Goal: Task Accomplishment & Management: Manage account settings

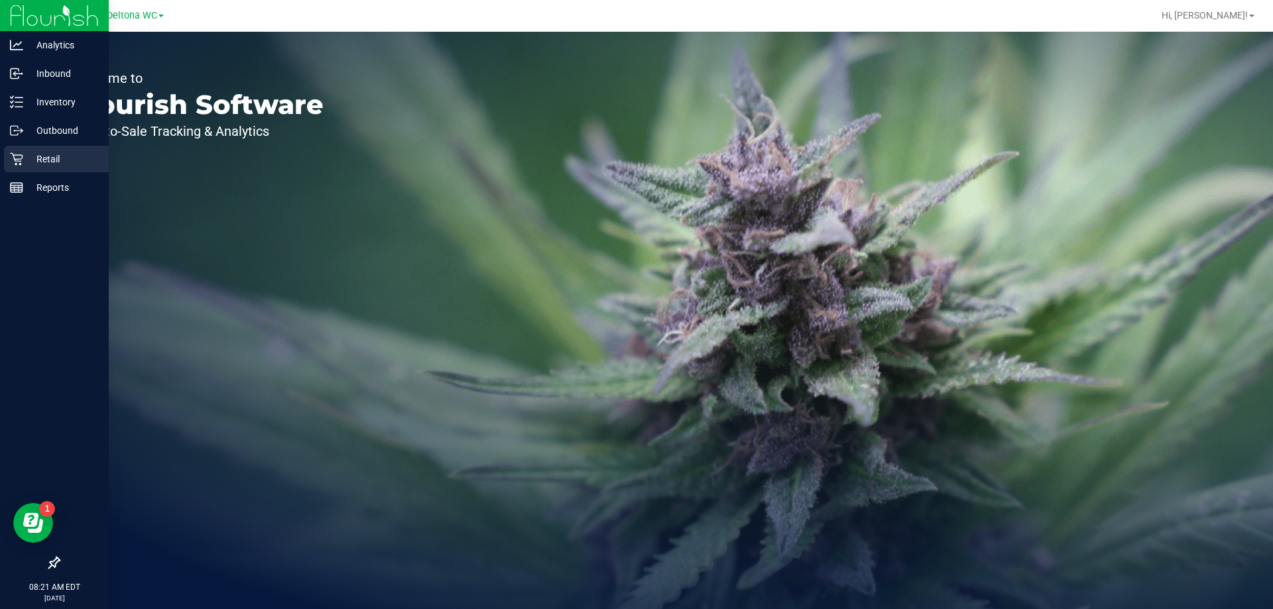
click at [72, 160] on p "Retail" at bounding box center [63, 159] width 80 height 16
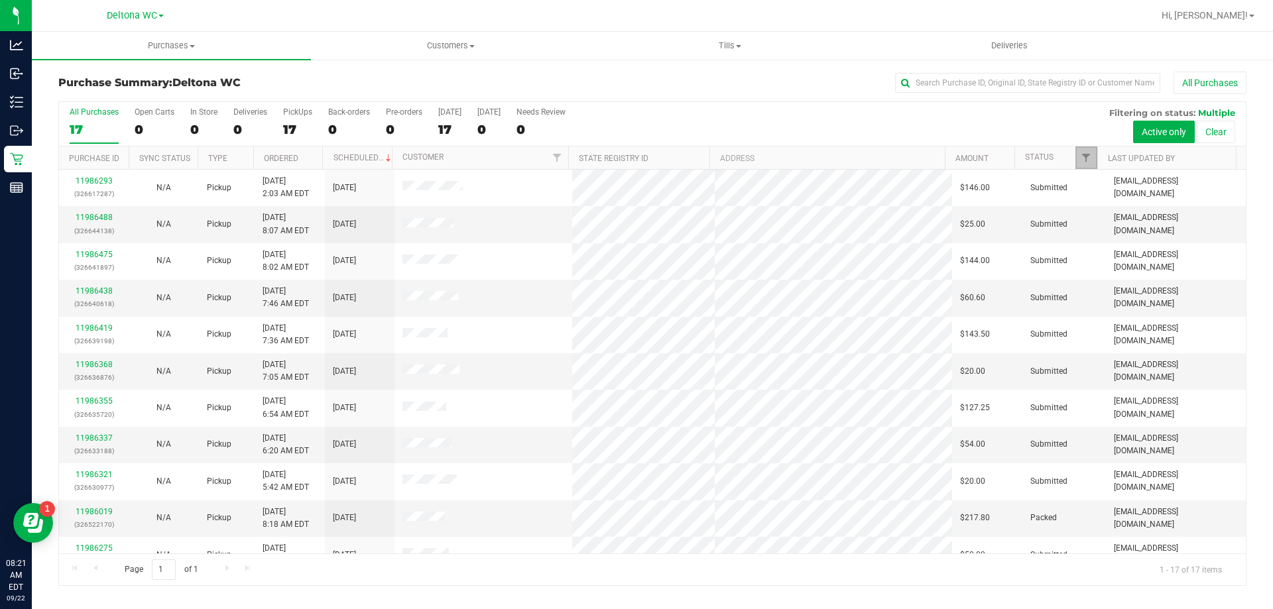
click at [1090, 160] on span "Filter" at bounding box center [1086, 158] width 11 height 11
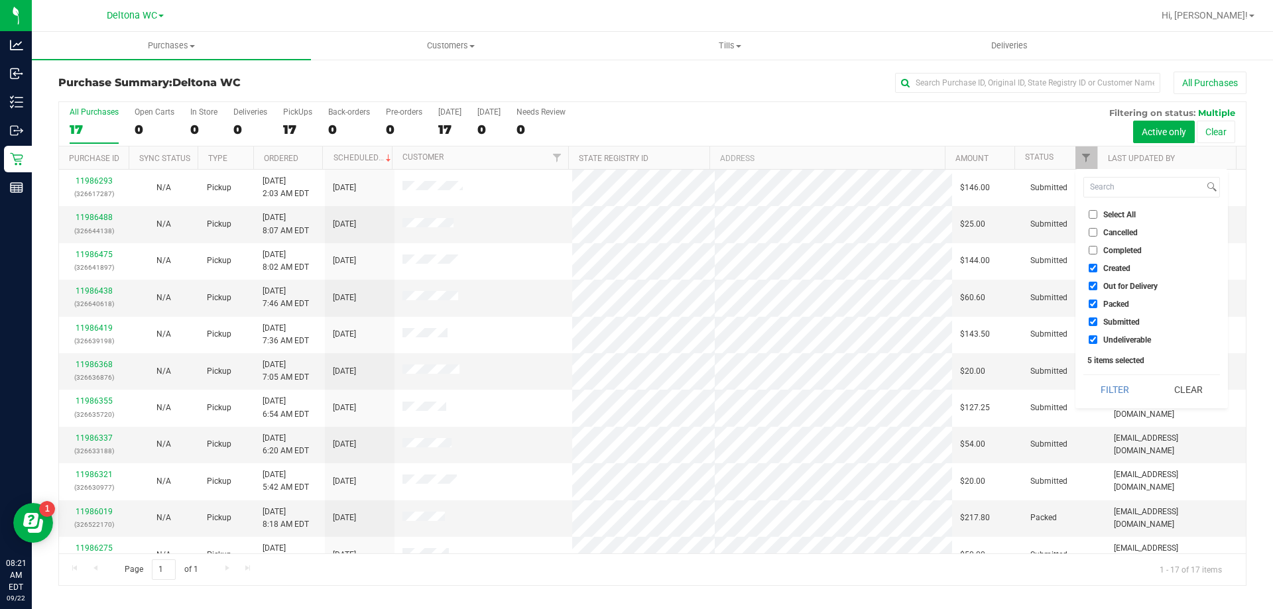
click at [1089, 270] on input "Created" at bounding box center [1093, 268] width 9 height 9
checkbox input "false"
click at [1094, 284] on input "Out for Delivery" at bounding box center [1093, 286] width 9 height 9
checkbox input "false"
click at [1093, 302] on input "Packed" at bounding box center [1093, 304] width 9 height 9
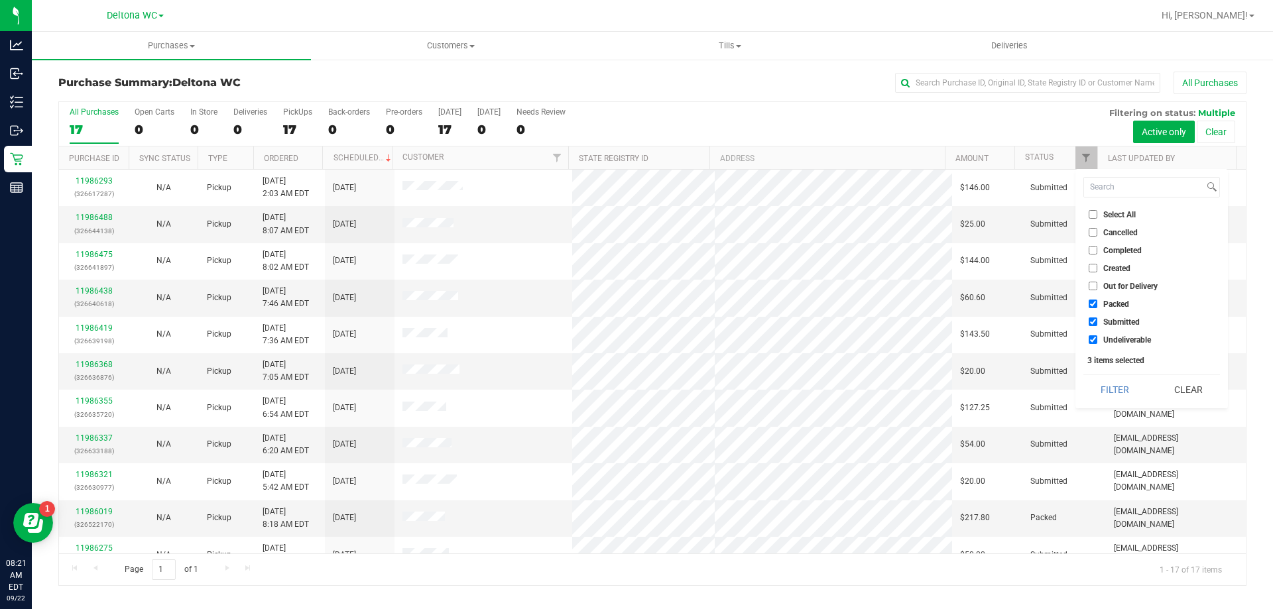
checkbox input "false"
click at [1094, 340] on input "Undeliverable" at bounding box center [1093, 340] width 9 height 9
checkbox input "false"
click at [1091, 381] on button "Filter" at bounding box center [1116, 389] width 64 height 29
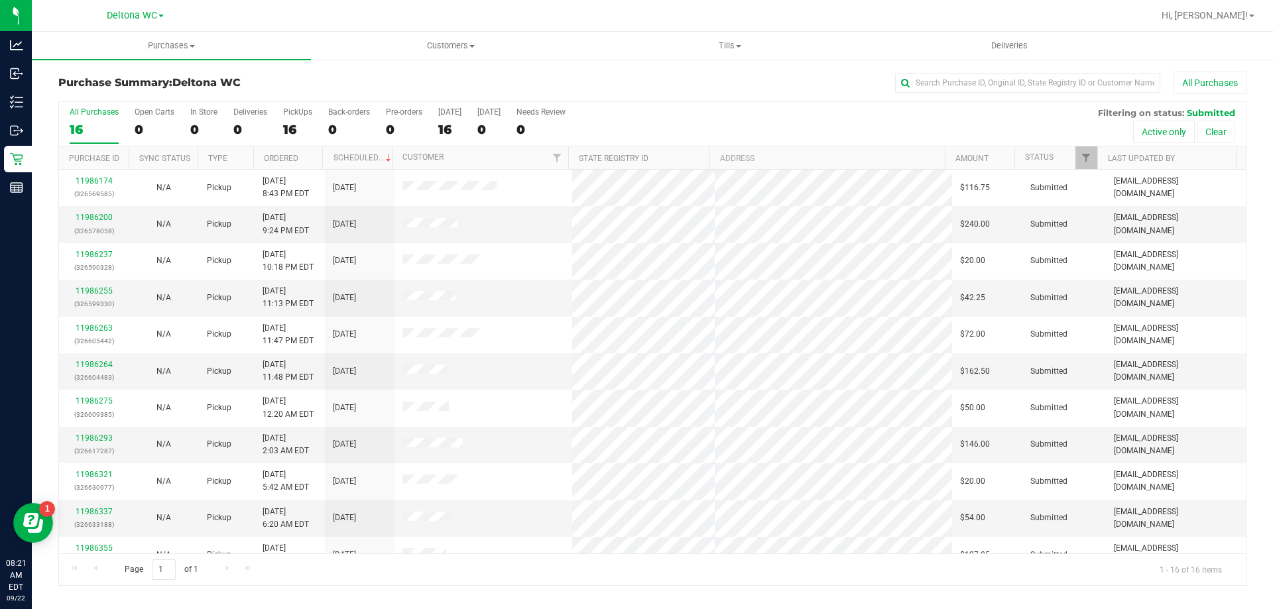
click at [306, 153] on th "Ordered" at bounding box center [288, 158] width 70 height 23
click at [98, 217] on link "11986200" at bounding box center [94, 217] width 37 height 9
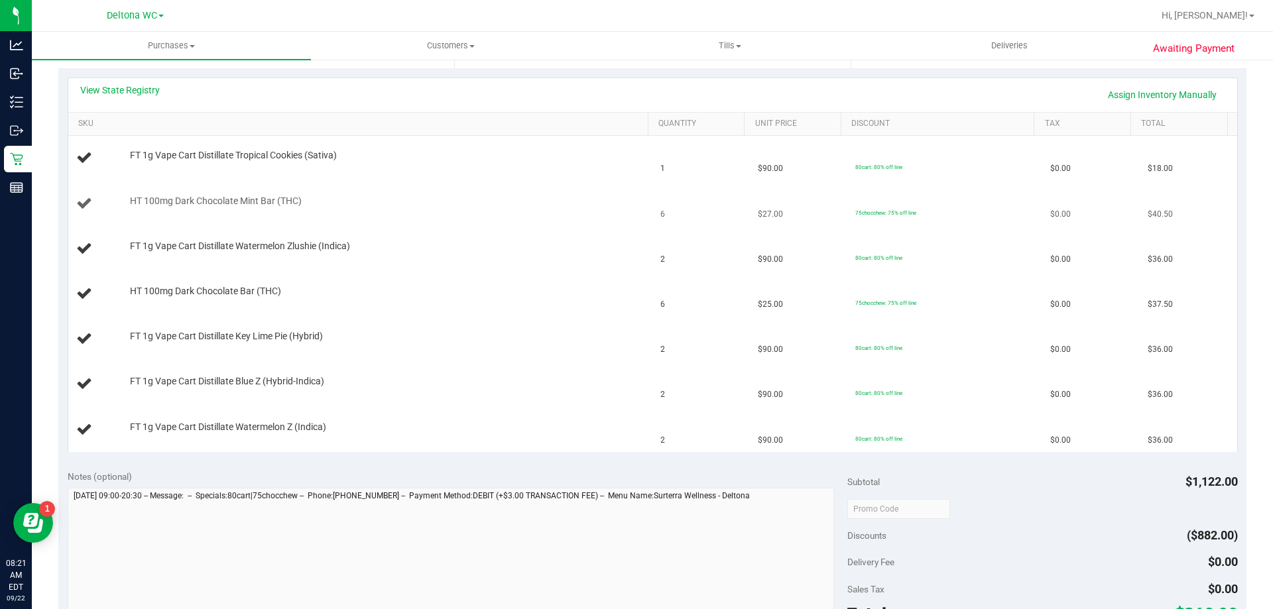
scroll to position [265, 0]
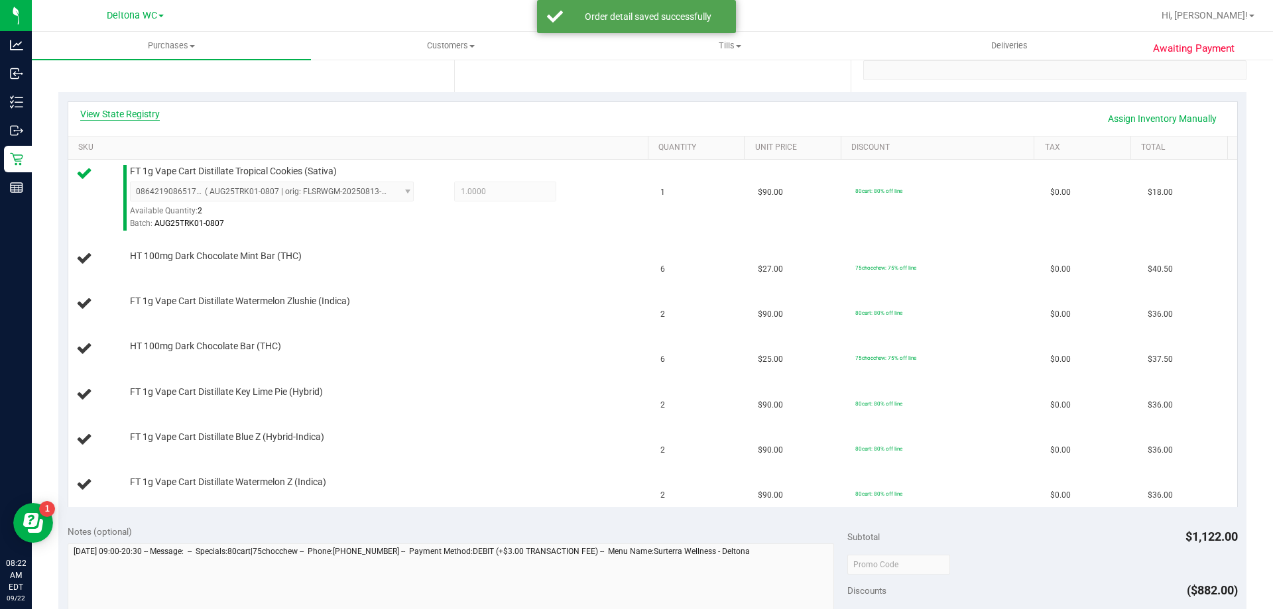
click at [104, 110] on link "View State Registry" at bounding box center [120, 113] width 80 height 13
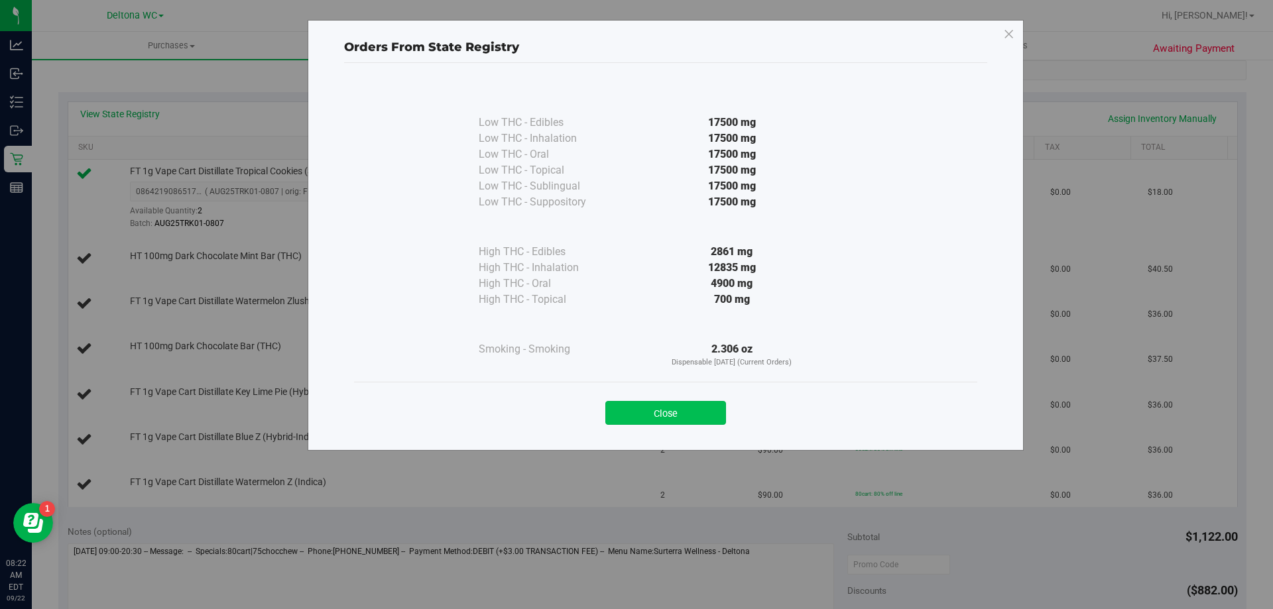
click at [674, 412] on button "Close" at bounding box center [665, 413] width 121 height 24
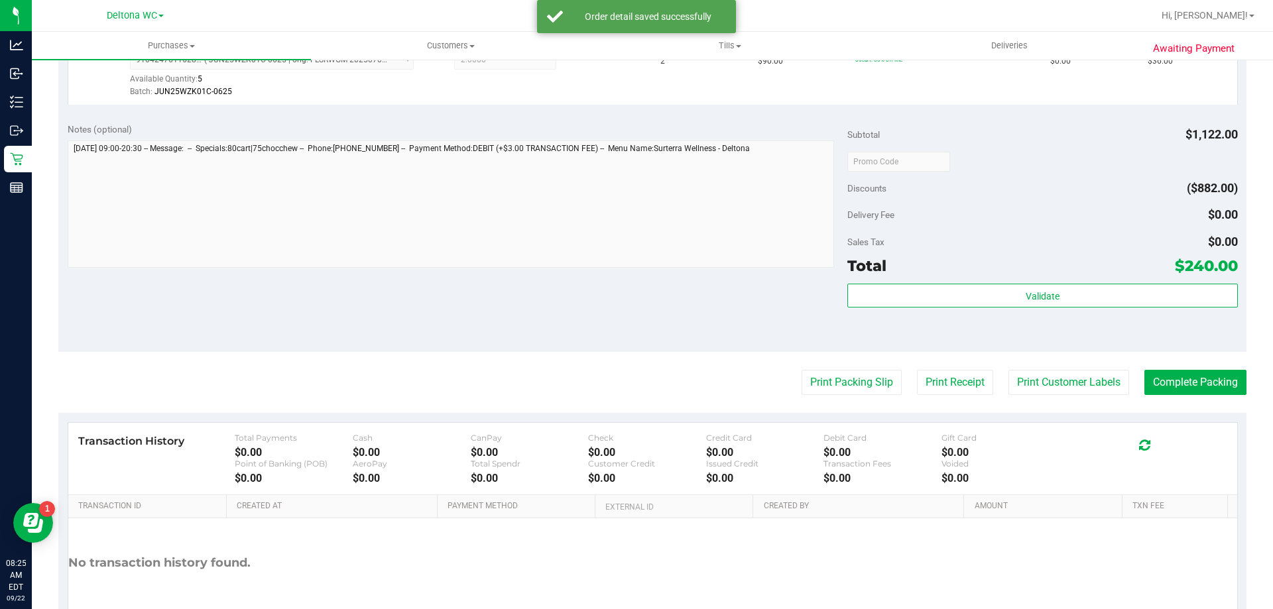
scroll to position [862, 0]
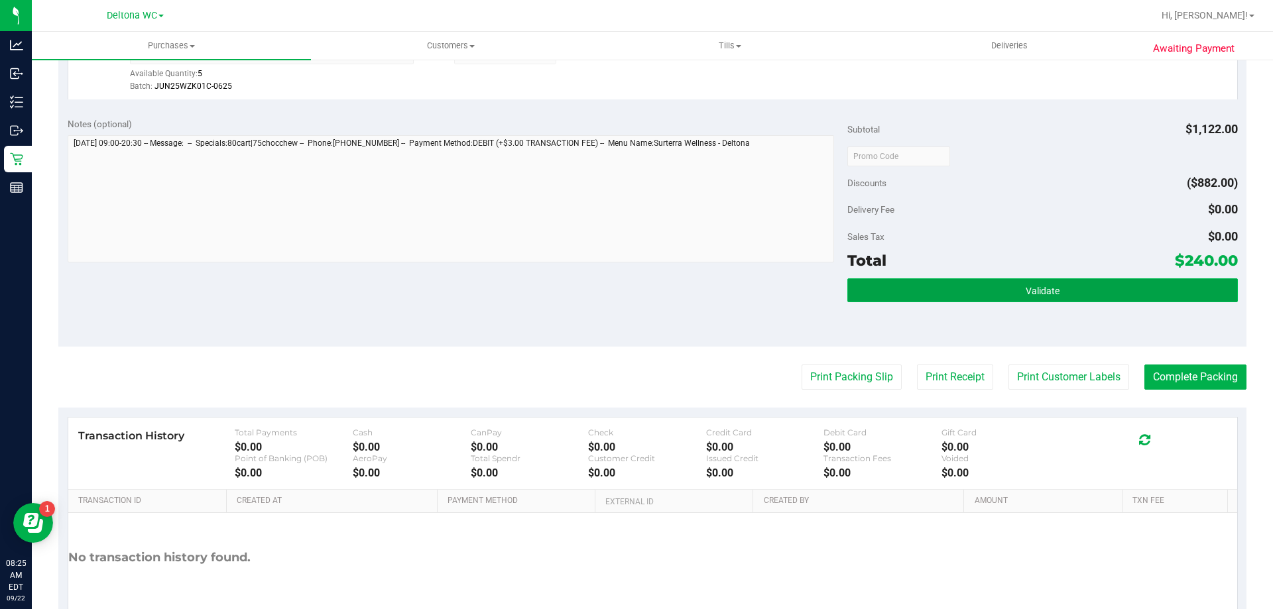
click at [1030, 293] on span "Validate" at bounding box center [1043, 291] width 34 height 11
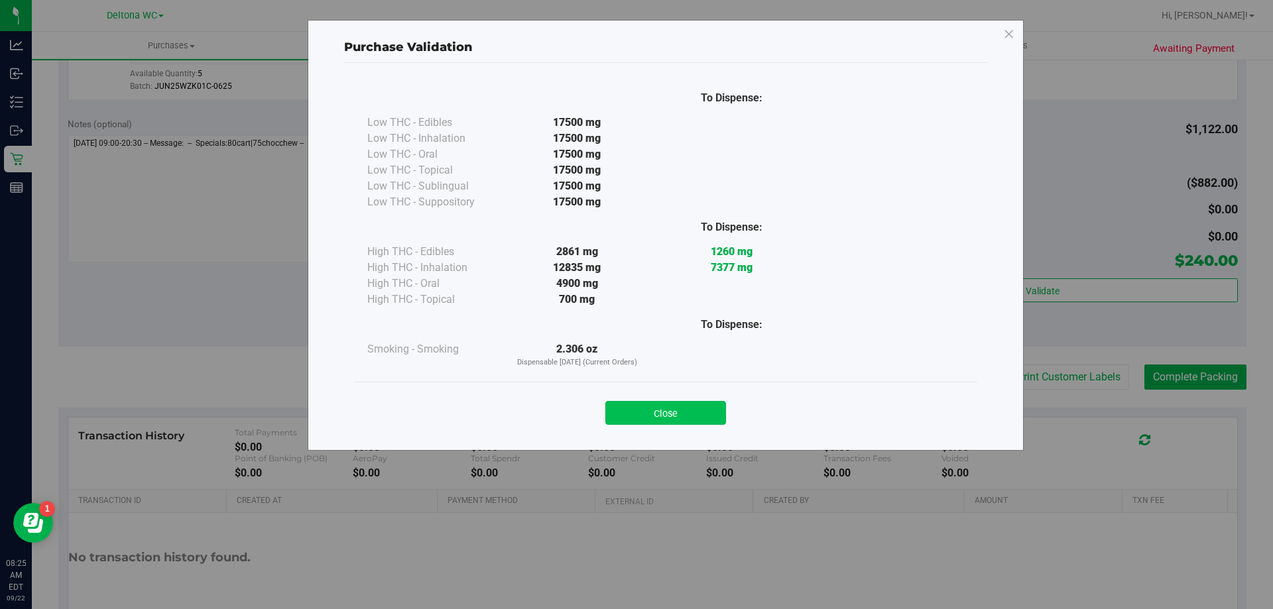
click at [692, 404] on button "Close" at bounding box center [665, 413] width 121 height 24
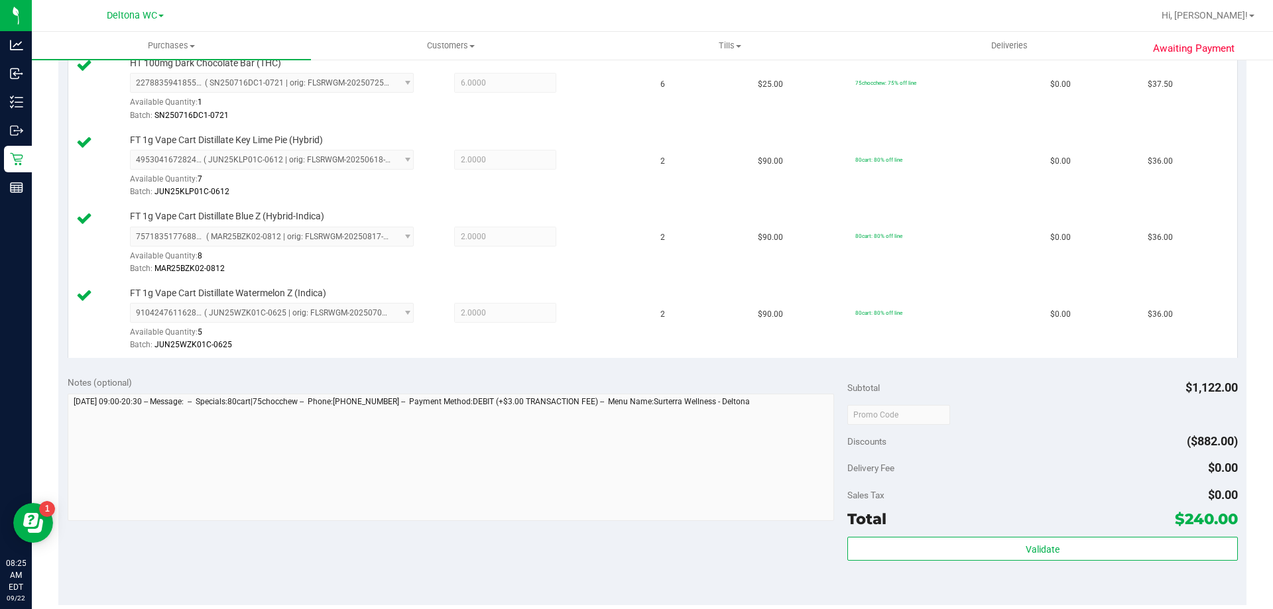
scroll to position [869, 0]
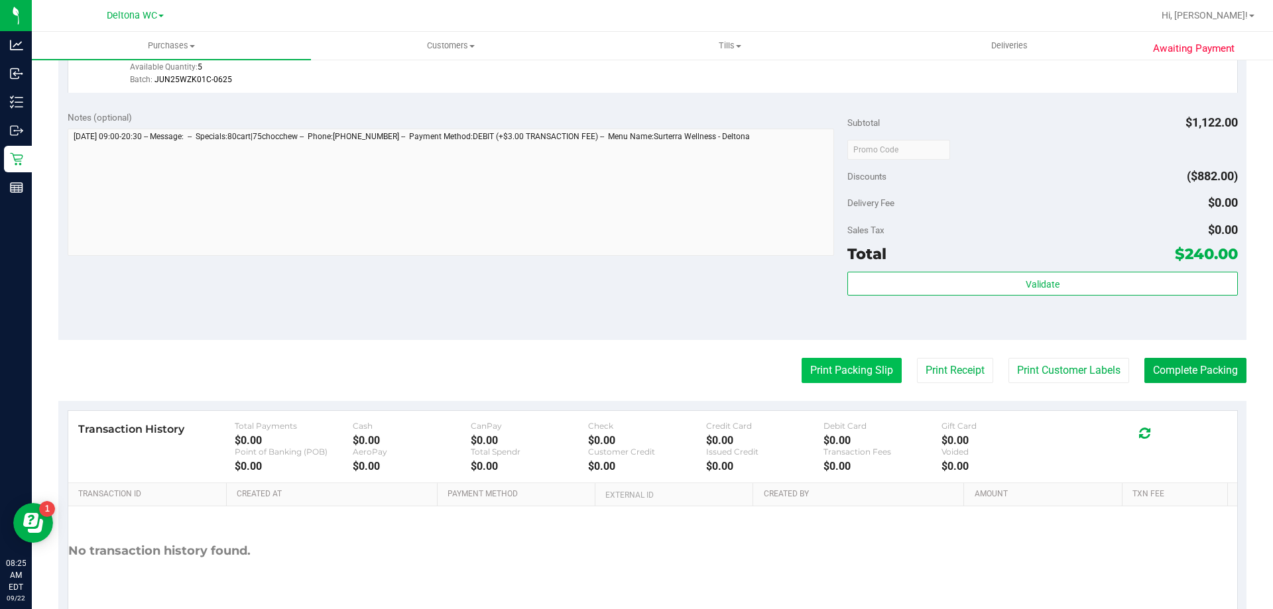
click at [851, 372] on button "Print Packing Slip" at bounding box center [852, 370] width 100 height 25
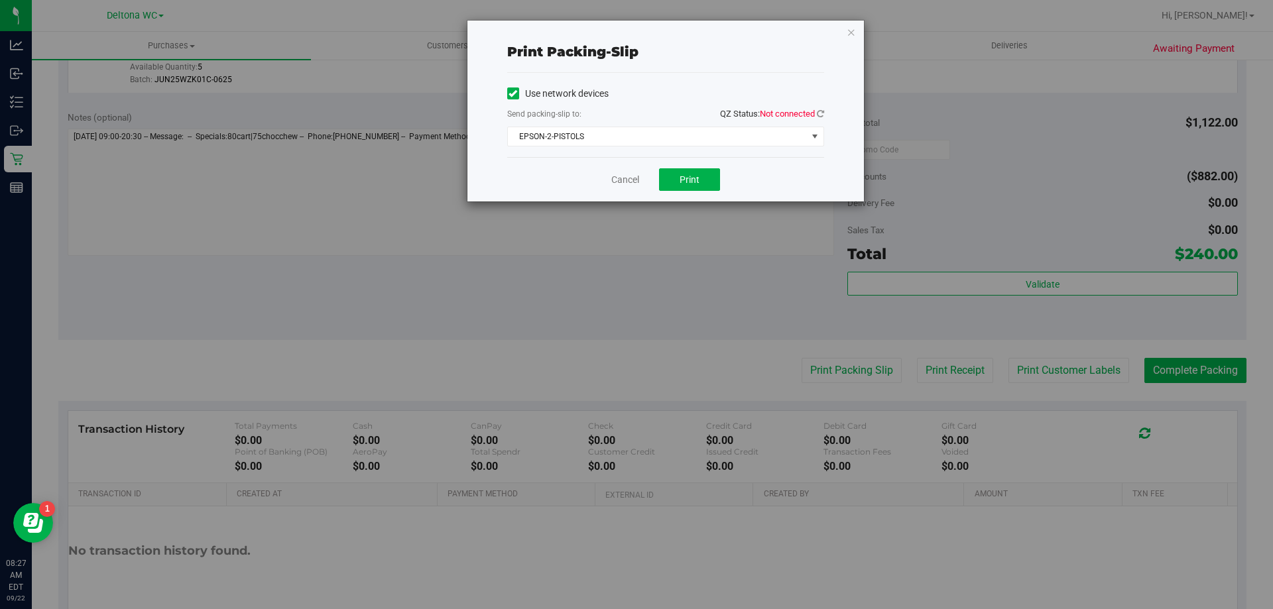
click at [1029, 564] on div "Print packing-slip Use network devices Send packing-slip to: QZ Status: Not con…" at bounding box center [641, 304] width 1283 height 609
click at [782, 115] on span "Not connected" at bounding box center [787, 114] width 55 height 10
click at [818, 112] on icon at bounding box center [820, 113] width 7 height 9
click at [695, 178] on span "Print" at bounding box center [690, 179] width 20 height 11
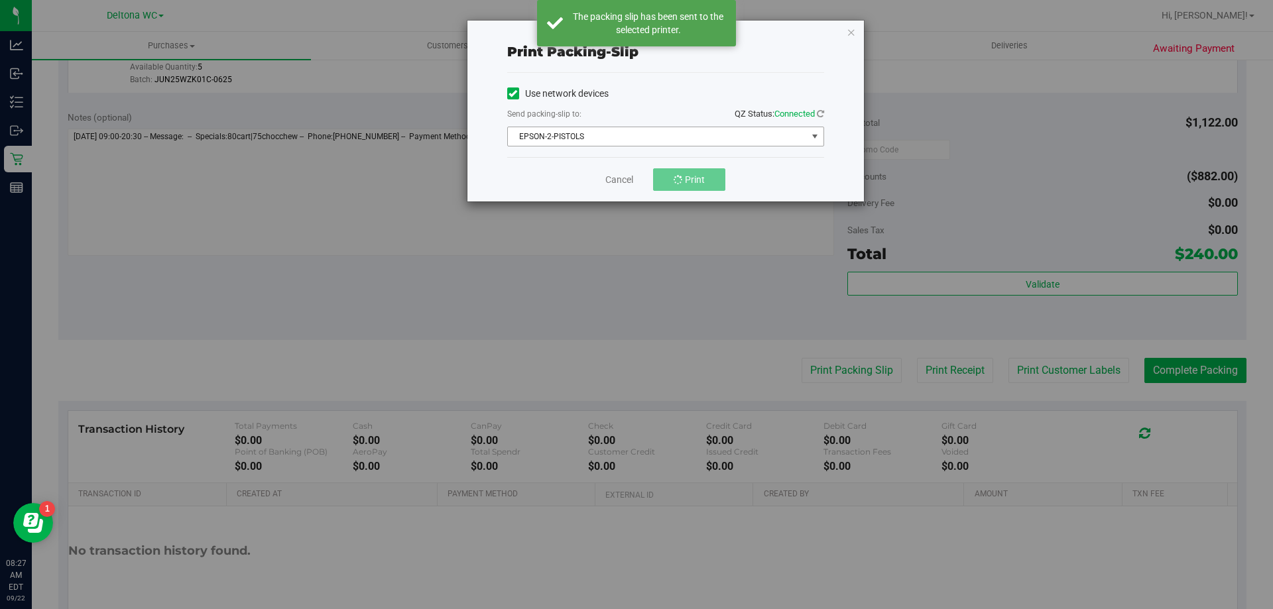
click at [657, 138] on span "EPSON-2-PISTOLS" at bounding box center [657, 136] width 299 height 19
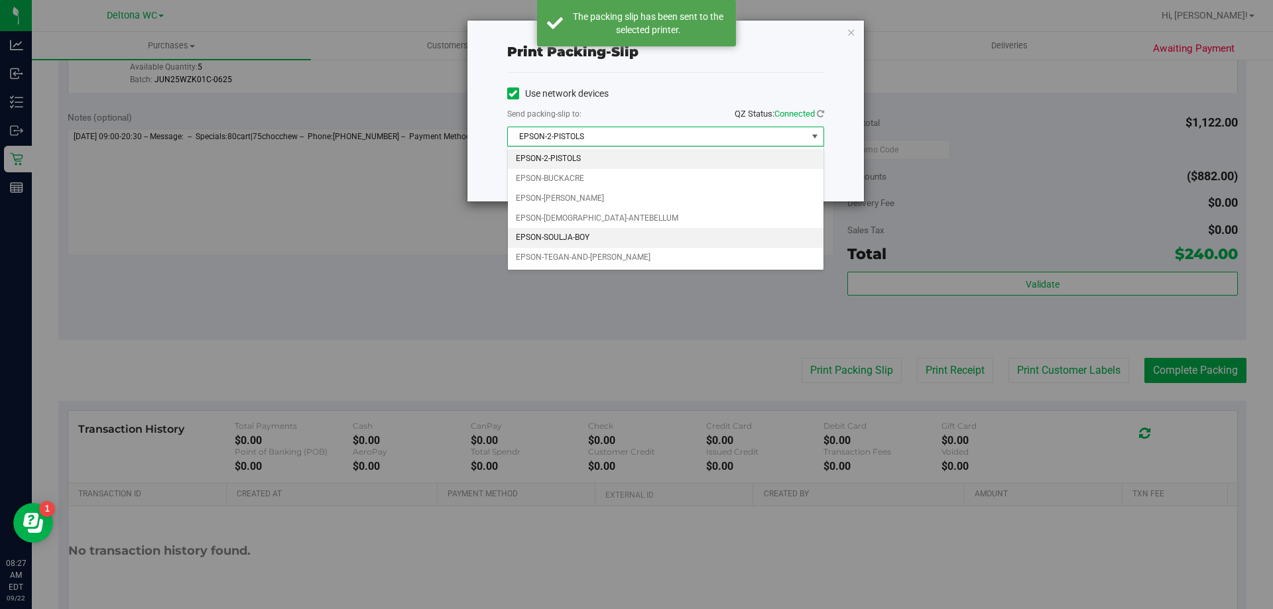
click at [602, 239] on li "EPSON-SOULJA-BOY" at bounding box center [666, 238] width 316 height 20
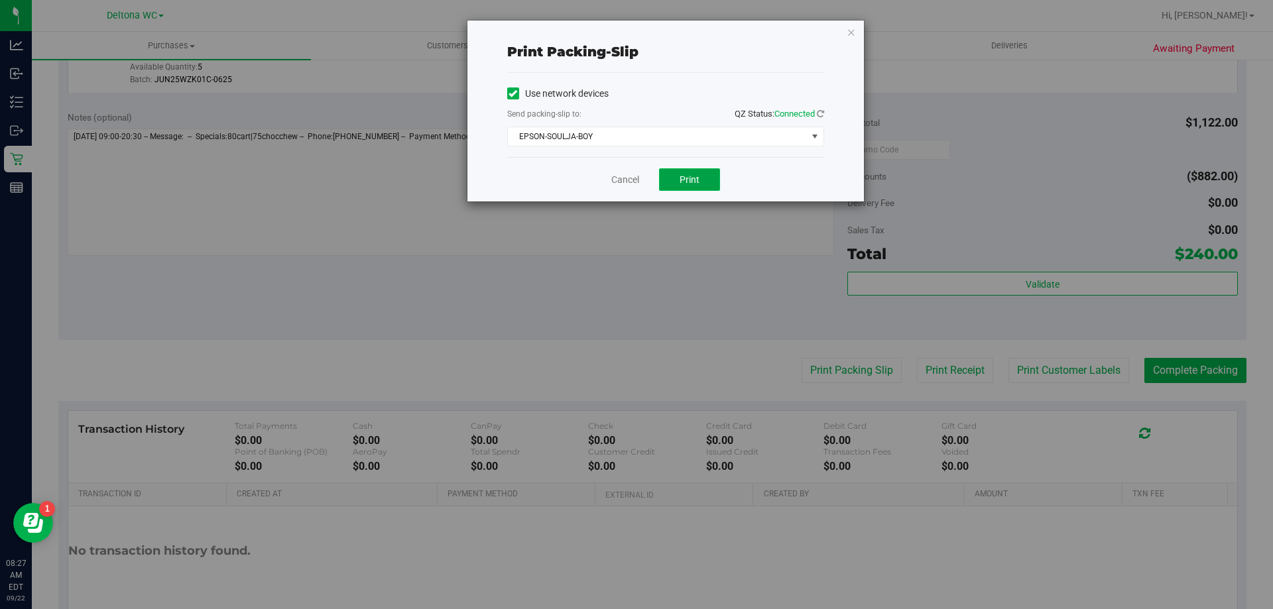
click at [684, 174] on span "Print" at bounding box center [690, 179] width 20 height 11
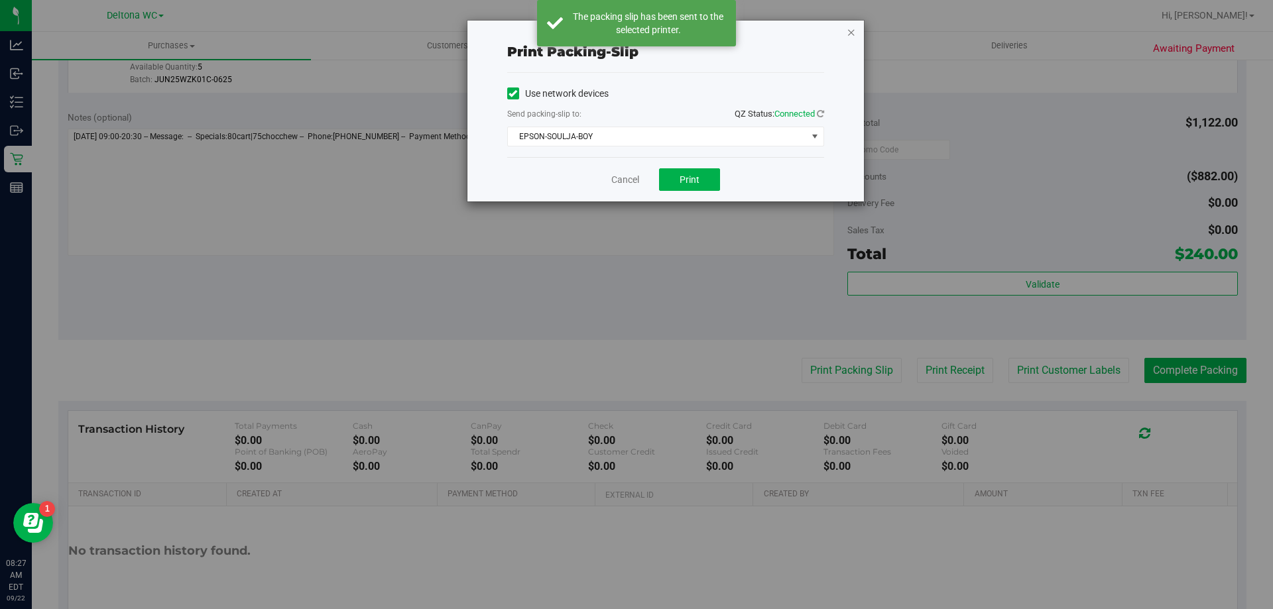
click at [850, 29] on icon "button" at bounding box center [851, 32] width 9 height 16
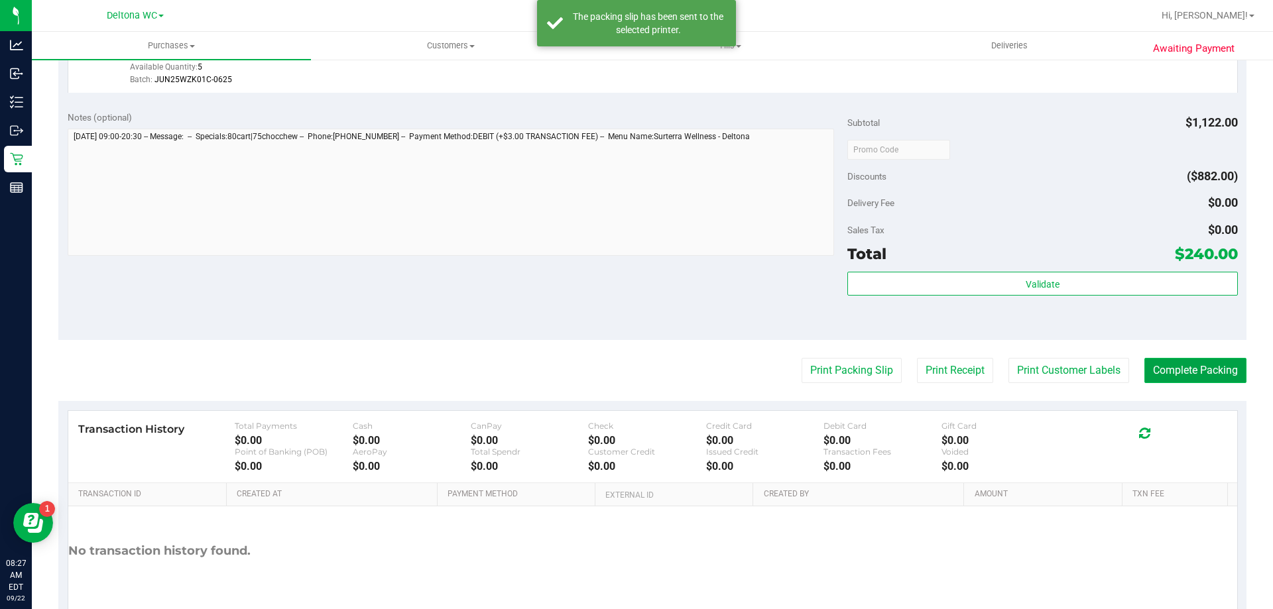
click at [1206, 377] on button "Complete Packing" at bounding box center [1196, 370] width 102 height 25
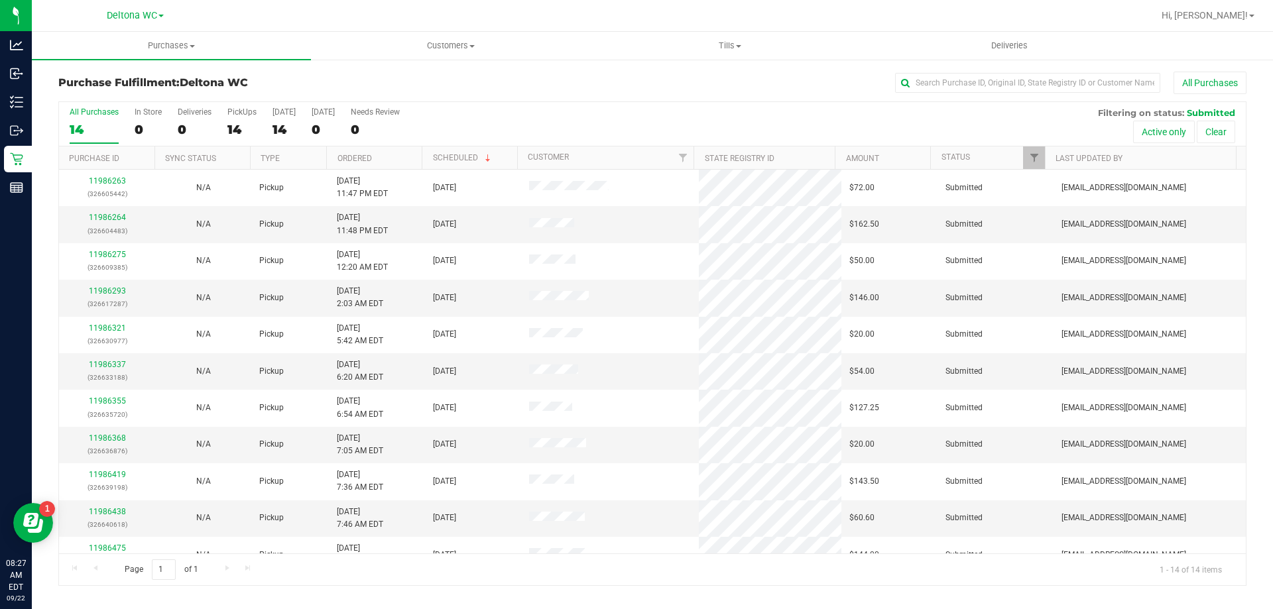
click at [410, 158] on th "Ordered" at bounding box center [373, 158] width 95 height 23
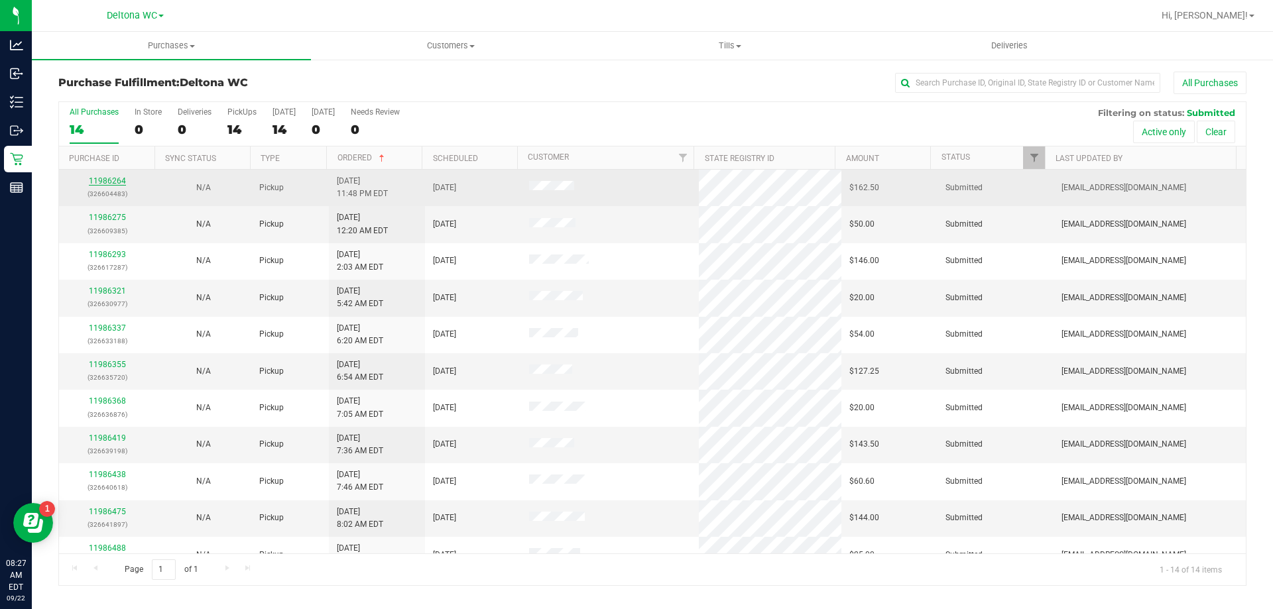
click at [109, 181] on link "11986264" at bounding box center [107, 180] width 37 height 9
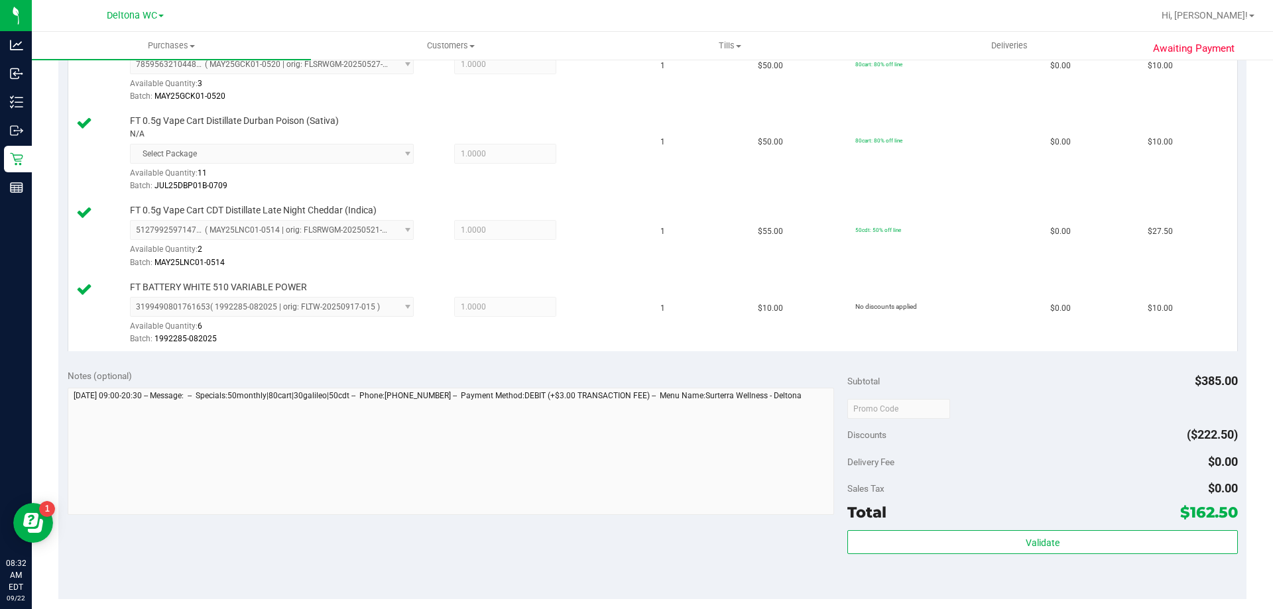
scroll to position [729, 0]
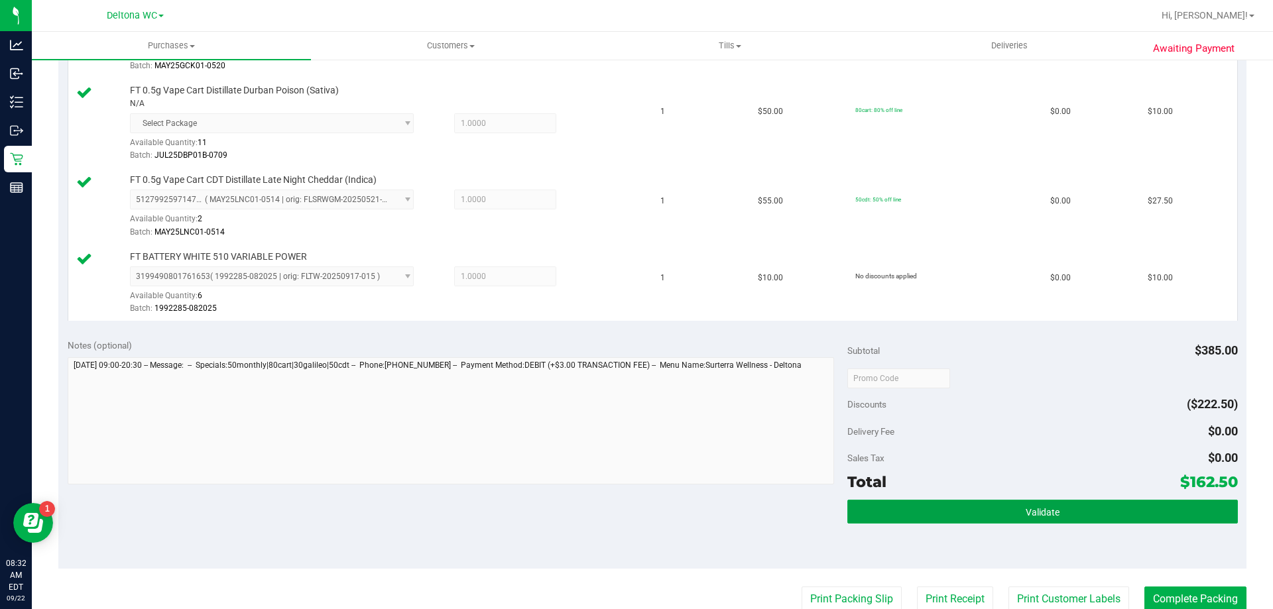
drag, startPoint x: 909, startPoint y: 507, endPoint x: 893, endPoint y: 486, distance: 26.1
click at [909, 507] on button "Validate" at bounding box center [1043, 512] width 390 height 24
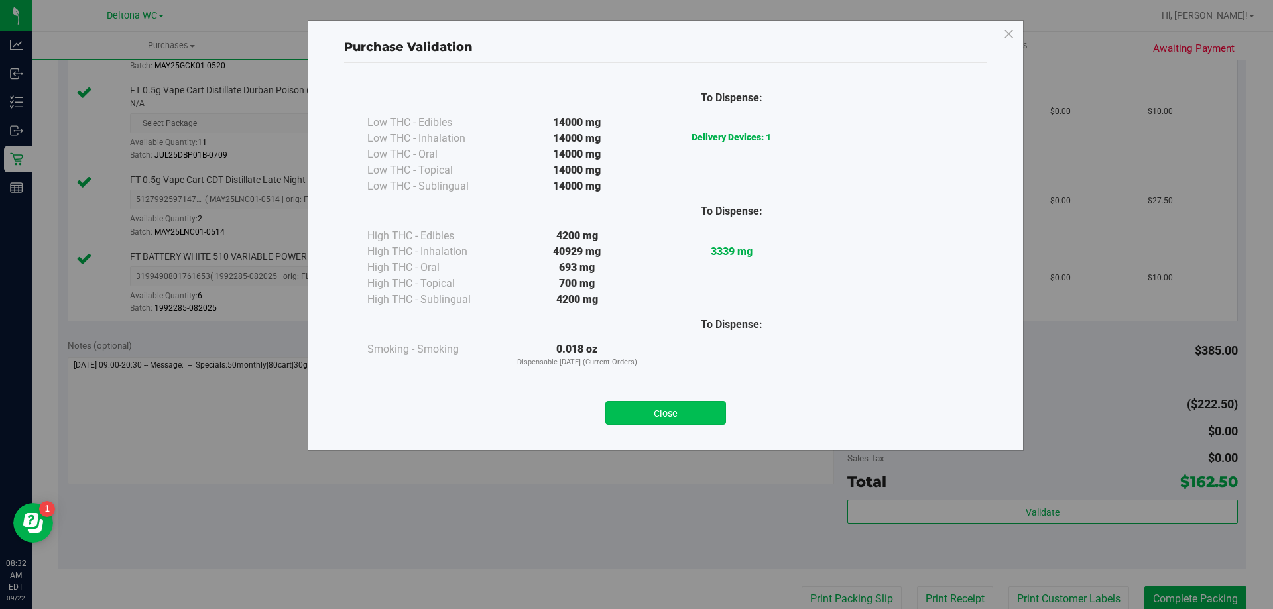
click at [712, 414] on button "Close" at bounding box center [665, 413] width 121 height 24
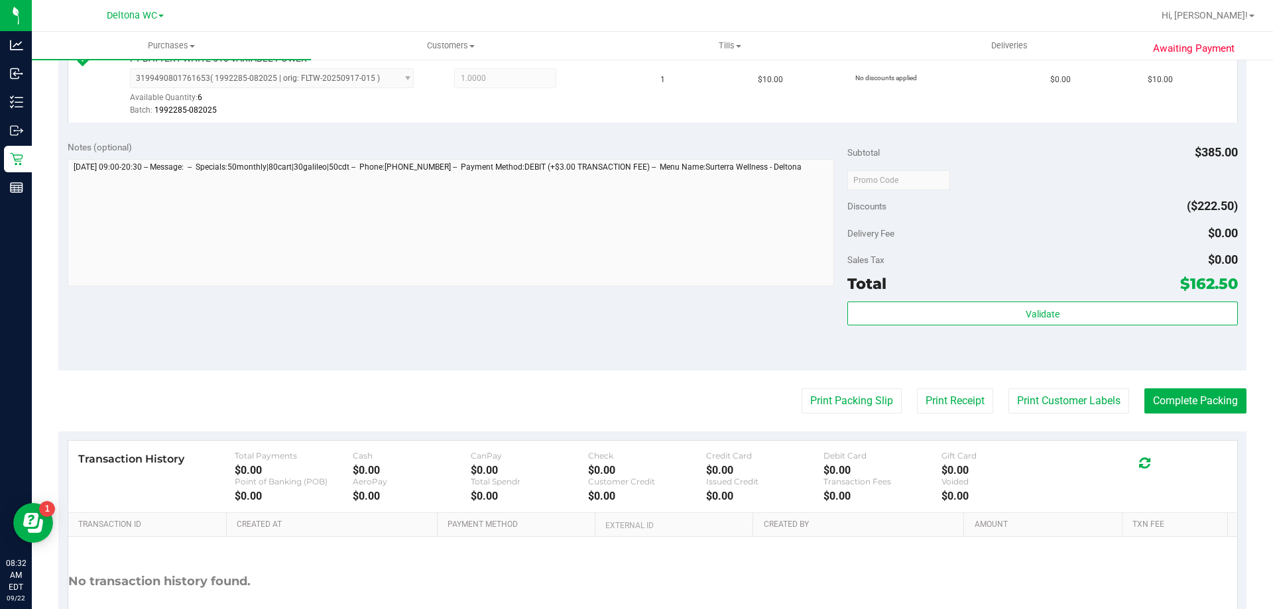
scroll to position [928, 0]
click at [834, 402] on button "Print Packing Slip" at bounding box center [852, 400] width 100 height 25
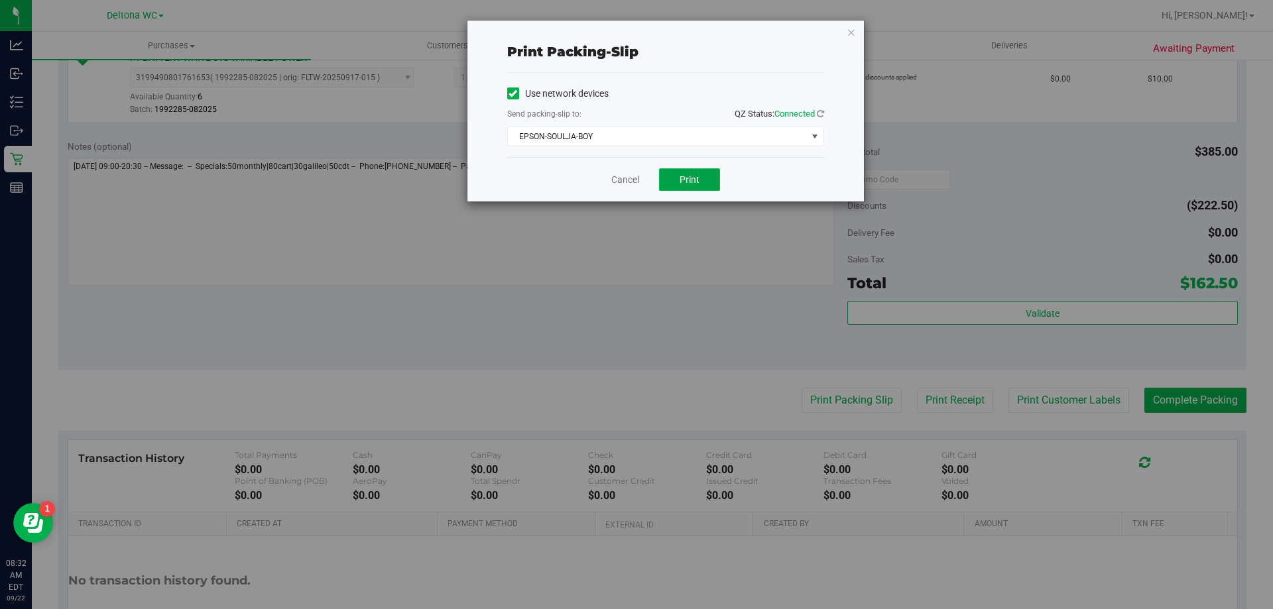
click at [709, 186] on button "Print" at bounding box center [689, 179] width 61 height 23
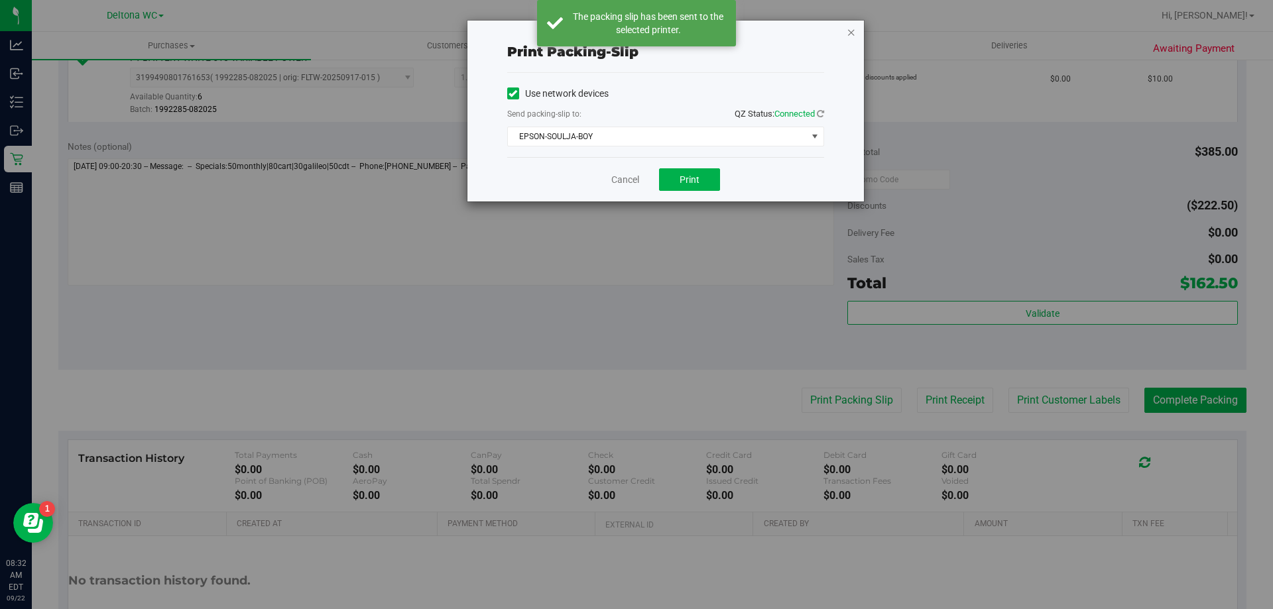
click at [852, 31] on icon "button" at bounding box center [851, 32] width 9 height 16
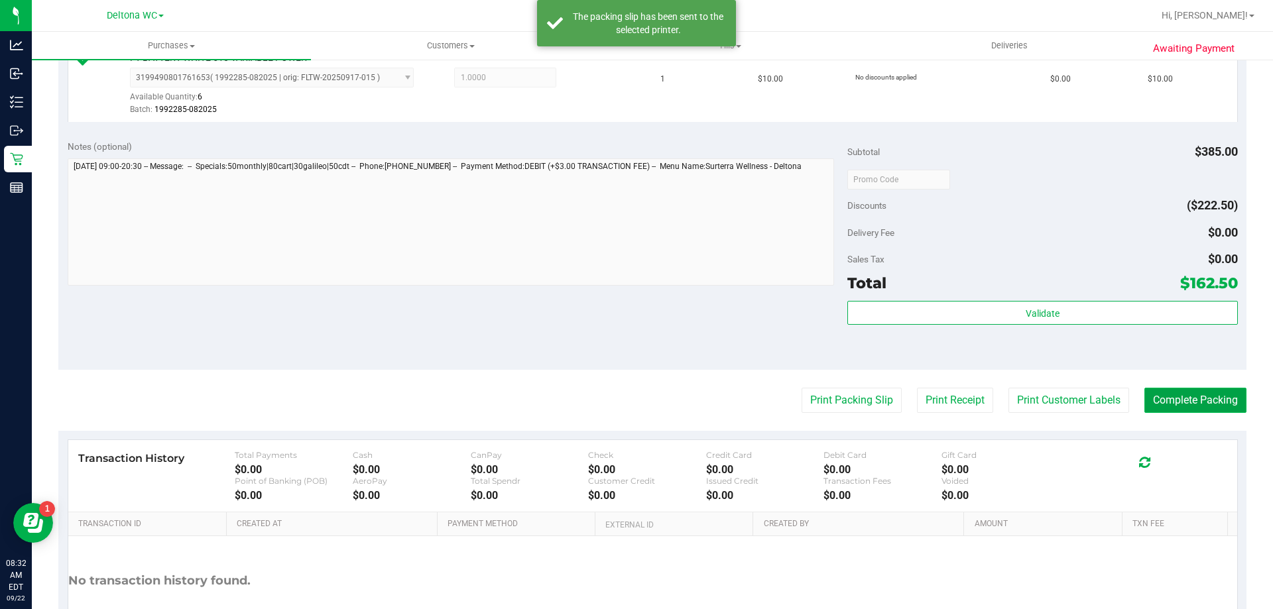
click at [1167, 395] on button "Complete Packing" at bounding box center [1196, 400] width 102 height 25
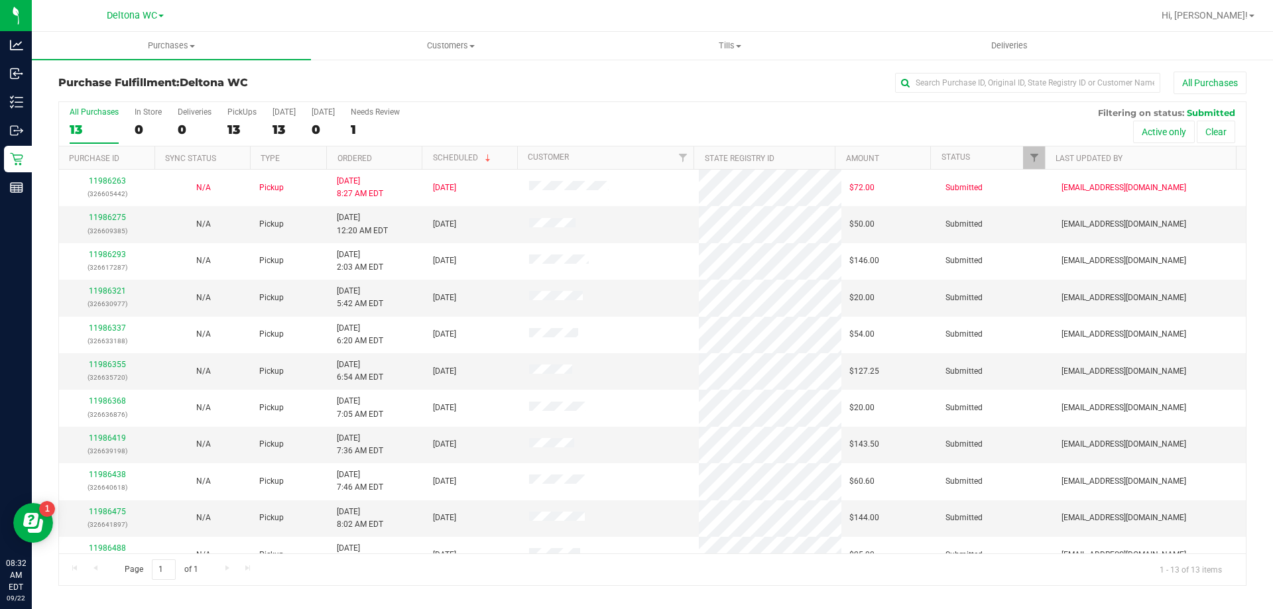
click at [385, 163] on th "Ordered" at bounding box center [373, 158] width 95 height 23
click at [105, 215] on link "11986293" at bounding box center [107, 217] width 37 height 9
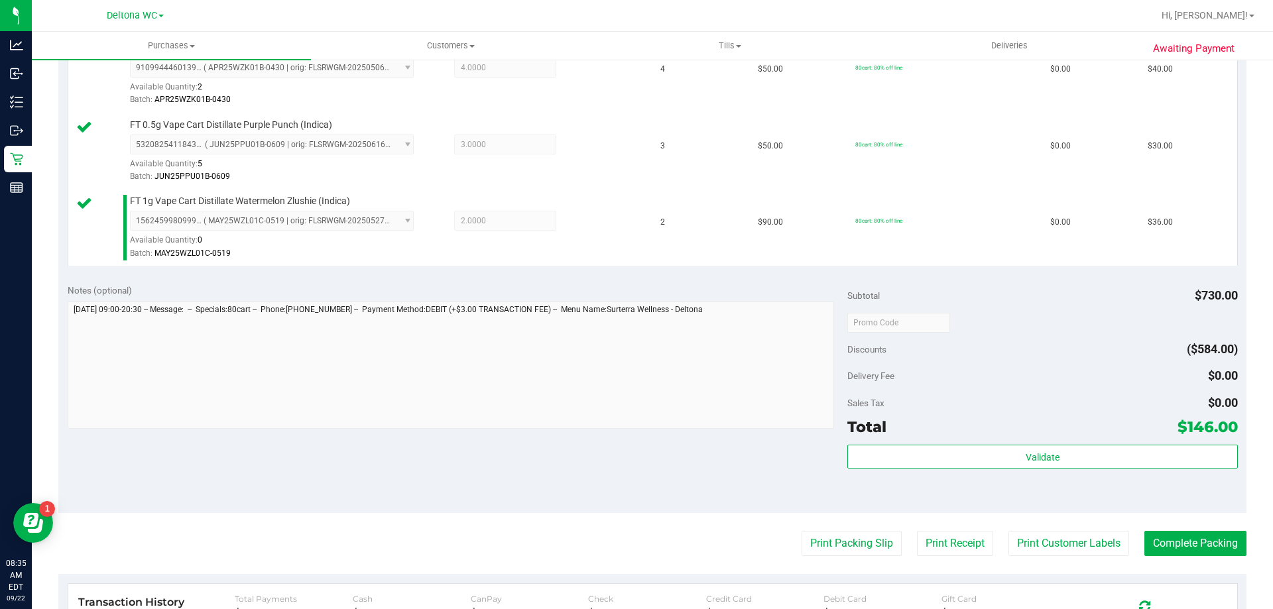
scroll to position [531, 0]
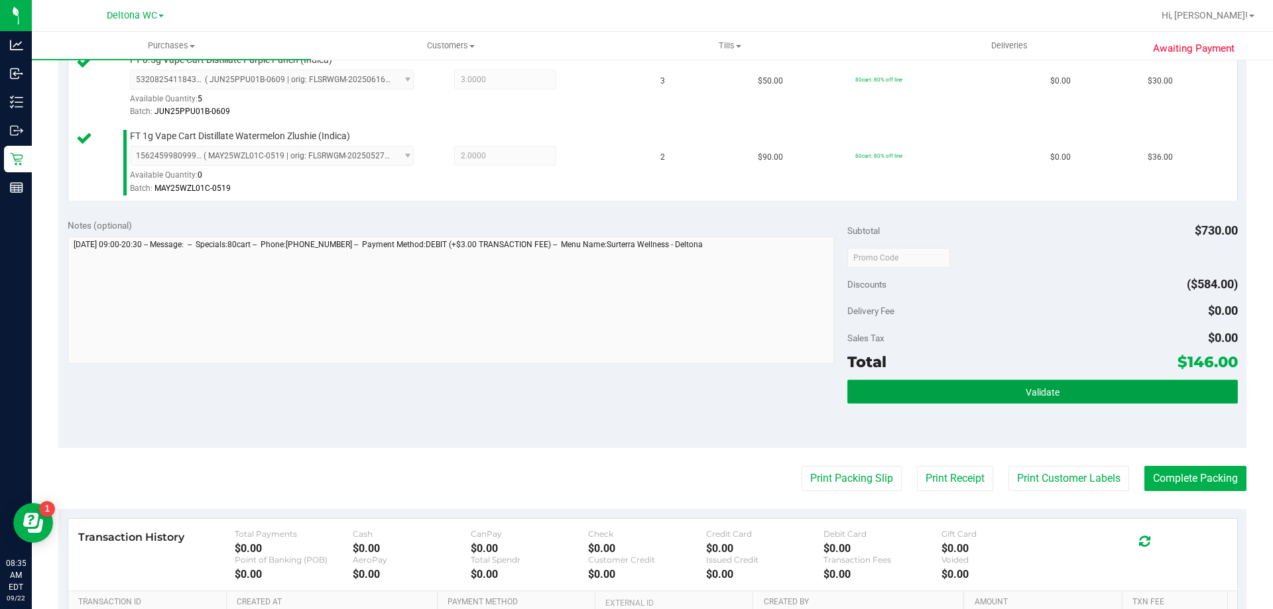
click at [981, 399] on button "Validate" at bounding box center [1043, 392] width 390 height 24
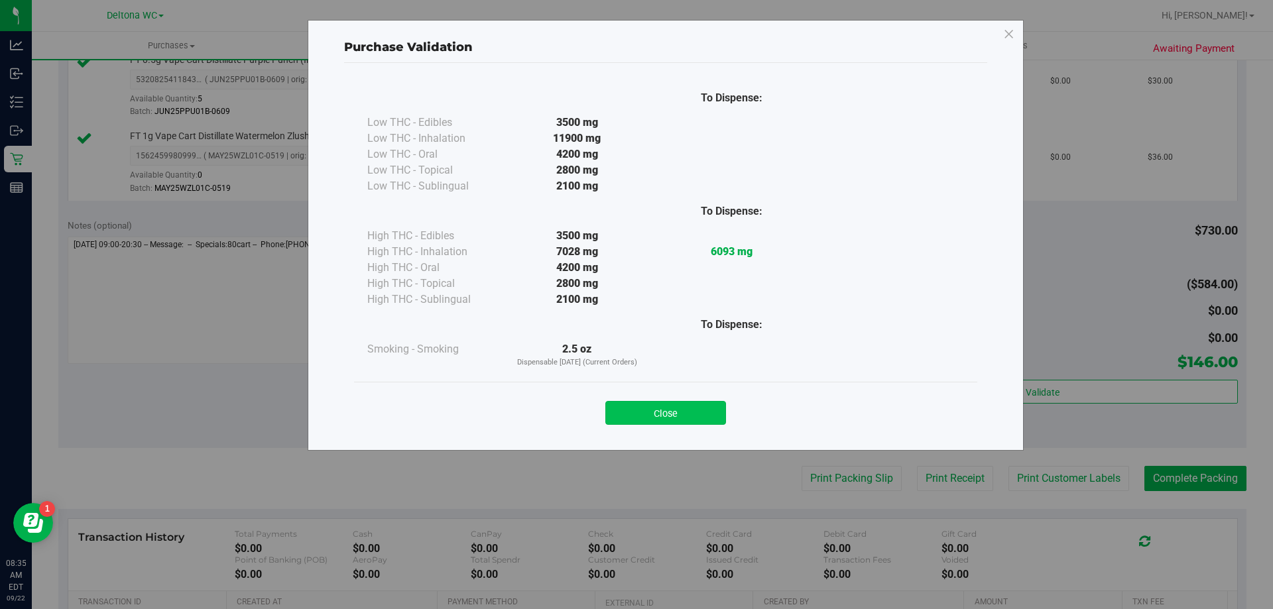
click at [701, 409] on button "Close" at bounding box center [665, 413] width 121 height 24
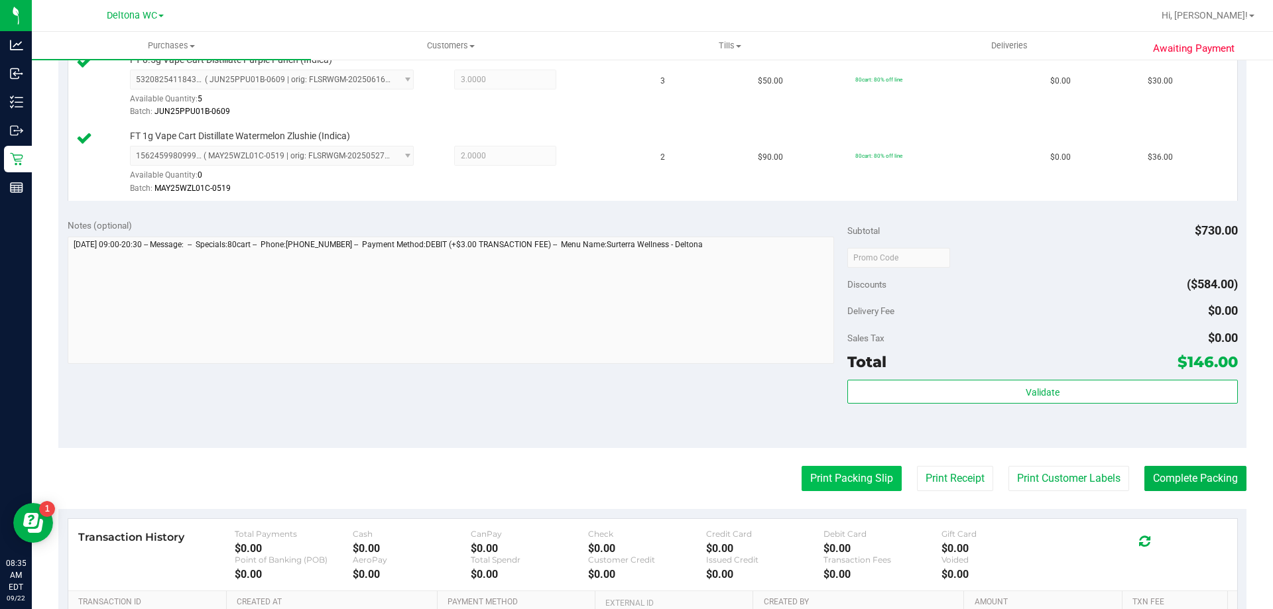
click at [849, 468] on button "Print Packing Slip" at bounding box center [852, 478] width 100 height 25
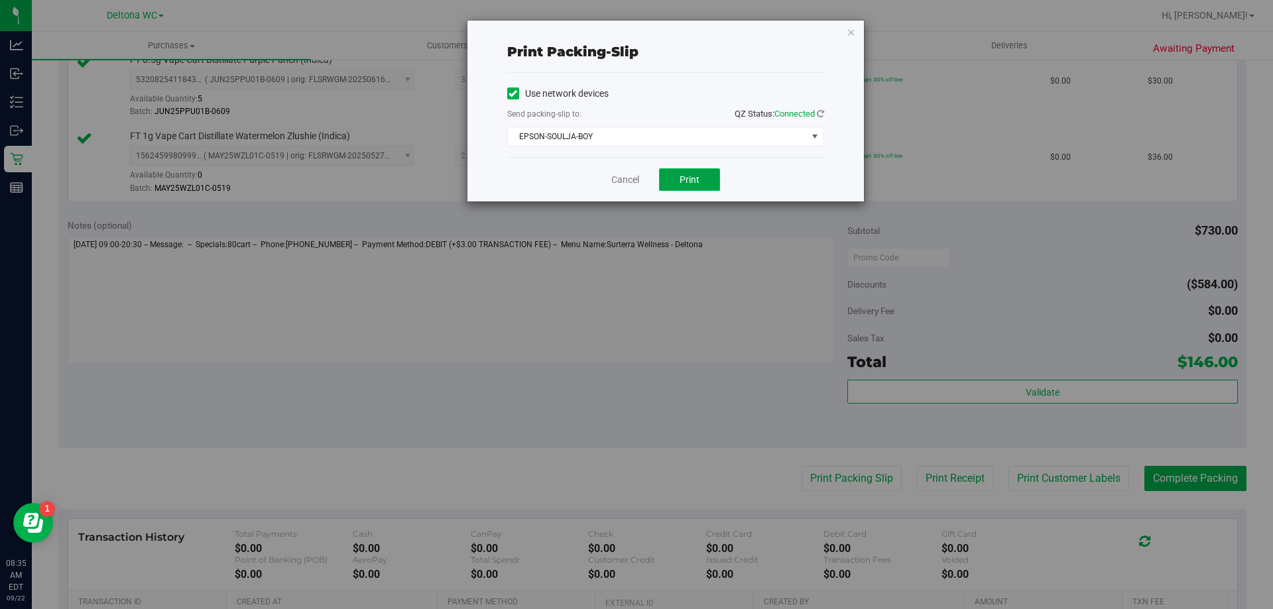
click at [702, 188] on button "Print" at bounding box center [689, 179] width 61 height 23
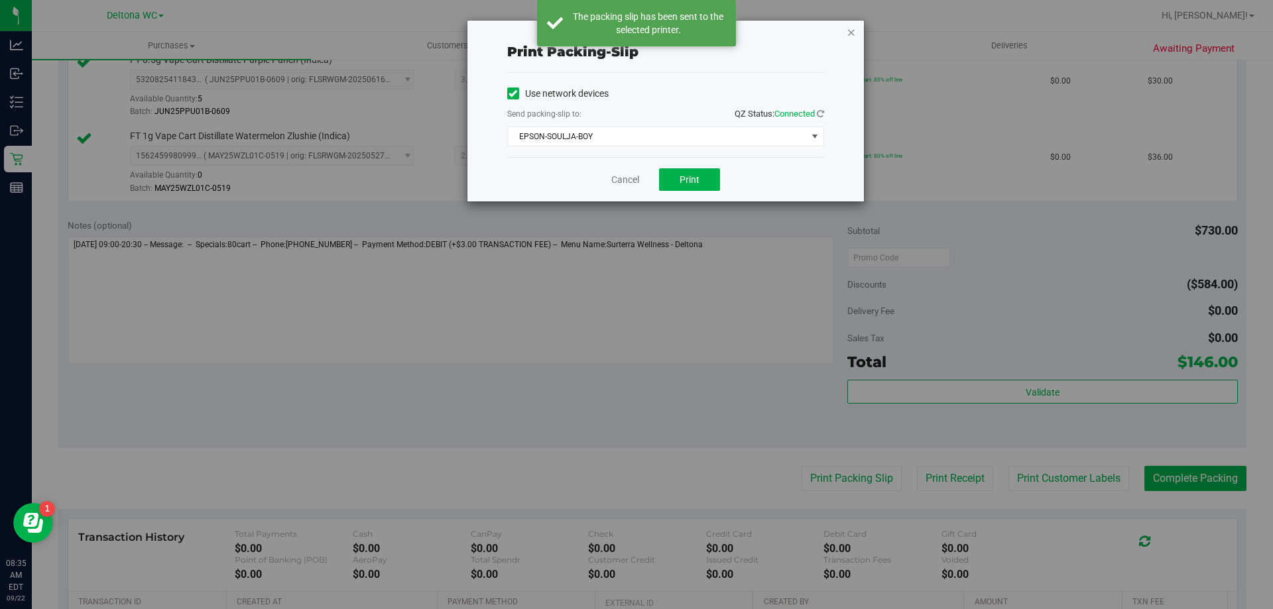
click at [848, 31] on icon "button" at bounding box center [851, 32] width 9 height 16
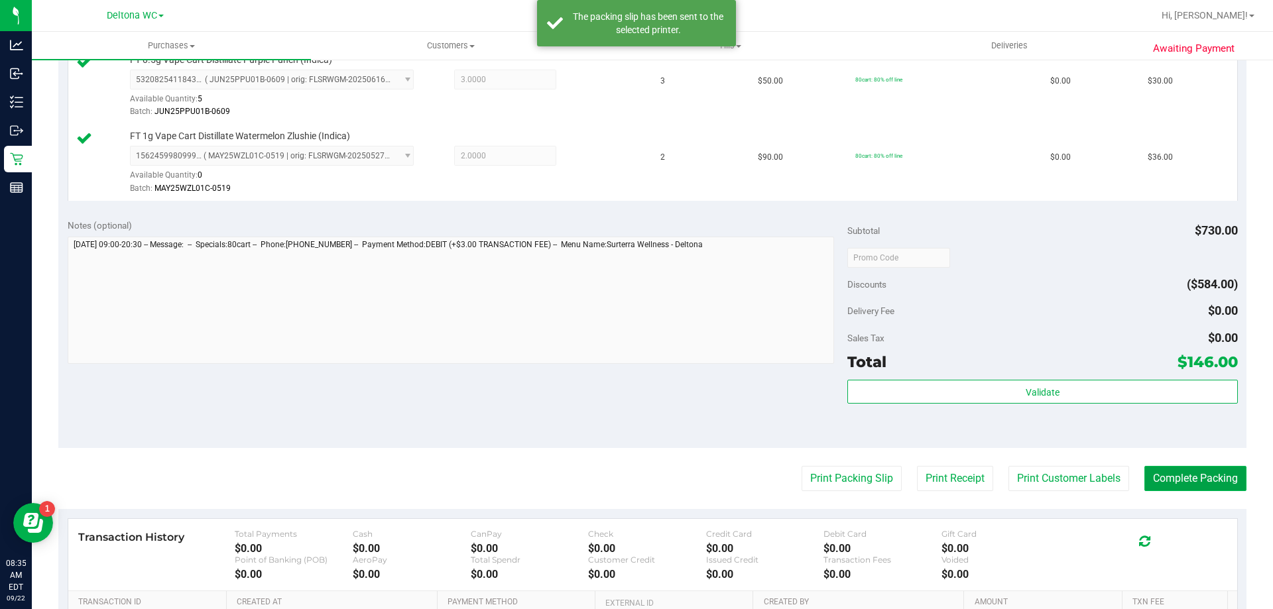
click at [1178, 473] on button "Complete Packing" at bounding box center [1196, 478] width 102 height 25
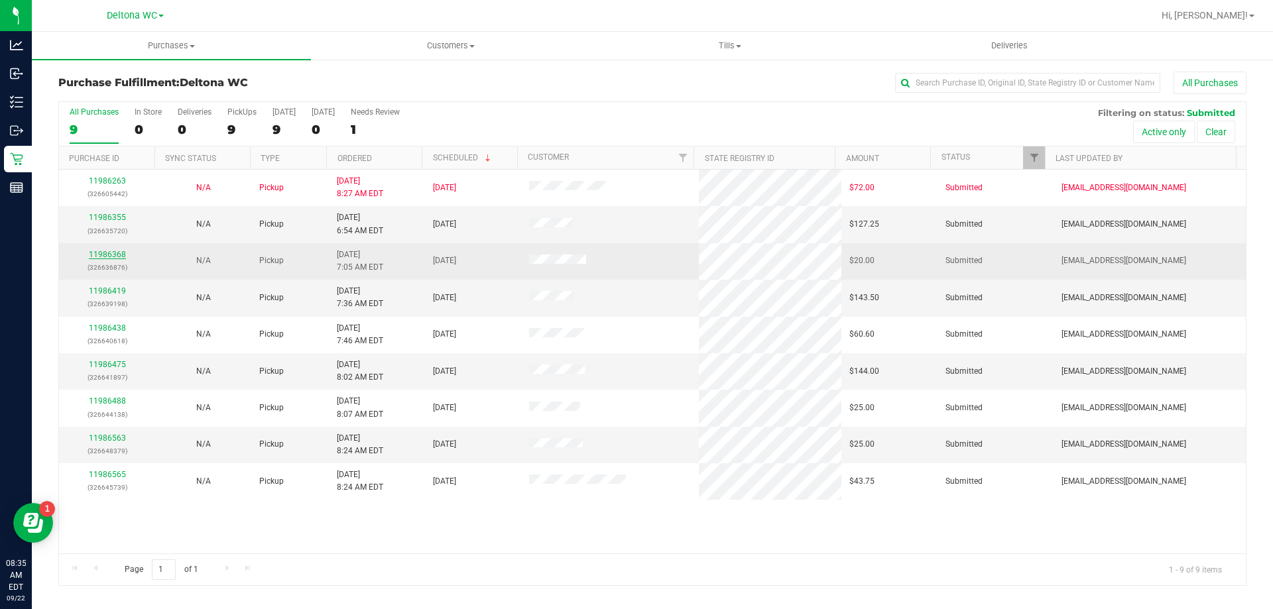
click at [117, 253] on link "11986368" at bounding box center [107, 254] width 37 height 9
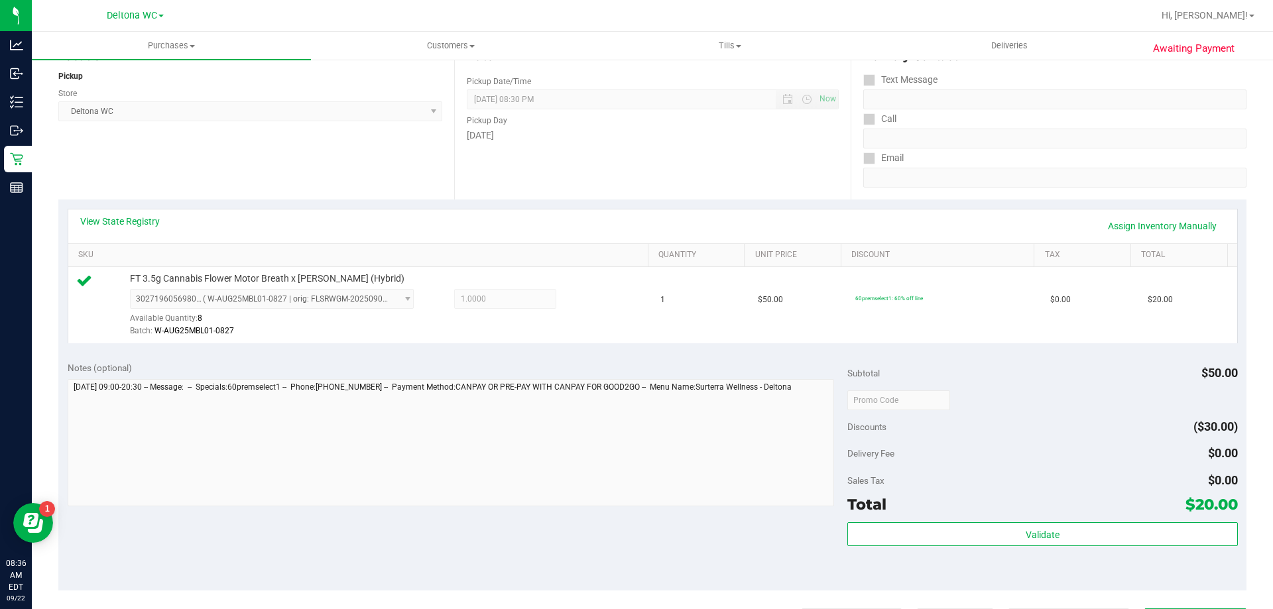
scroll to position [265, 0]
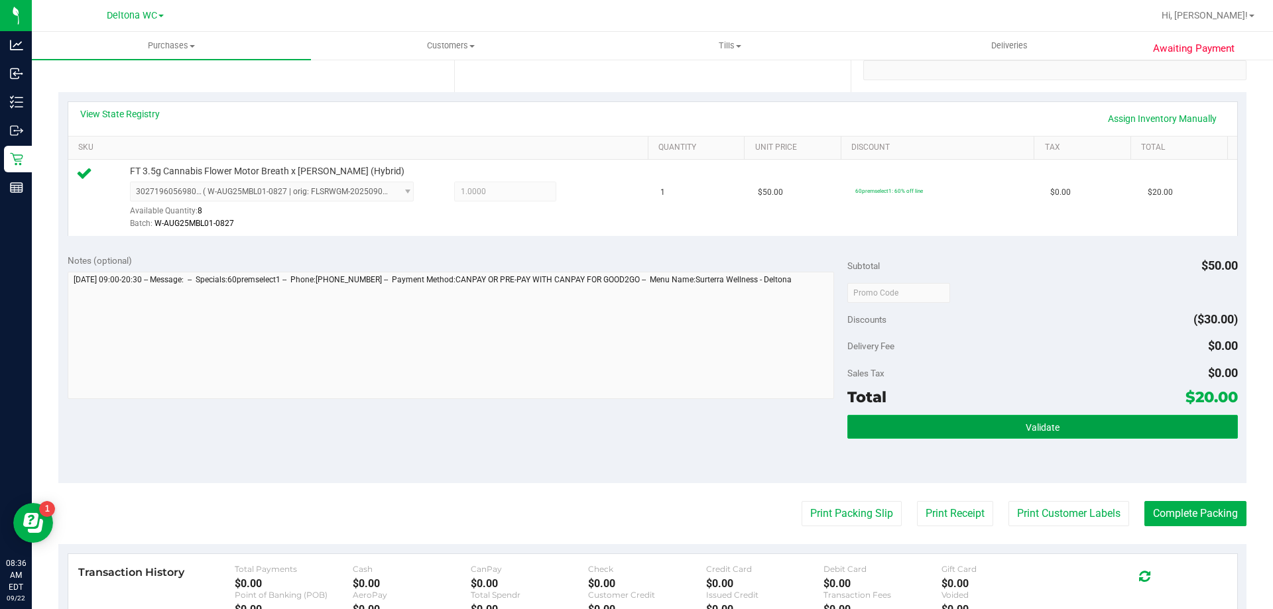
click at [883, 424] on button "Validate" at bounding box center [1043, 427] width 390 height 24
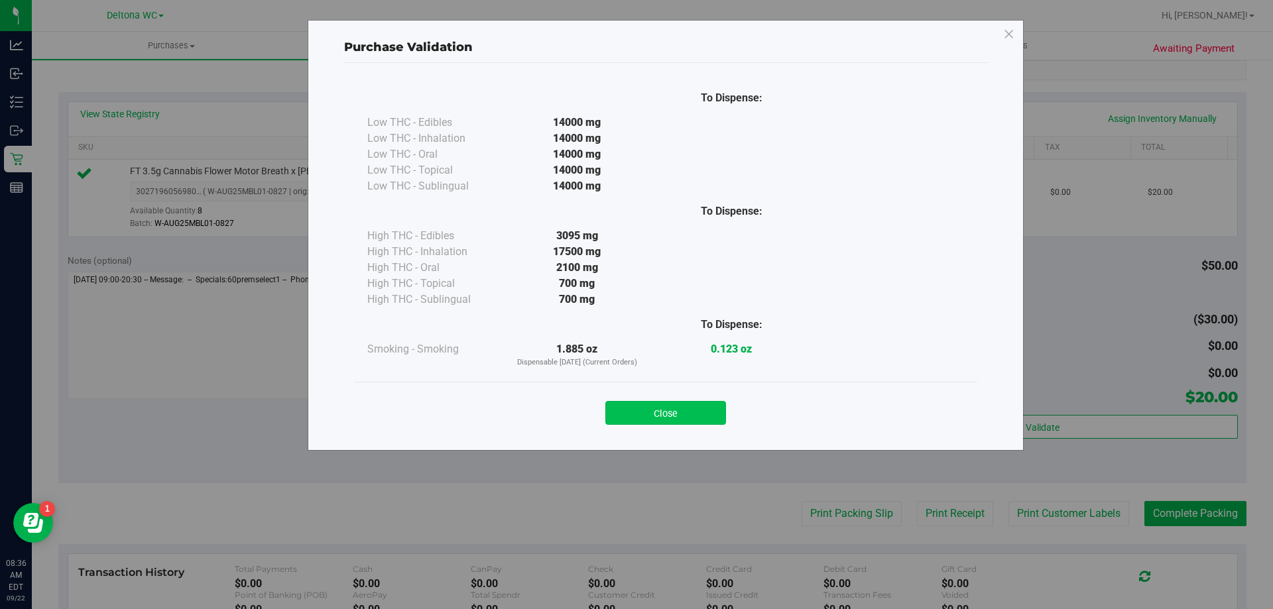
click at [672, 413] on button "Close" at bounding box center [665, 413] width 121 height 24
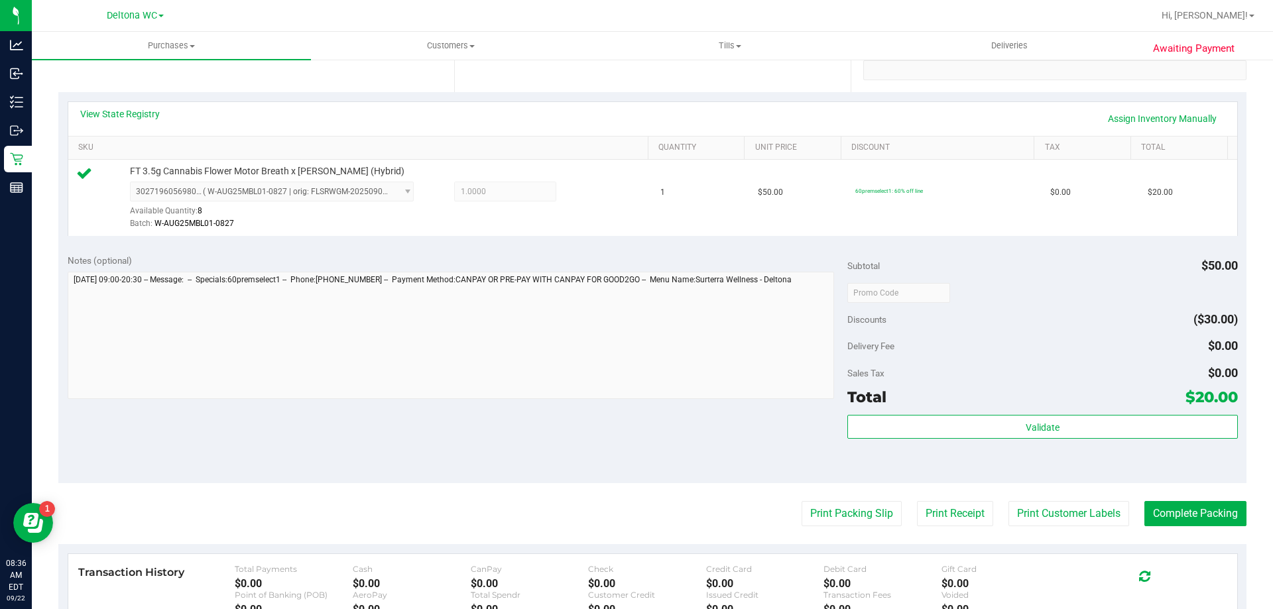
scroll to position [332, 0]
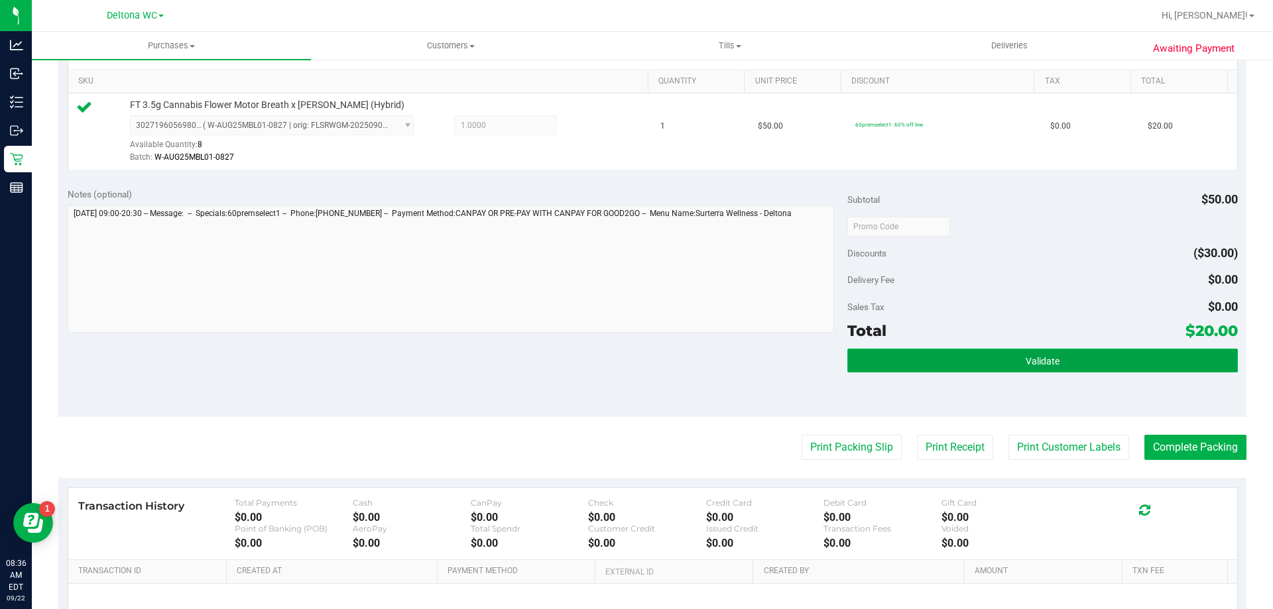
click at [1005, 366] on button "Validate" at bounding box center [1043, 361] width 390 height 24
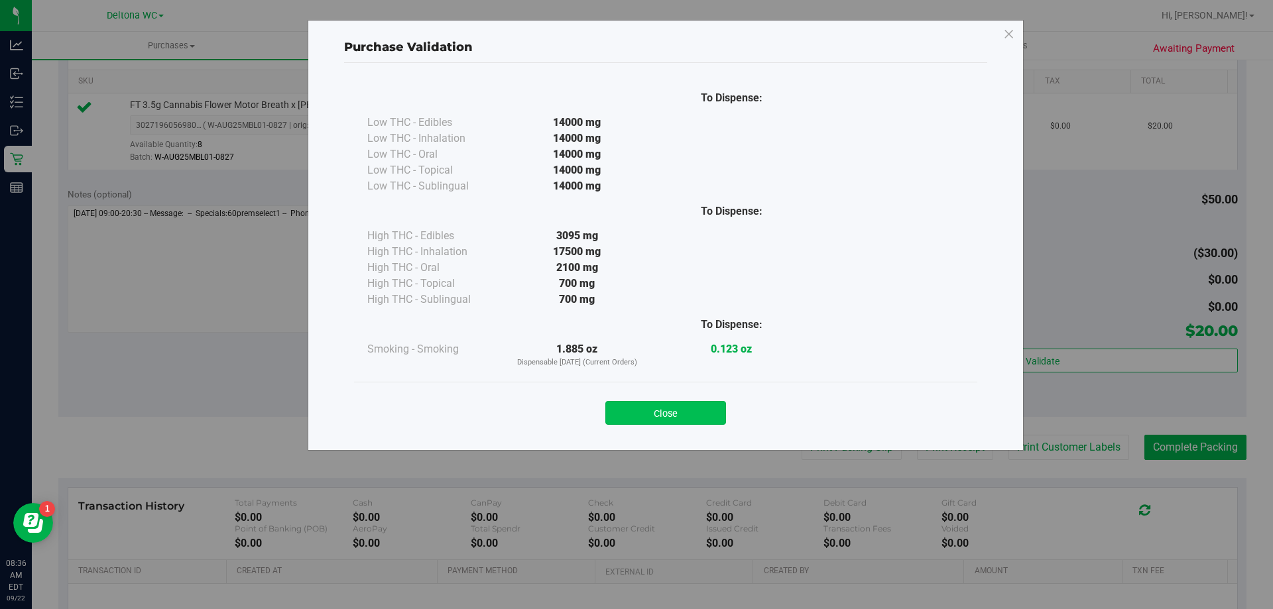
click at [670, 407] on button "Close" at bounding box center [665, 413] width 121 height 24
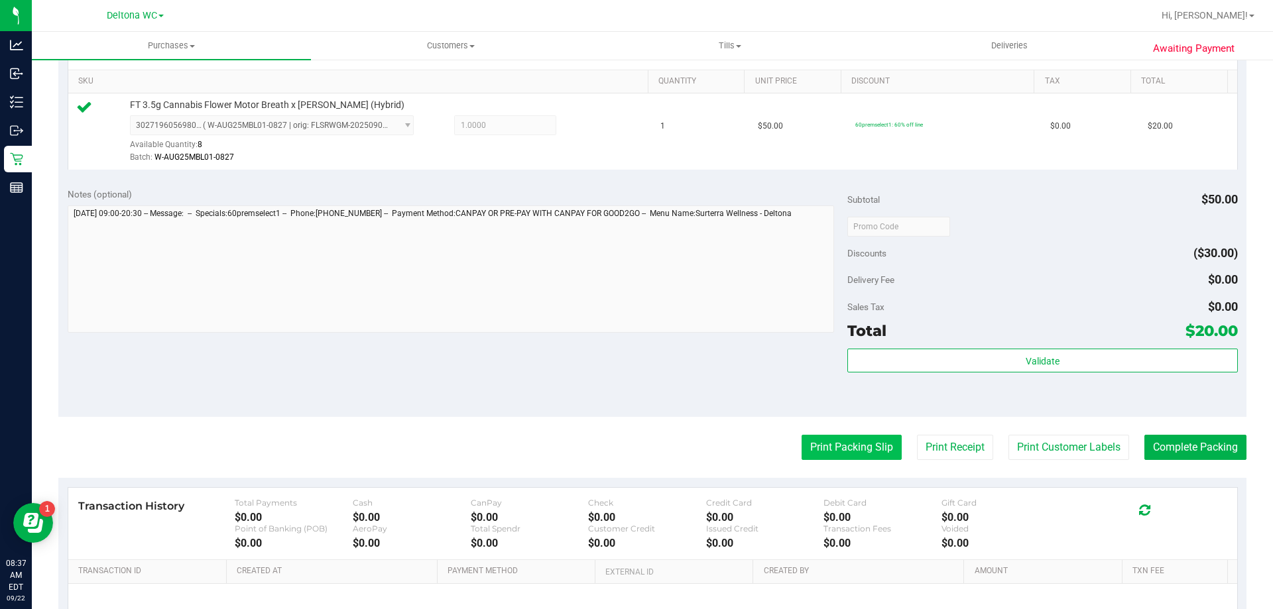
click at [865, 452] on button "Print Packing Slip" at bounding box center [852, 447] width 100 height 25
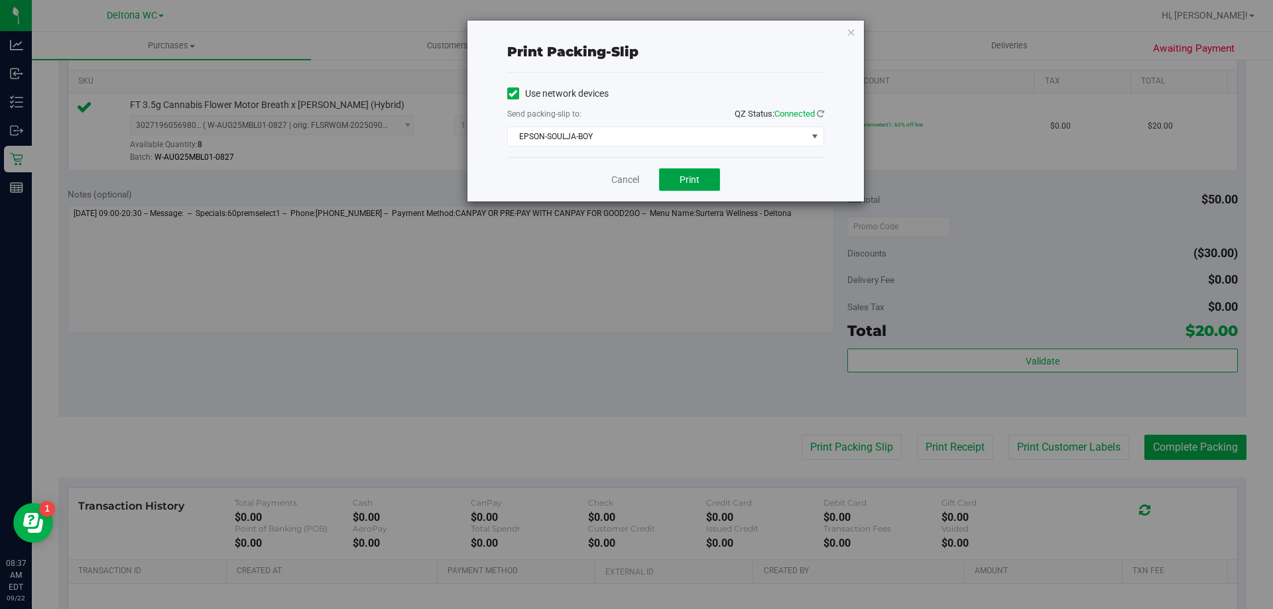
click at [710, 170] on button "Print" at bounding box center [689, 179] width 61 height 23
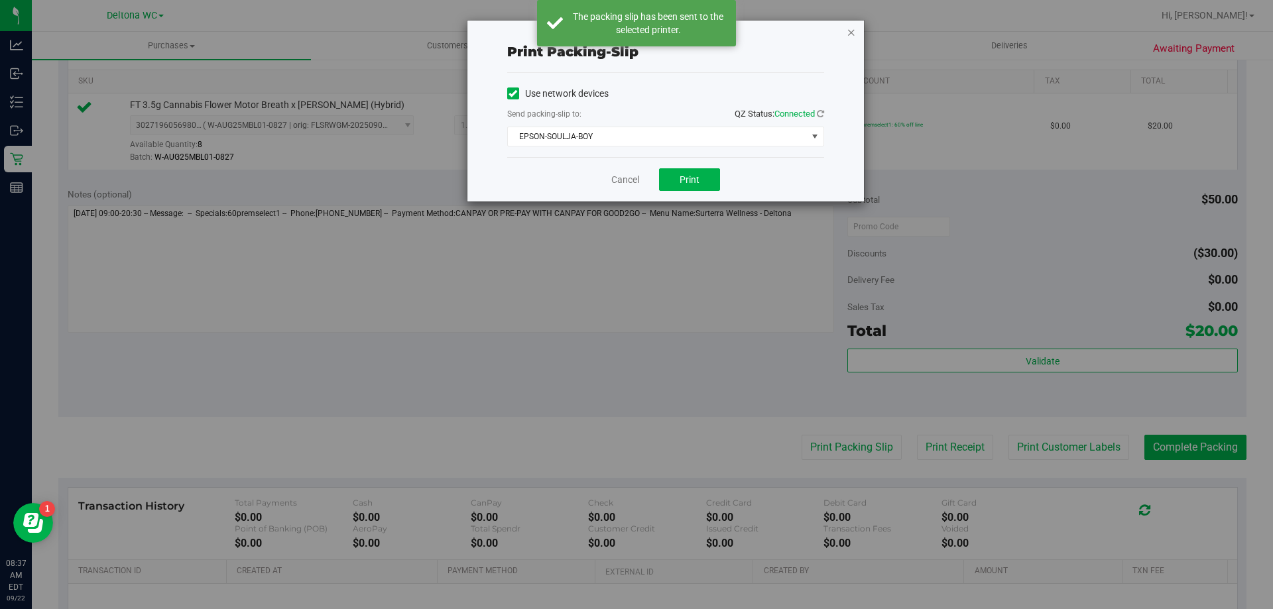
click at [847, 30] on icon "button" at bounding box center [851, 32] width 9 height 16
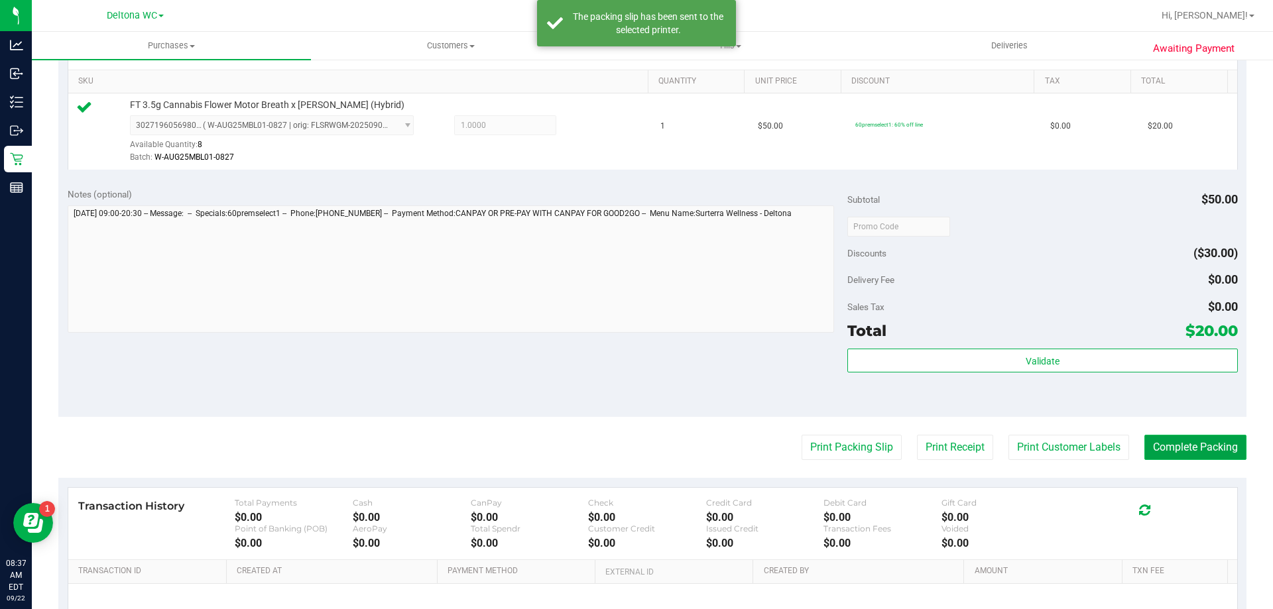
click at [1153, 448] on button "Complete Packing" at bounding box center [1196, 447] width 102 height 25
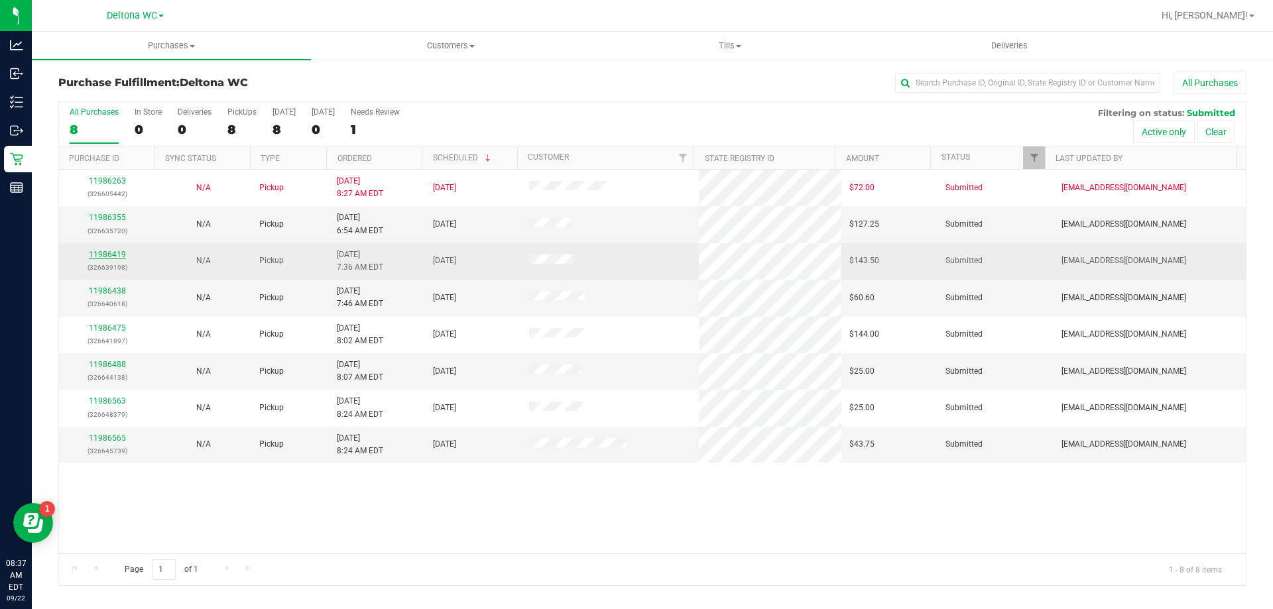
click at [105, 253] on link "11986419" at bounding box center [107, 254] width 37 height 9
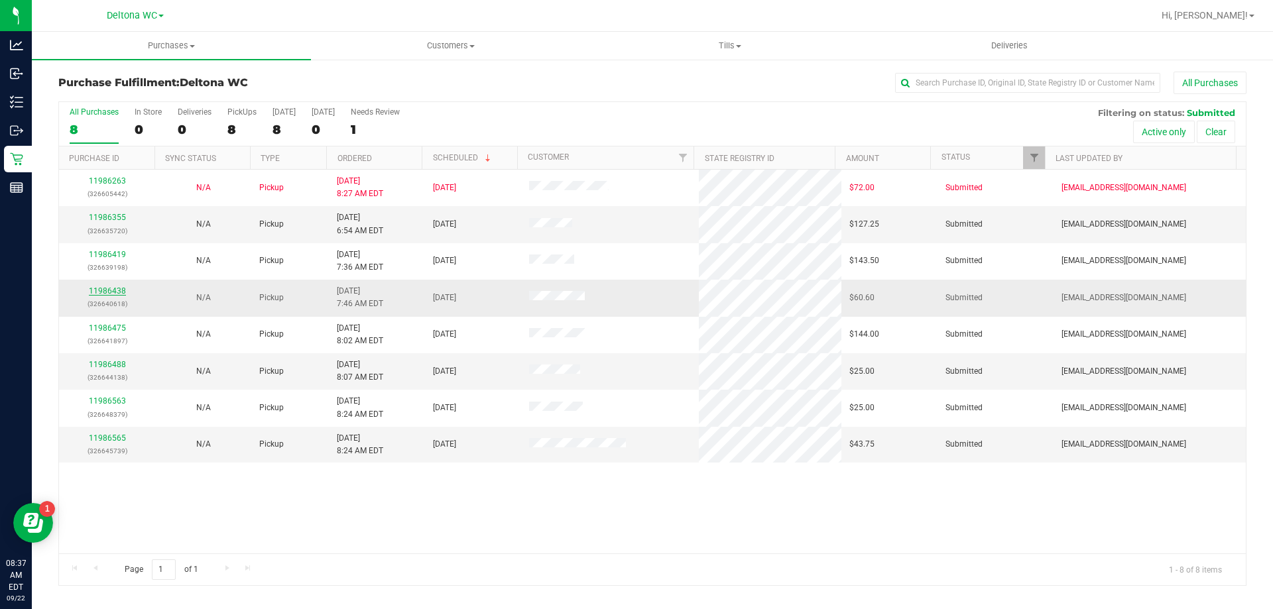
click at [120, 287] on link "11986438" at bounding box center [107, 290] width 37 height 9
click at [399, 164] on th "Ordered" at bounding box center [373, 158] width 95 height 23
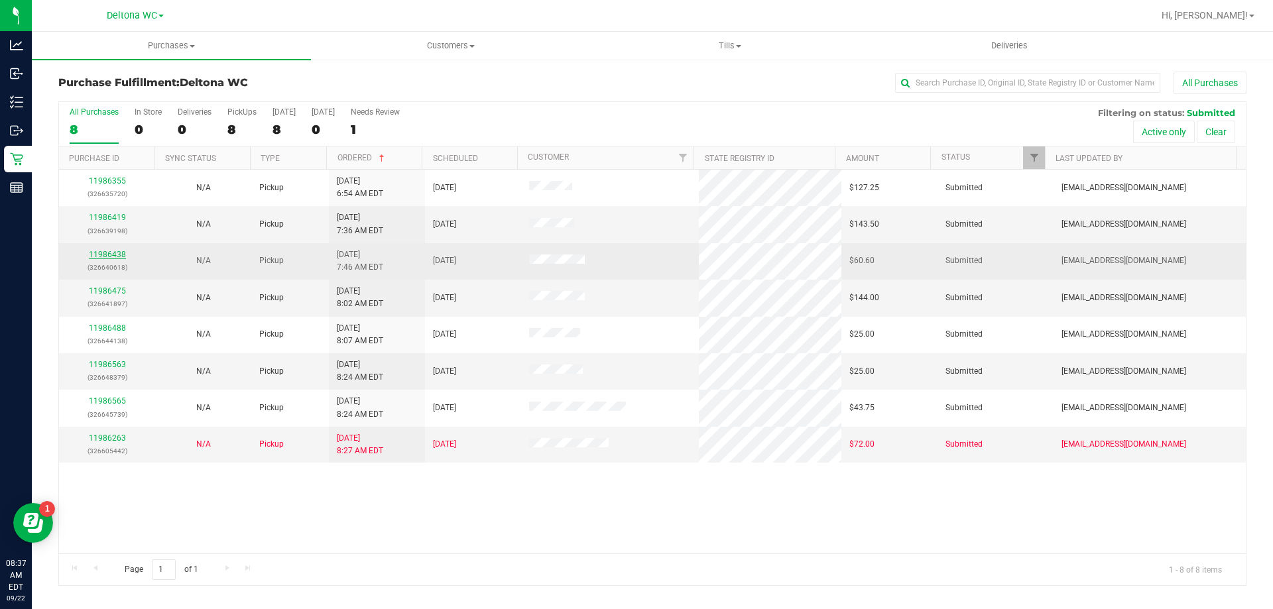
click at [105, 256] on link "11986438" at bounding box center [107, 254] width 37 height 9
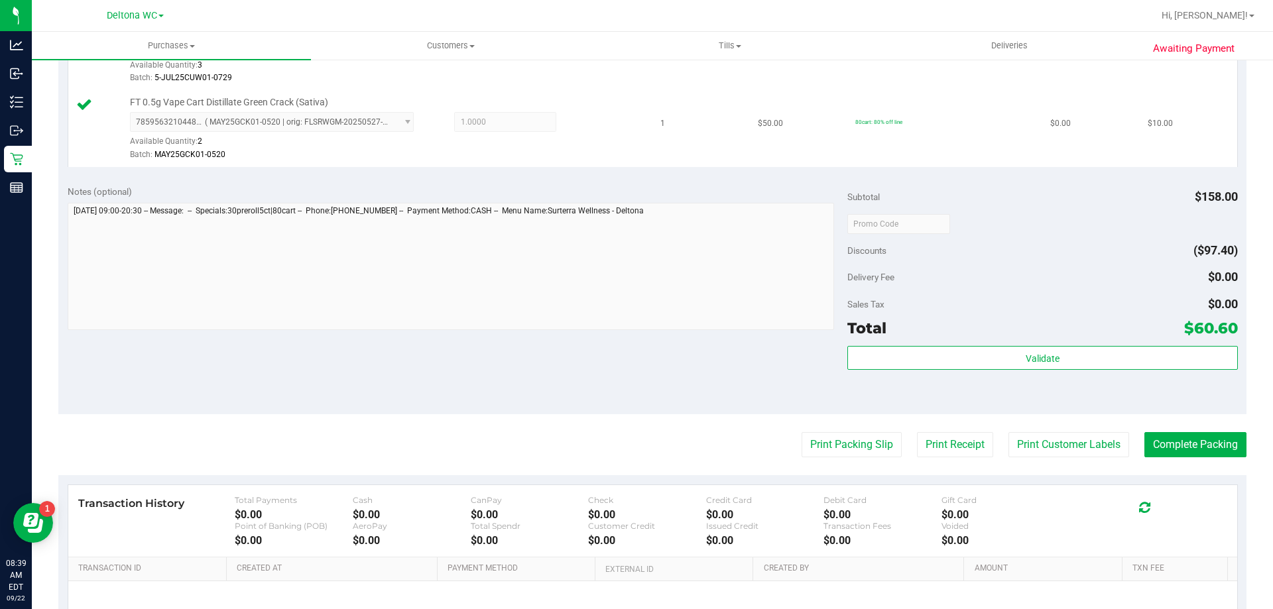
scroll to position [597, 0]
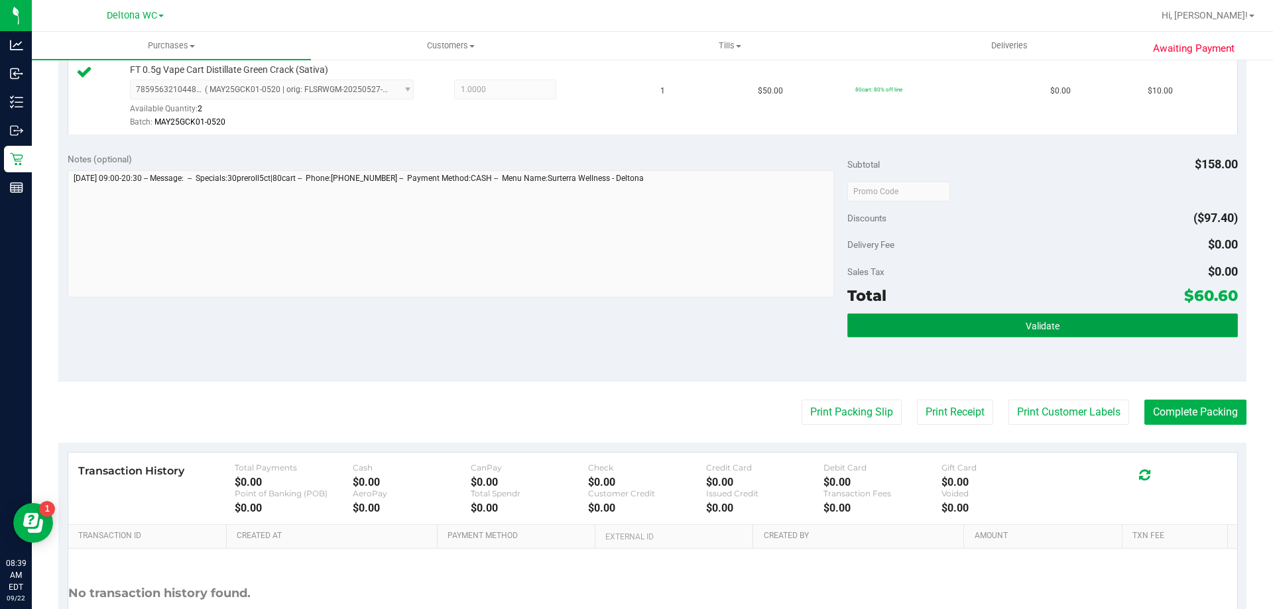
click at [999, 315] on button "Validate" at bounding box center [1043, 326] width 390 height 24
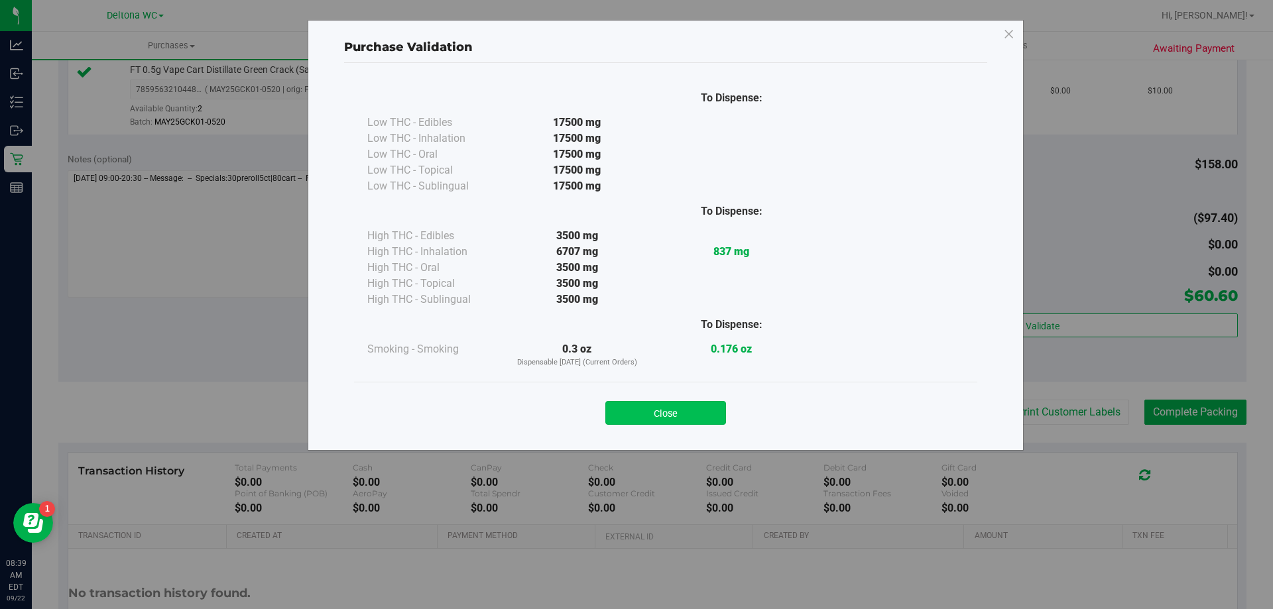
click at [712, 416] on button "Close" at bounding box center [665, 413] width 121 height 24
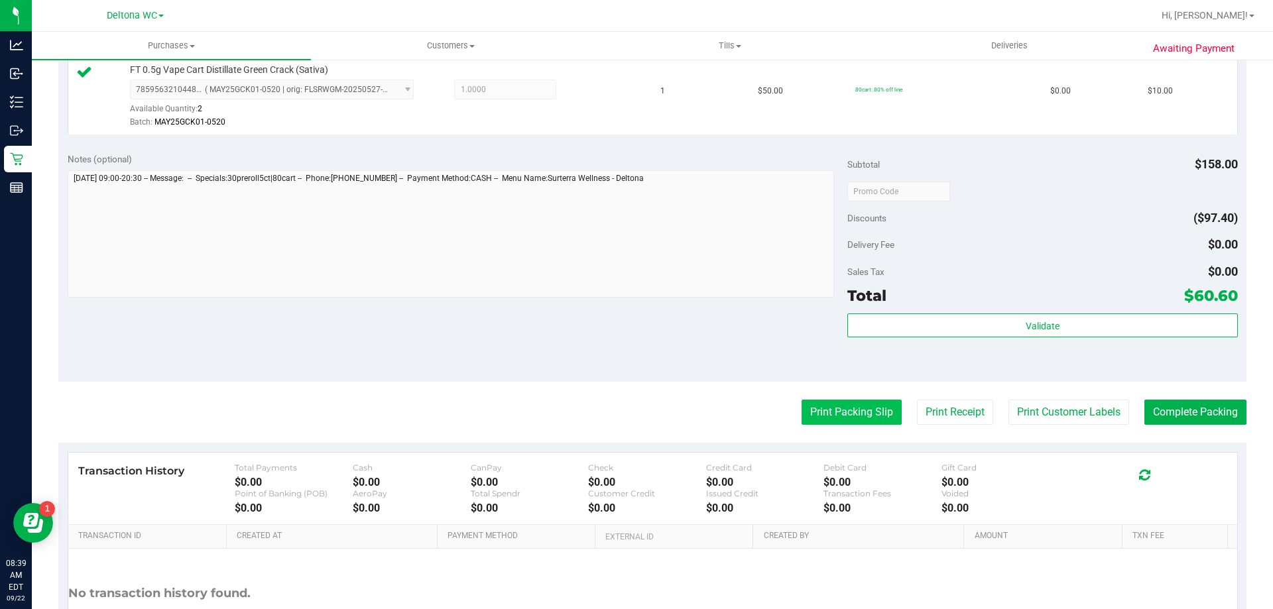
click at [831, 412] on button "Print Packing Slip" at bounding box center [852, 412] width 100 height 25
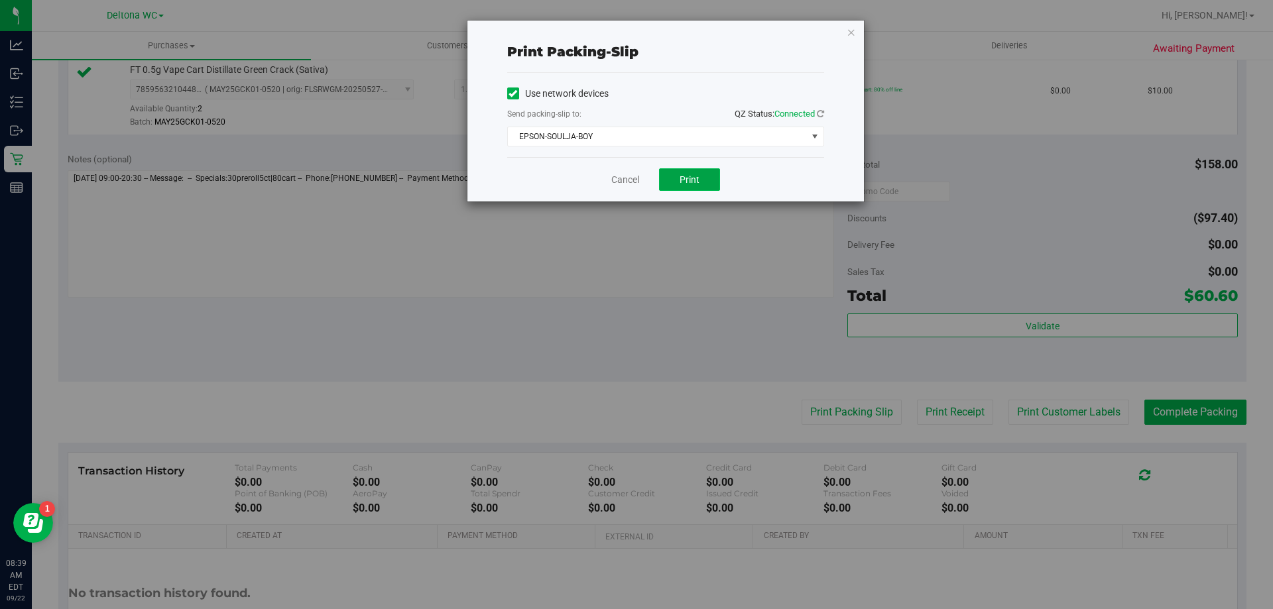
click at [680, 179] on span "Print" at bounding box center [690, 179] width 20 height 11
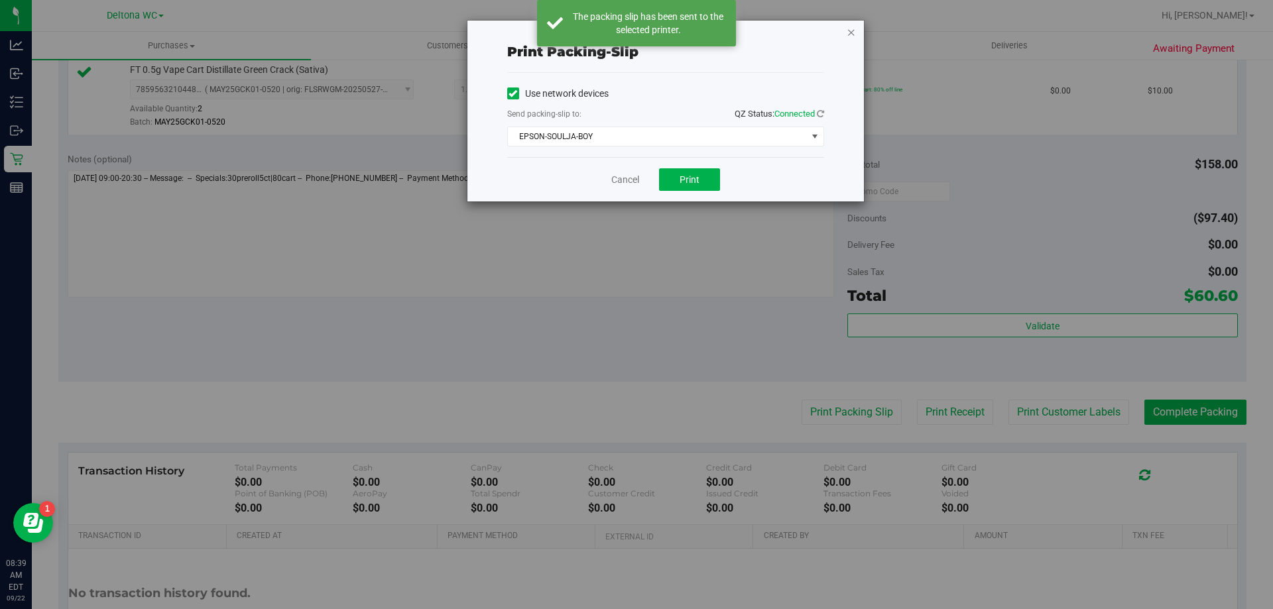
click at [848, 33] on icon "button" at bounding box center [851, 32] width 9 height 16
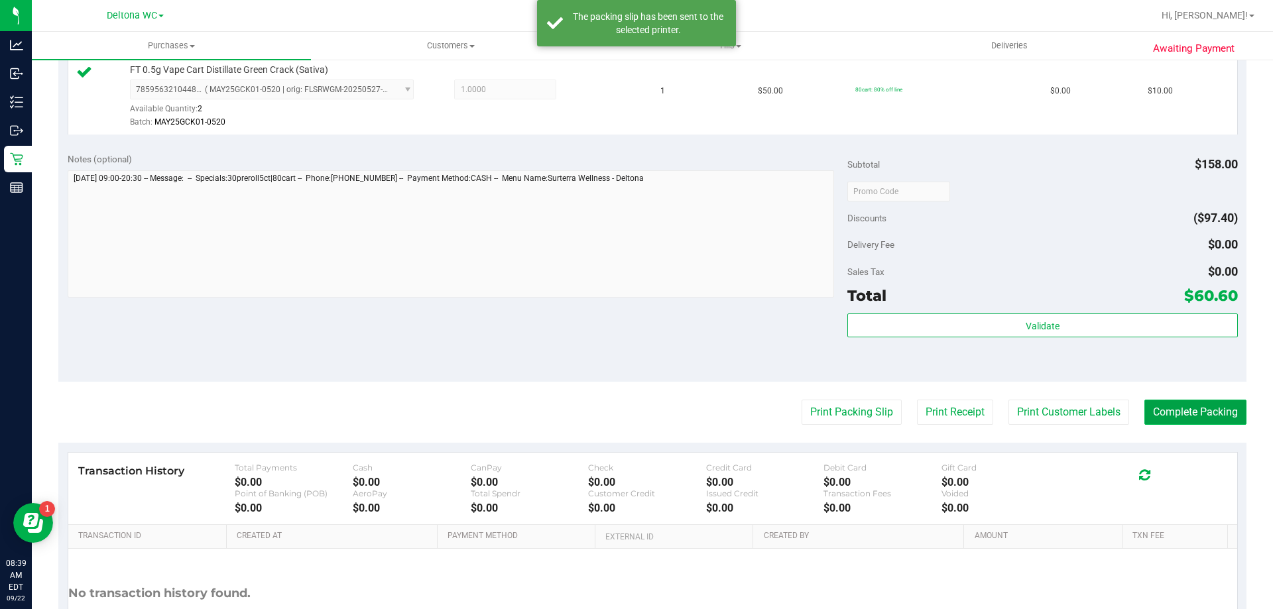
click at [1158, 407] on button "Complete Packing" at bounding box center [1196, 412] width 102 height 25
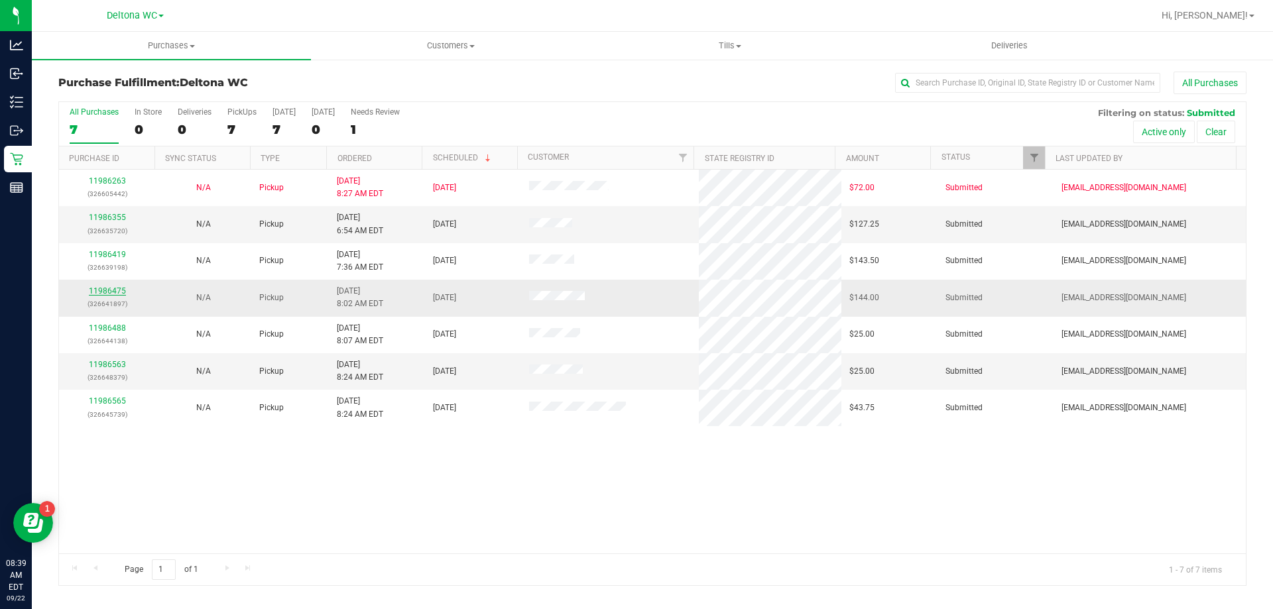
click at [120, 292] on link "11986475" at bounding box center [107, 290] width 37 height 9
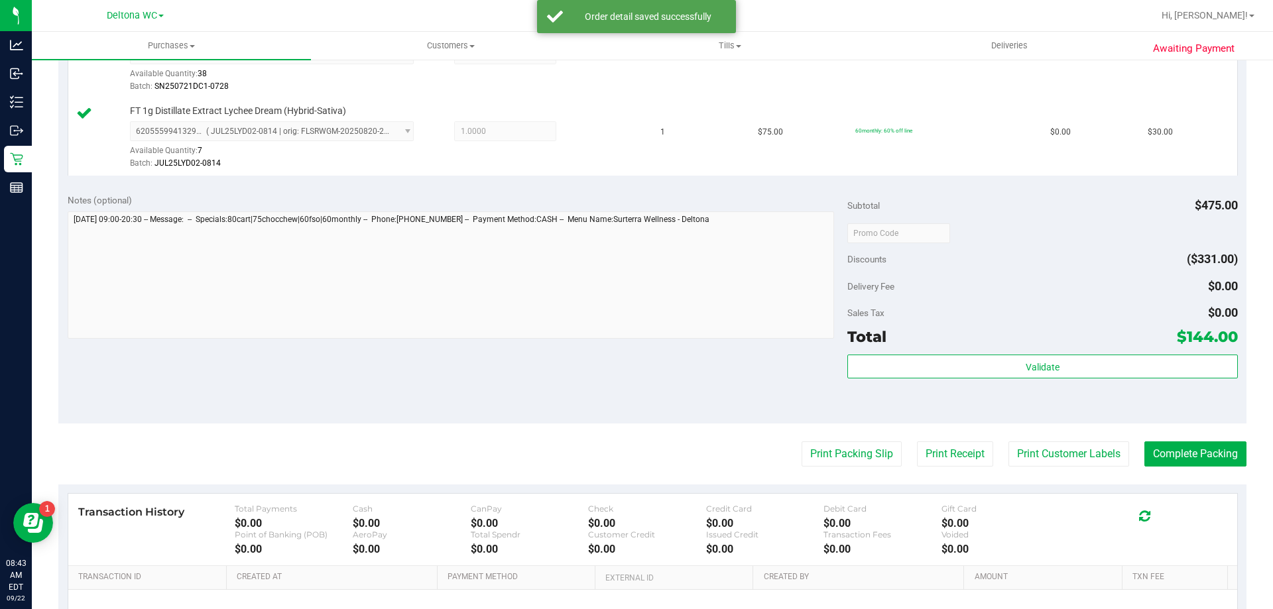
scroll to position [796, 0]
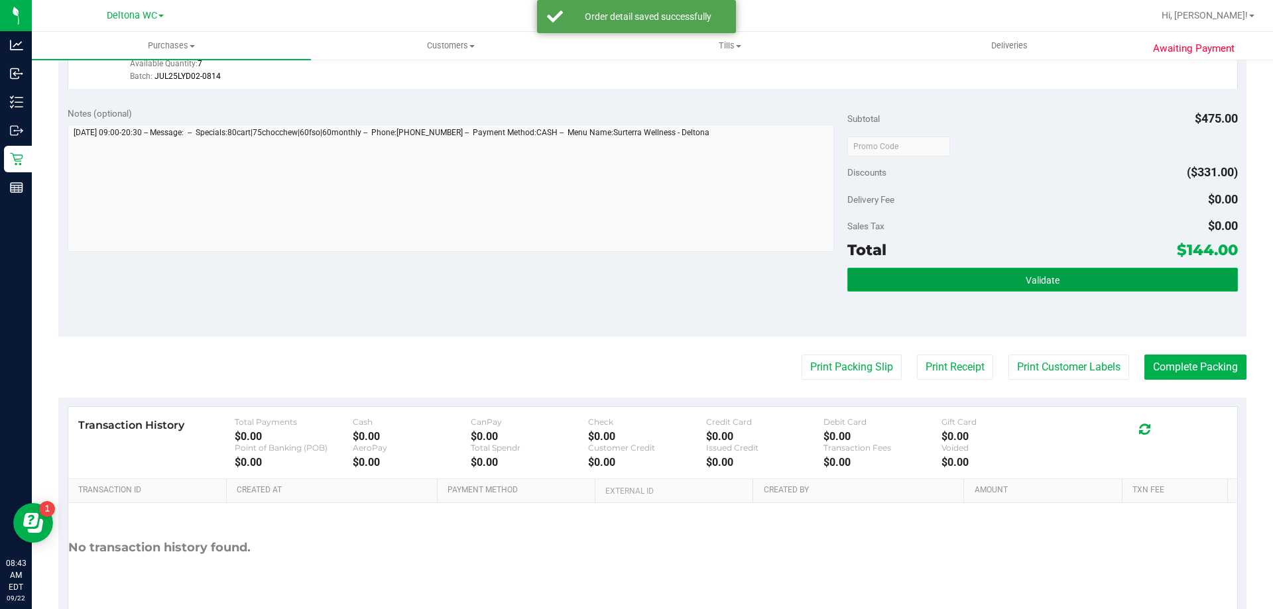
click at [1106, 275] on button "Validate" at bounding box center [1043, 280] width 390 height 24
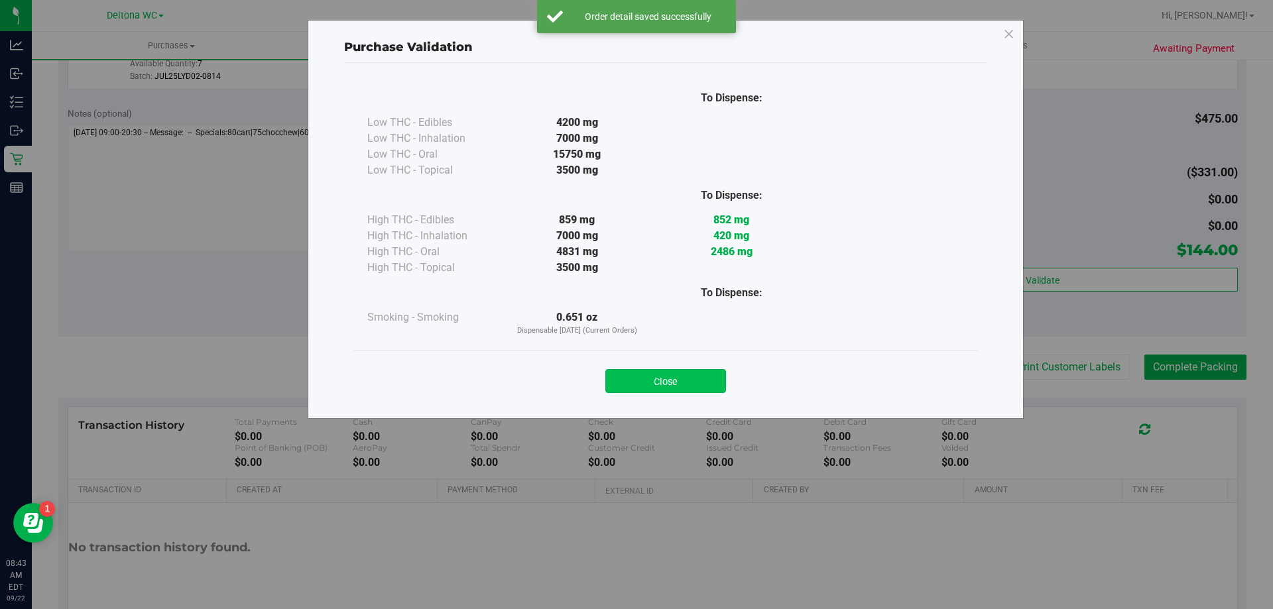
click at [693, 371] on button "Close" at bounding box center [665, 381] width 121 height 24
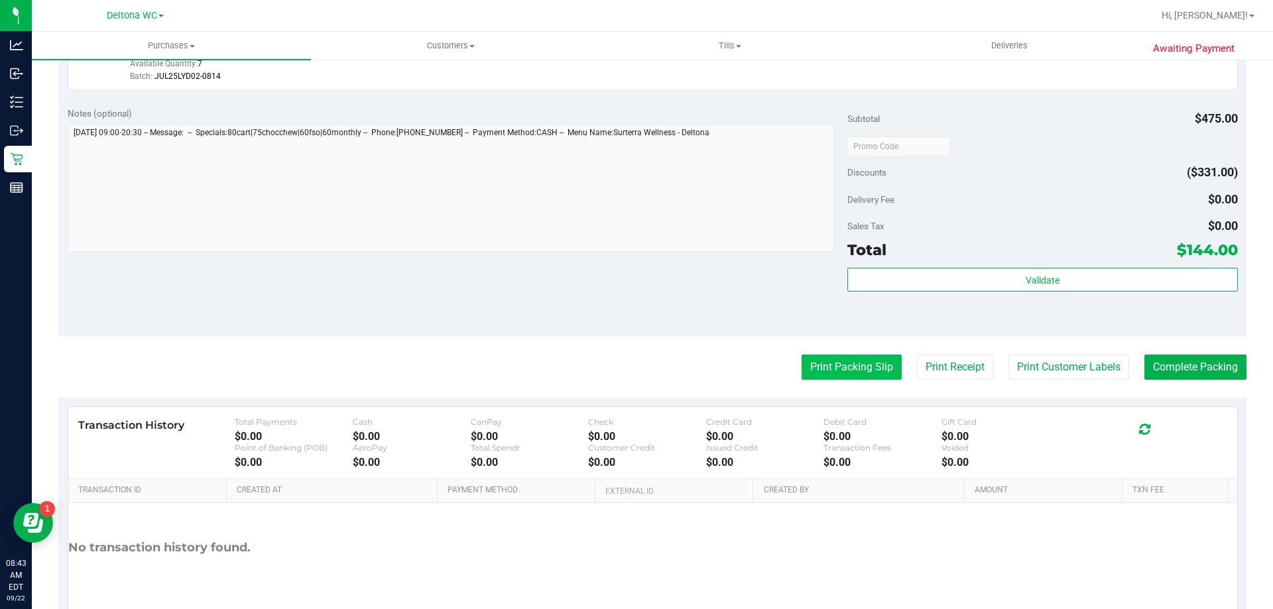
click at [808, 363] on button "Print Packing Slip" at bounding box center [852, 367] width 100 height 25
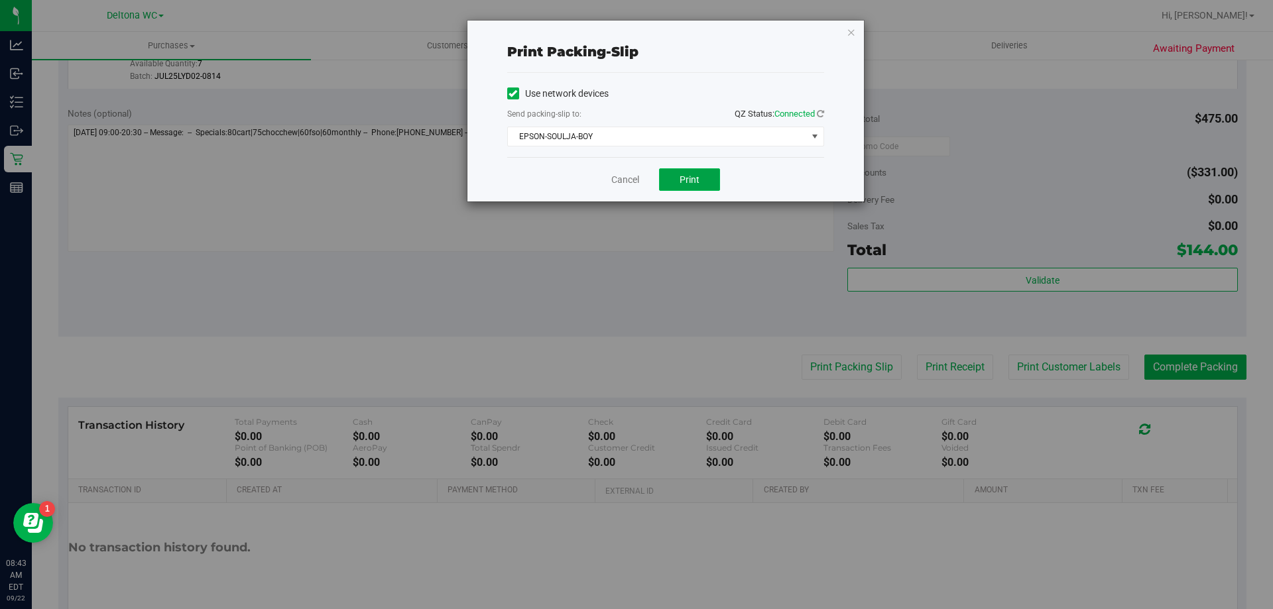
click at [708, 173] on button "Print" at bounding box center [689, 179] width 61 height 23
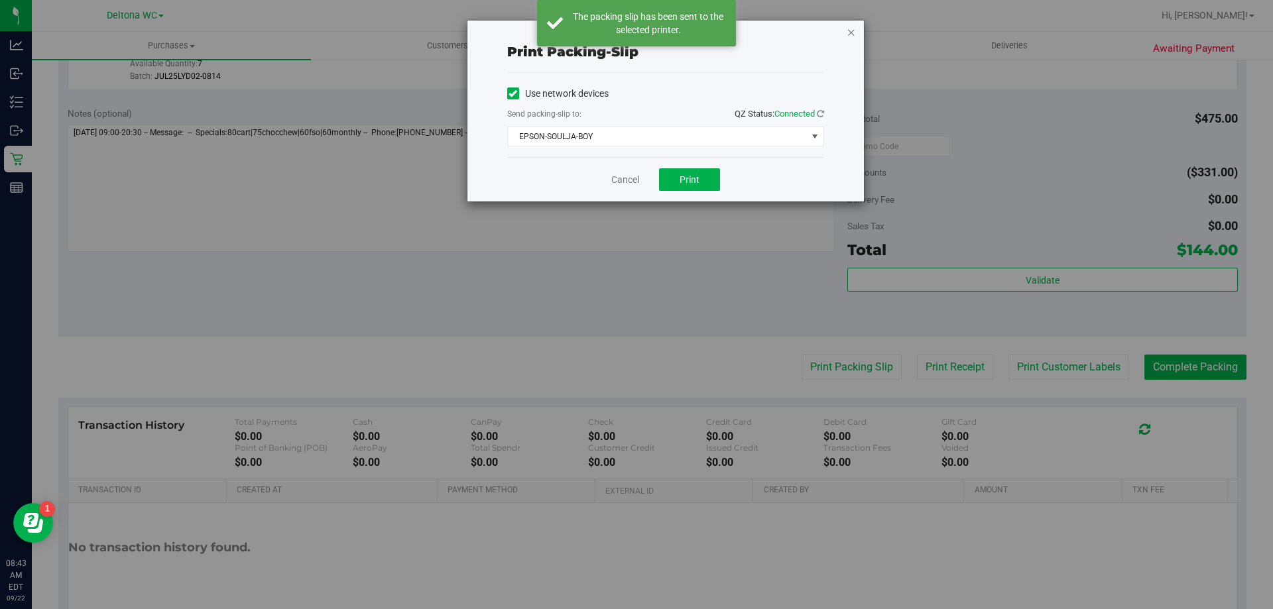
click at [850, 34] on icon "button" at bounding box center [851, 32] width 9 height 16
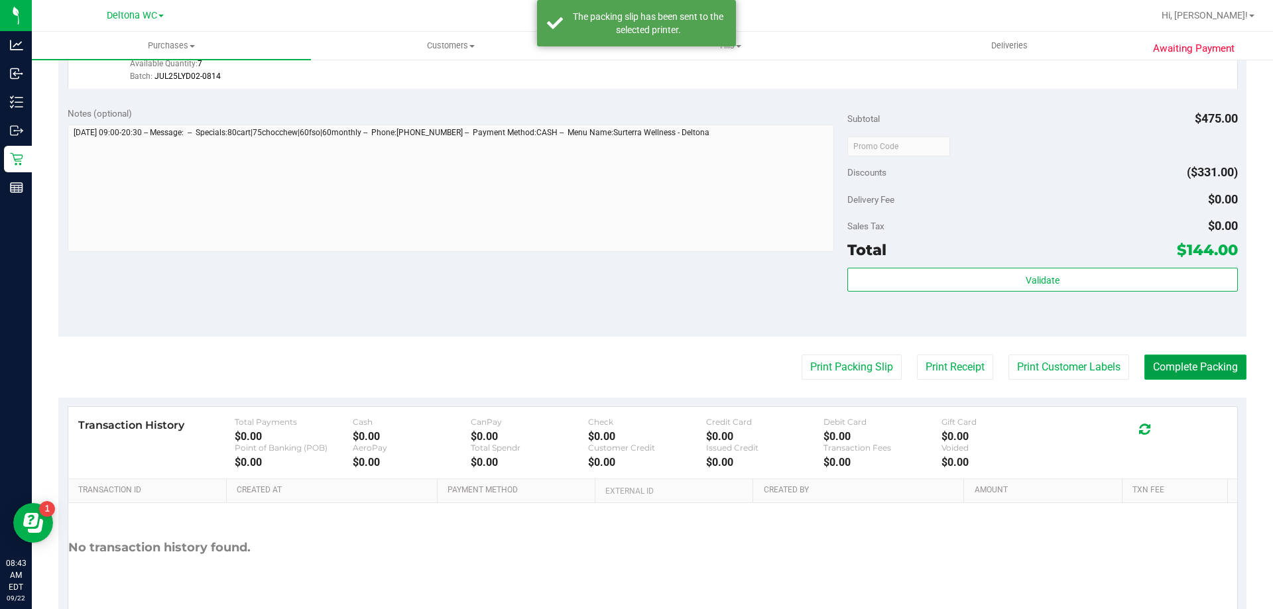
click at [1178, 366] on button "Complete Packing" at bounding box center [1196, 367] width 102 height 25
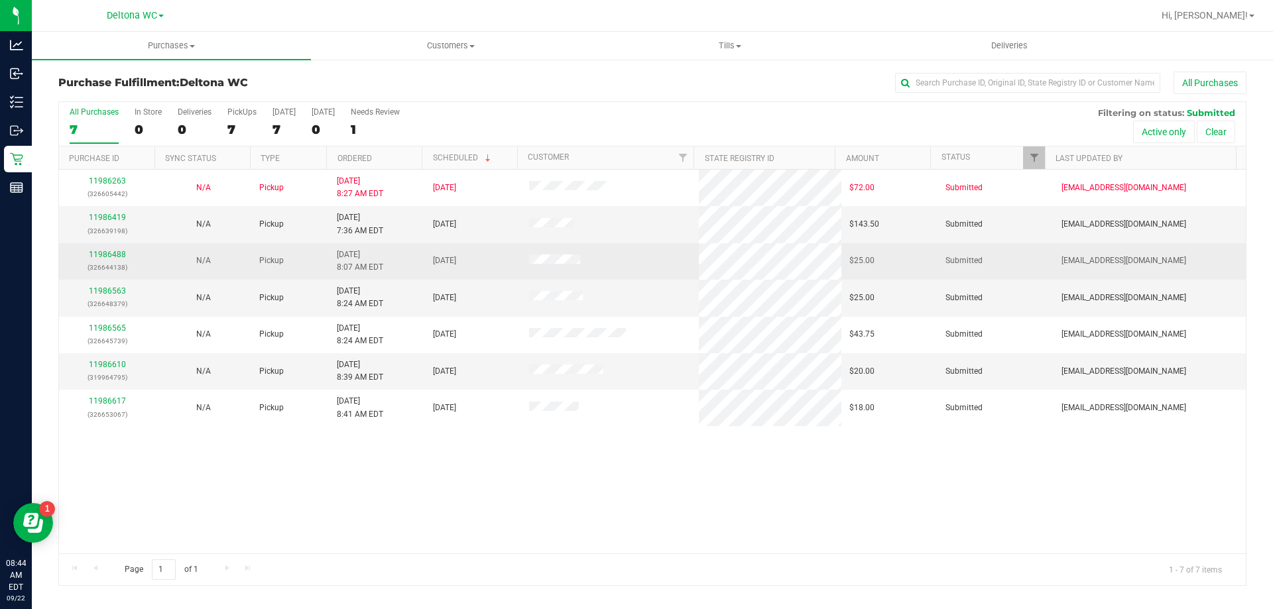
click at [104, 249] on div "11986488 (326644138)" at bounding box center [107, 261] width 80 height 25
click at [105, 252] on link "11986488" at bounding box center [107, 254] width 37 height 9
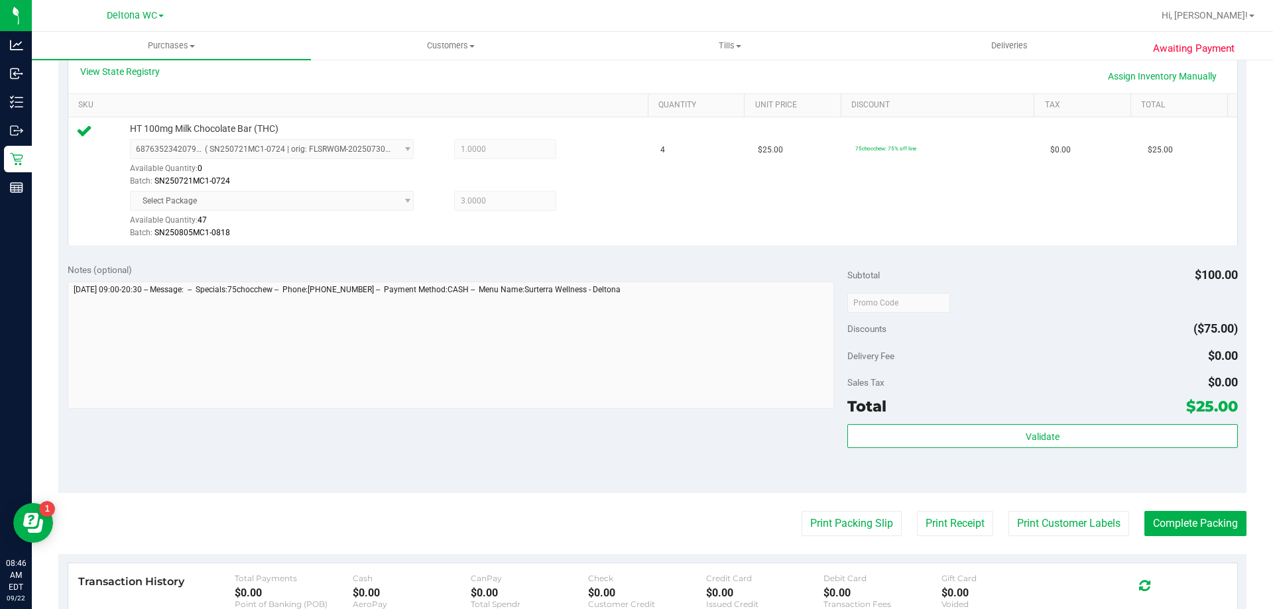
scroll to position [332, 0]
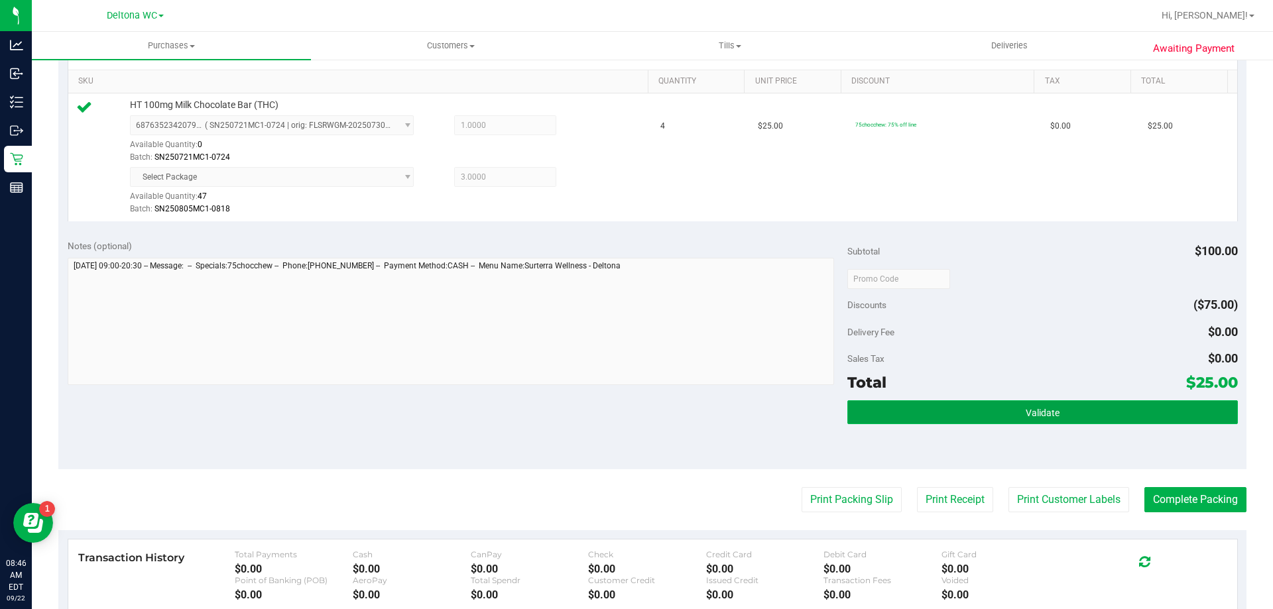
click at [960, 413] on button "Validate" at bounding box center [1043, 413] width 390 height 24
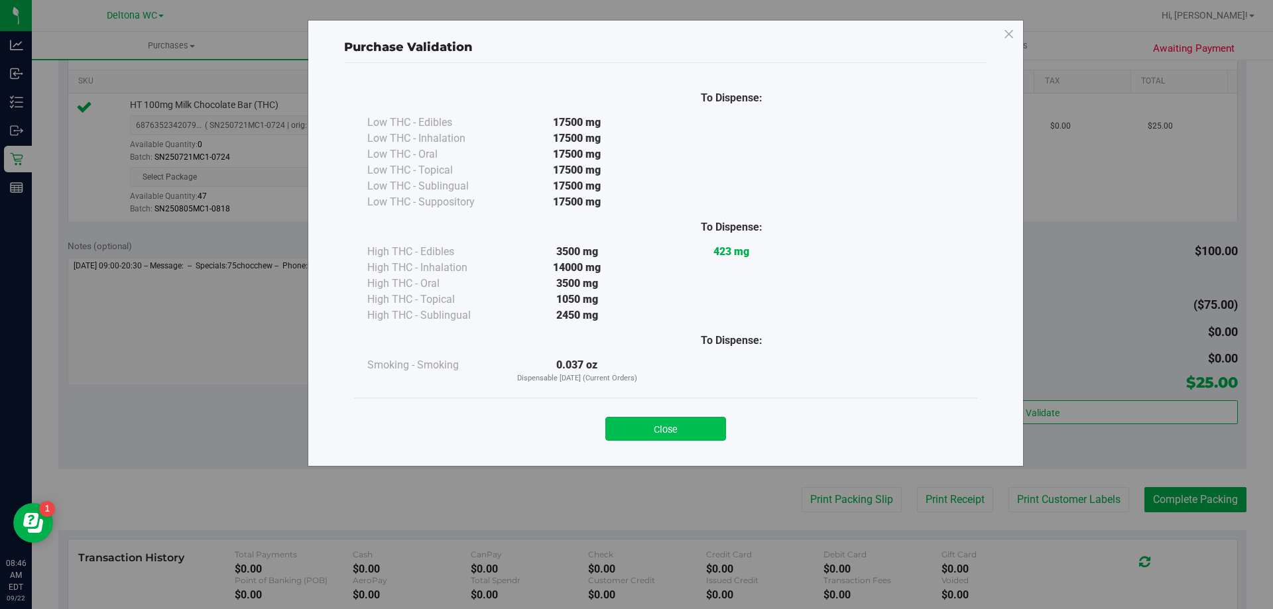
click at [673, 424] on button "Close" at bounding box center [665, 429] width 121 height 24
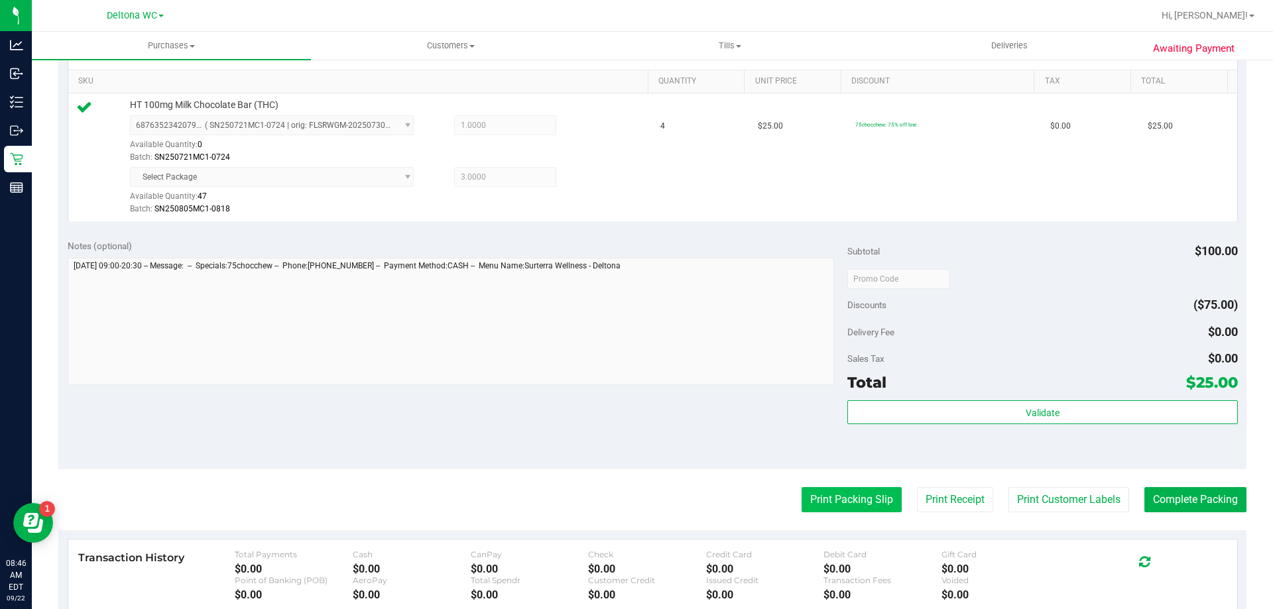
click at [864, 497] on button "Print Packing Slip" at bounding box center [852, 499] width 100 height 25
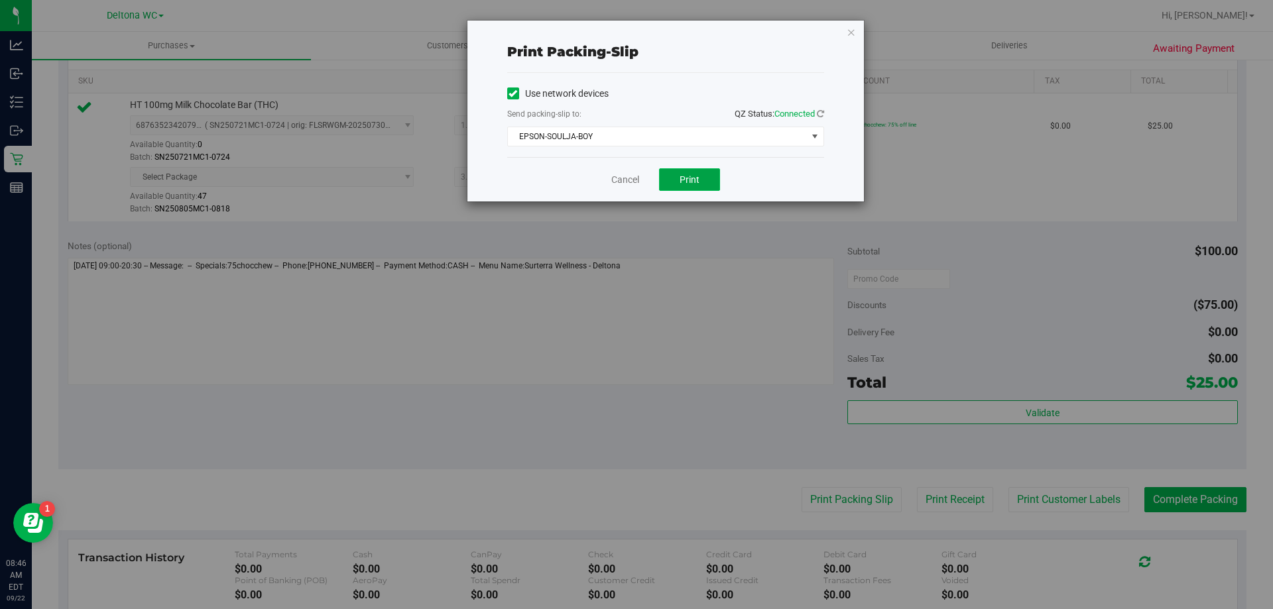
click at [694, 178] on span "Print" at bounding box center [690, 179] width 20 height 11
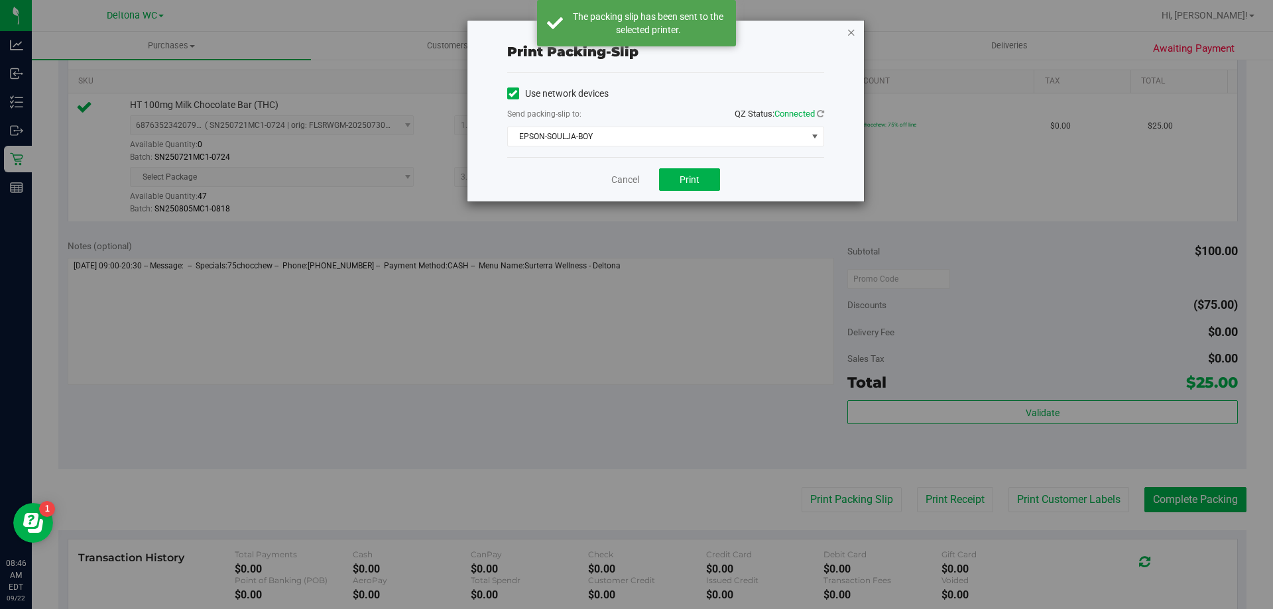
click at [854, 29] on icon "button" at bounding box center [851, 32] width 9 height 16
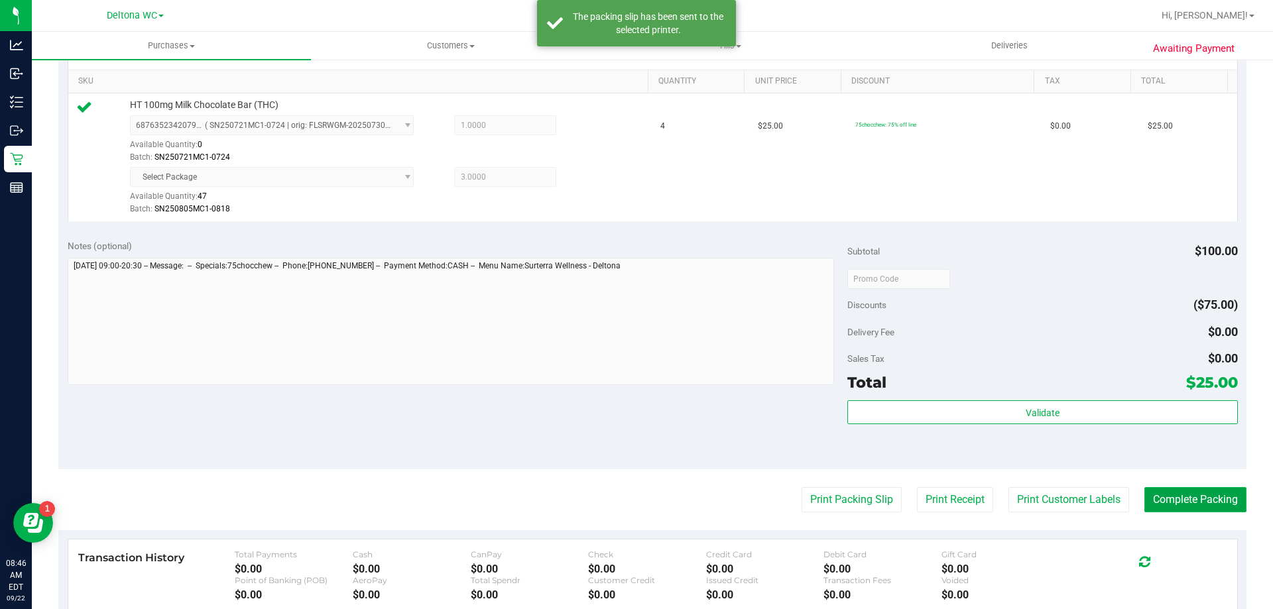
click at [1168, 493] on button "Complete Packing" at bounding box center [1196, 499] width 102 height 25
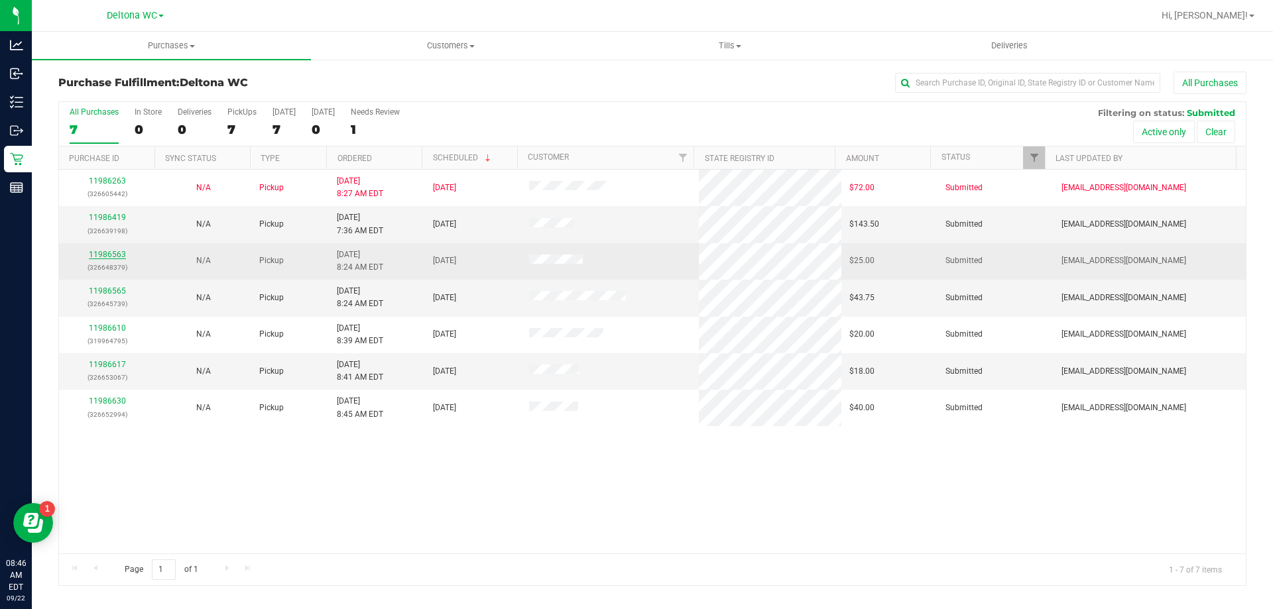
click at [109, 255] on link "11986563" at bounding box center [107, 254] width 37 height 9
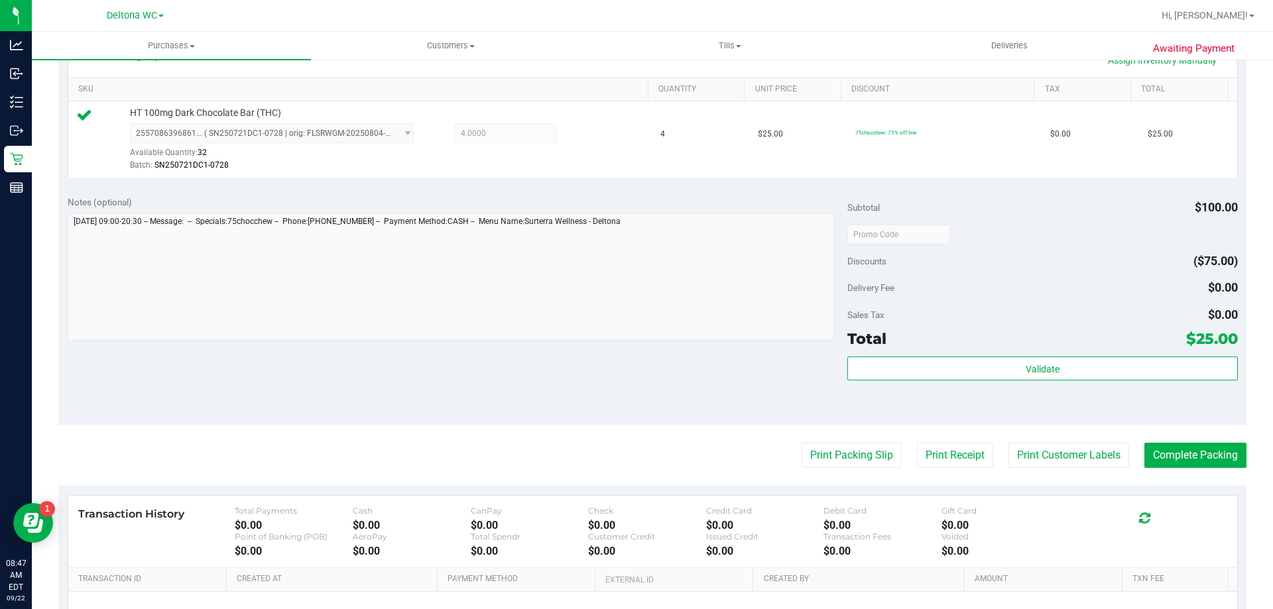
scroll to position [332, 0]
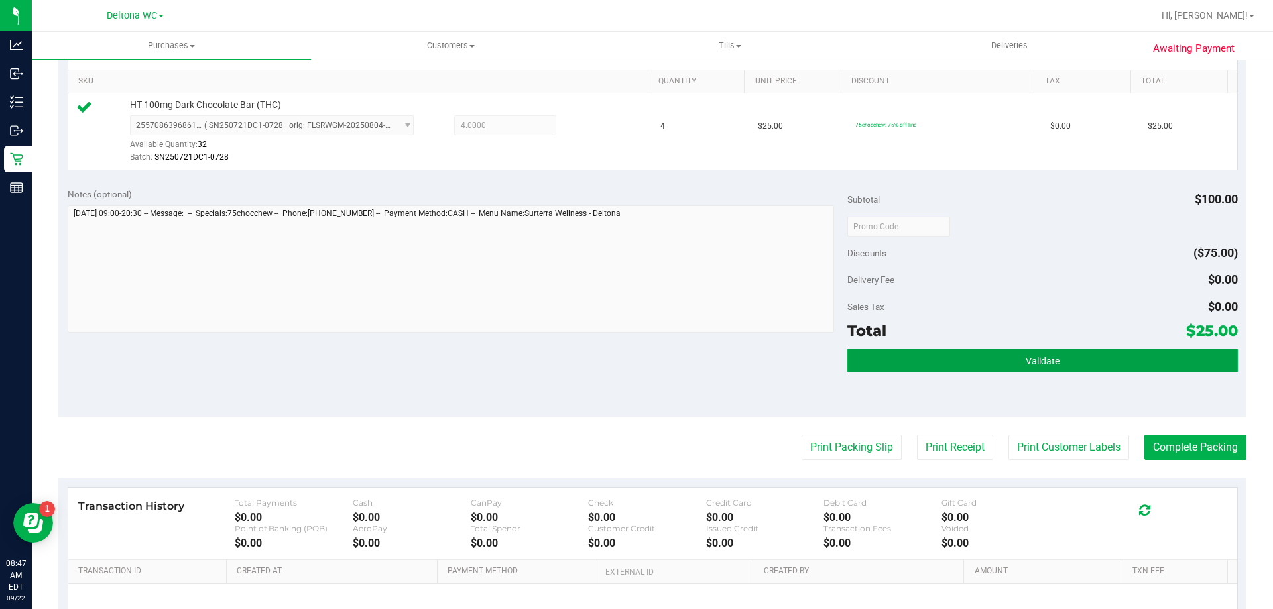
click at [981, 360] on button "Validate" at bounding box center [1043, 361] width 390 height 24
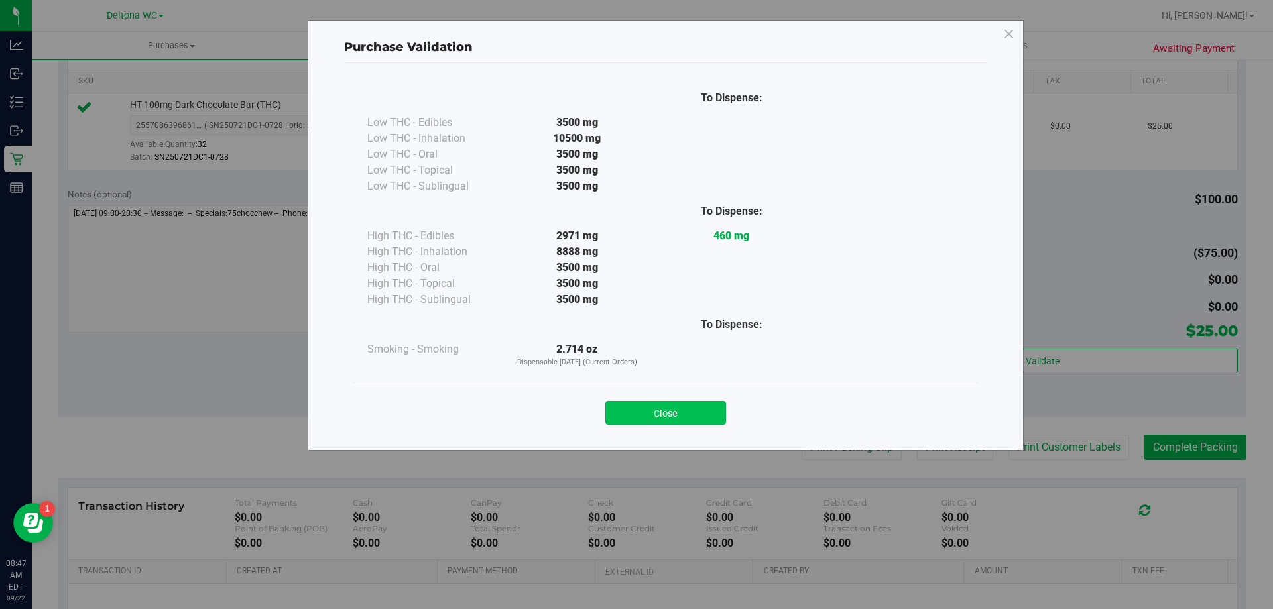
click at [672, 412] on button "Close" at bounding box center [665, 413] width 121 height 24
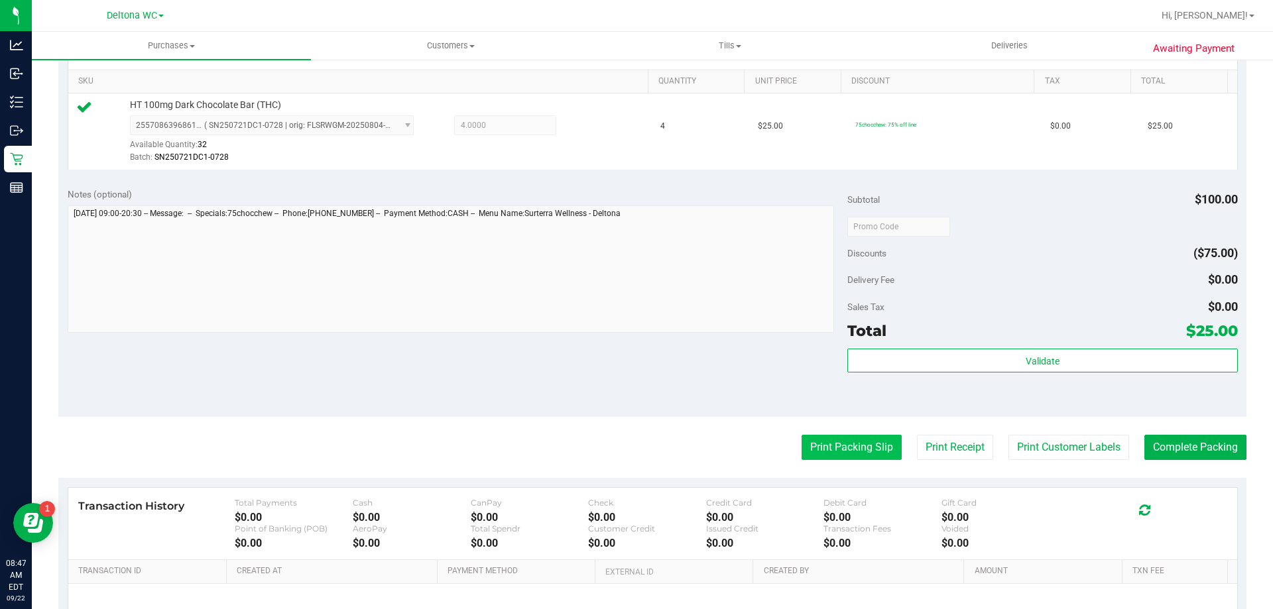
click at [806, 452] on button "Print Packing Slip" at bounding box center [852, 447] width 100 height 25
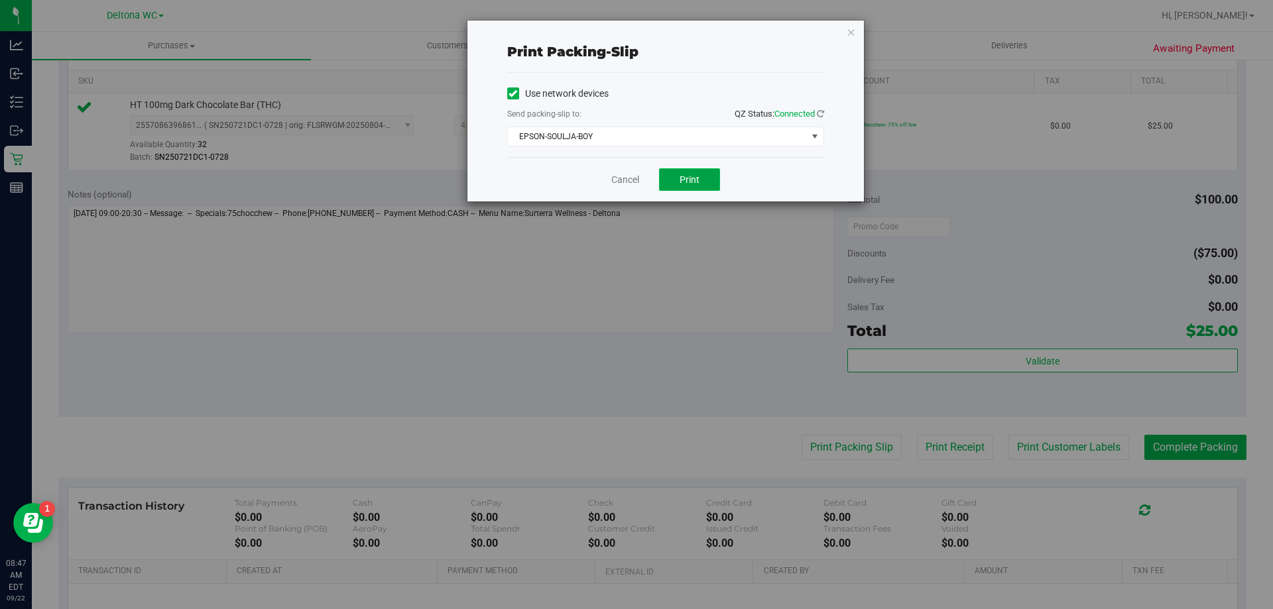
click at [691, 170] on button "Print" at bounding box center [689, 179] width 61 height 23
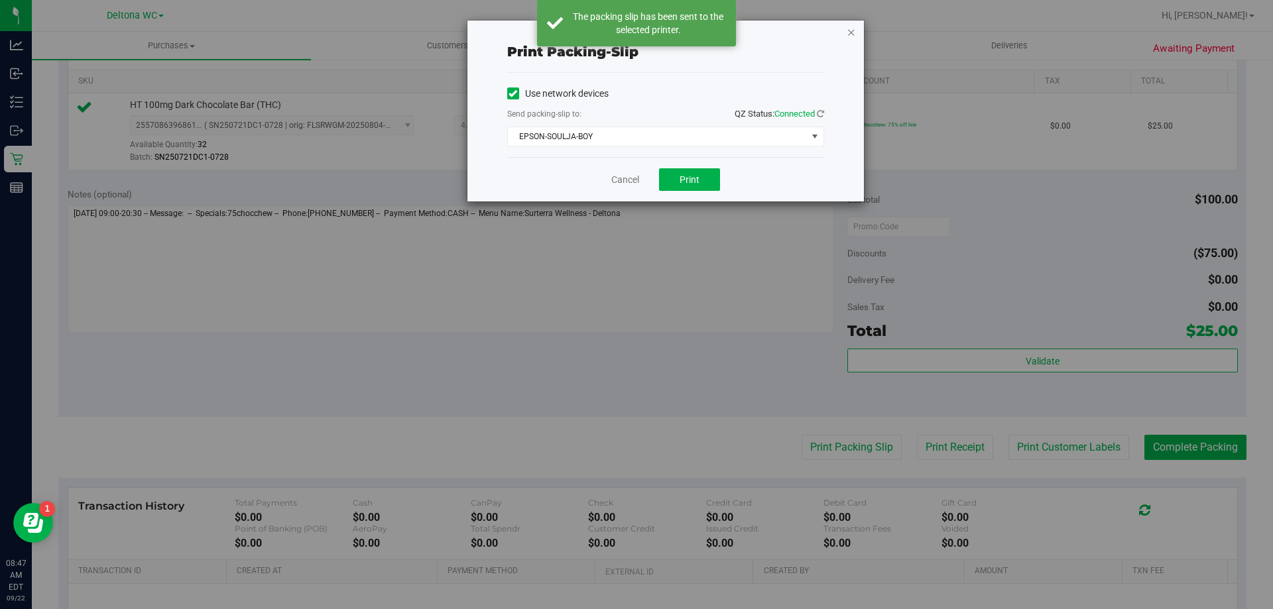
click at [851, 33] on icon "button" at bounding box center [851, 32] width 9 height 16
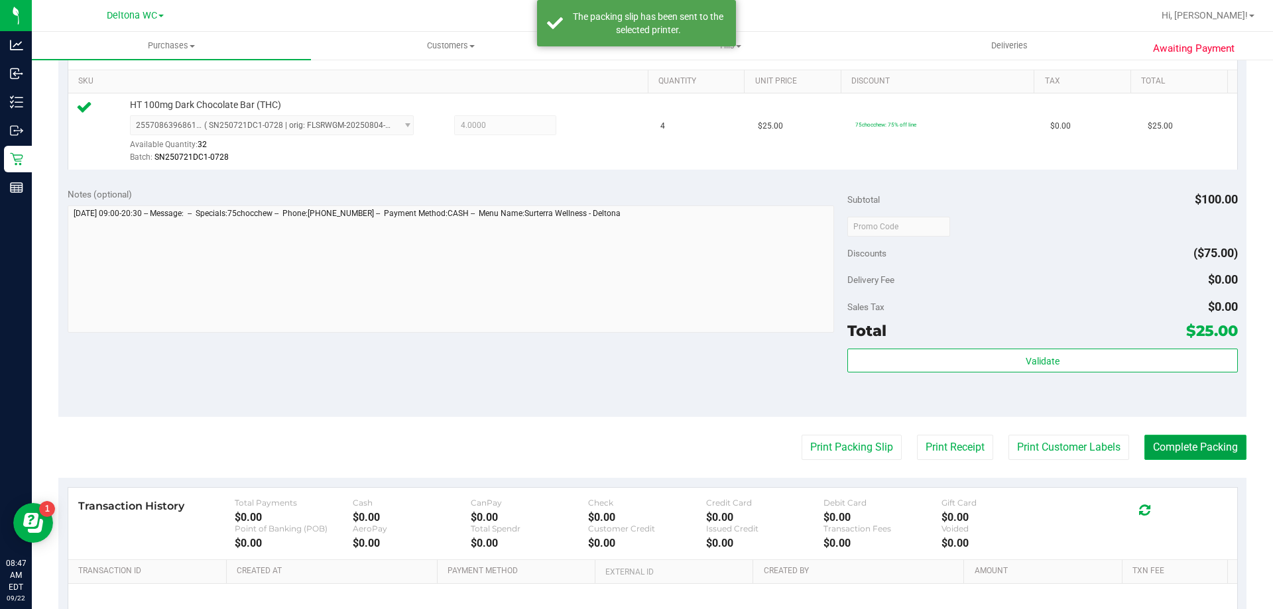
click at [1195, 446] on button "Complete Packing" at bounding box center [1196, 447] width 102 height 25
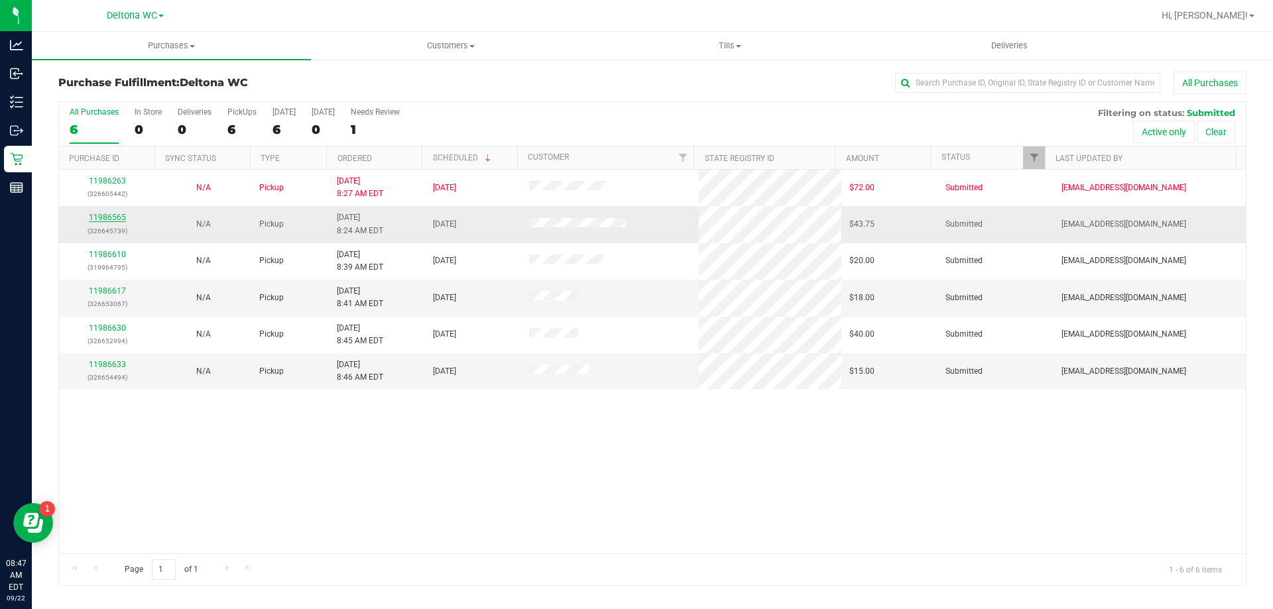
click at [113, 218] on link "11986565" at bounding box center [107, 217] width 37 height 9
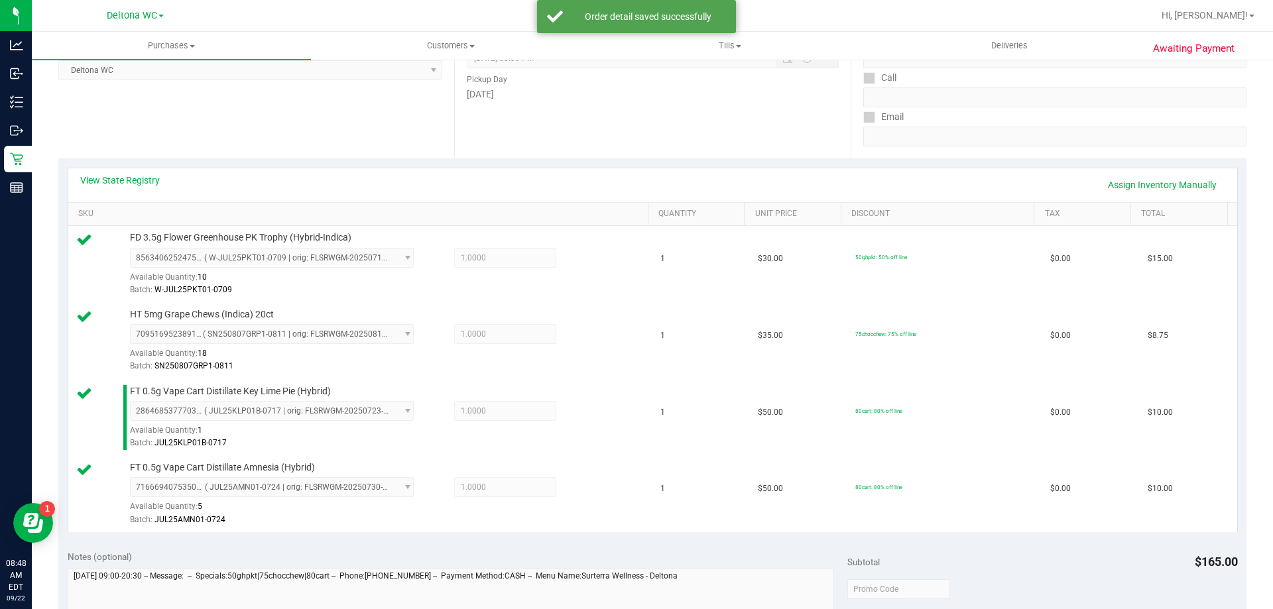
scroll to position [597, 0]
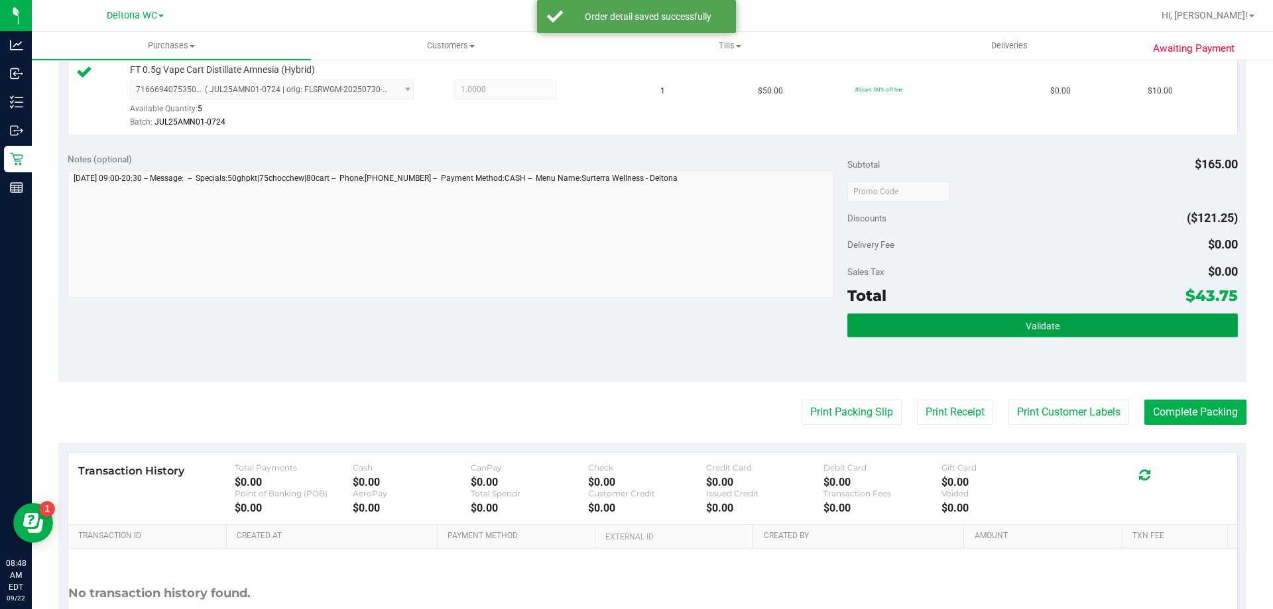
click at [919, 320] on button "Validate" at bounding box center [1043, 326] width 390 height 24
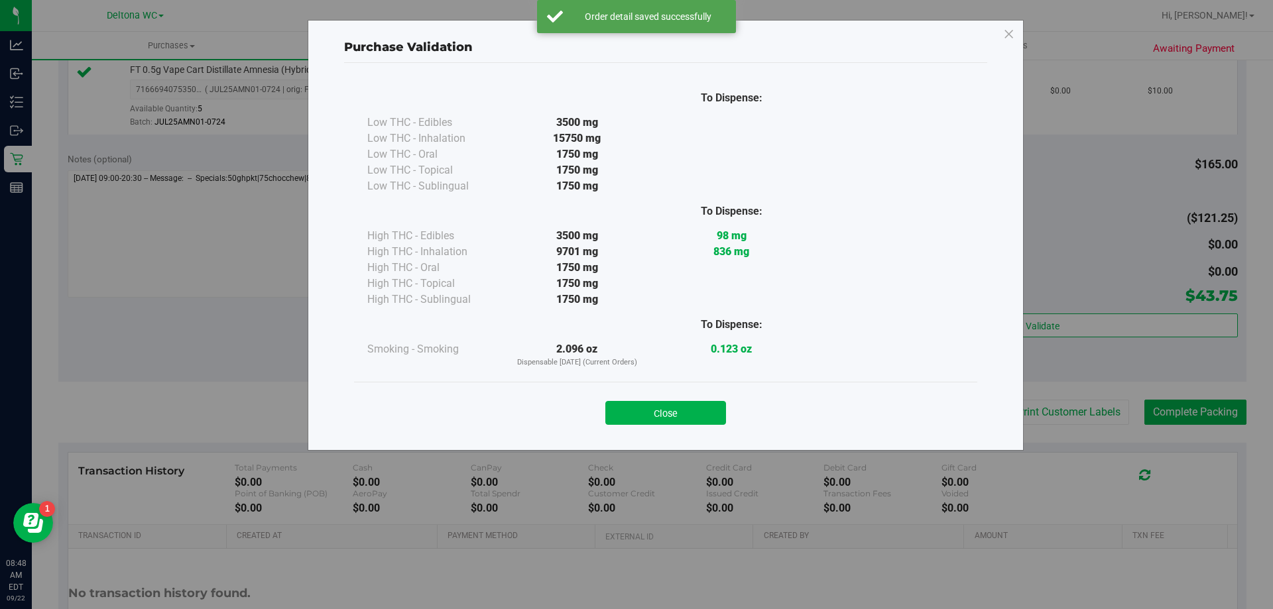
click at [666, 393] on div "Close" at bounding box center [665, 409] width 603 height 33
click at [680, 412] on button "Close" at bounding box center [665, 413] width 121 height 24
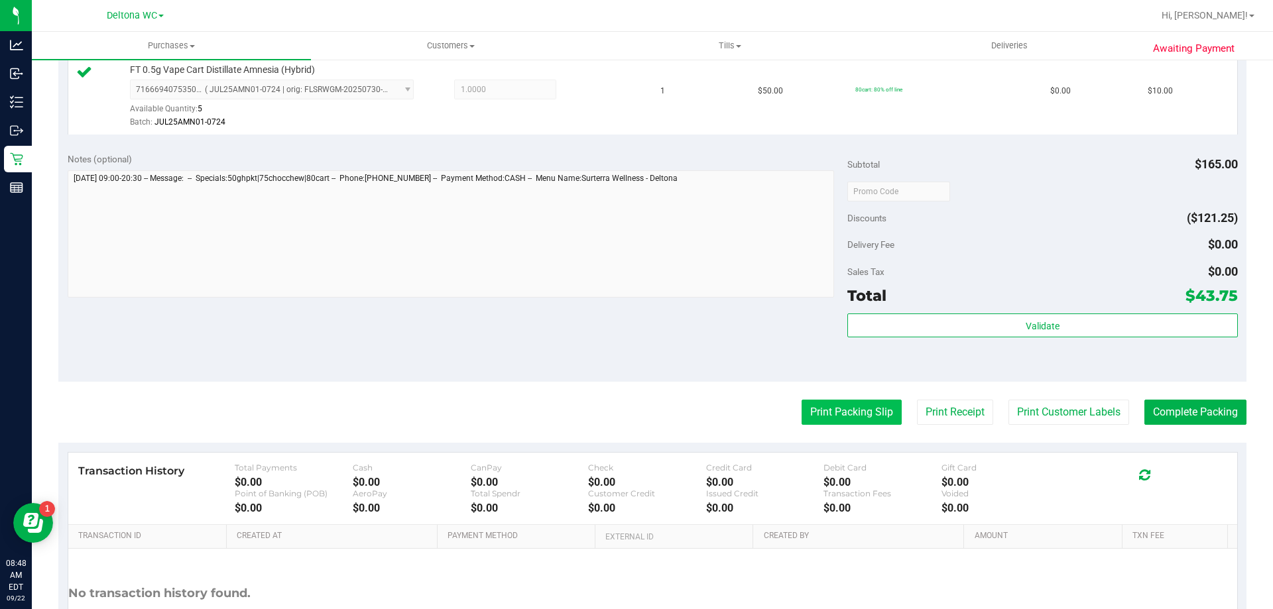
click at [852, 414] on button "Print Packing Slip" at bounding box center [852, 412] width 100 height 25
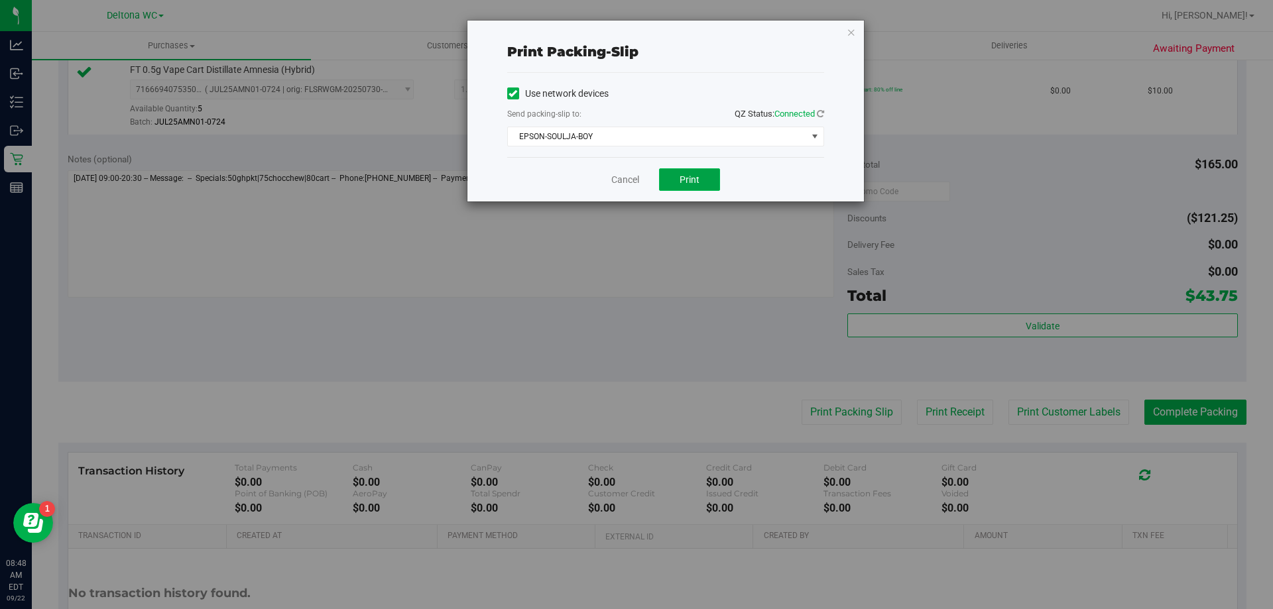
click at [707, 182] on button "Print" at bounding box center [689, 179] width 61 height 23
click at [631, 174] on link "Cancel" at bounding box center [625, 180] width 28 height 14
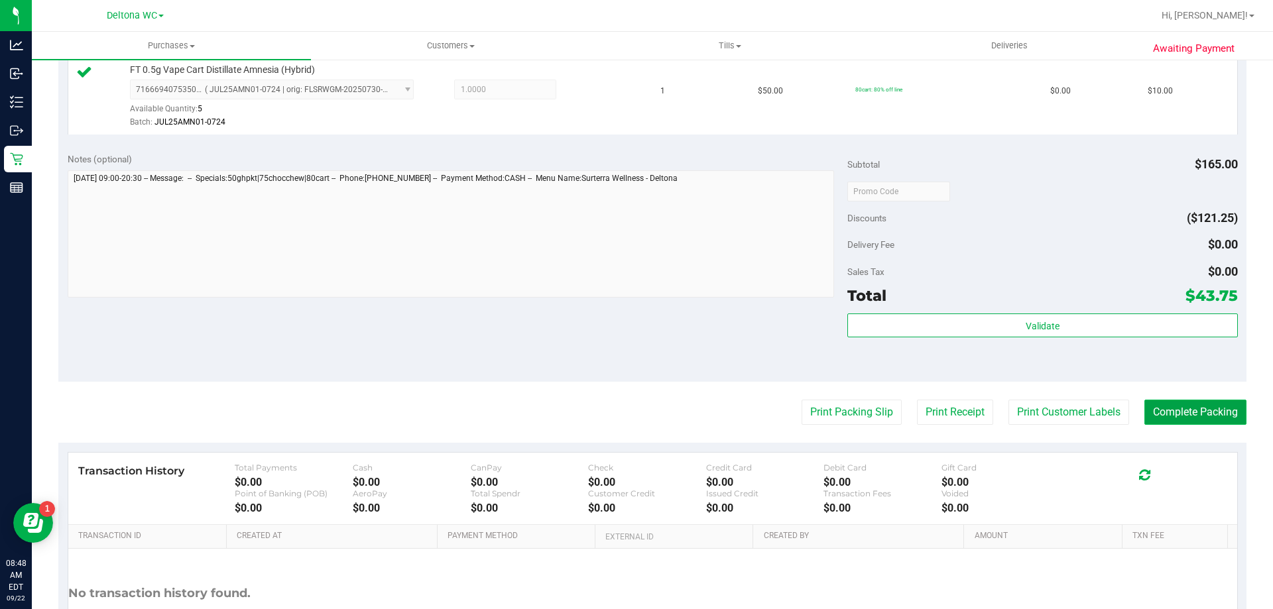
click at [1181, 411] on button "Complete Packing" at bounding box center [1196, 412] width 102 height 25
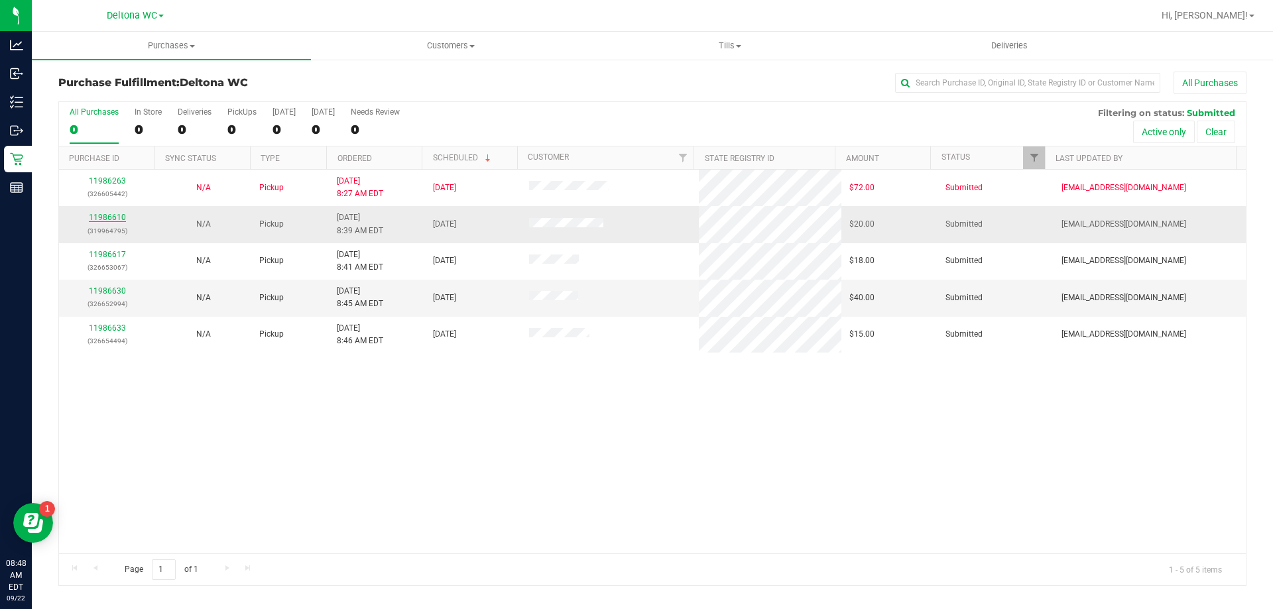
click at [121, 220] on link "11986610" at bounding box center [107, 217] width 37 height 9
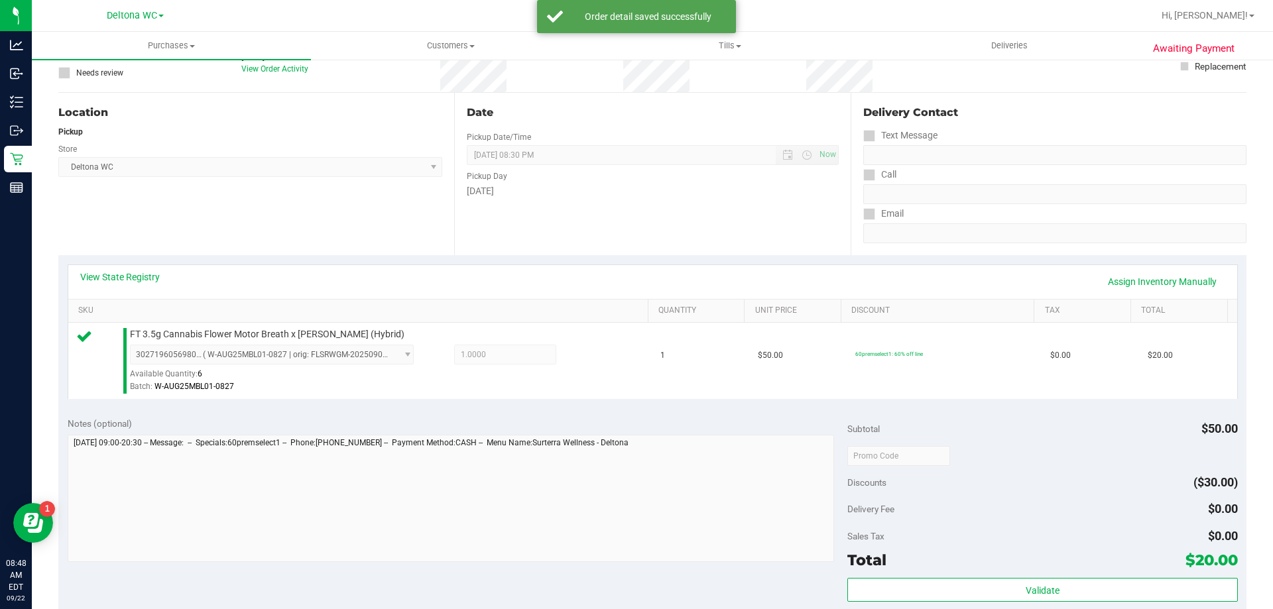
scroll to position [199, 0]
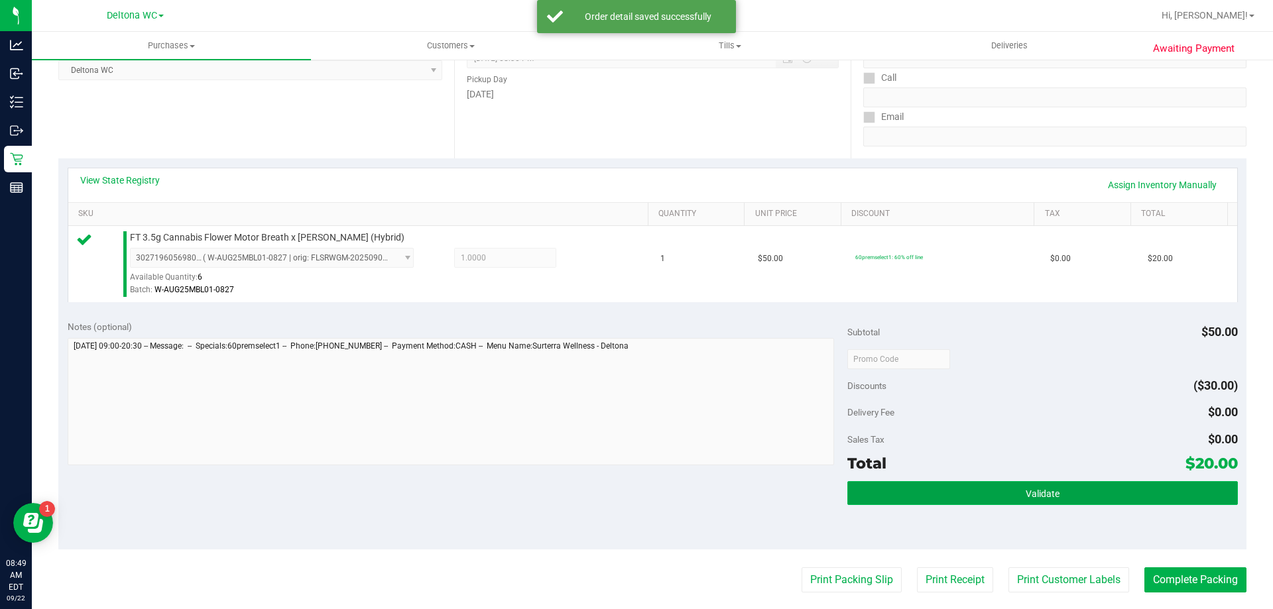
click at [930, 491] on button "Validate" at bounding box center [1043, 493] width 390 height 24
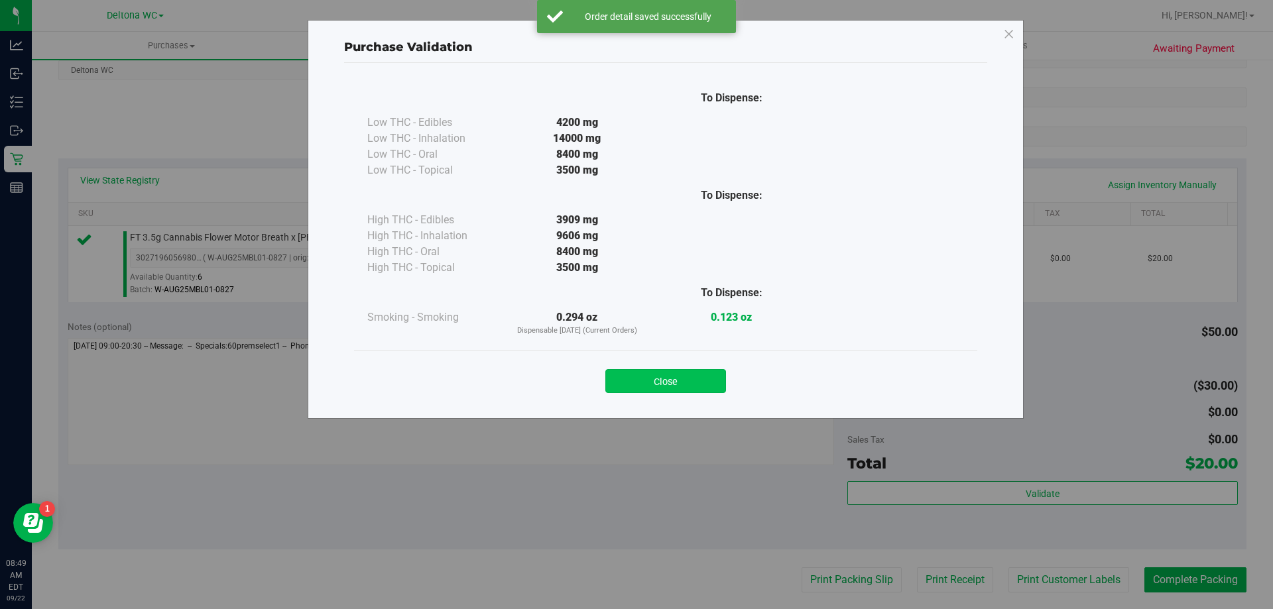
click at [658, 393] on button "Close" at bounding box center [665, 381] width 121 height 24
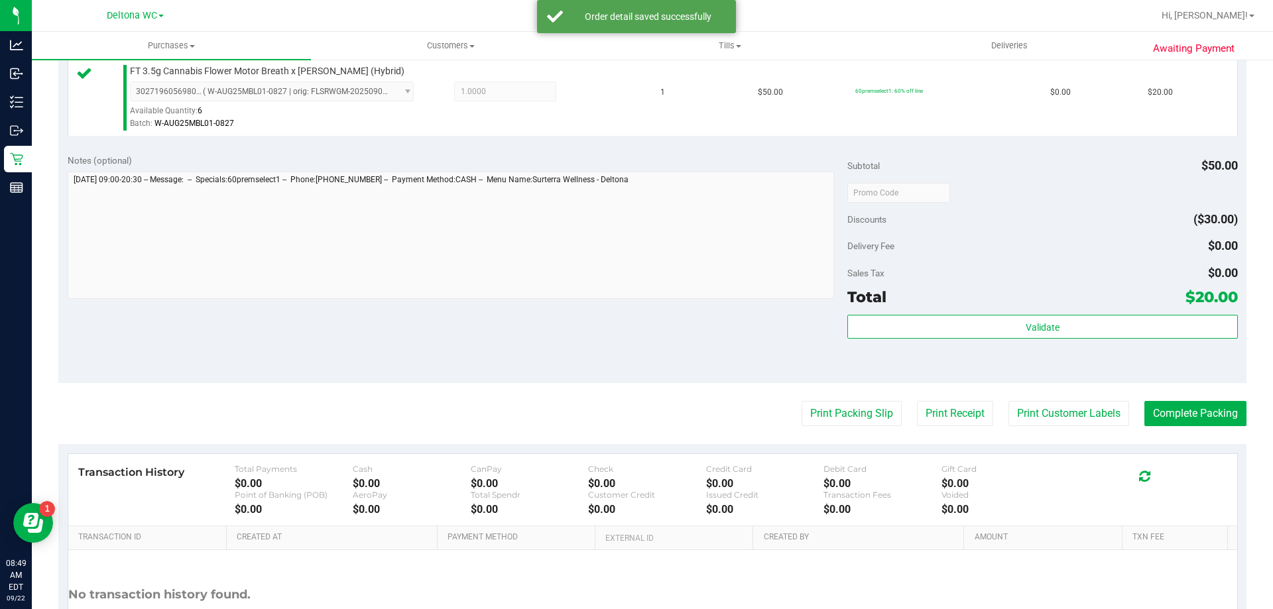
scroll to position [464, 0]
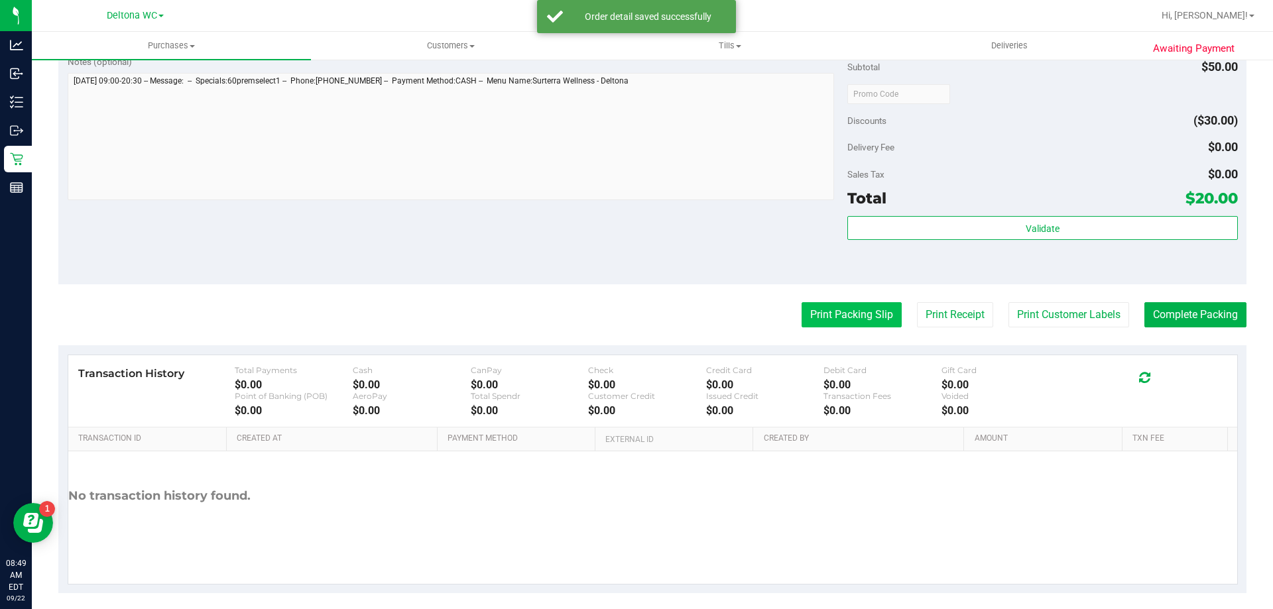
click at [873, 322] on button "Print Packing Slip" at bounding box center [852, 314] width 100 height 25
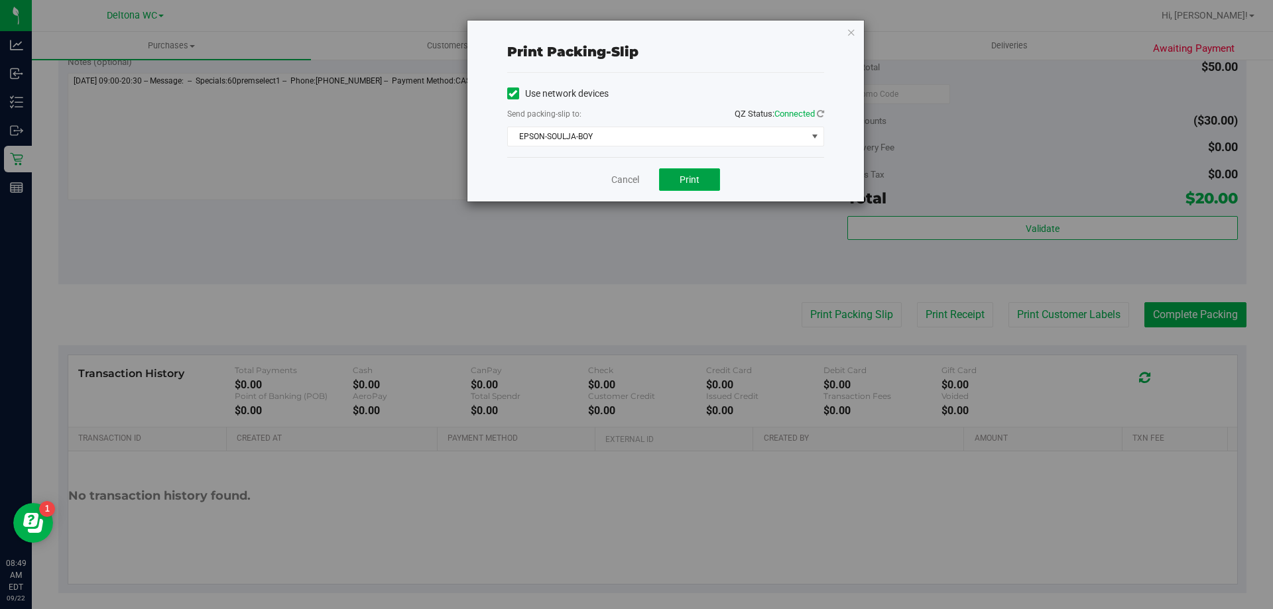
drag, startPoint x: 677, startPoint y: 182, endPoint x: 684, endPoint y: 190, distance: 10.4
click at [678, 182] on button "Print" at bounding box center [689, 179] width 61 height 23
click at [634, 184] on link "Cancel" at bounding box center [625, 180] width 28 height 14
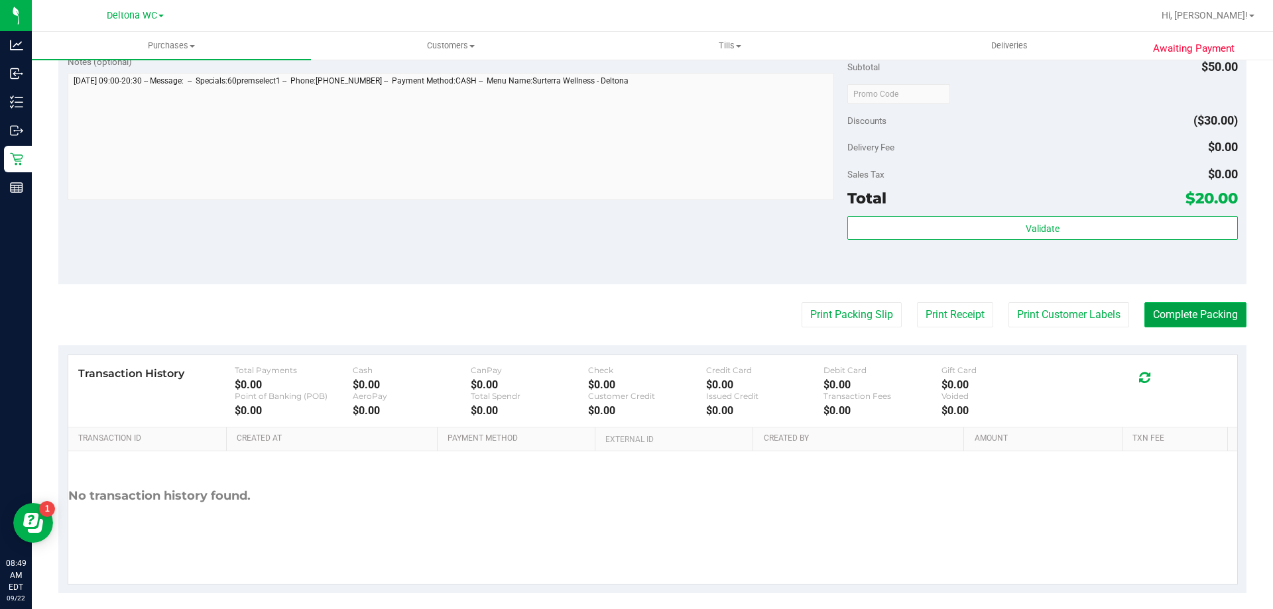
click at [1165, 310] on button "Complete Packing" at bounding box center [1196, 314] width 102 height 25
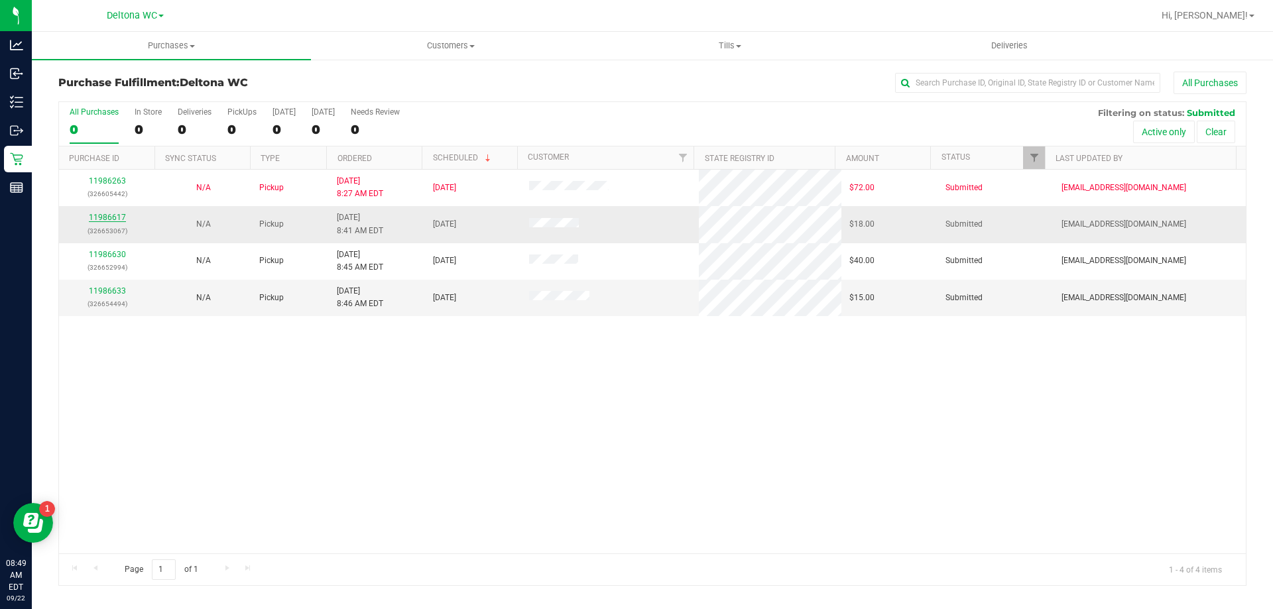
click at [121, 217] on link "11986617" at bounding box center [107, 217] width 37 height 9
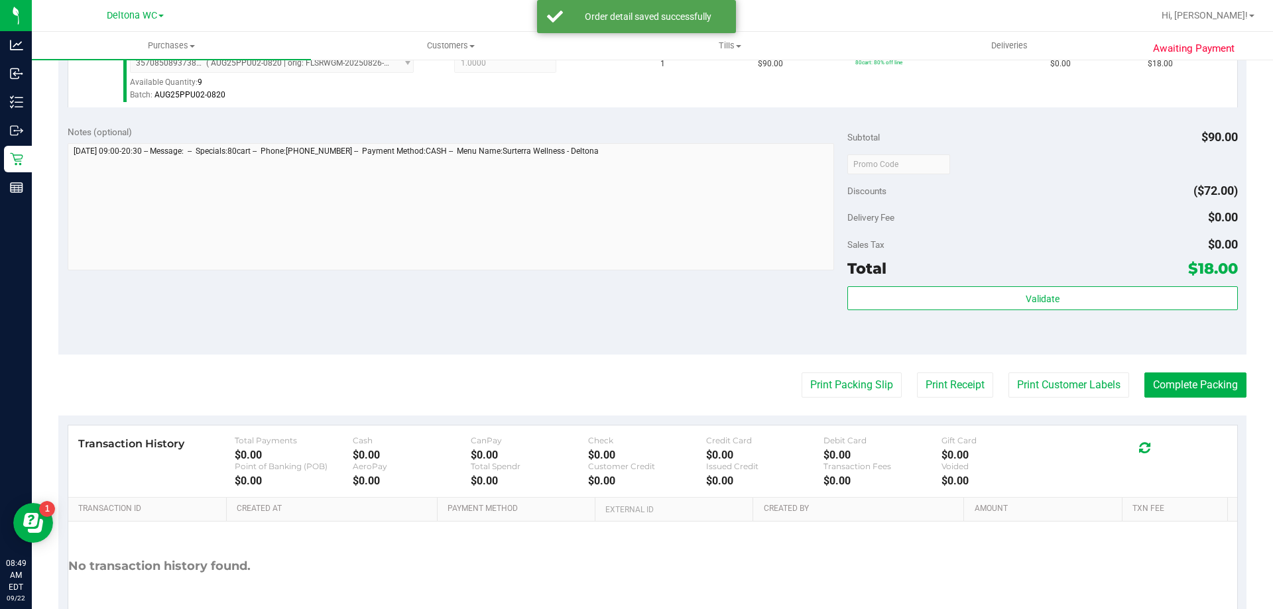
scroll to position [398, 0]
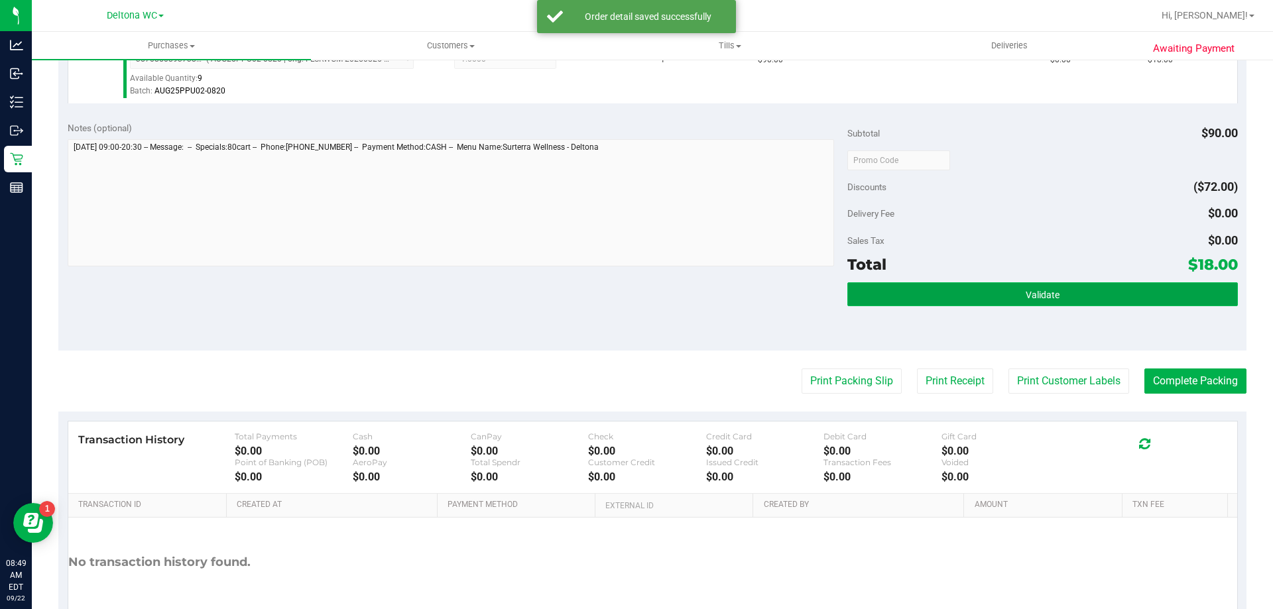
click at [922, 306] on button "Validate" at bounding box center [1043, 295] width 390 height 24
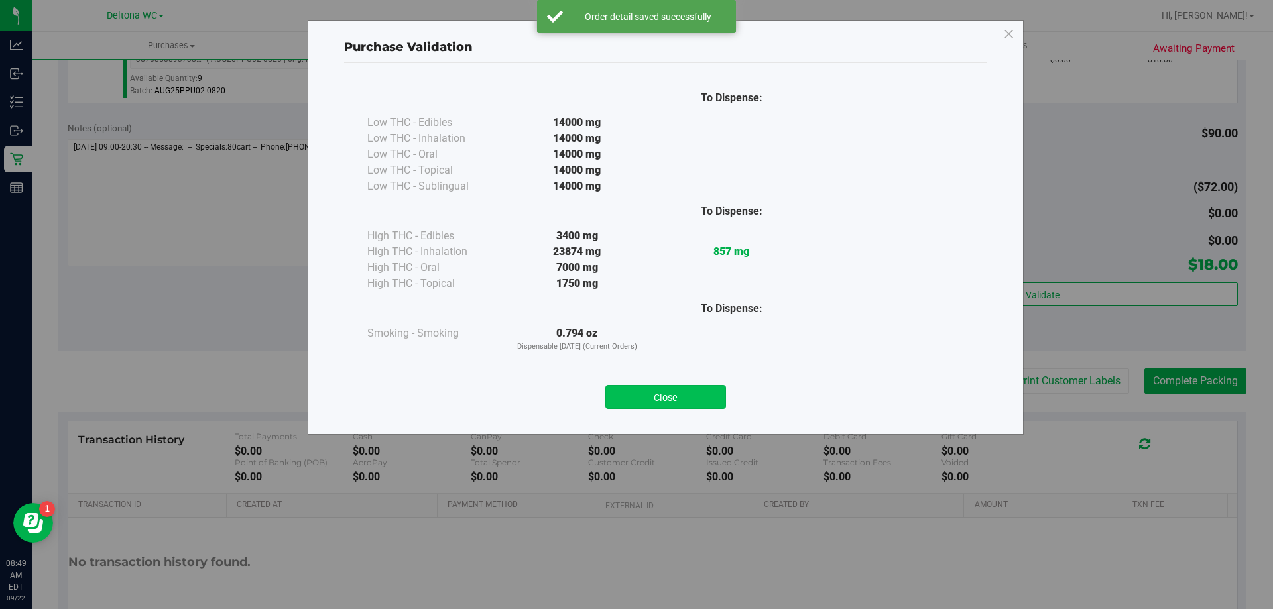
click at [673, 401] on button "Close" at bounding box center [665, 397] width 121 height 24
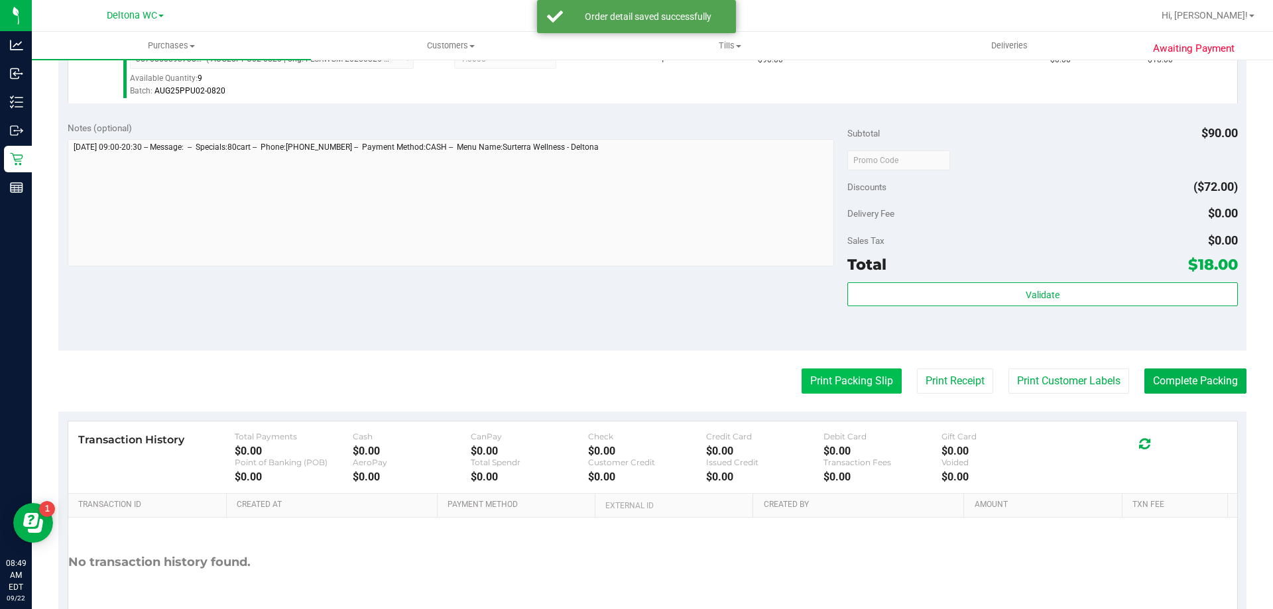
click at [851, 381] on button "Print Packing Slip" at bounding box center [852, 381] width 100 height 25
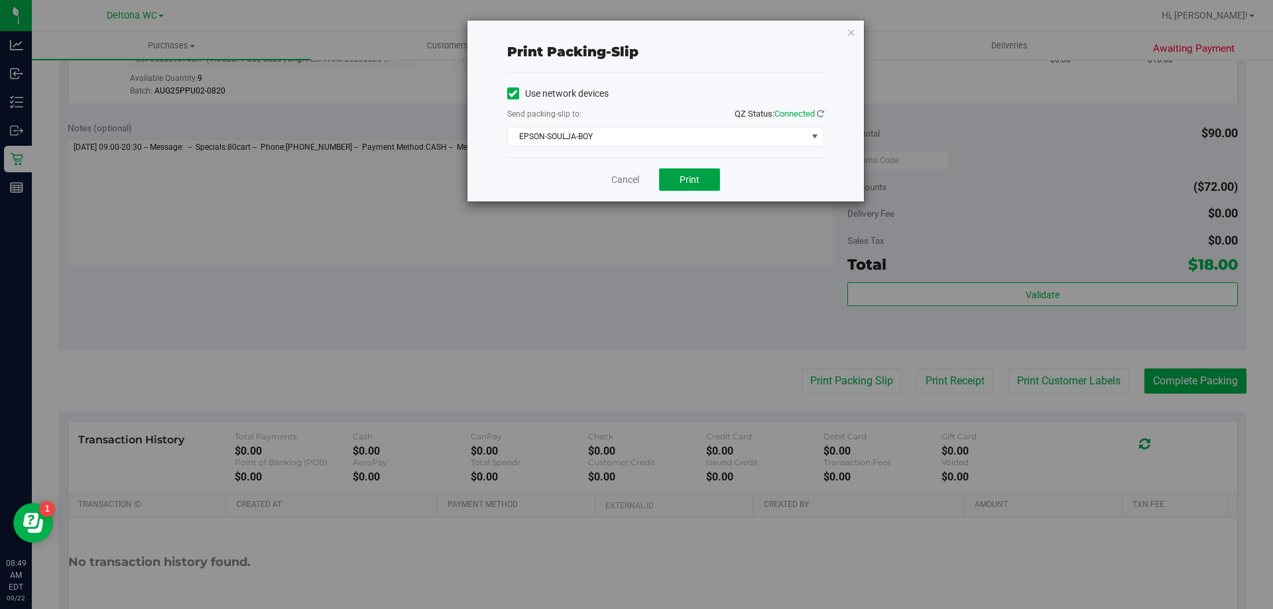
click at [706, 189] on button "Print" at bounding box center [689, 179] width 61 height 23
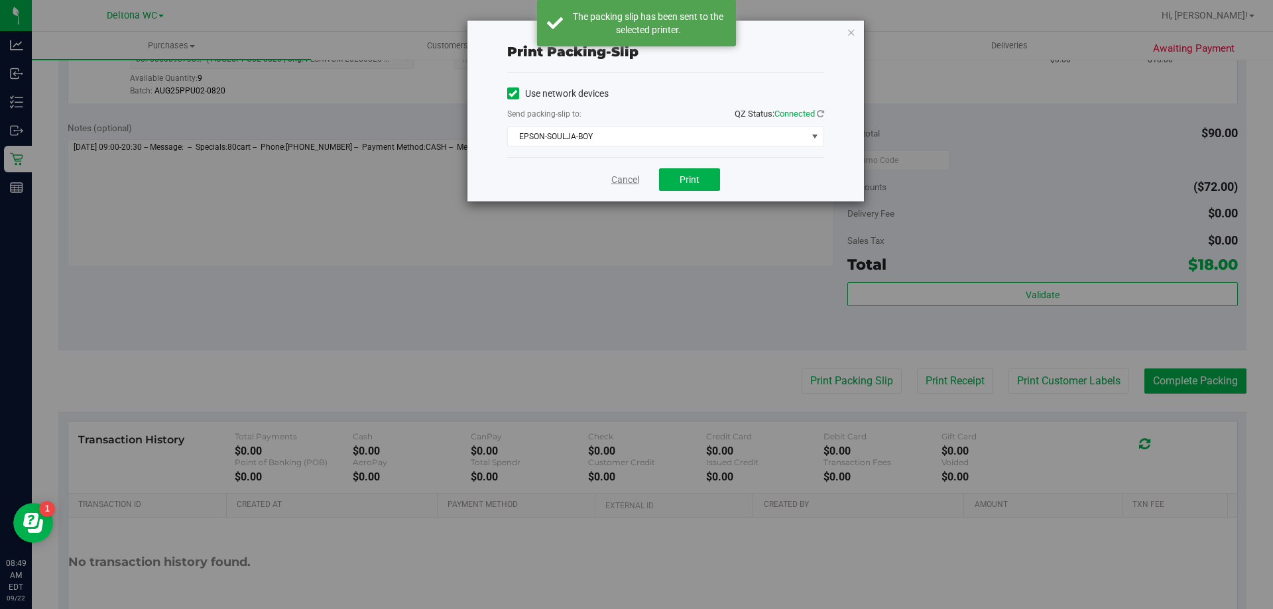
click at [633, 176] on link "Cancel" at bounding box center [625, 180] width 28 height 14
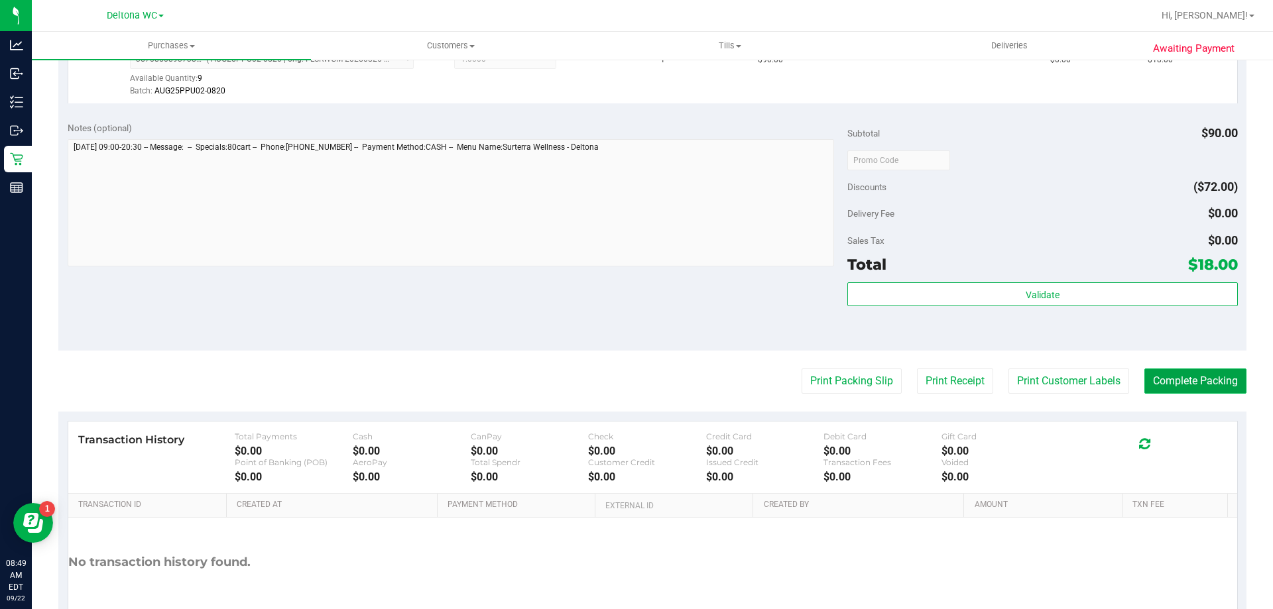
click at [1214, 383] on button "Complete Packing" at bounding box center [1196, 381] width 102 height 25
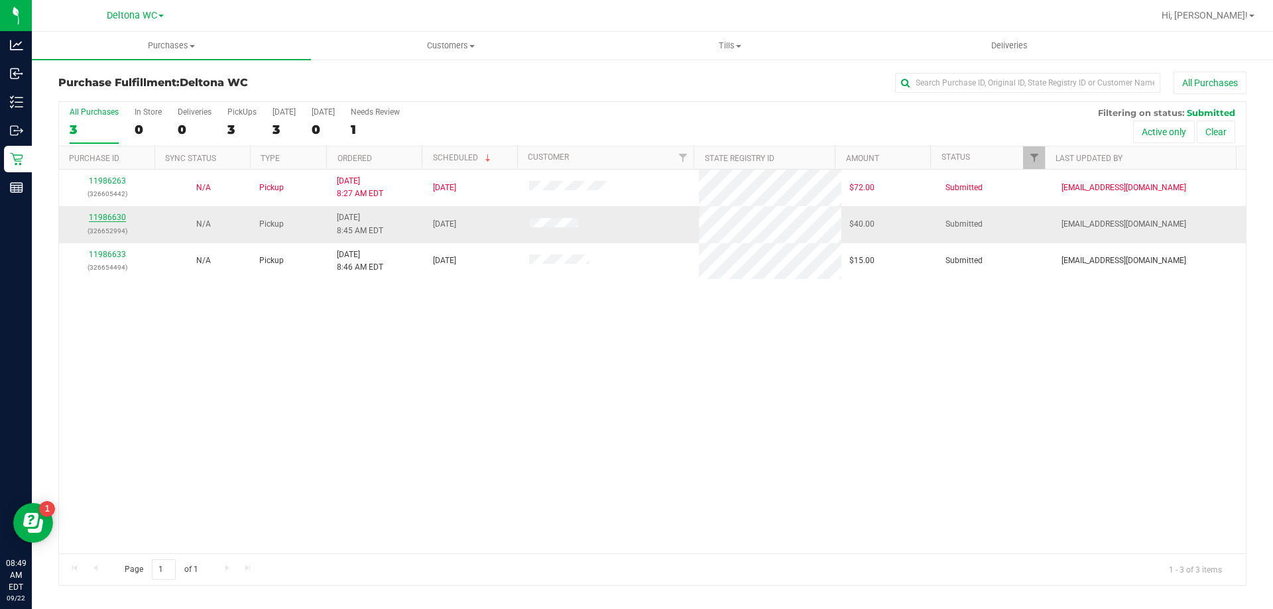
click at [115, 219] on link "11986630" at bounding box center [107, 217] width 37 height 9
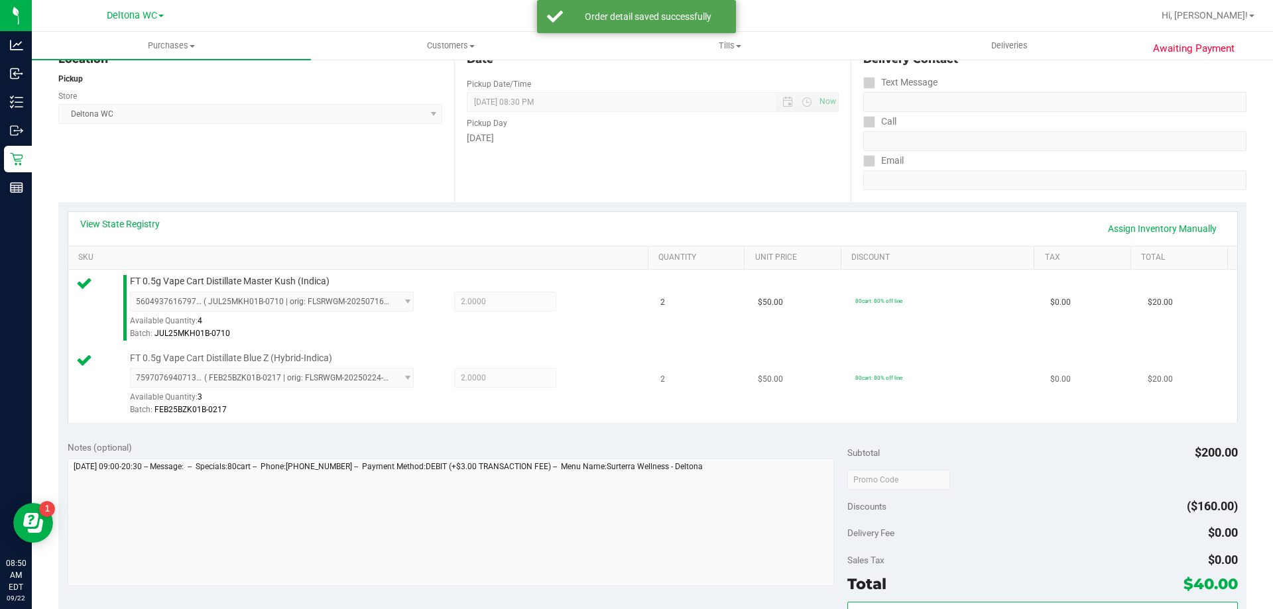
scroll to position [332, 0]
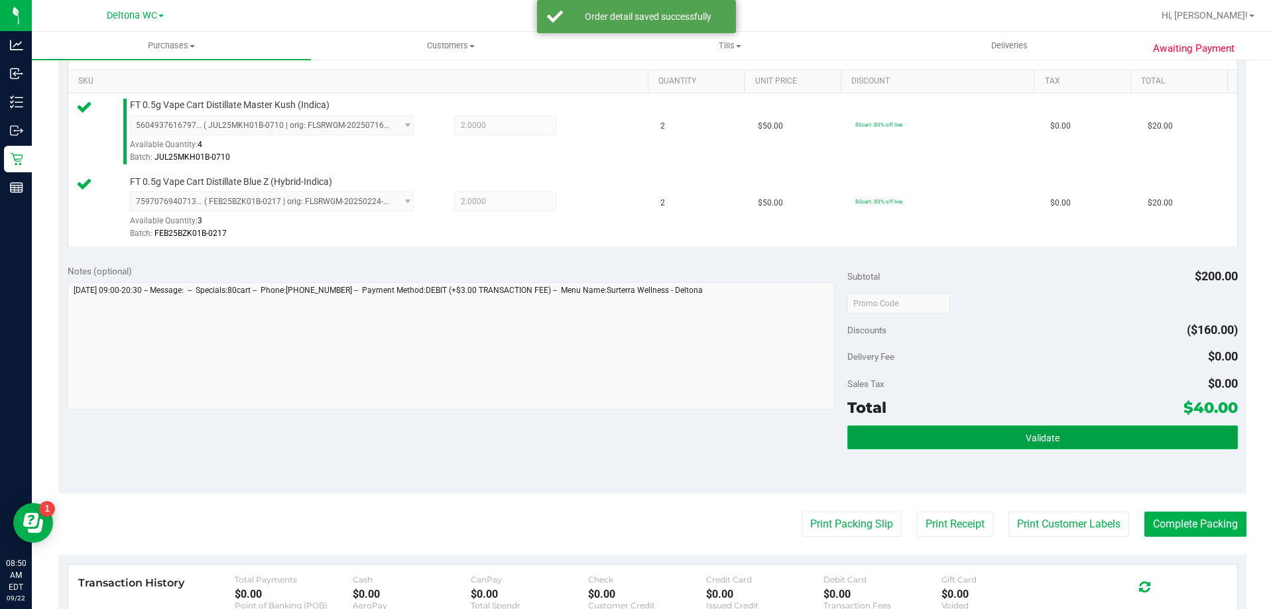
click at [978, 440] on button "Validate" at bounding box center [1043, 438] width 390 height 24
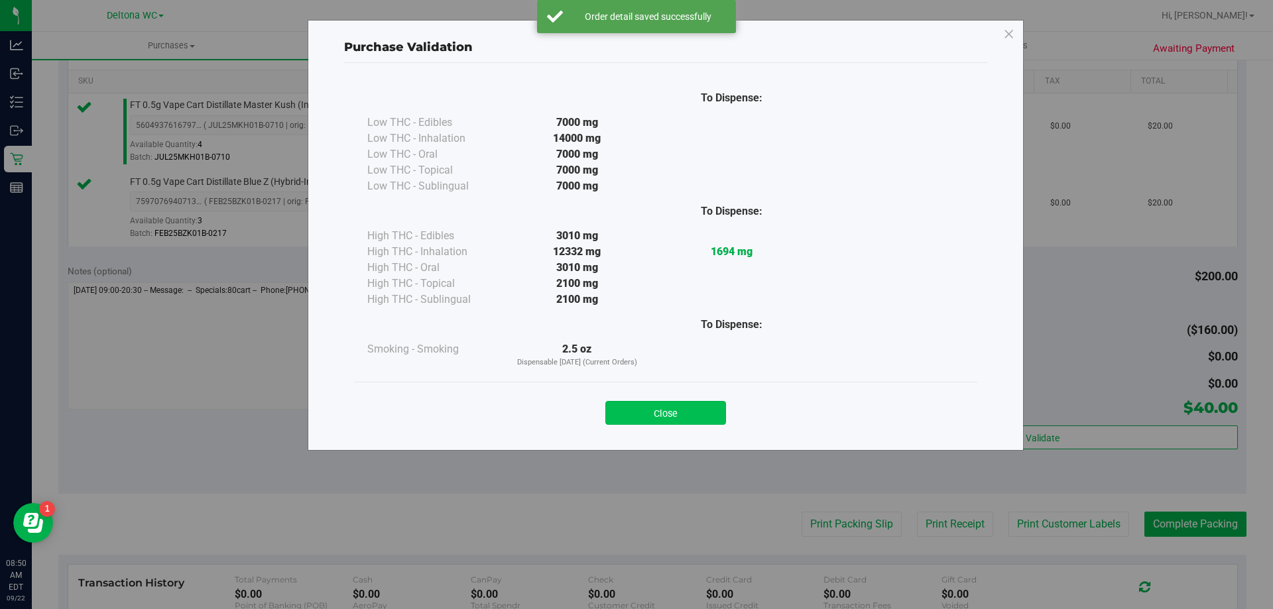
click at [703, 404] on button "Close" at bounding box center [665, 413] width 121 height 24
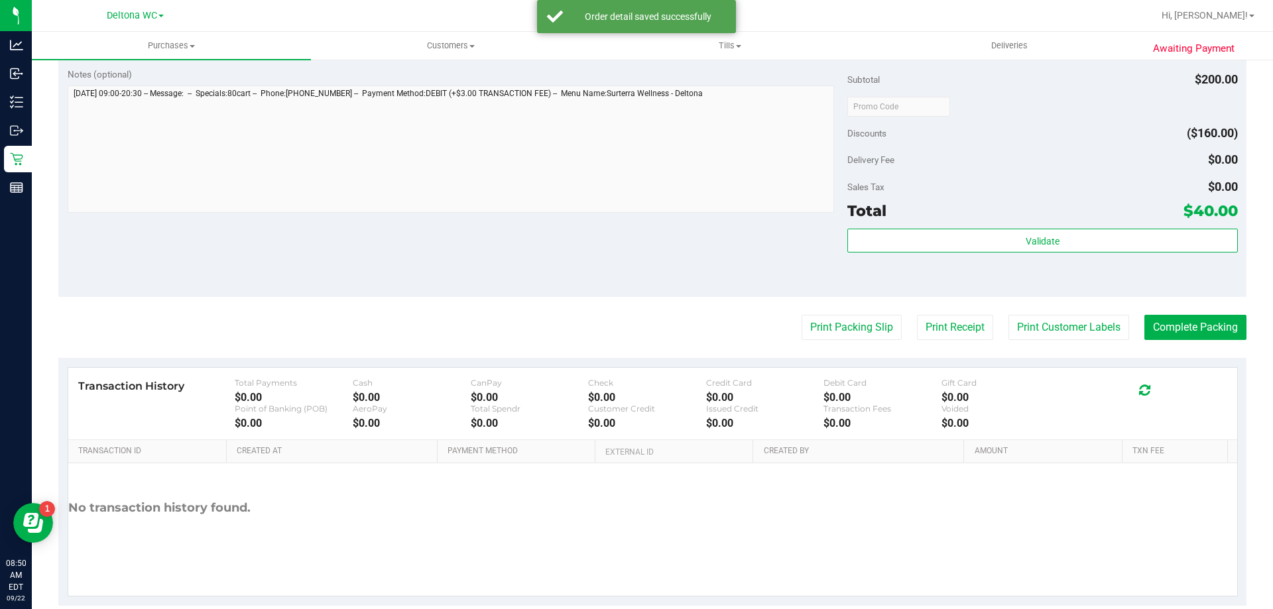
scroll to position [531, 0]
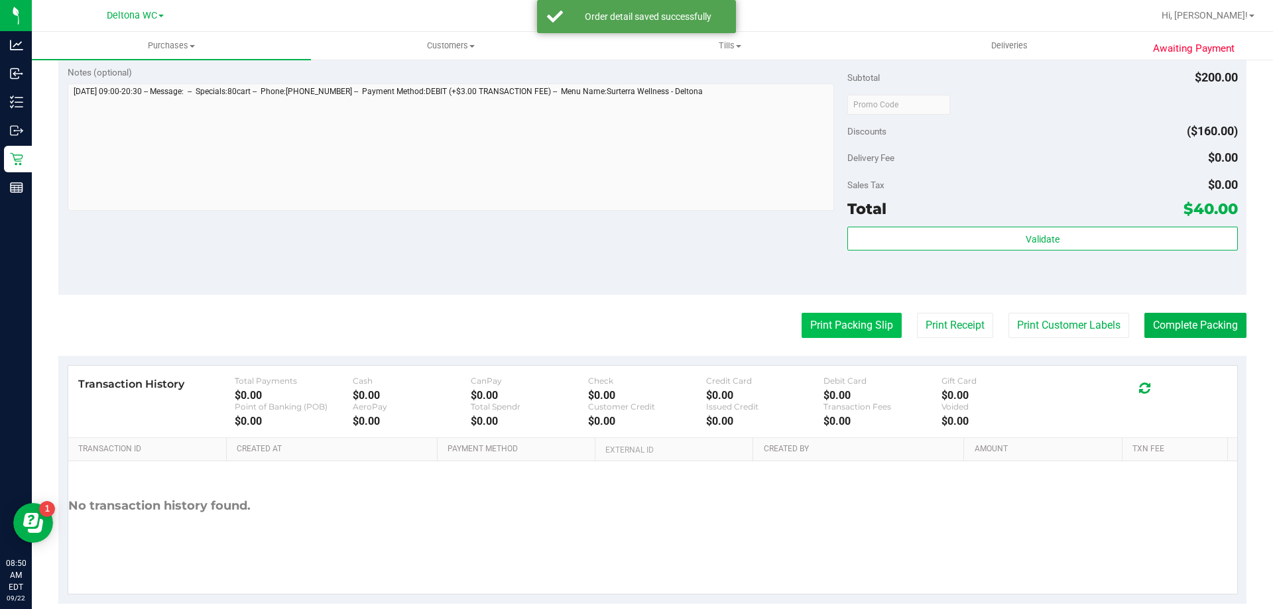
click at [854, 337] on button "Print Packing Slip" at bounding box center [852, 325] width 100 height 25
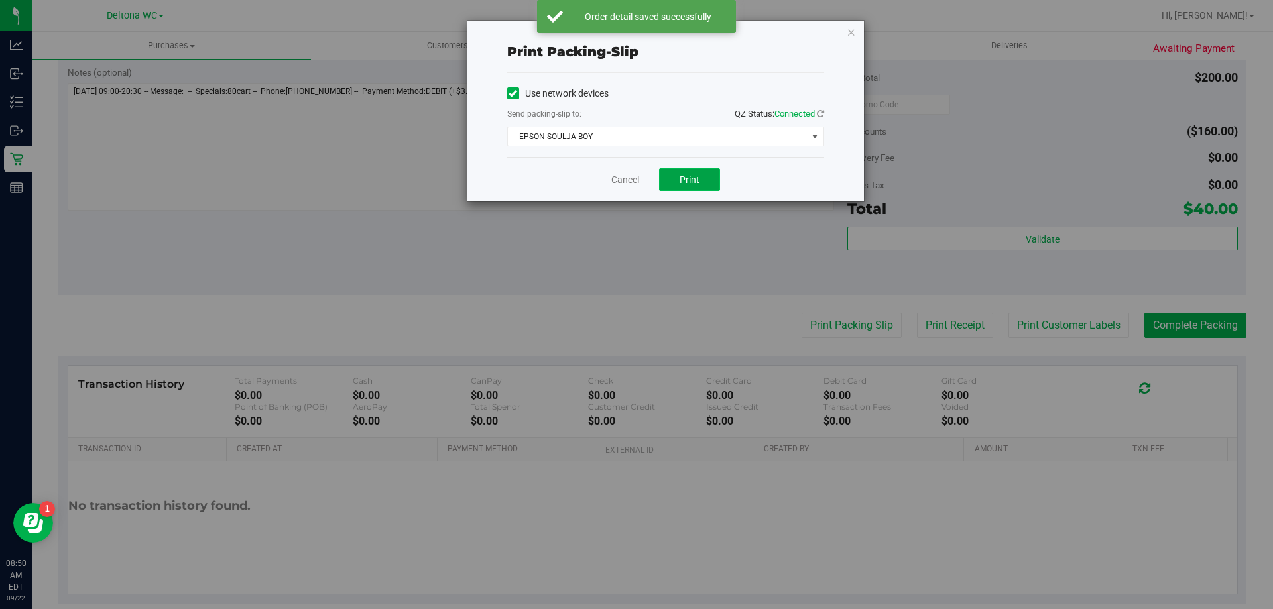
click at [697, 170] on button "Print" at bounding box center [689, 179] width 61 height 23
click at [626, 170] on div "Cancel Print" at bounding box center [665, 179] width 317 height 44
click at [627, 180] on link "Cancel" at bounding box center [625, 180] width 28 height 14
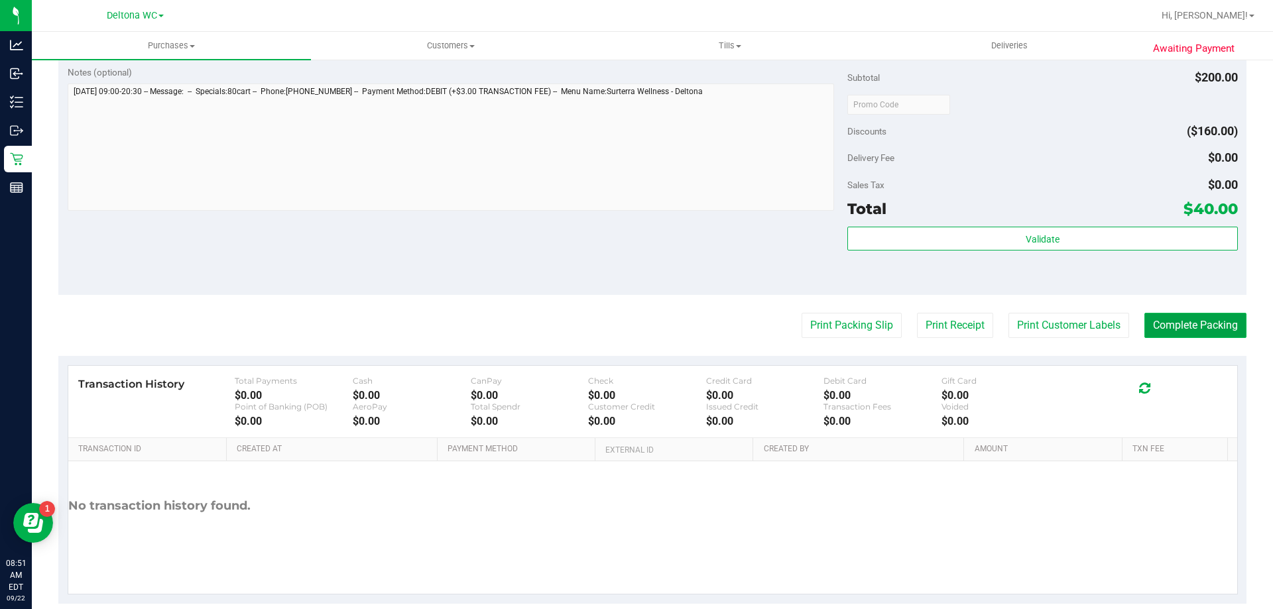
click at [1149, 328] on button "Complete Packing" at bounding box center [1196, 325] width 102 height 25
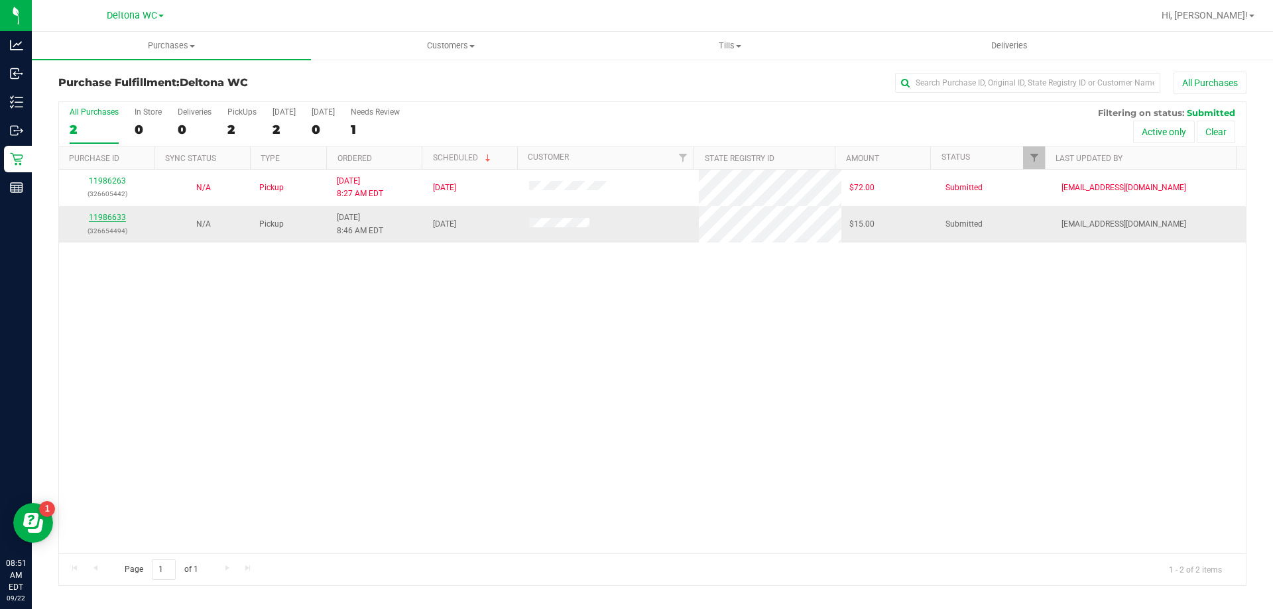
click at [111, 217] on link "11986633" at bounding box center [107, 217] width 37 height 9
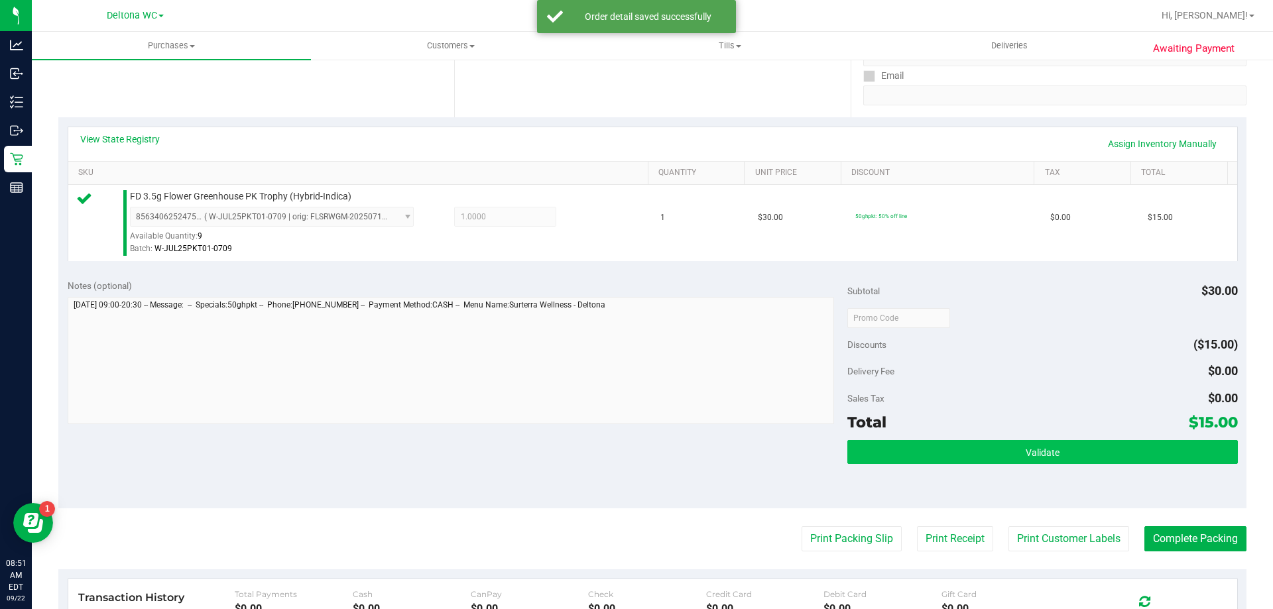
scroll to position [265, 0]
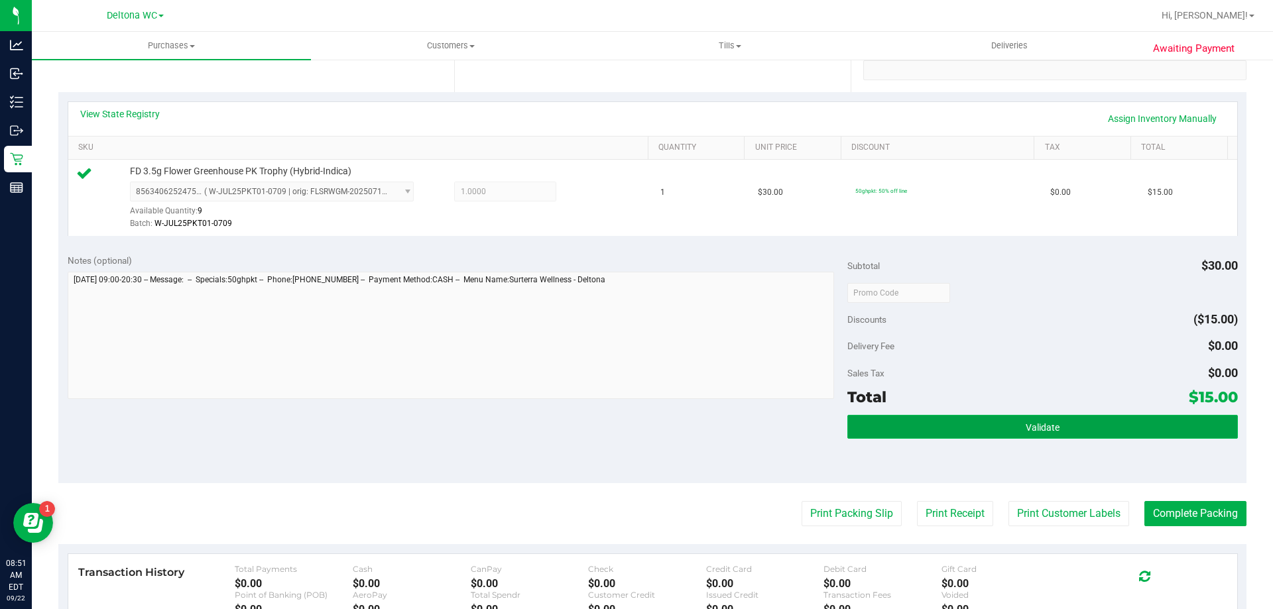
click at [952, 424] on button "Validate" at bounding box center [1043, 427] width 390 height 24
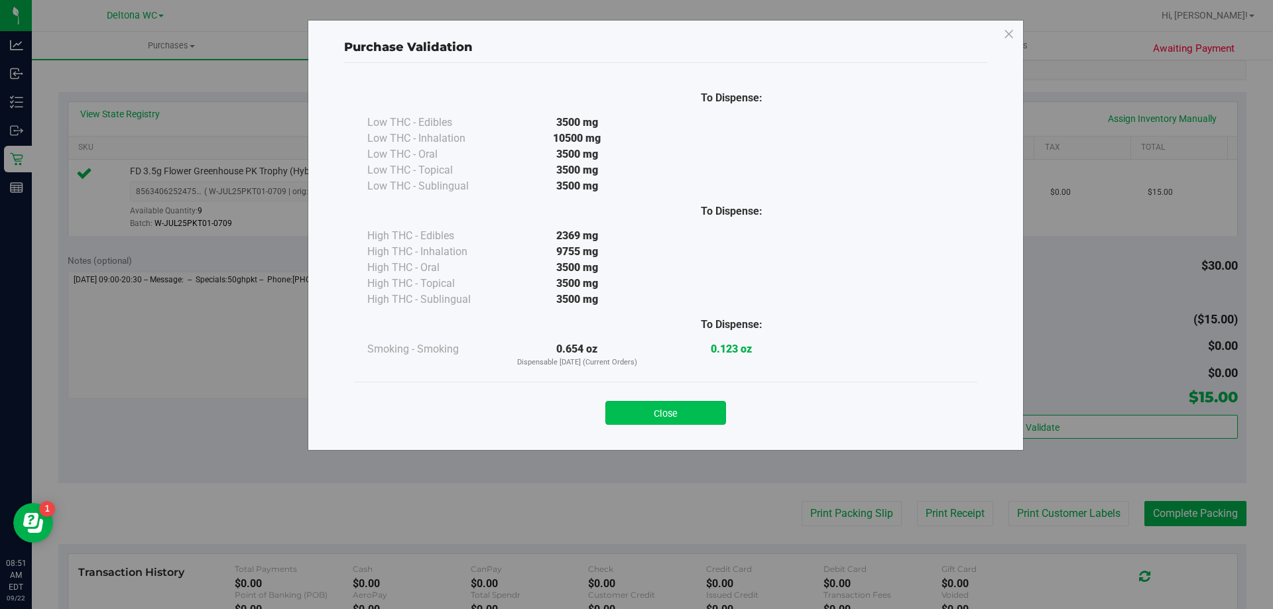
click at [724, 412] on button "Close" at bounding box center [665, 413] width 121 height 24
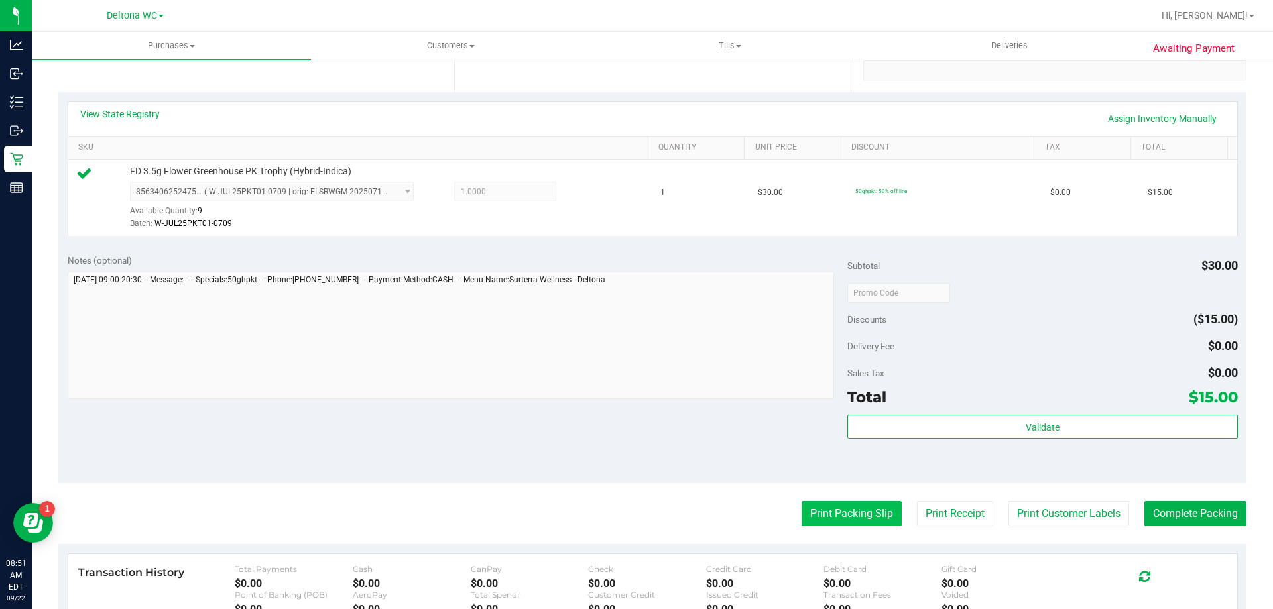
click at [830, 511] on button "Print Packing Slip" at bounding box center [852, 513] width 100 height 25
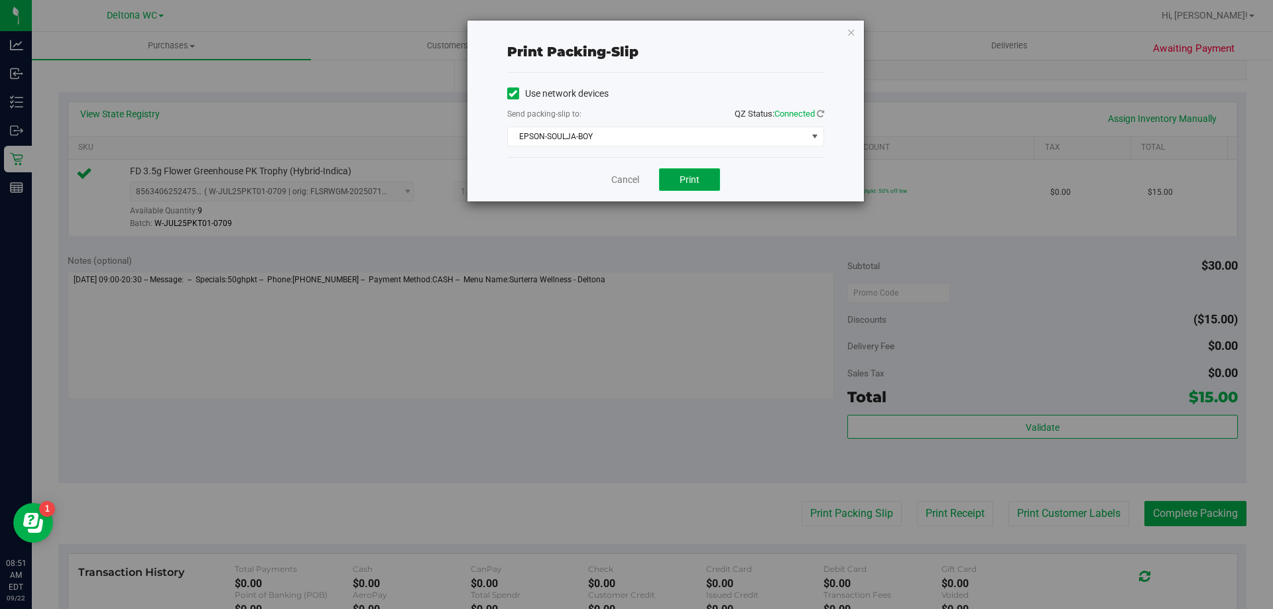
click at [696, 185] on button "Print" at bounding box center [689, 179] width 61 height 23
click at [854, 31] on icon "button" at bounding box center [851, 32] width 9 height 16
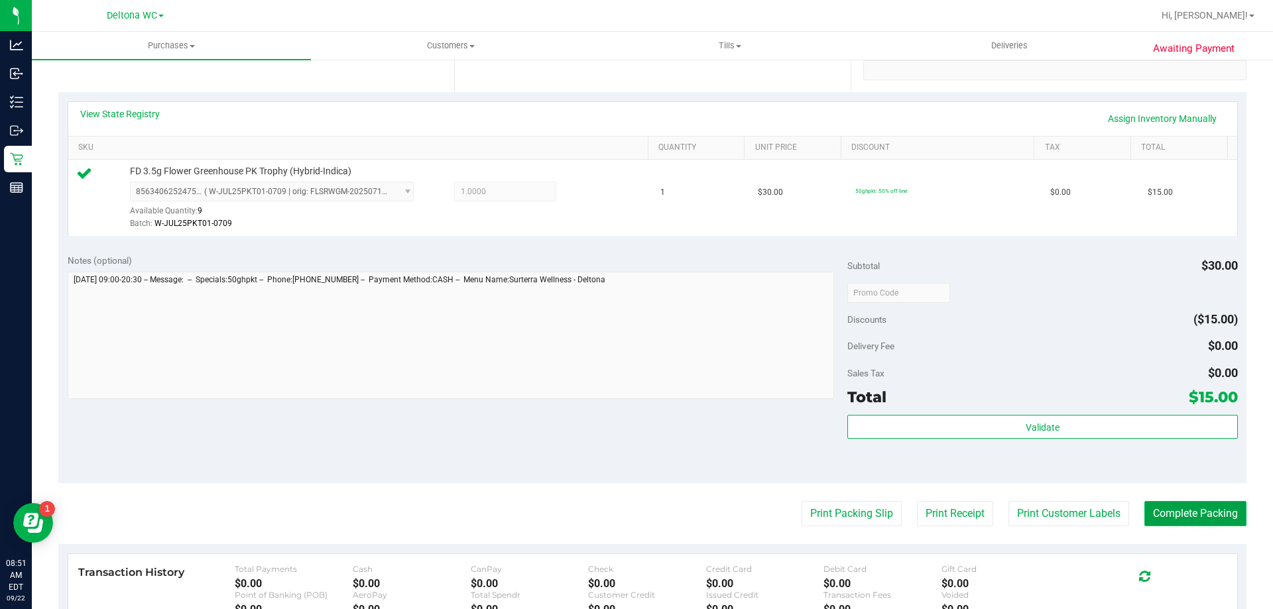
click at [1181, 511] on button "Complete Packing" at bounding box center [1196, 513] width 102 height 25
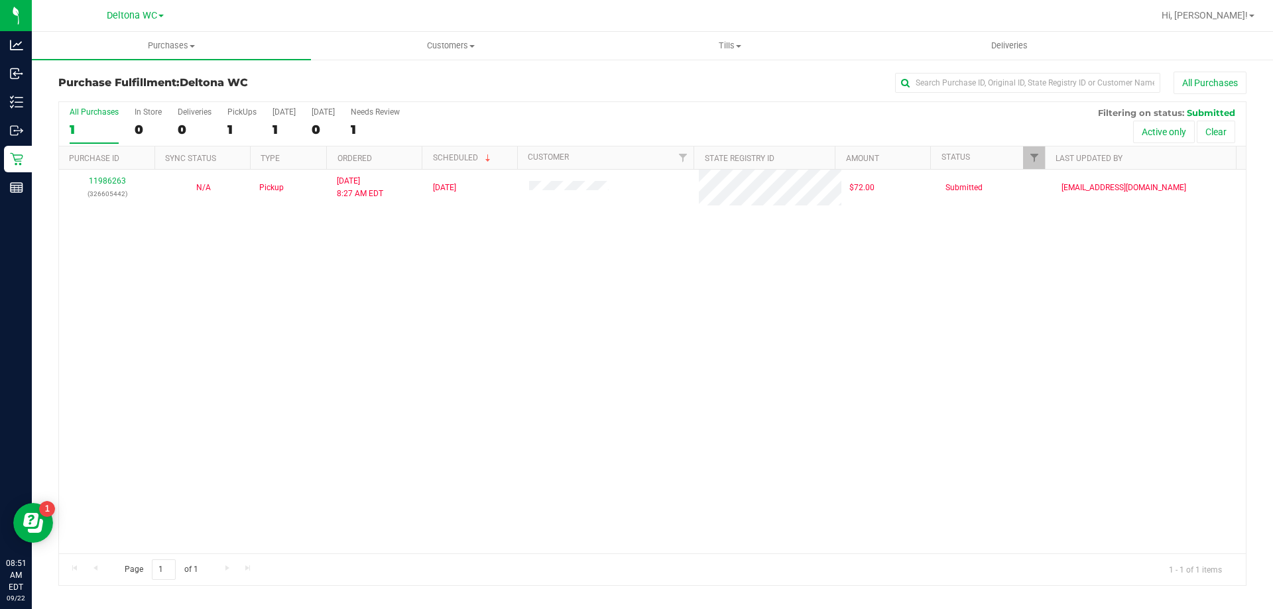
click at [955, 376] on div "11986263 (326605442) N/A Pickup 9/22/2025 8:27 AM EDT 9/22/2025 $72.00 Submitte…" at bounding box center [652, 362] width 1187 height 384
click at [1159, 440] on div "11986263 (326605442) N/A Pickup 9/22/2025 8:27 AM EDT 9/22/2025 $72.00 Submitte…" at bounding box center [652, 362] width 1187 height 384
click at [1020, 391] on div "11986263 (326605442) N/A Pickup 9/22/2025 8:27 AM EDT 9/22/2025 $72.00 Submitte…" at bounding box center [652, 362] width 1187 height 384
click at [1019, 391] on div "11986263 (326605442) N/A Pickup 9/22/2025 8:27 AM EDT 9/22/2025 $72.00 Submitte…" at bounding box center [652, 362] width 1187 height 384
click at [968, 446] on div "11986263 (326605442) N/A Pickup 9/22/2025 8:27 AM EDT 9/22/2025 $72.00 Submitte…" at bounding box center [652, 362] width 1187 height 384
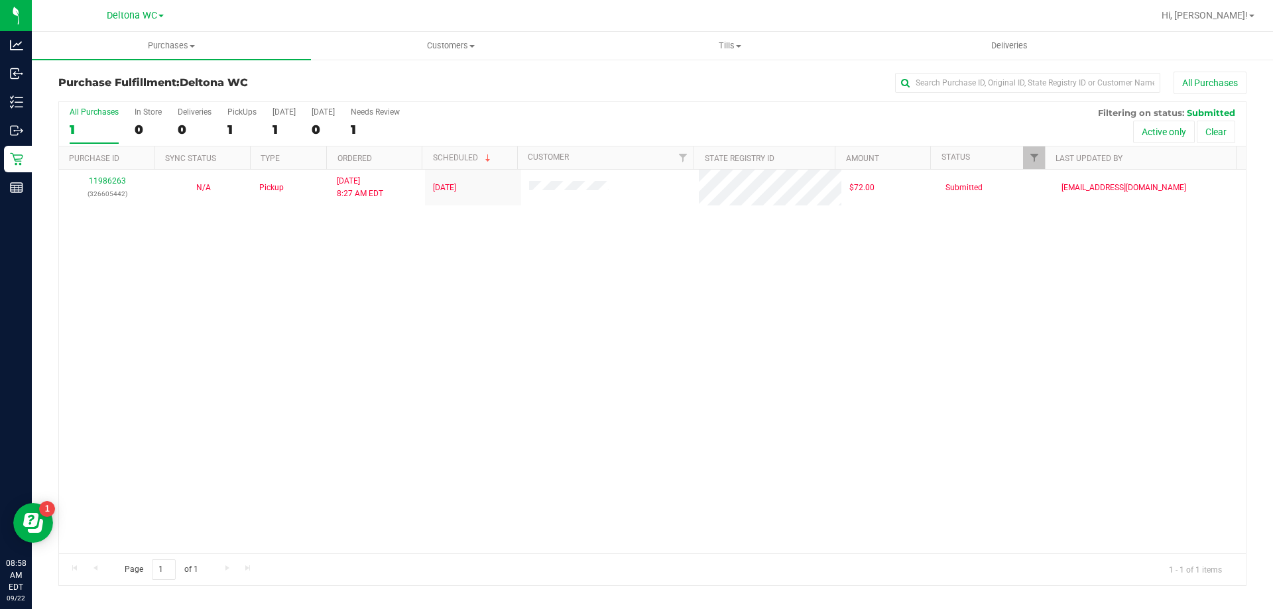
click at [1083, 474] on div "11986263 (326605442) N/A Pickup 9/22/2025 8:27 AM EDT 9/22/2025 $72.00 Submitte…" at bounding box center [652, 362] width 1187 height 384
drag, startPoint x: 1087, startPoint y: 472, endPoint x: 714, endPoint y: 495, distance: 374.1
click at [1087, 470] on div "11986263 (326605442) N/A Pickup 9/22/2025 8:27 AM EDT 9/22/2025 $72.00 Submitte…" at bounding box center [652, 362] width 1187 height 384
drag, startPoint x: 490, startPoint y: 426, endPoint x: 913, endPoint y: 442, distance: 422.8
click at [491, 424] on div "11986263 (326605442) N/A Pickup 9/22/2025 8:27 AM EDT 9/22/2025 $72.00 Submitte…" at bounding box center [652, 362] width 1187 height 384
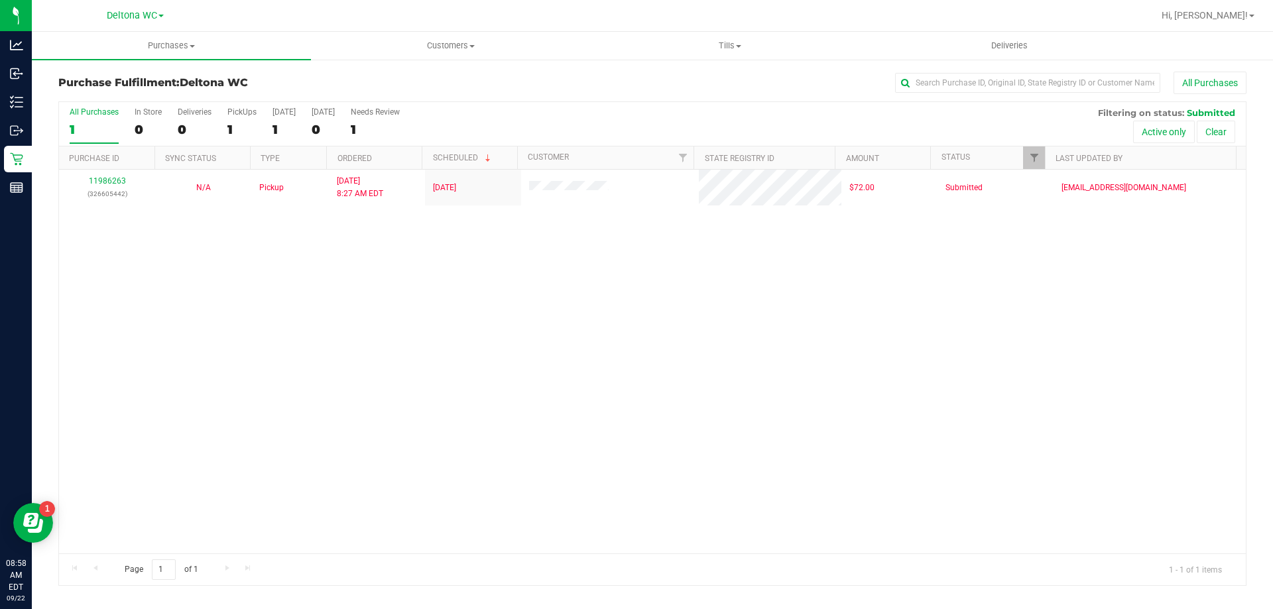
click at [1184, 489] on div "11986263 (326605442) N/A Pickup 9/22/2025 8:27 AM EDT 9/22/2025 $72.00 Submitte…" at bounding box center [652, 362] width 1187 height 384
click at [1255, 521] on div "All Purchases 1 In Store 0 Deliveries 0 PickUps 1 Today 1 Tomorrow 0 Needs Revi…" at bounding box center [652, 343] width 1208 height 485
click at [1119, 548] on div "11986263 (326605442) N/A Pickup 9/22/2025 8:27 AM EDT 9/22/2025 $72.00 Submitte…" at bounding box center [652, 362] width 1187 height 384
click at [1076, 397] on div "11986263 (326605442) N/A Pickup 9/22/2025 8:27 AM EDT 9/22/2025 $72.00 Submitte…" at bounding box center [652, 362] width 1187 height 384
click at [105, 353] on div "11986263 (326605442) N/A Pickup 9/22/2025 8:27 AM EDT 9/22/2025 $72.00 Submitte…" at bounding box center [652, 362] width 1187 height 384
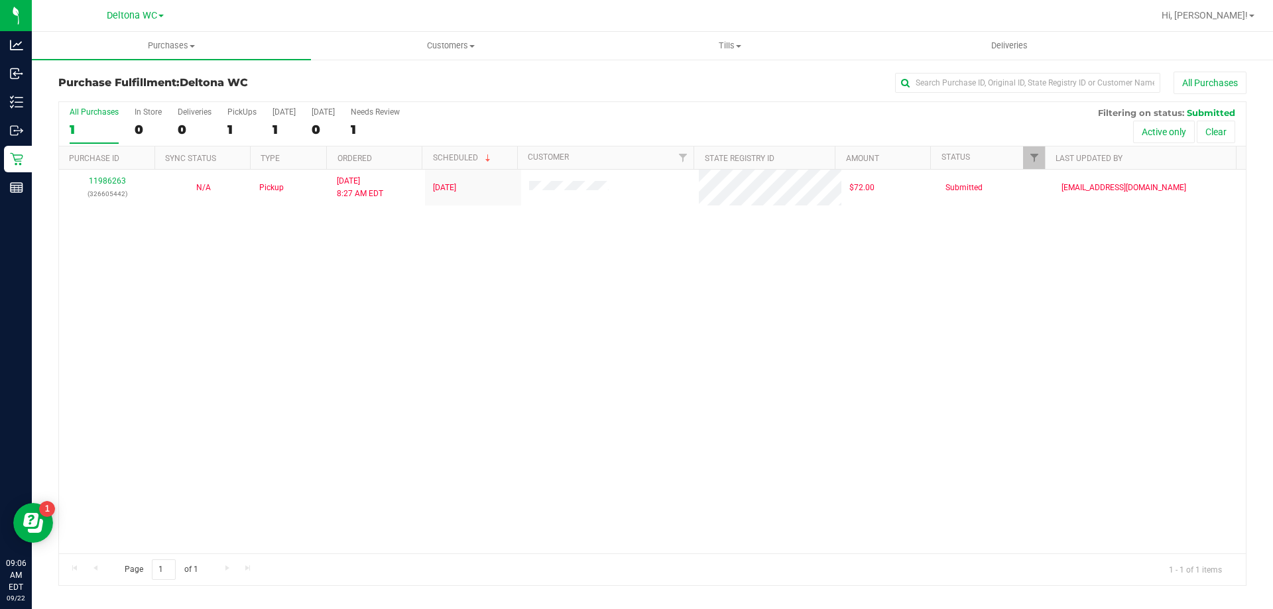
click at [269, 355] on div "11986263 (326605442) N/A Pickup 9/22/2025 8:27 AM EDT 9/22/2025 $72.00 Submitte…" at bounding box center [652, 362] width 1187 height 384
click at [99, 387] on div "11986263 (326605442) N/A Pickup 9/22/2025 8:27 AM EDT 9/22/2025 $72.00 Submitte…" at bounding box center [652, 362] width 1187 height 384
click at [394, 294] on div "11986263 (326605442) N/A Pickup 9/22/2025 8:27 AM EDT 9/22/2025 $72.00 Submitte…" at bounding box center [652, 362] width 1187 height 384
click at [475, 355] on div "11986263 (326605442) N/A Pickup 9/22/2025 9:11 AM EDT 9/22/2025 $54.00 Submitte…" at bounding box center [652, 362] width 1187 height 384
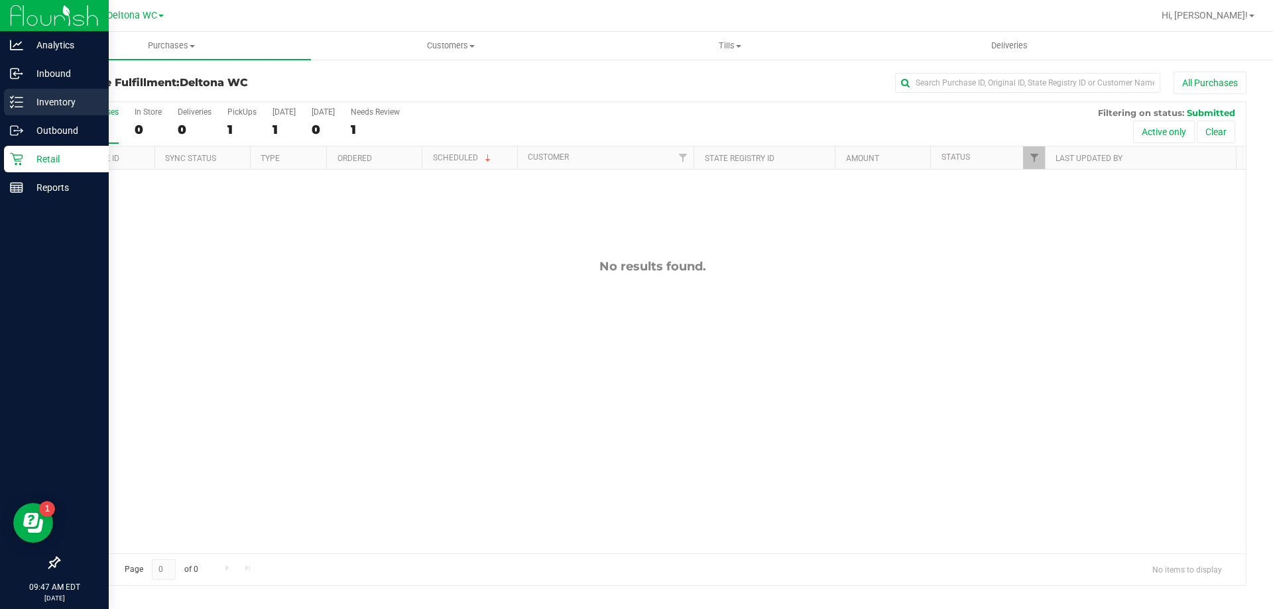
click at [72, 101] on p "Inventory" at bounding box center [63, 102] width 80 height 16
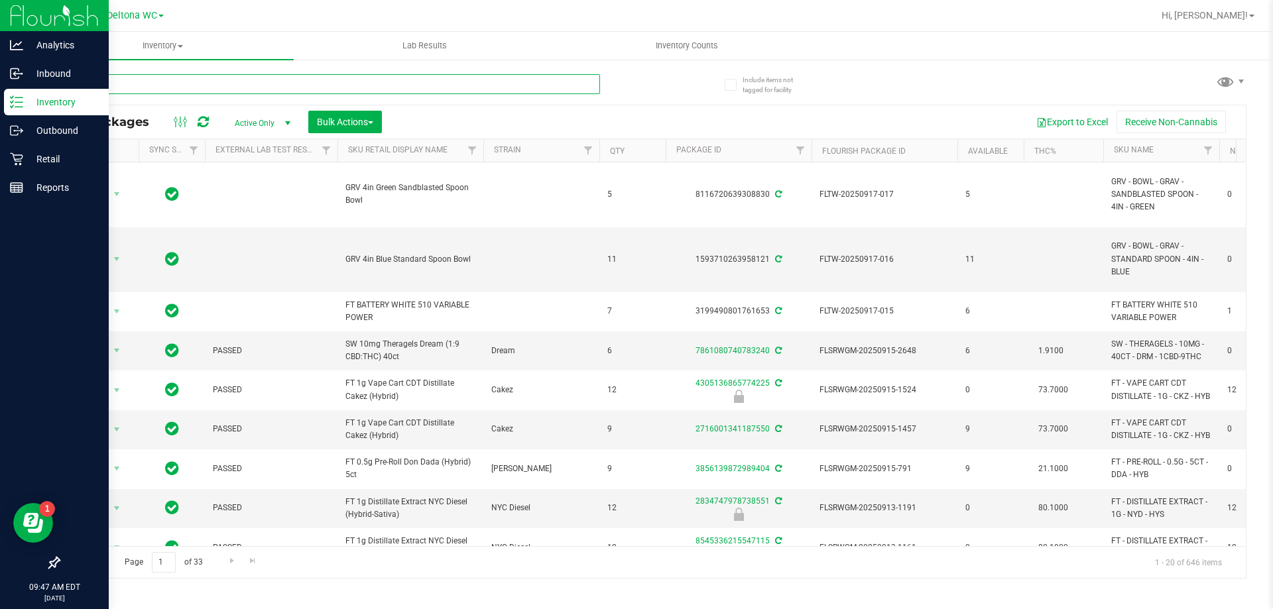
click at [373, 88] on input "text" at bounding box center [329, 84] width 542 height 20
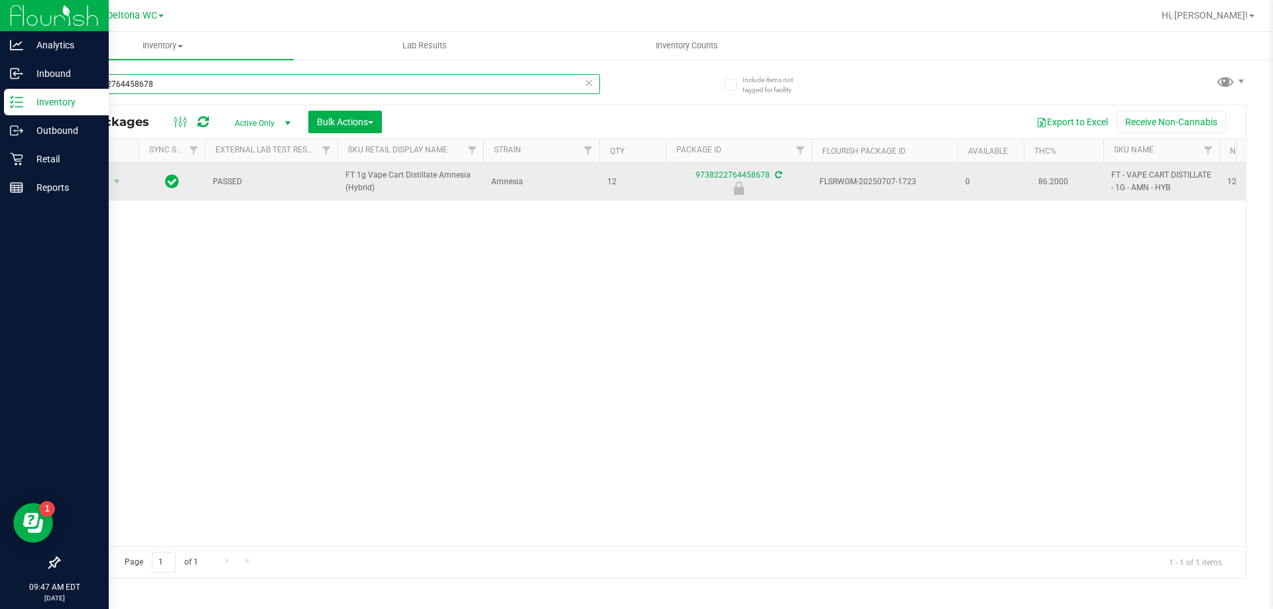
type input "9738222764458678"
click at [100, 184] on span "Action" at bounding box center [90, 181] width 36 height 19
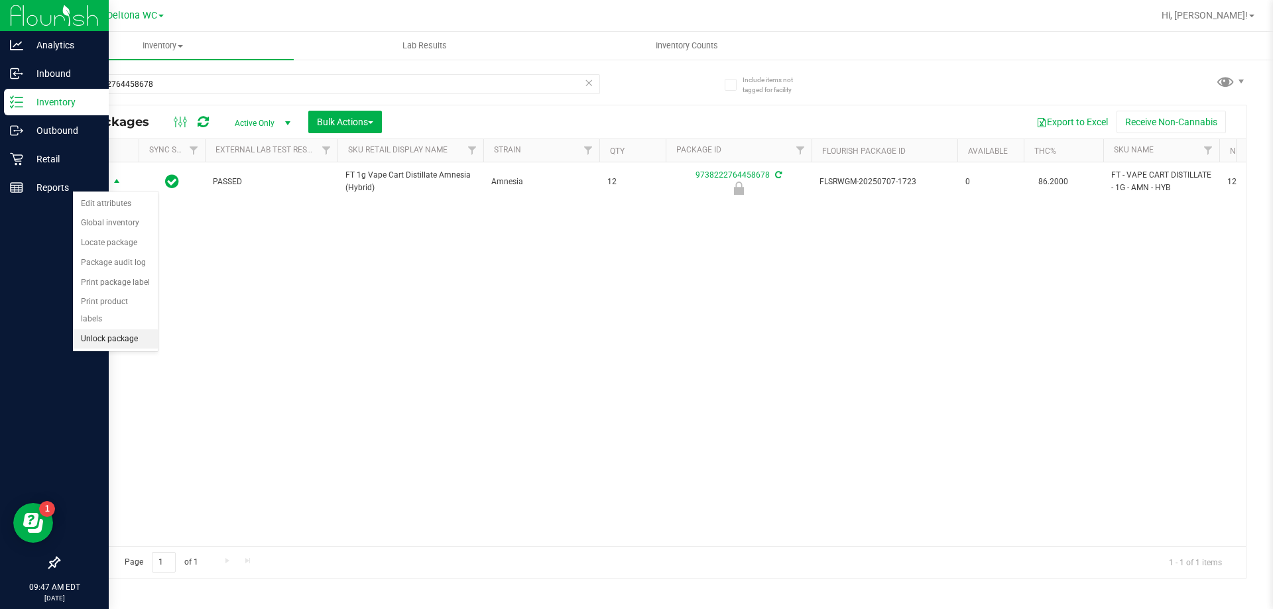
click at [127, 330] on li "Unlock package" at bounding box center [115, 340] width 85 height 20
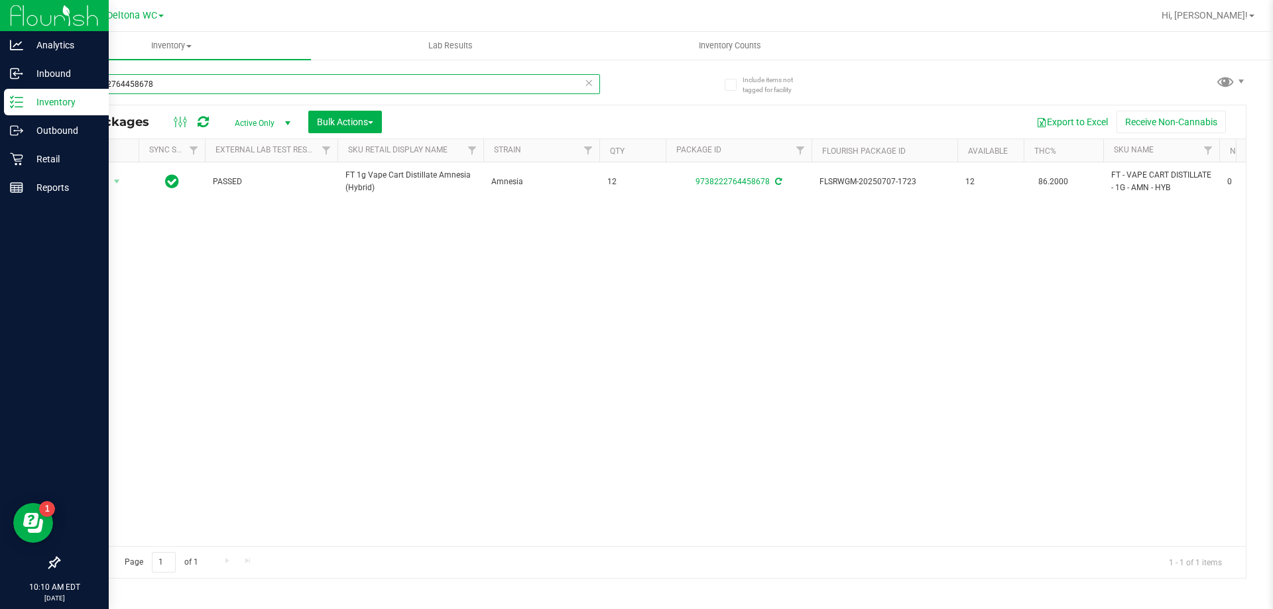
click at [269, 82] on input "9738222764458678" at bounding box center [329, 84] width 542 height 20
type input "trk"
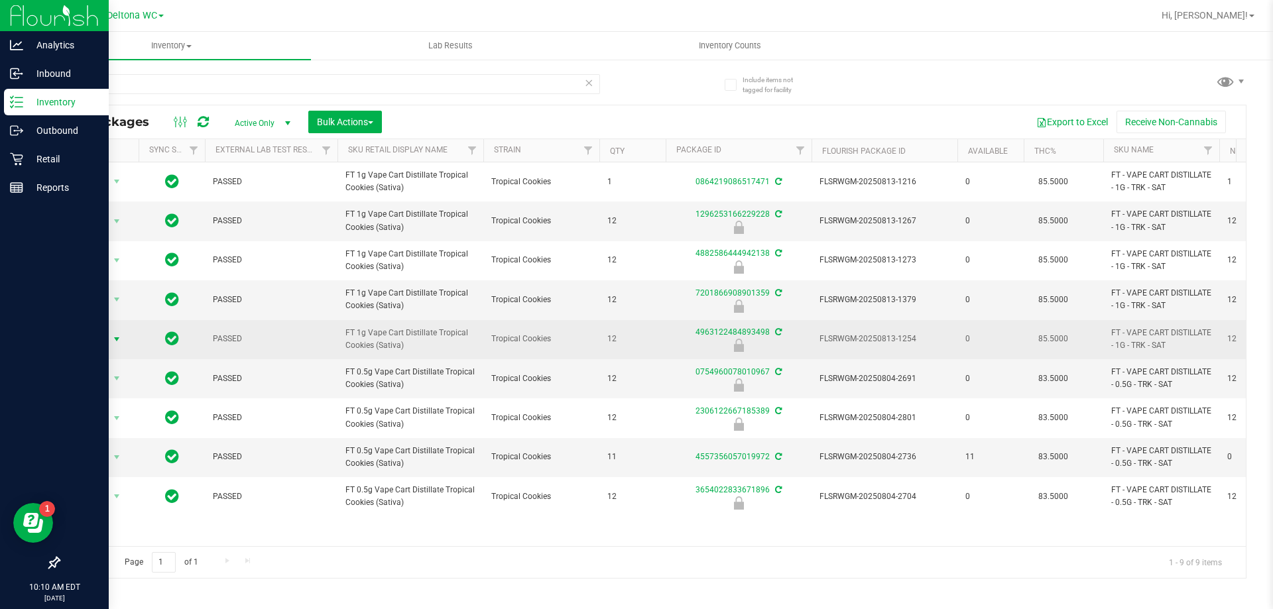
click at [115, 335] on span "select" at bounding box center [116, 339] width 11 height 11
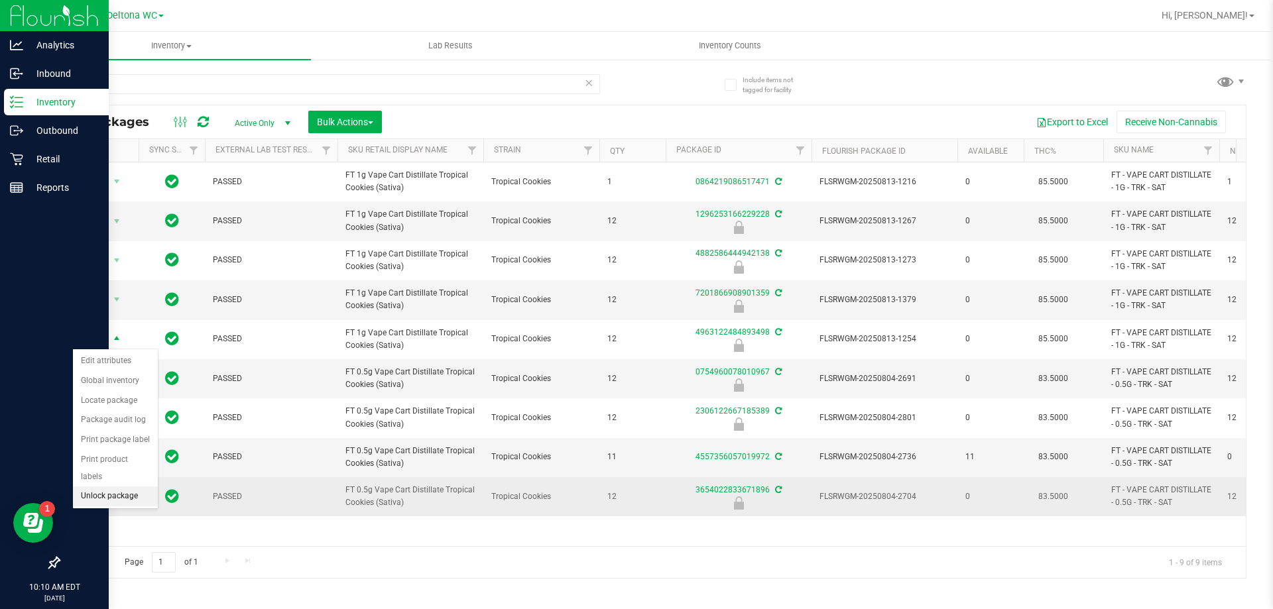
click at [138, 487] on li "Unlock package" at bounding box center [115, 497] width 85 height 20
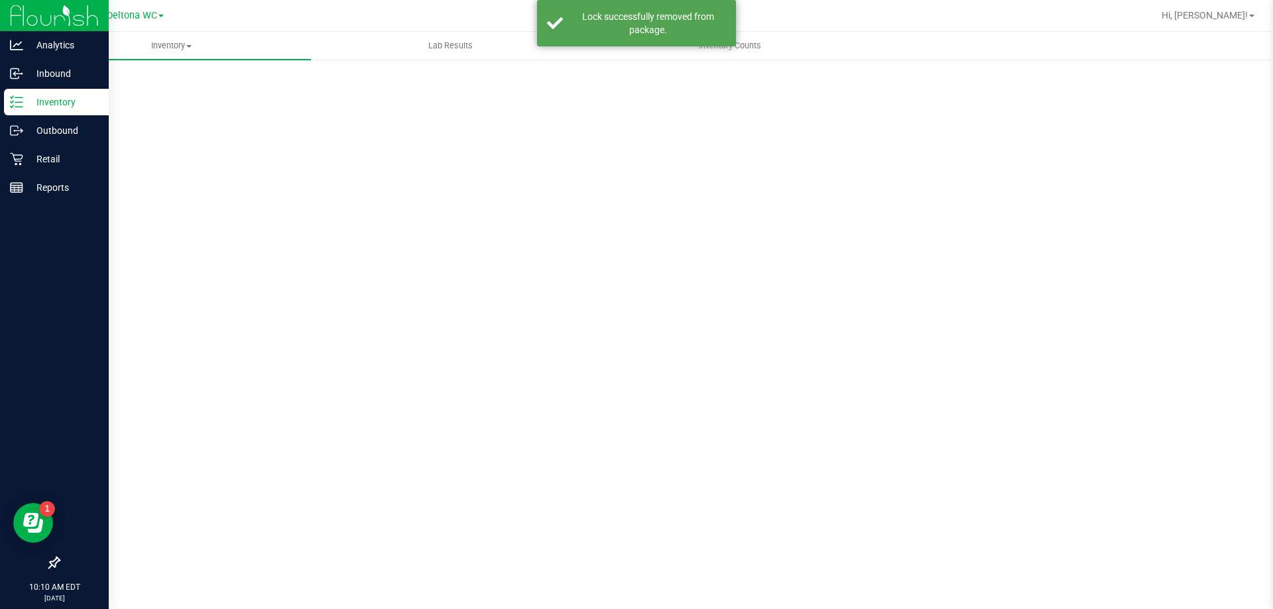
click at [265, 82] on div "Inventory All packages All inventory Waste log Create inventory Lab Results Inv…" at bounding box center [652, 321] width 1241 height 578
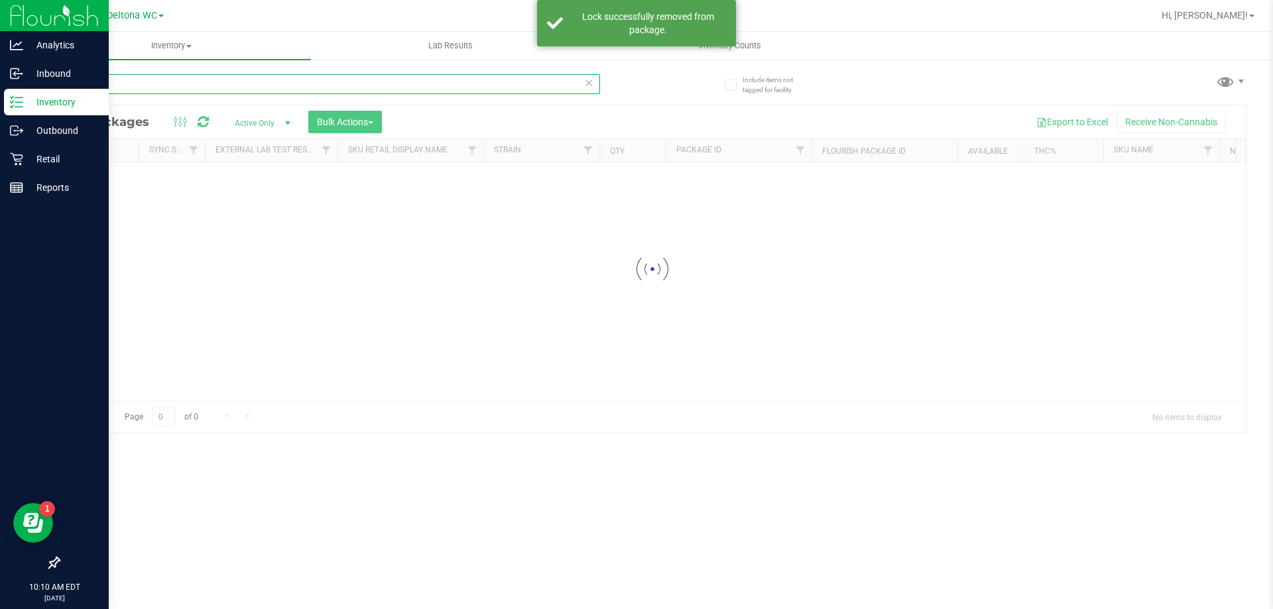
click at [265, 82] on input "trk" at bounding box center [329, 84] width 542 height 20
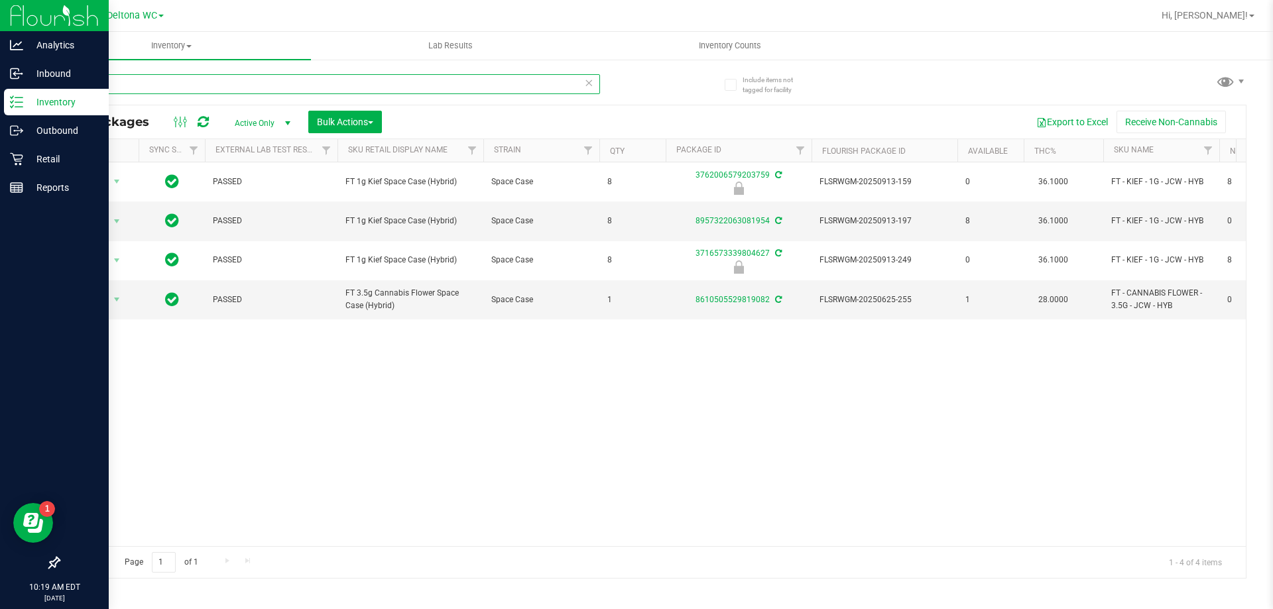
click at [326, 83] on input "jcw" at bounding box center [329, 84] width 542 height 20
type input "bct"
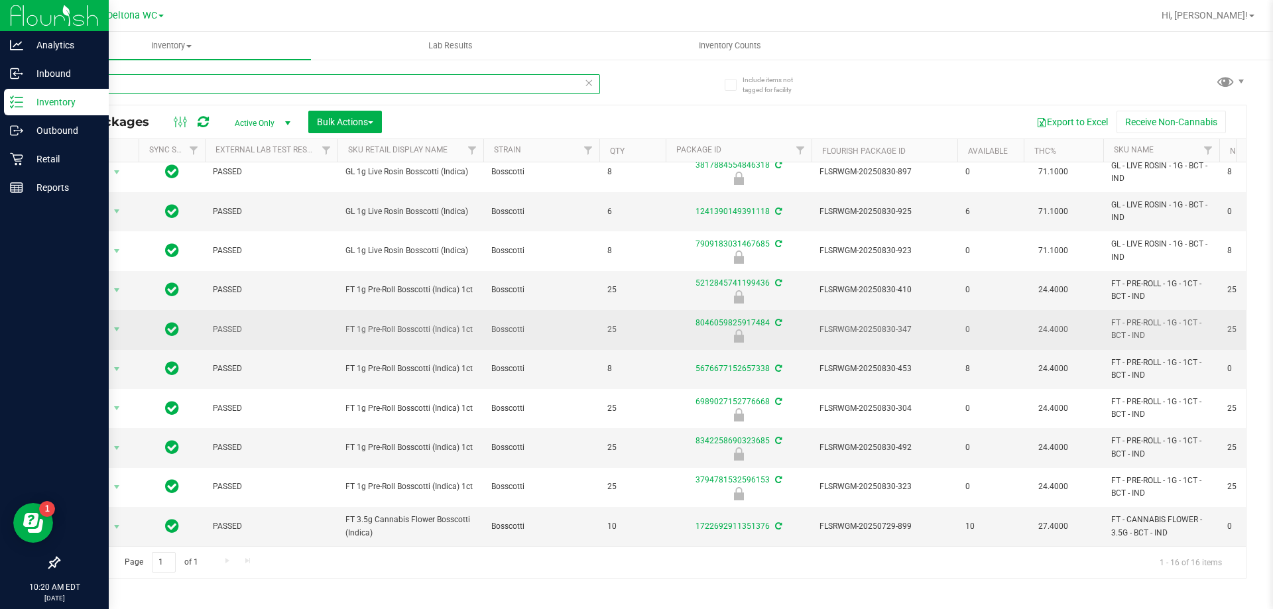
scroll to position [143, 0]
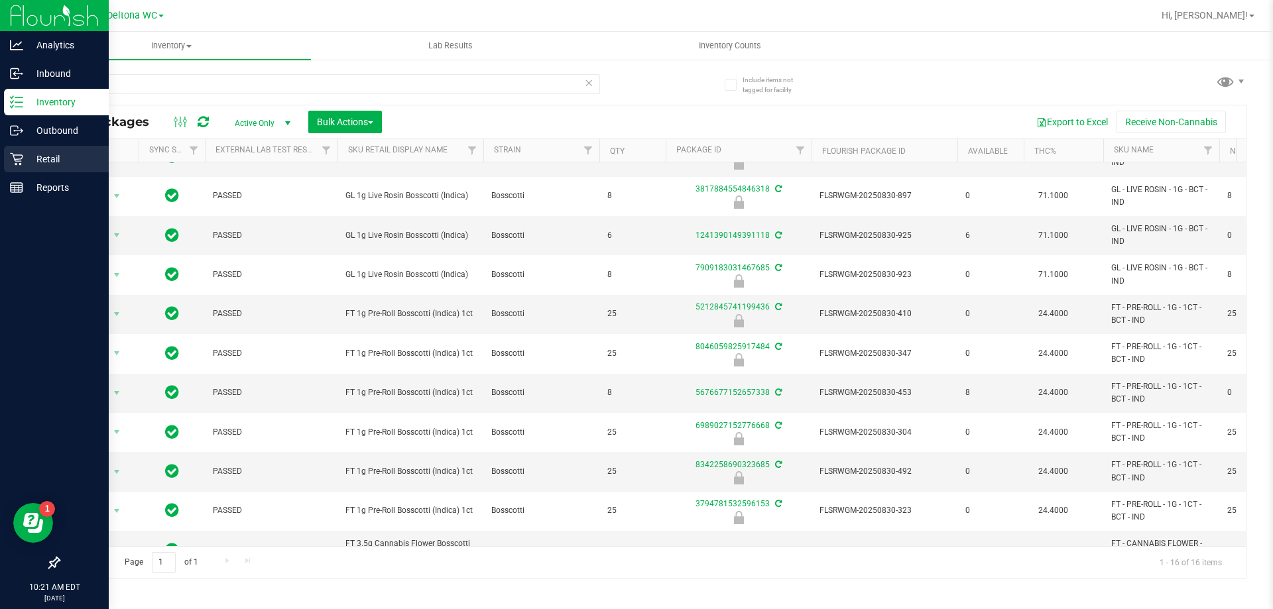
click at [9, 153] on div "Retail" at bounding box center [56, 159] width 105 height 27
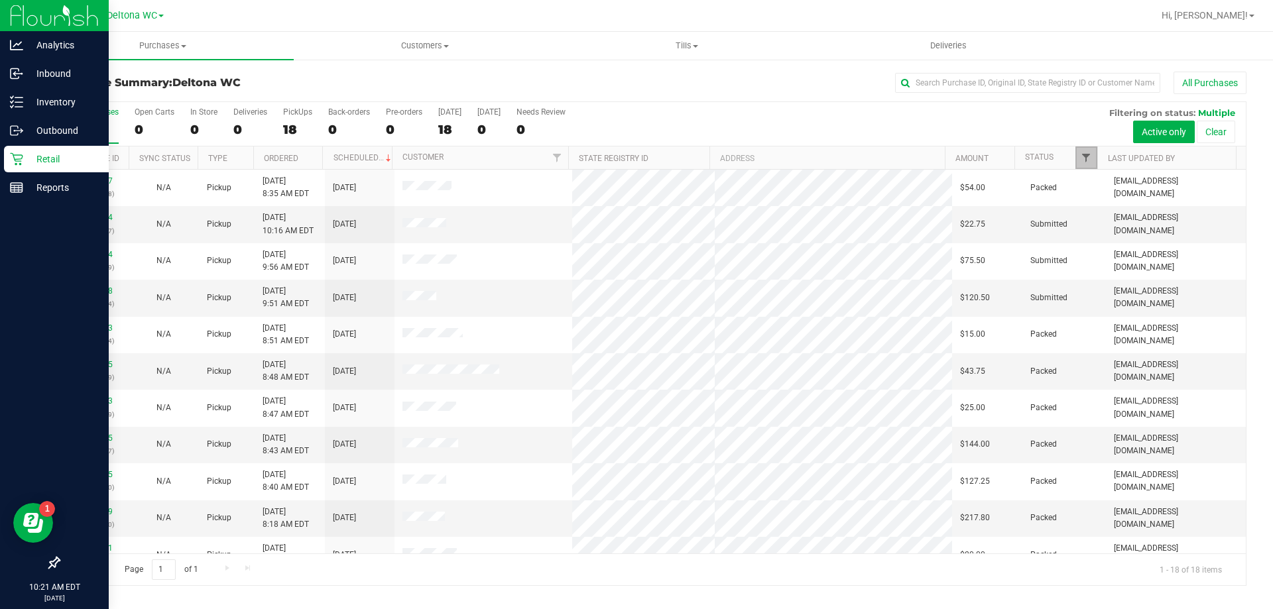
click at [1089, 162] on span "Filter" at bounding box center [1086, 158] width 11 height 11
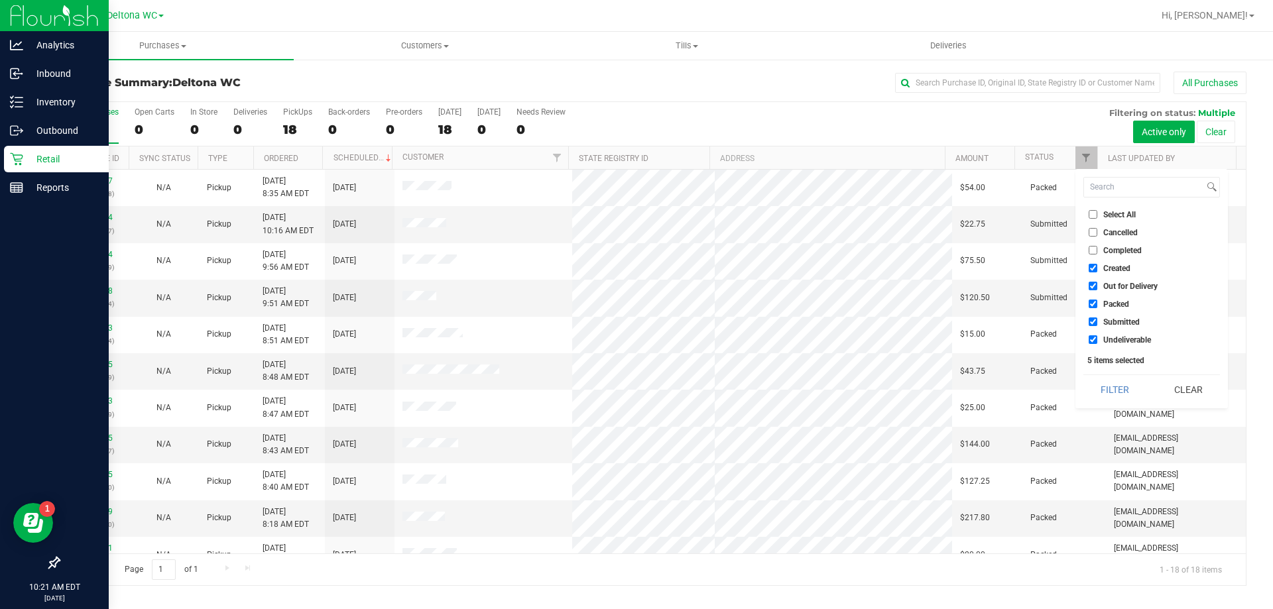
click at [1095, 213] on input "Select All" at bounding box center [1093, 214] width 9 height 9
checkbox input "true"
click at [1095, 213] on input "Select All" at bounding box center [1093, 214] width 9 height 9
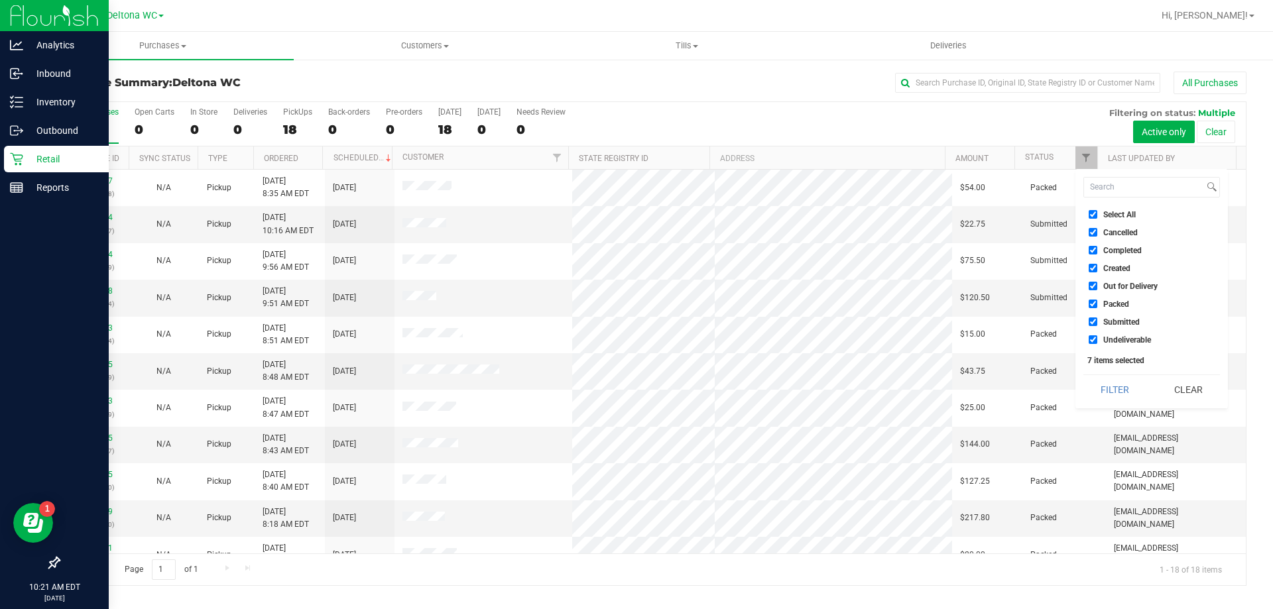
checkbox input "false"
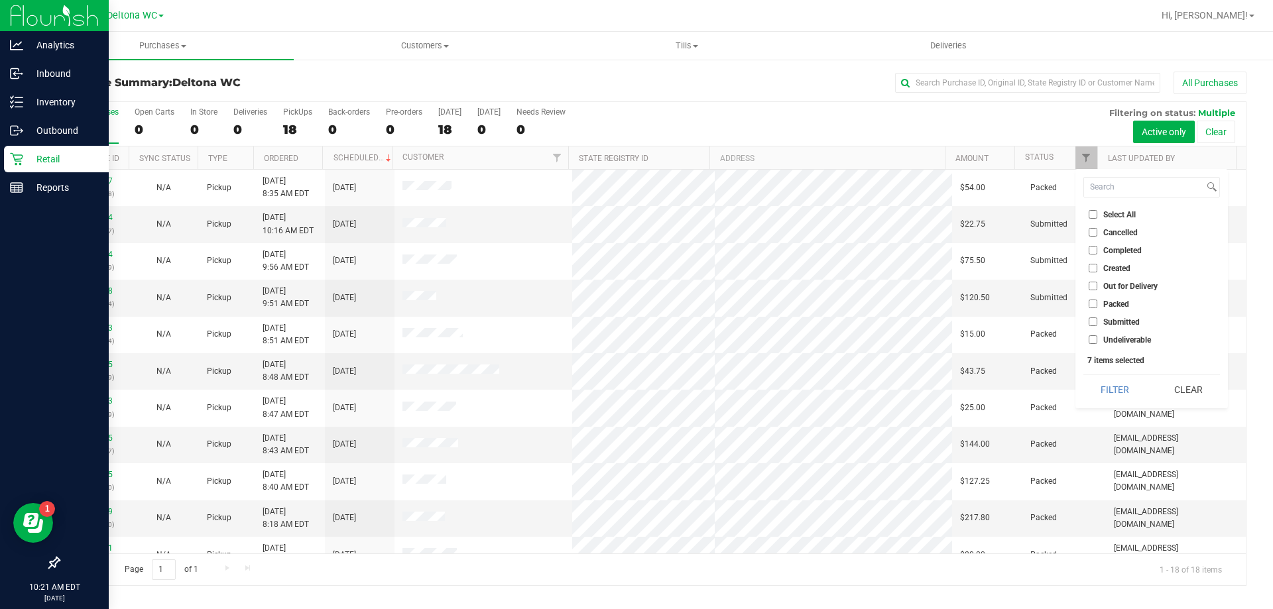
checkbox input "false"
click at [1125, 322] on span "Submitted" at bounding box center [1122, 322] width 36 height 8
click at [1098, 322] on input "Submitted" at bounding box center [1093, 322] width 9 height 9
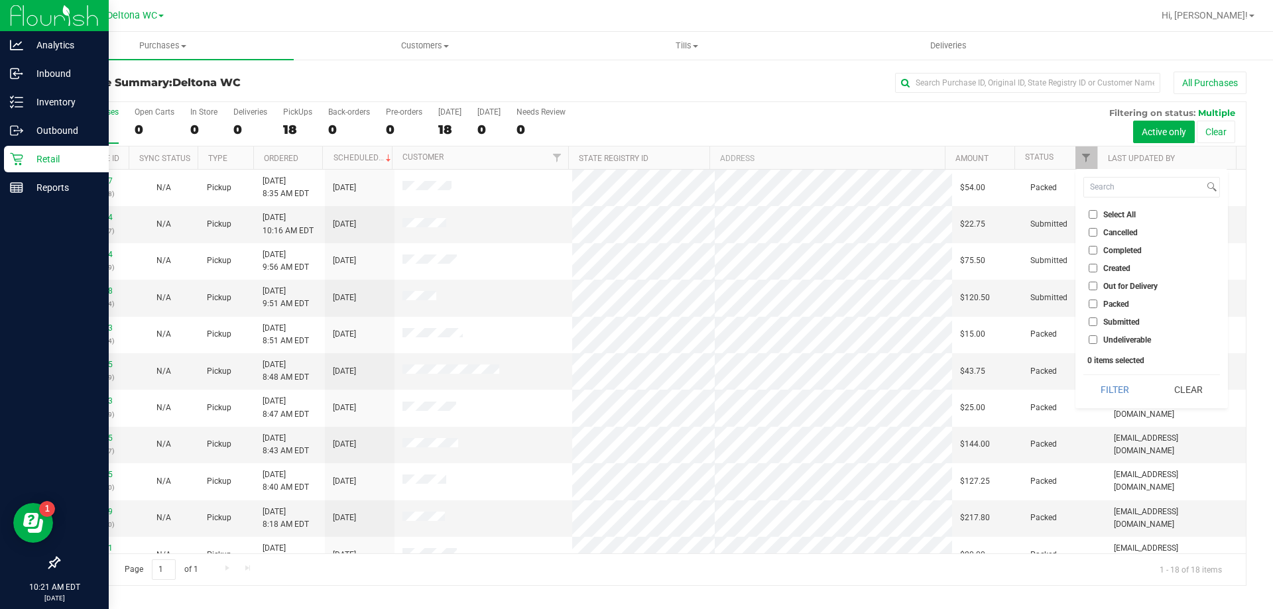
checkbox input "true"
click at [1133, 385] on button "Filter" at bounding box center [1116, 389] width 64 height 29
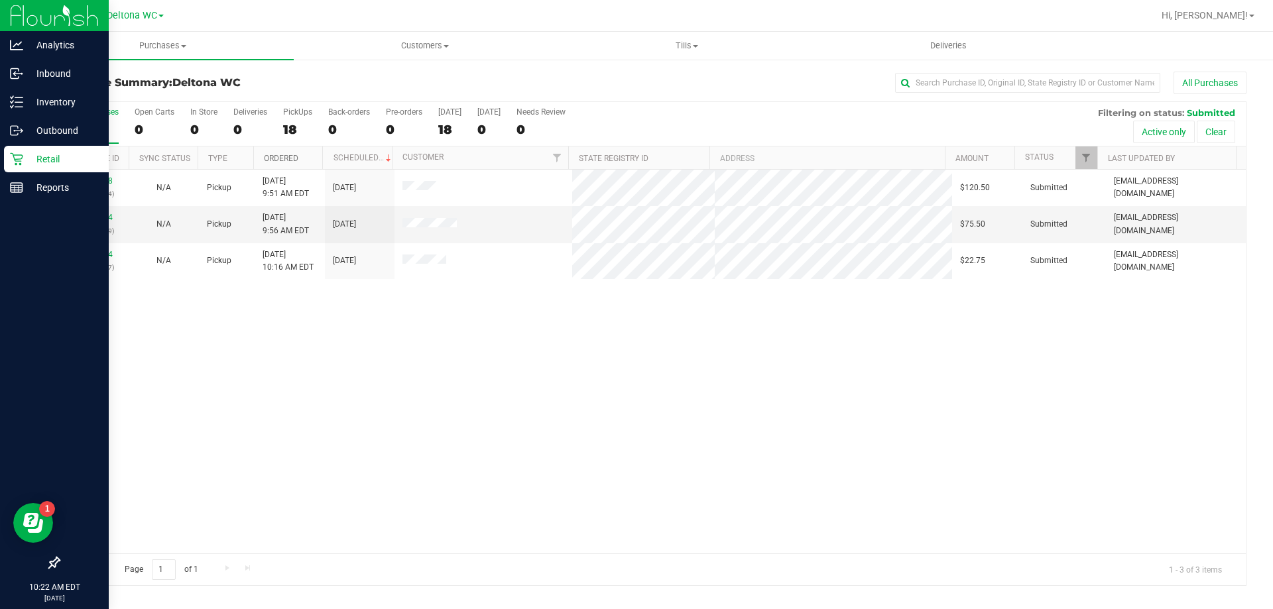
click at [285, 160] on link "Ordered" at bounding box center [281, 158] width 34 height 9
click at [92, 218] on link "11987064" at bounding box center [94, 217] width 37 height 9
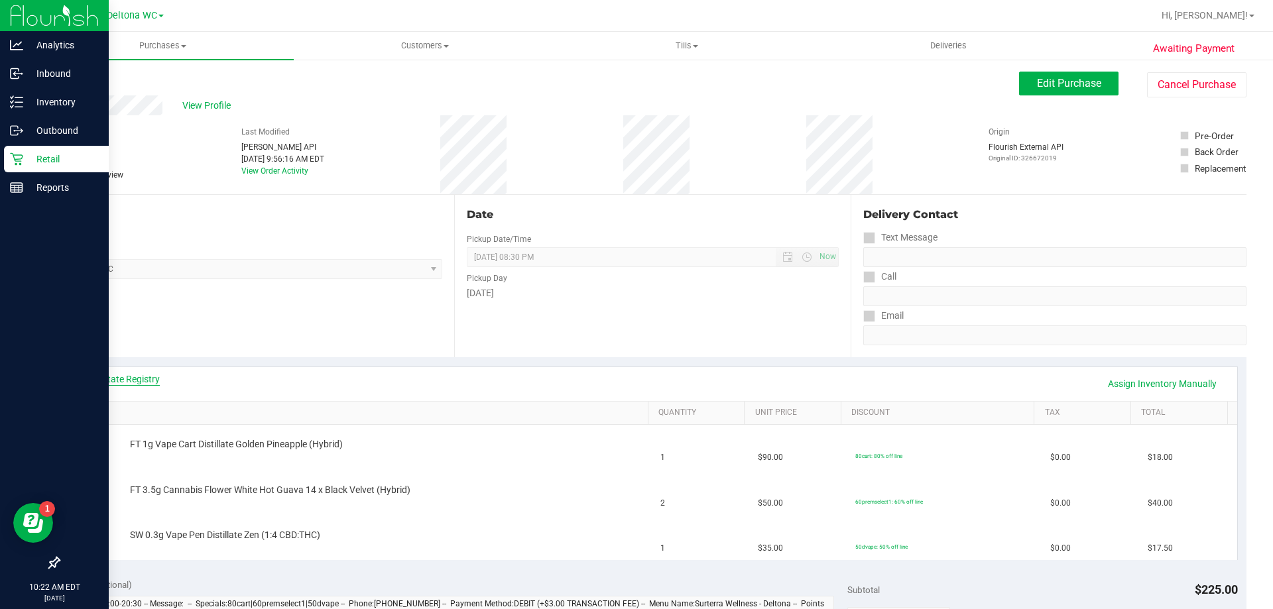
click at [146, 375] on link "View State Registry" at bounding box center [120, 379] width 80 height 13
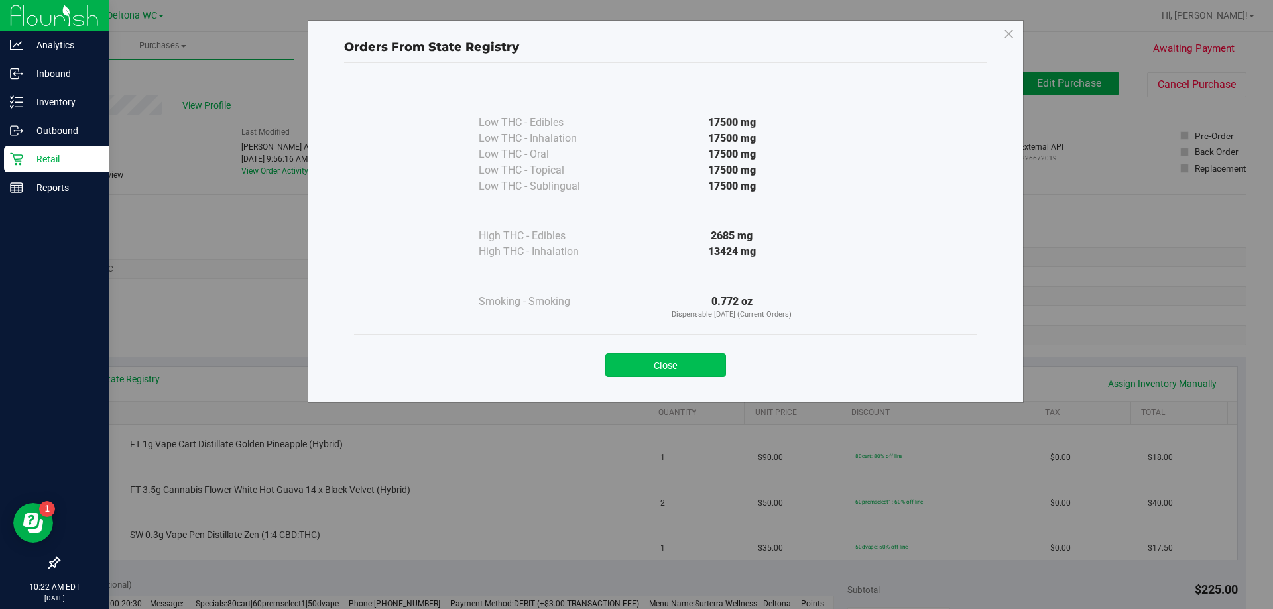
click at [661, 371] on button "Close" at bounding box center [665, 365] width 121 height 24
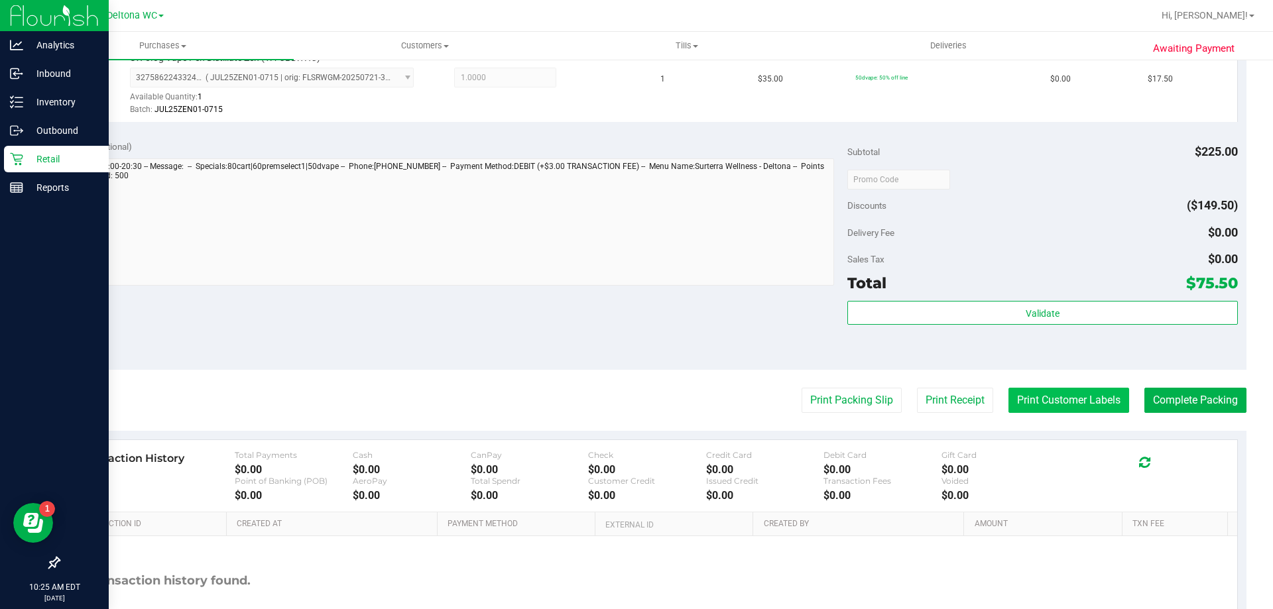
scroll to position [597, 0]
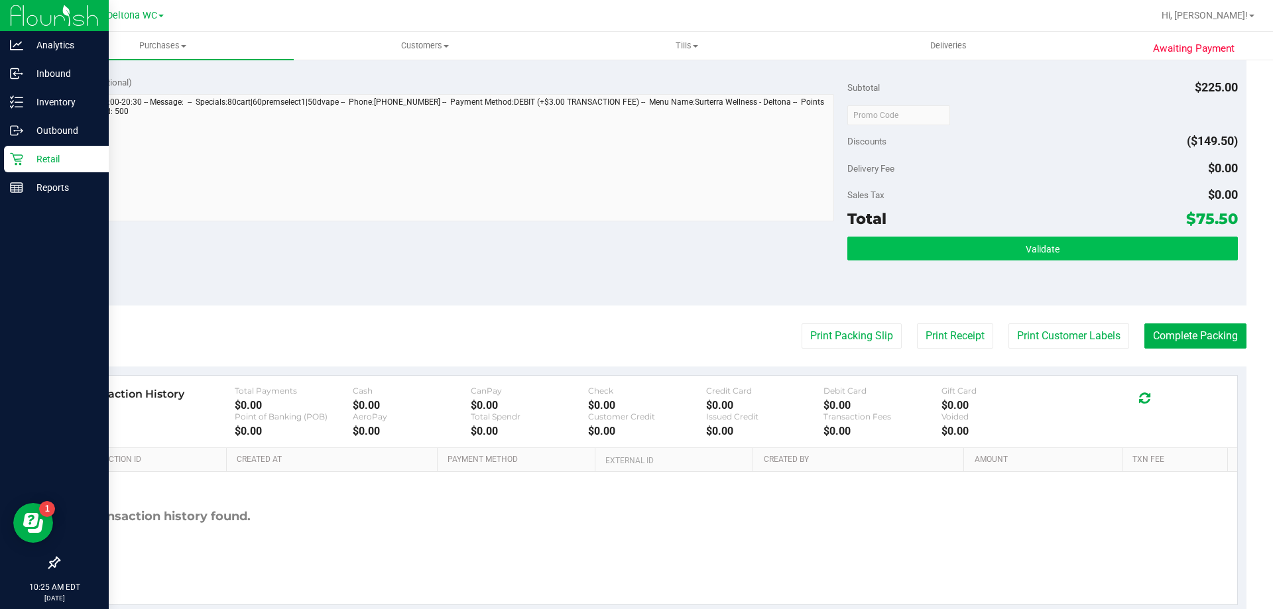
drag, startPoint x: 1041, startPoint y: 232, endPoint x: 1041, endPoint y: 253, distance: 20.6
click at [1041, 233] on div "Subtotal $225.00 Discounts ($149.50) Delivery Fee $0.00 Sales Tax $0.00 Total $…" at bounding box center [1043, 186] width 390 height 221
click at [1041, 253] on span "Validate" at bounding box center [1043, 249] width 34 height 11
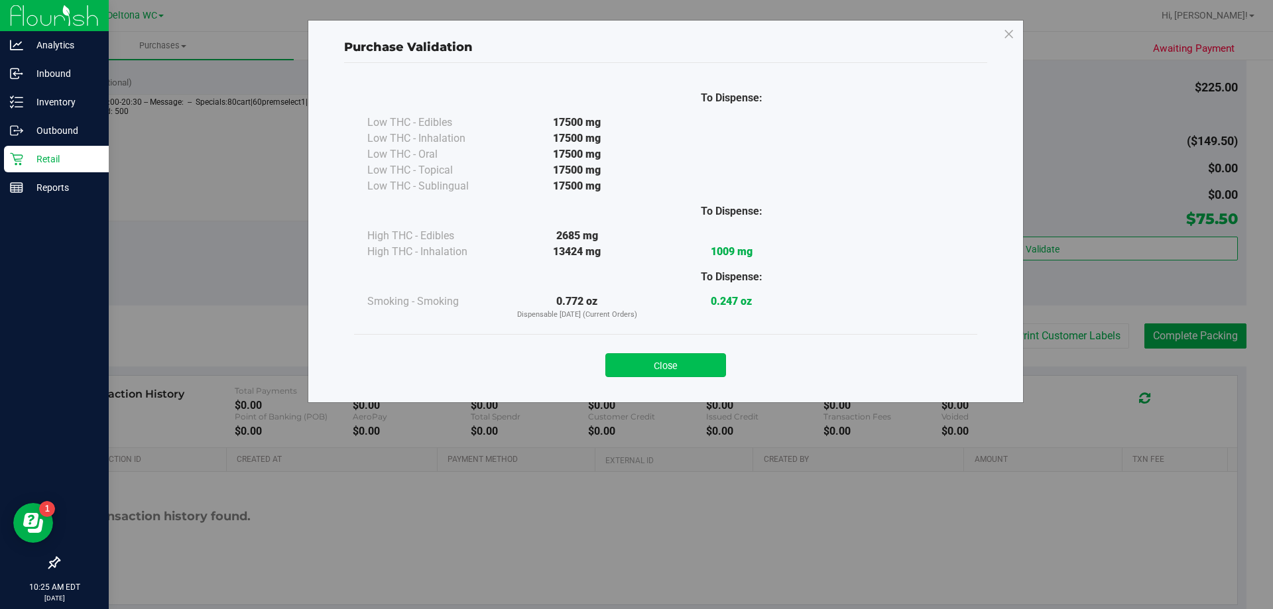
click at [697, 357] on button "Close" at bounding box center [665, 365] width 121 height 24
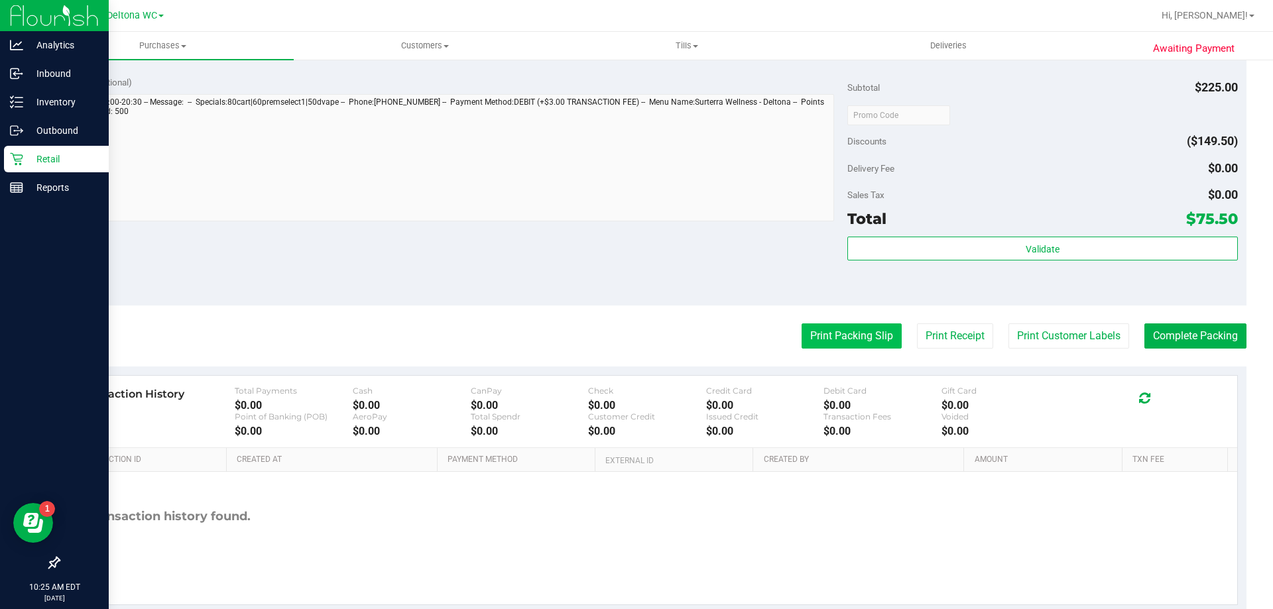
click at [804, 328] on button "Print Packing Slip" at bounding box center [852, 336] width 100 height 25
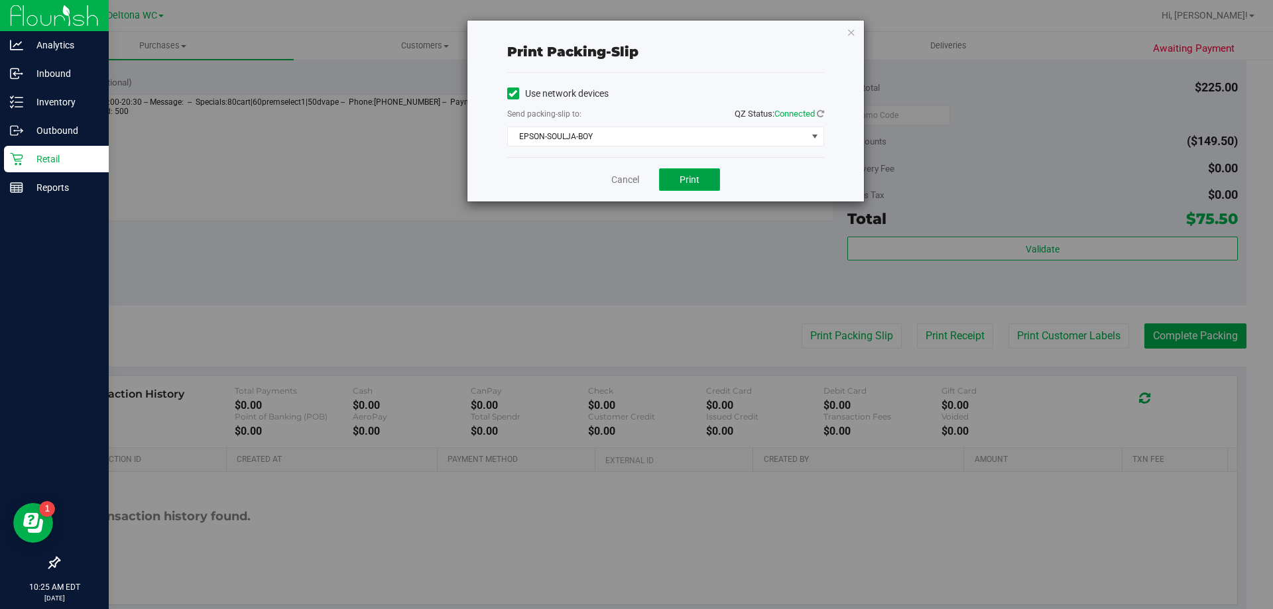
click at [682, 184] on span "Print" at bounding box center [690, 179] width 20 height 11
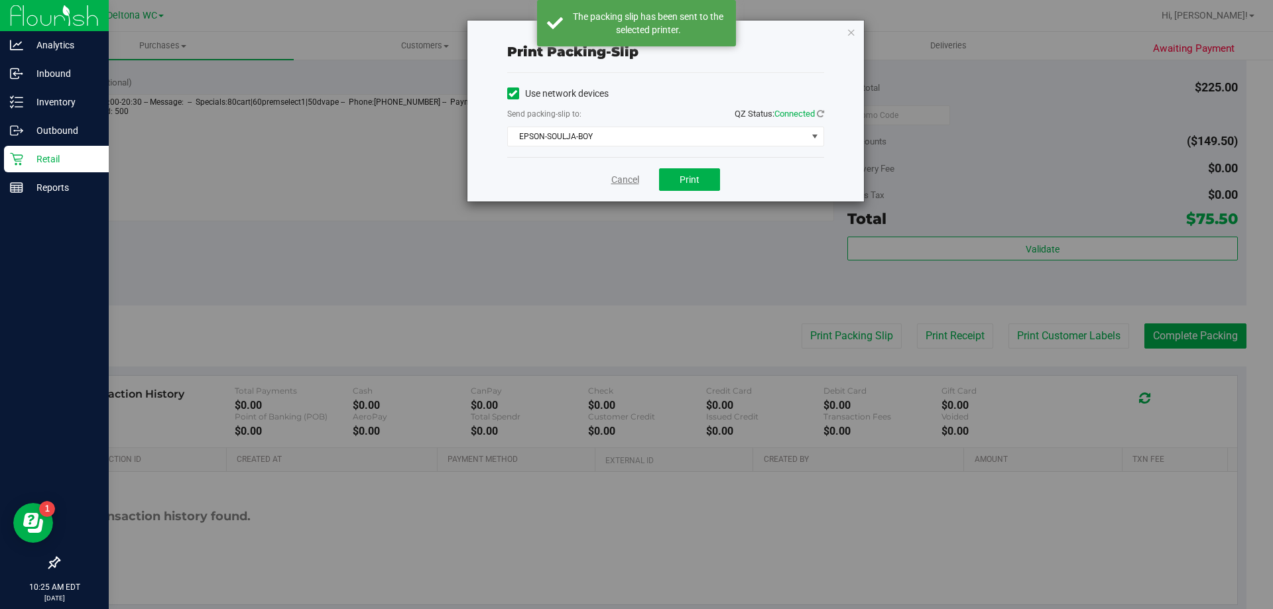
click at [615, 175] on link "Cancel" at bounding box center [625, 180] width 28 height 14
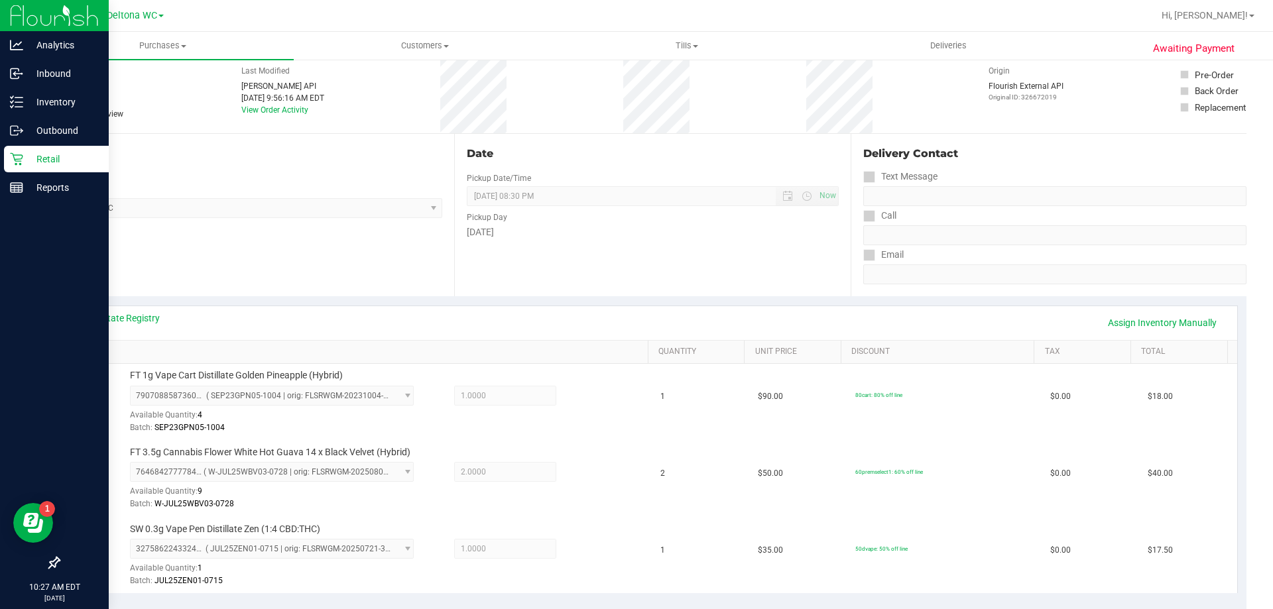
scroll to position [0, 0]
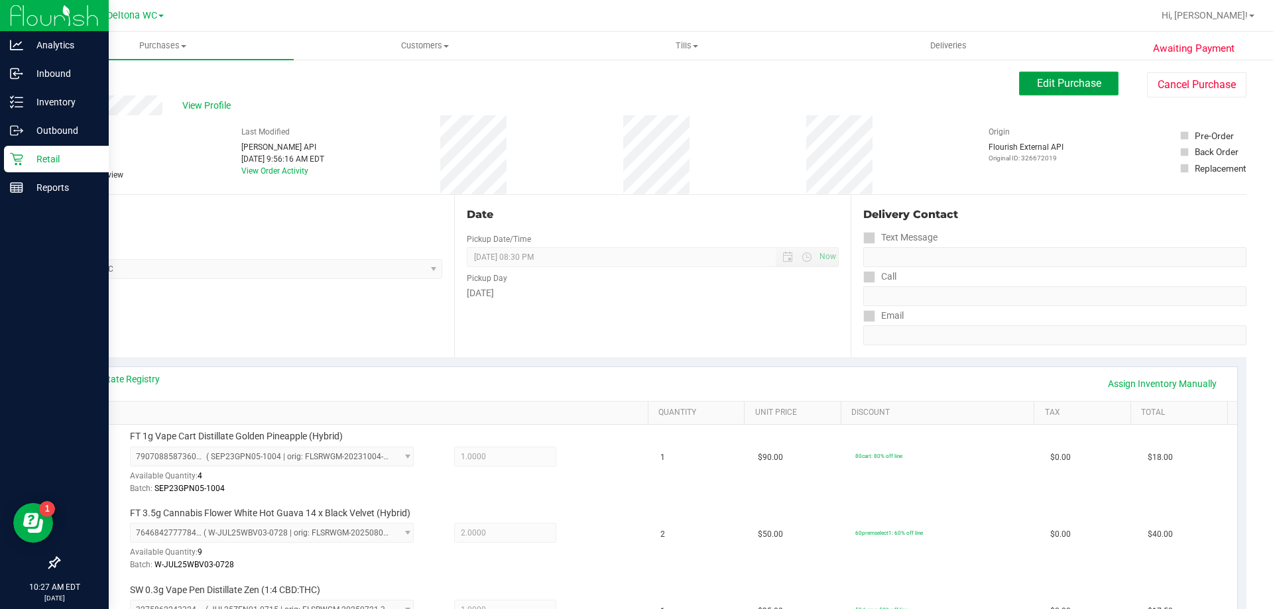
click at [1037, 88] on span "Edit Purchase" at bounding box center [1069, 83] width 64 height 13
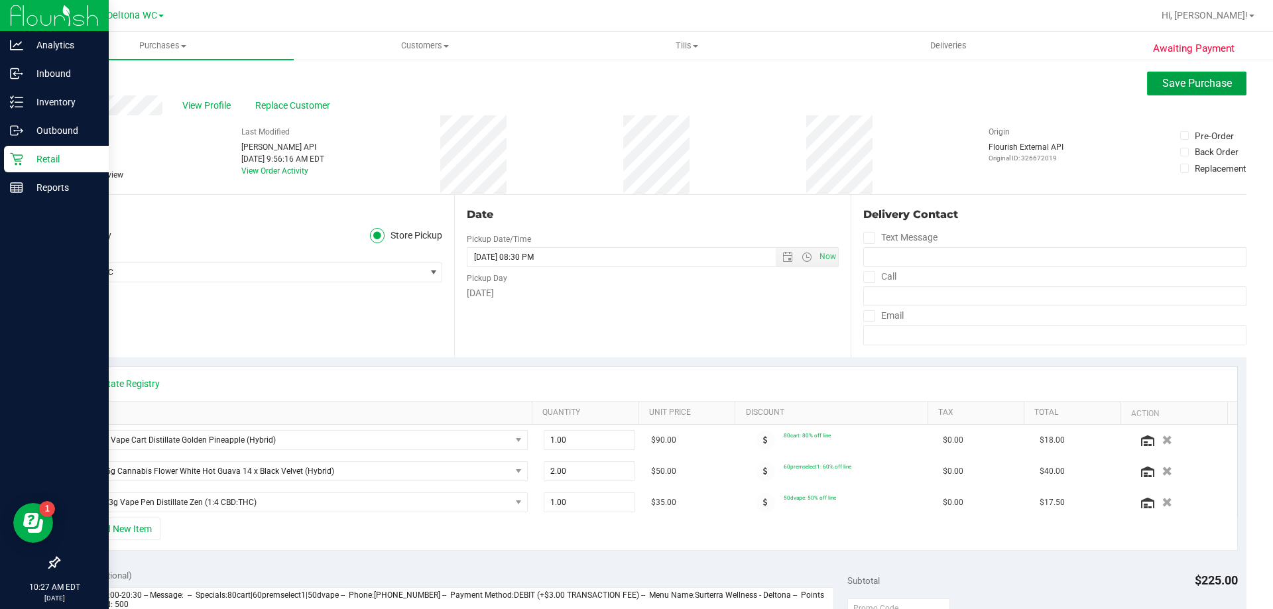
click at [1159, 90] on button "Save Purchase" at bounding box center [1196, 84] width 99 height 24
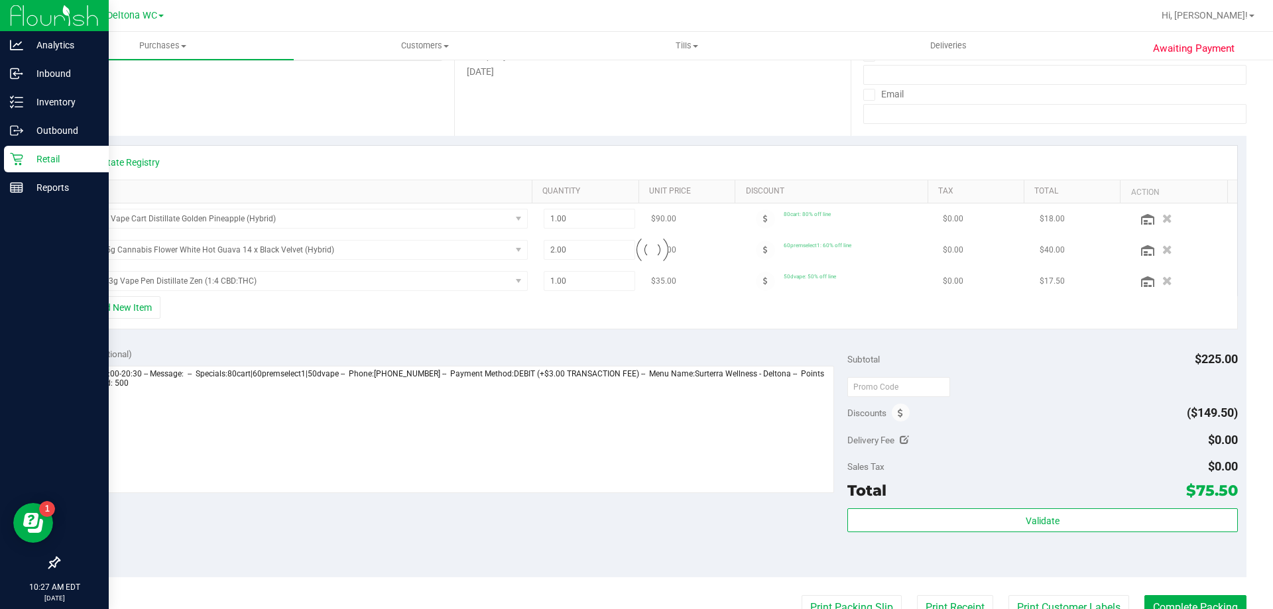
scroll to position [265, 0]
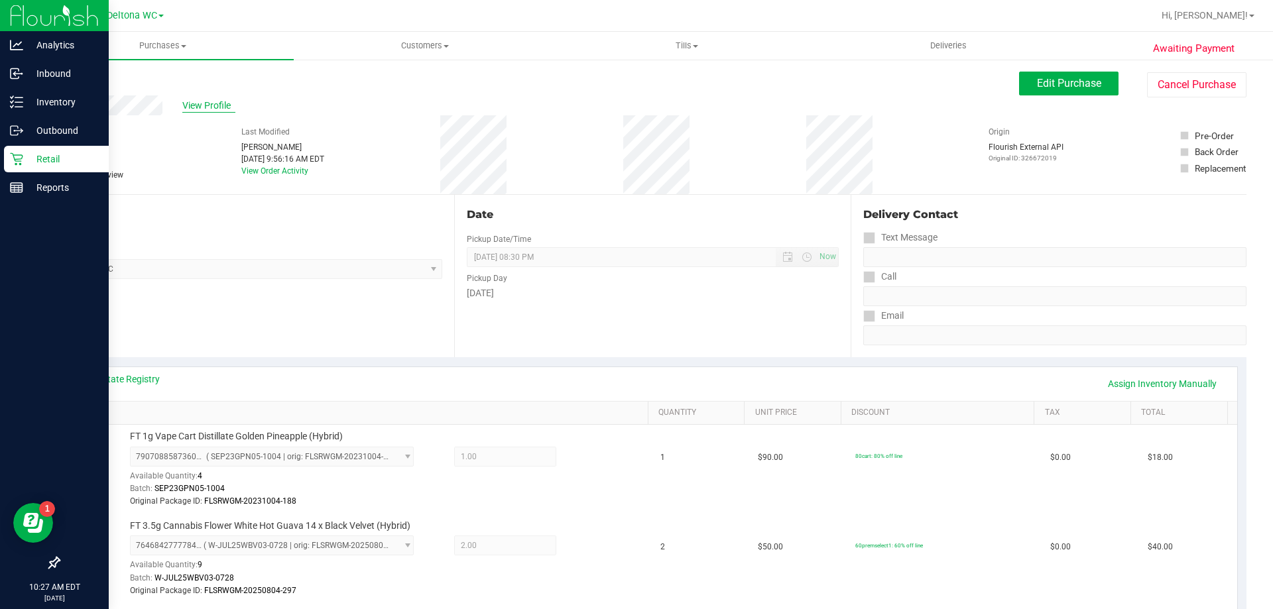
click at [212, 111] on span "View Profile" at bounding box center [208, 106] width 53 height 14
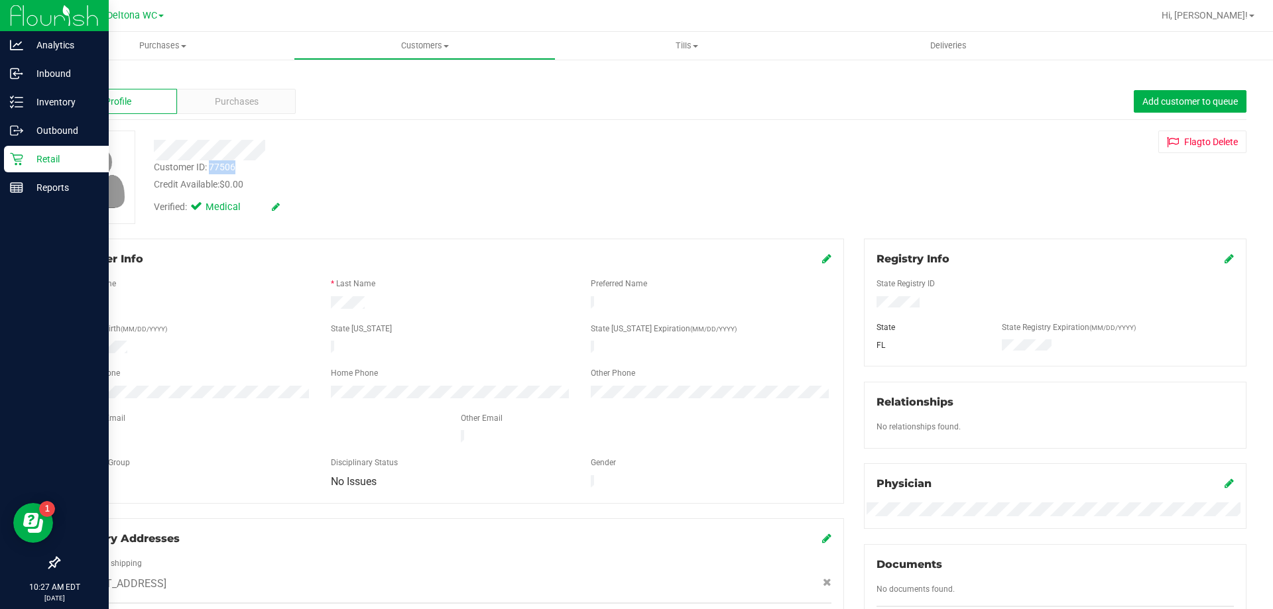
drag, startPoint x: 247, startPoint y: 169, endPoint x: 211, endPoint y: 172, distance: 36.6
click at [211, 172] on div "Customer ID: 77506 Credit Available: $0.00" at bounding box center [446, 175] width 604 height 31
copy div "77506"
click at [70, 80] on link "Back" at bounding box center [69, 77] width 23 height 9
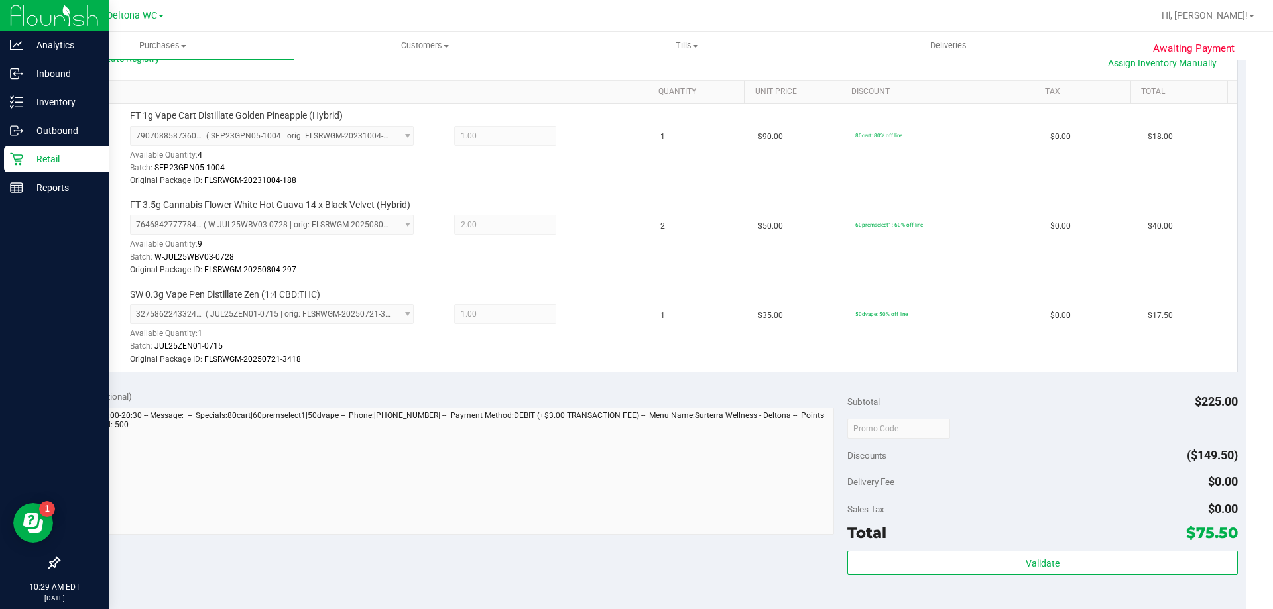
scroll to position [398, 0]
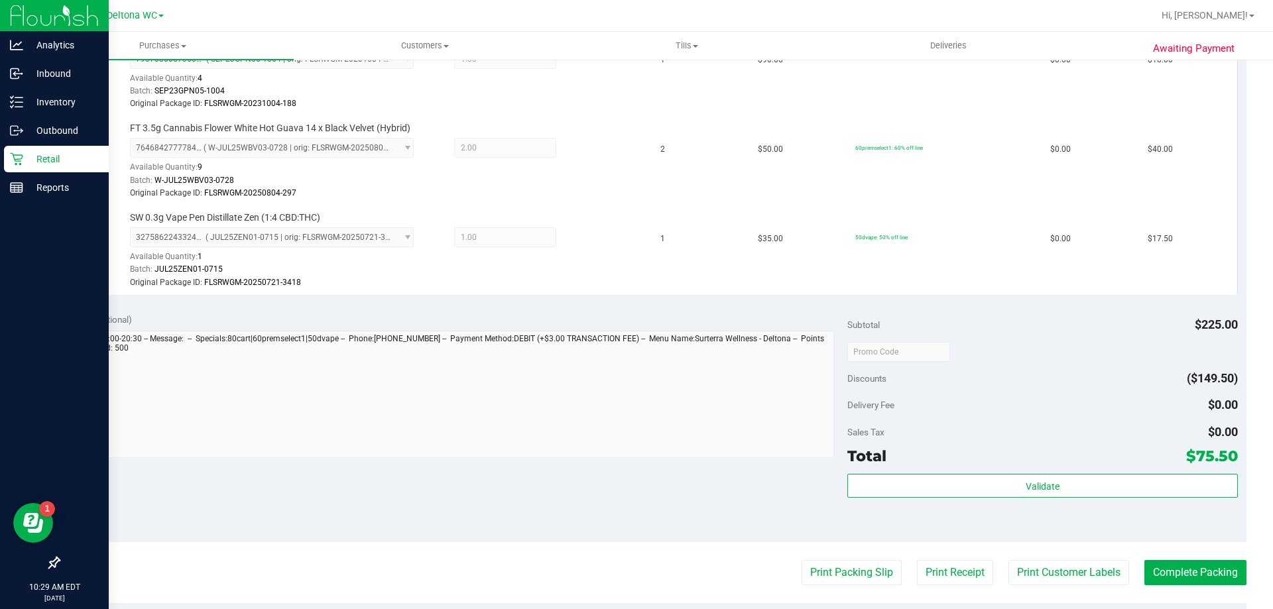
click at [668, 582] on div "Print Packing Slip Print Receipt Print Customer Labels Complete Packing" at bounding box center [652, 572] width 1188 height 25
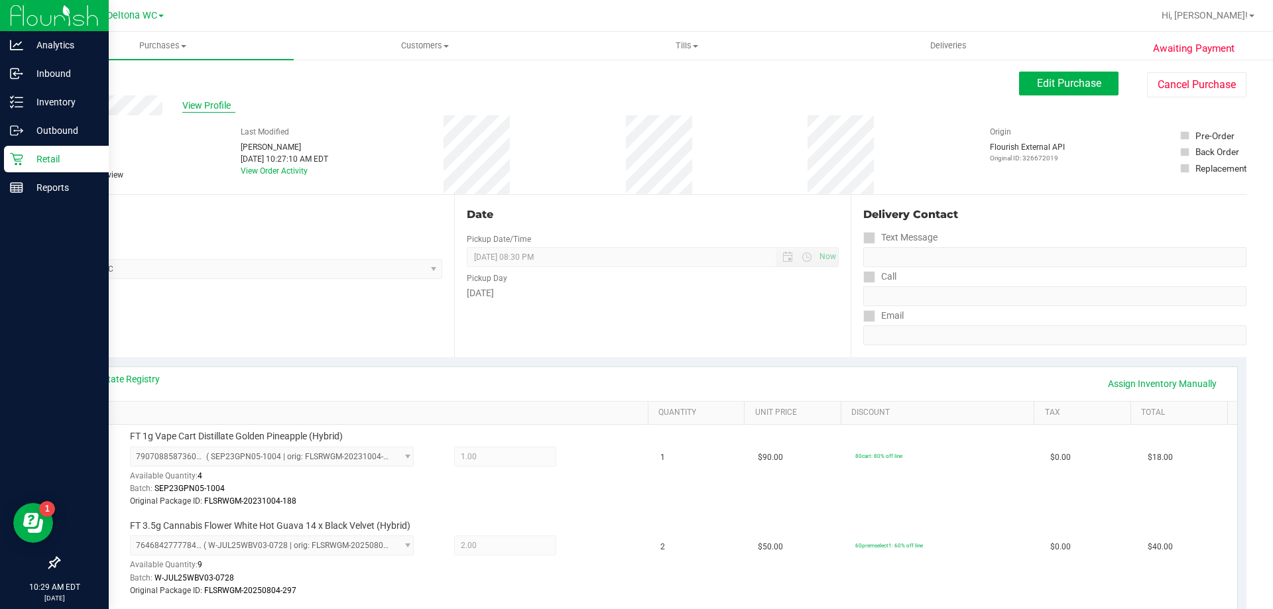
click at [204, 99] on span "View Profile" at bounding box center [208, 106] width 53 height 14
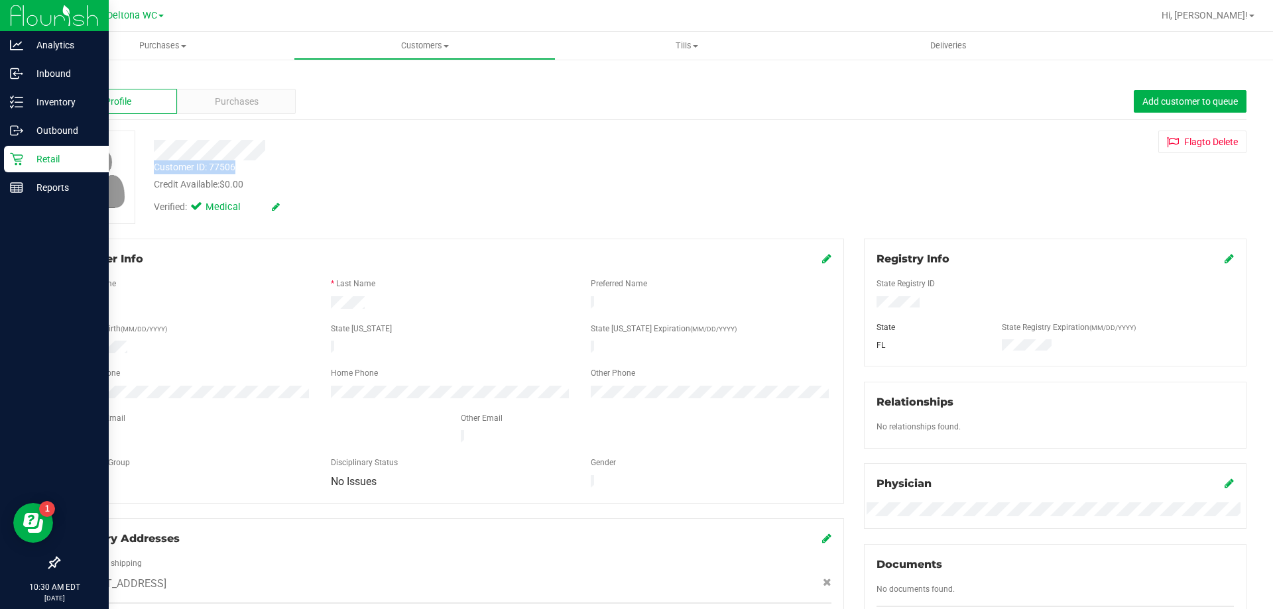
drag, startPoint x: 200, startPoint y: 172, endPoint x: 151, endPoint y: 172, distance: 49.7
click at [151, 172] on div "Customer ID: 77506 Credit Available: $0.00" at bounding box center [446, 175] width 604 height 31
copy div "Customer ID: 77506"
click at [72, 77] on link "Back" at bounding box center [69, 77] width 23 height 9
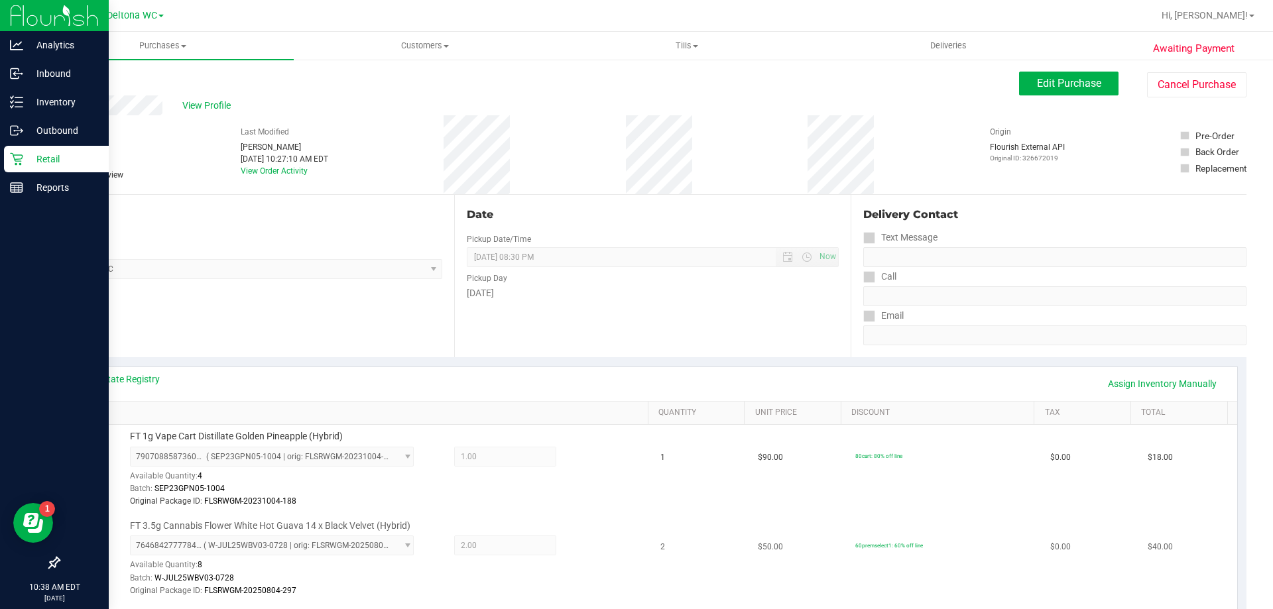
click at [690, 582] on td "2" at bounding box center [701, 560] width 97 height 90
click at [1039, 74] on button "Edit Purchase" at bounding box center [1068, 84] width 99 height 24
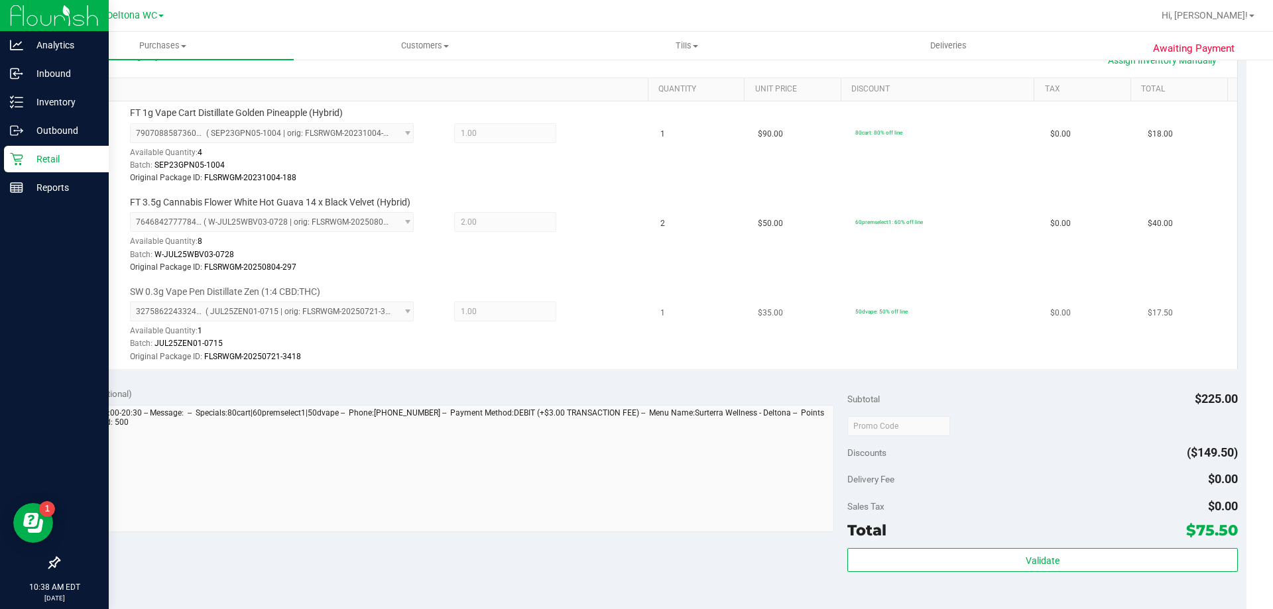
scroll to position [398, 0]
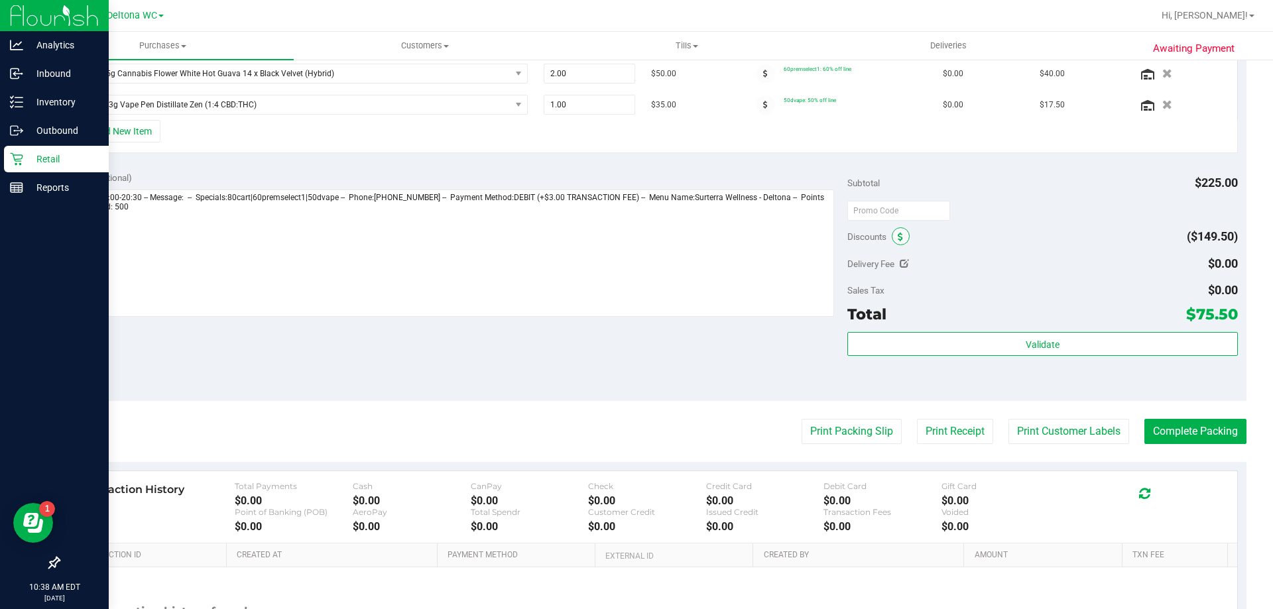
click at [892, 235] on span at bounding box center [901, 236] width 18 height 18
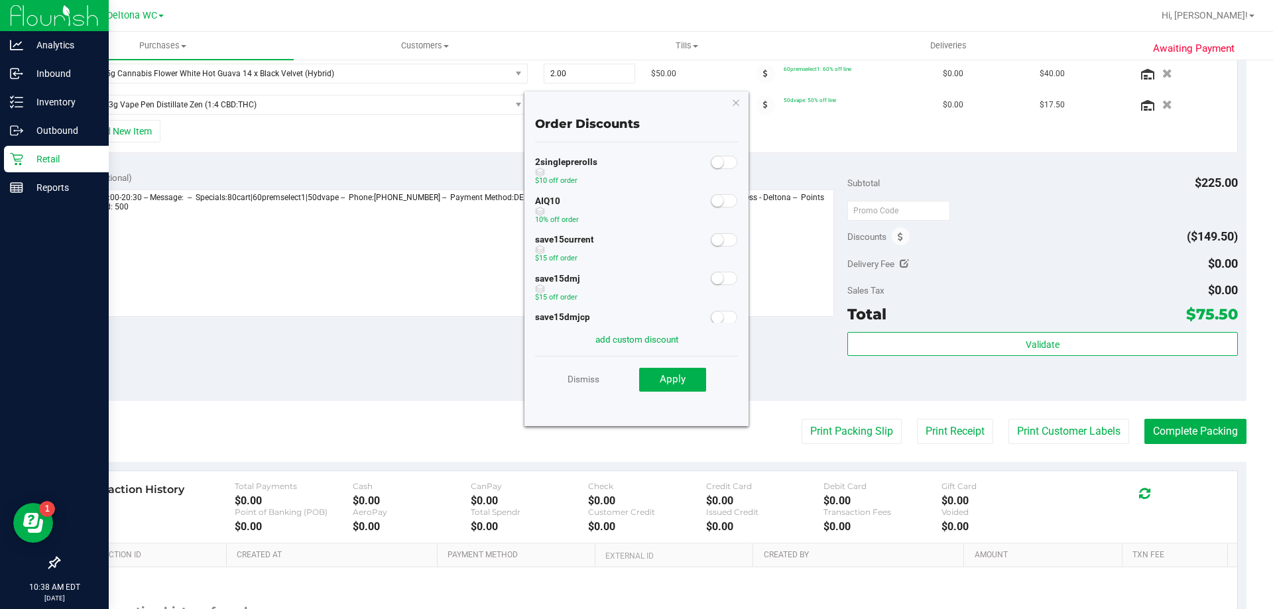
click at [712, 202] on small at bounding box center [718, 201] width 12 height 12
click at [693, 381] on button "Apply" at bounding box center [672, 380] width 67 height 24
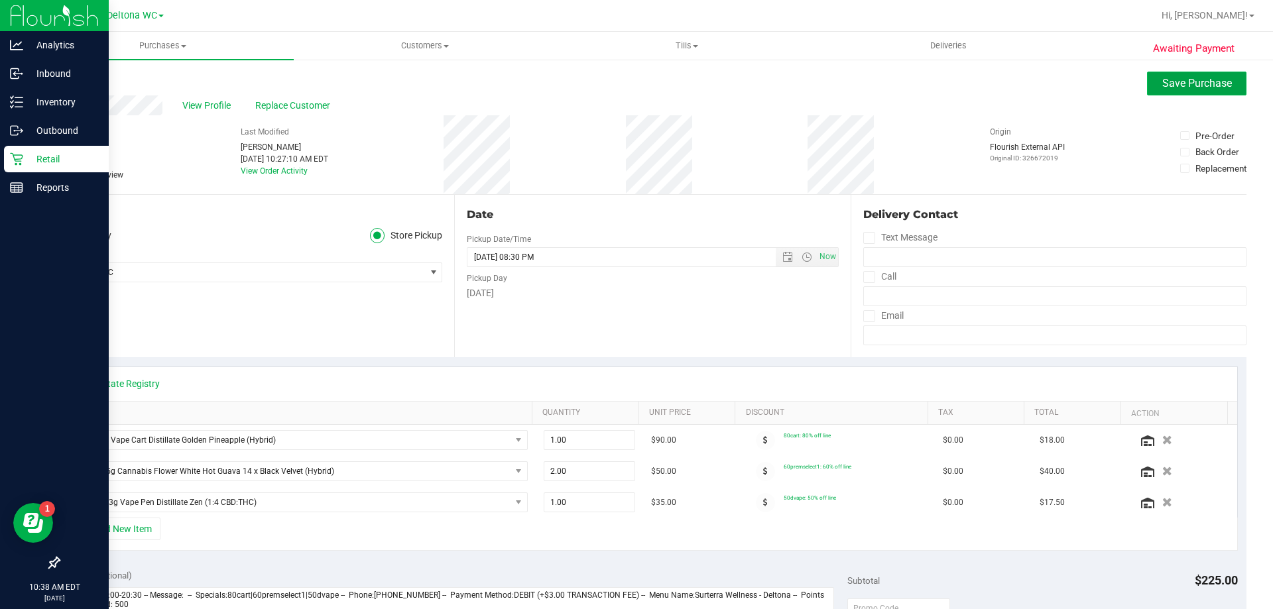
click at [1178, 85] on span "Save Purchase" at bounding box center [1198, 83] width 70 height 13
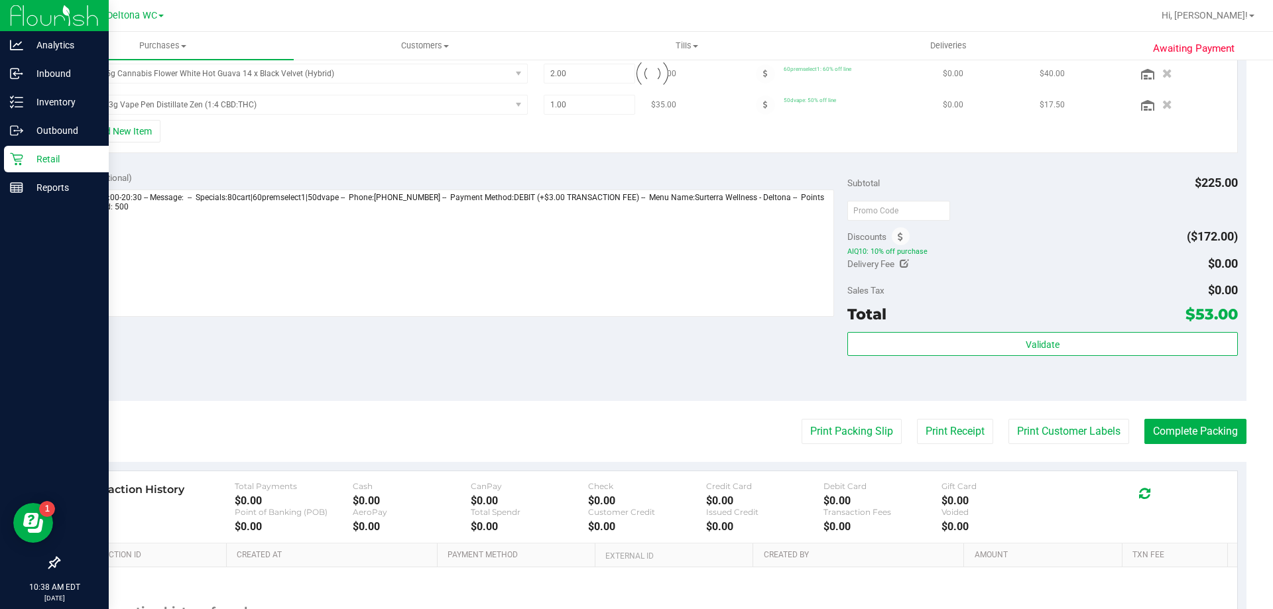
scroll to position [377, 0]
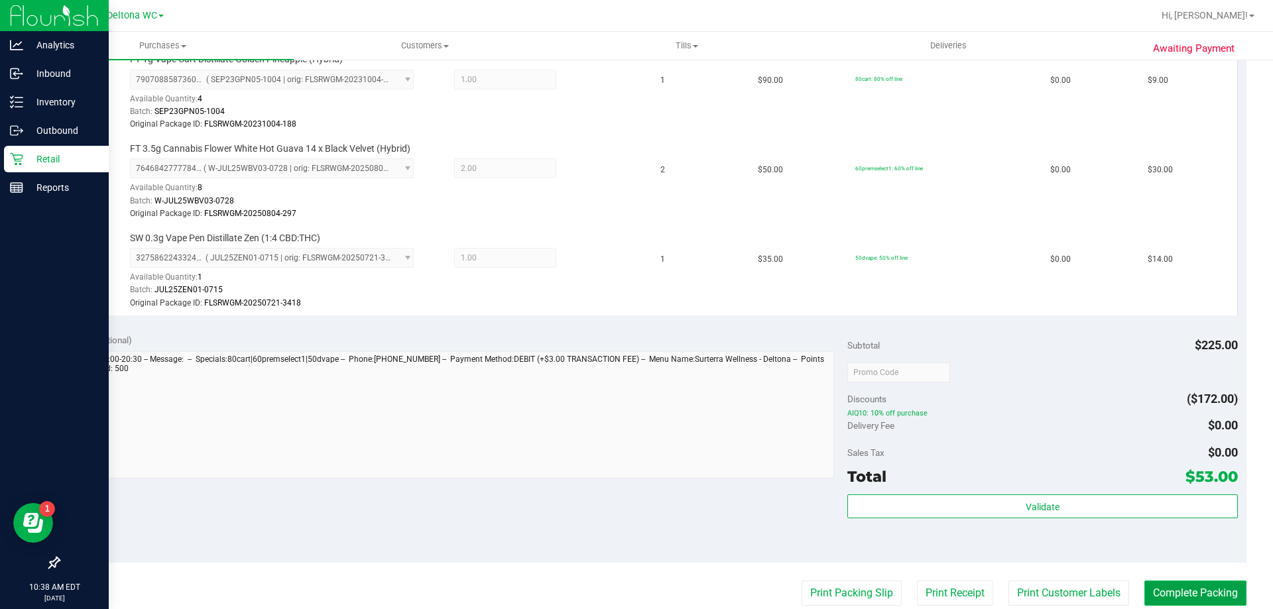
click at [1175, 592] on button "Complete Packing" at bounding box center [1196, 593] width 102 height 25
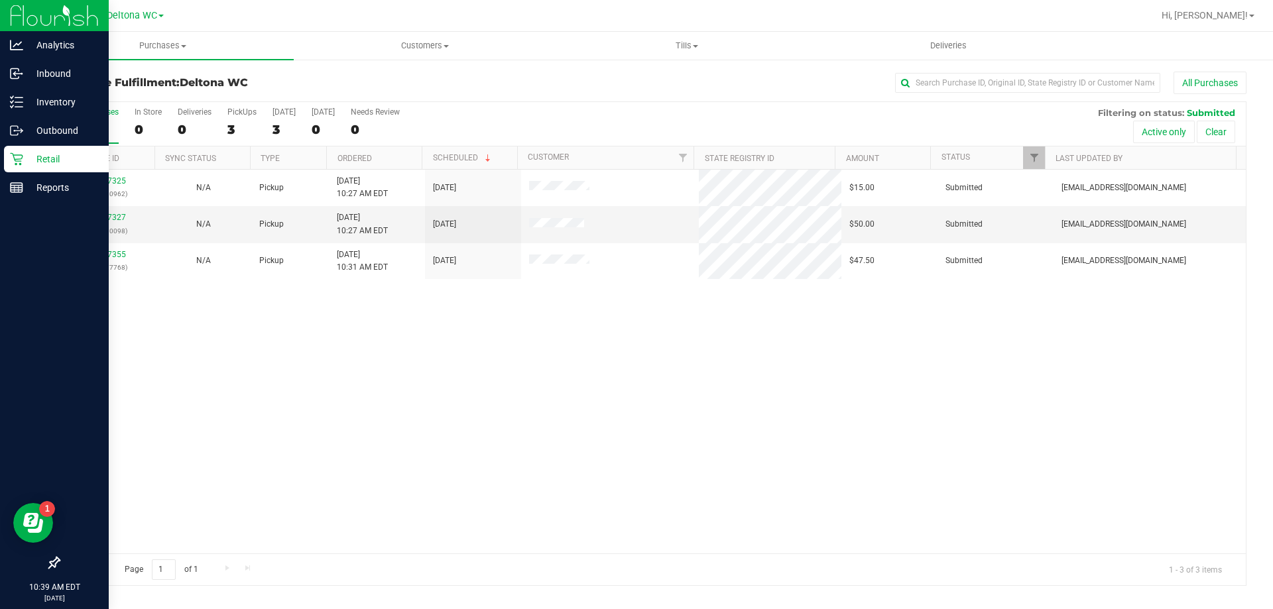
click at [375, 150] on th "Ordered" at bounding box center [373, 158] width 95 height 23
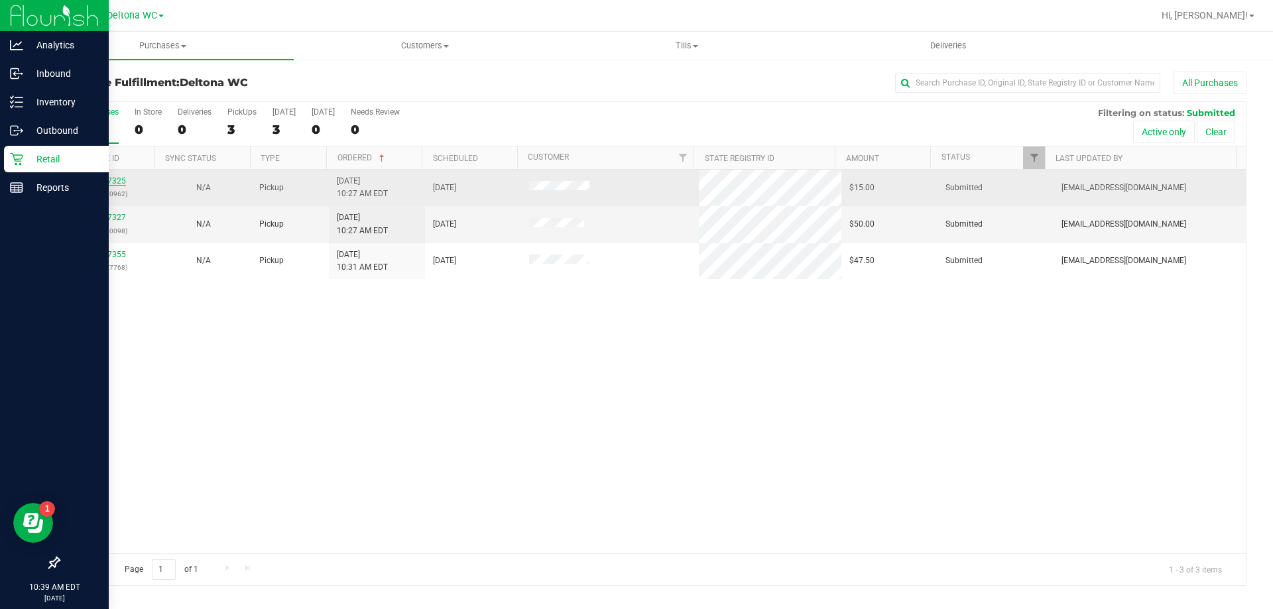
click at [107, 177] on link "11987325" at bounding box center [107, 180] width 37 height 9
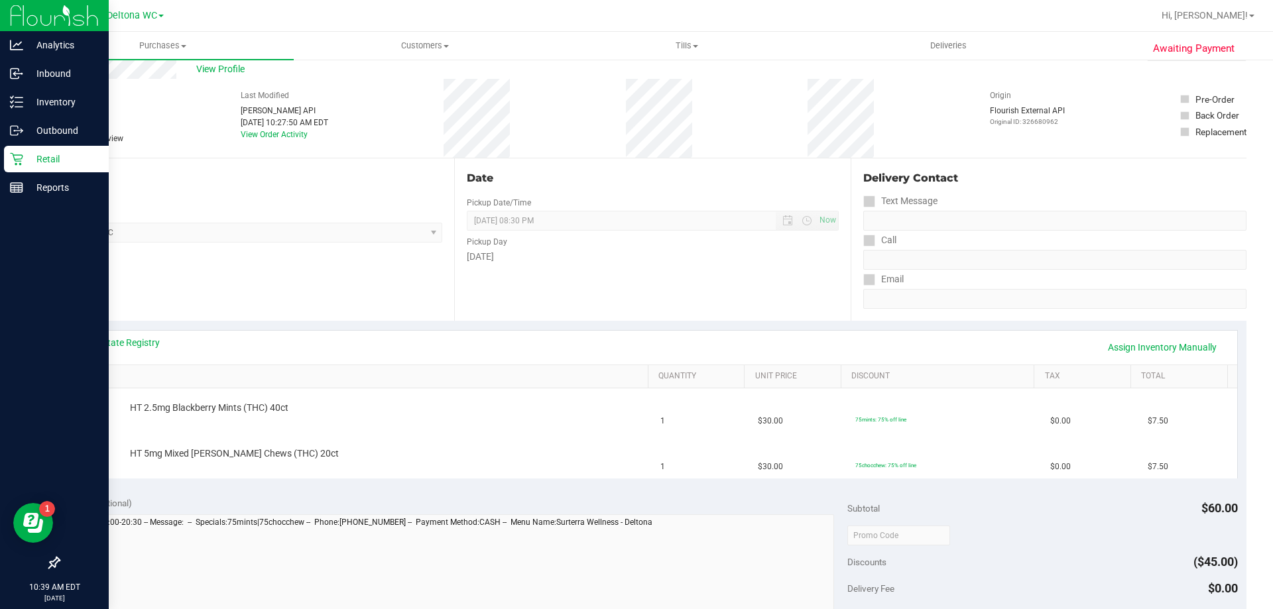
scroll to position [66, 0]
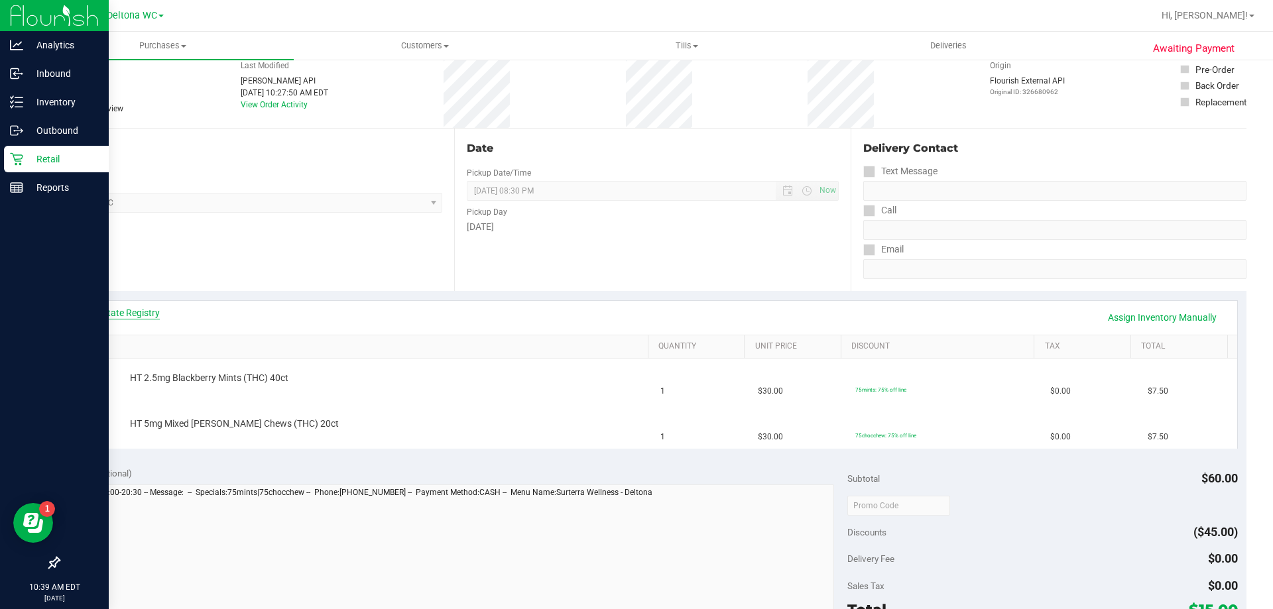
click at [156, 312] on link "View State Registry" at bounding box center [120, 312] width 80 height 13
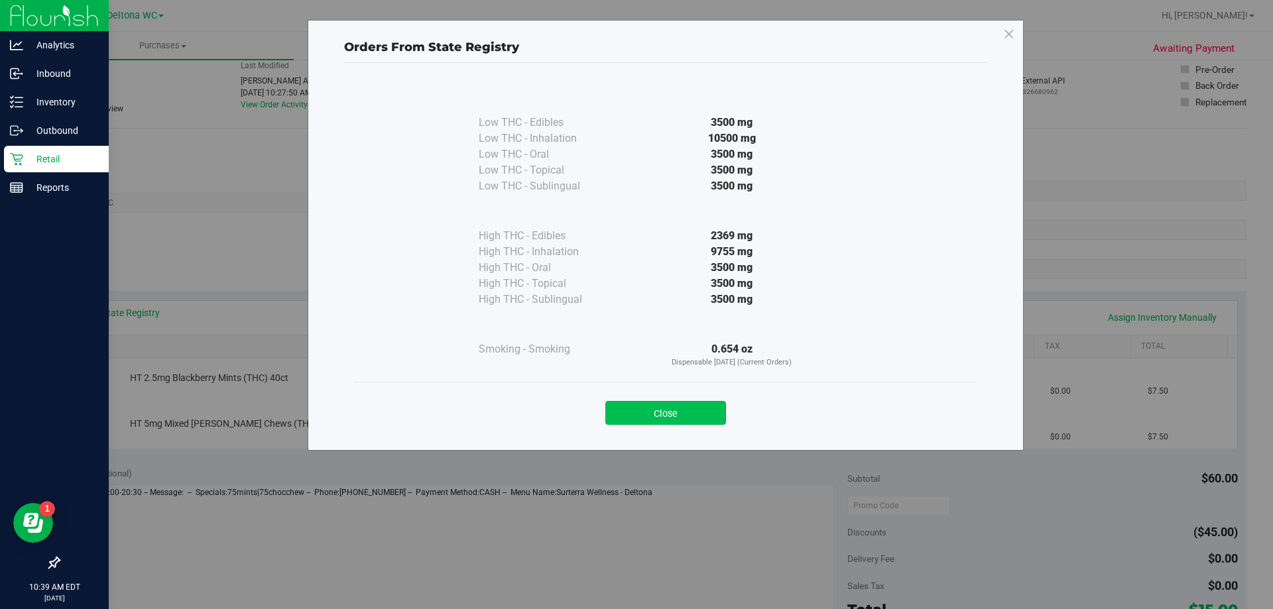
click at [662, 406] on button "Close" at bounding box center [665, 413] width 121 height 24
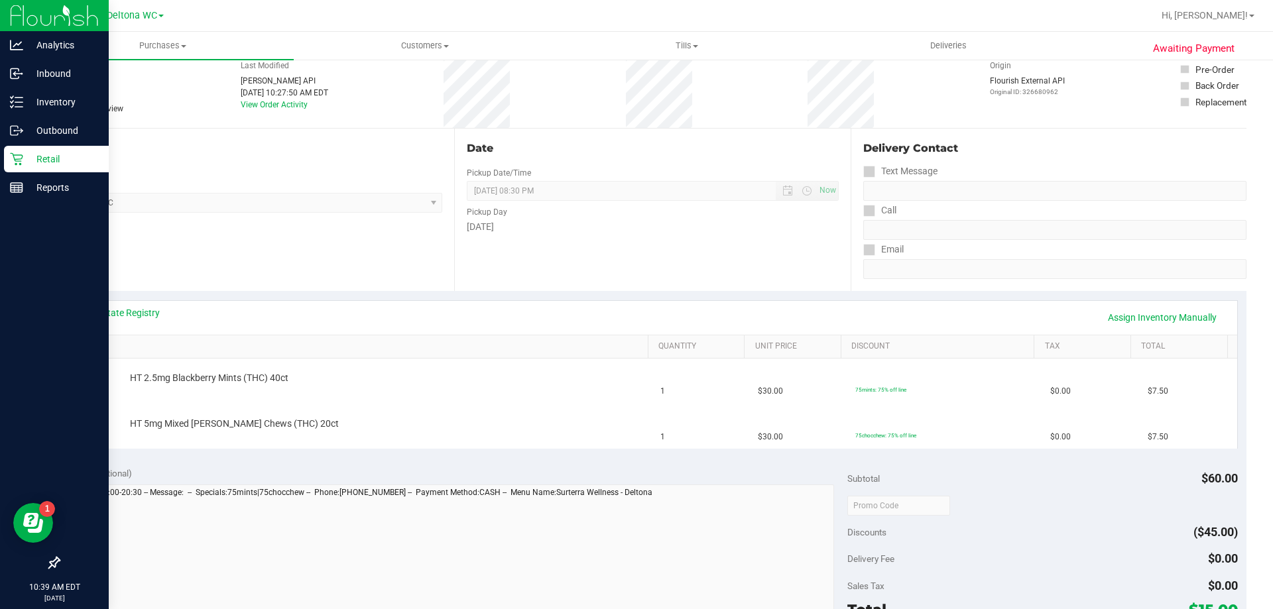
click at [19, 160] on icon at bounding box center [16, 159] width 13 height 13
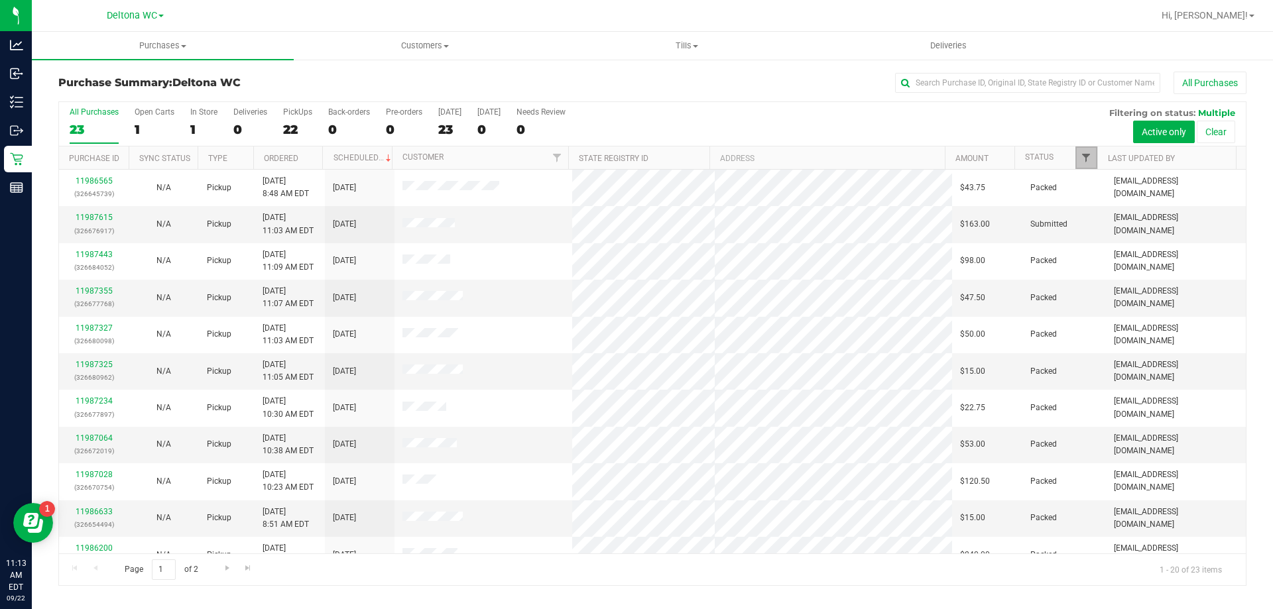
click at [1083, 162] on span "Filter" at bounding box center [1086, 158] width 11 height 11
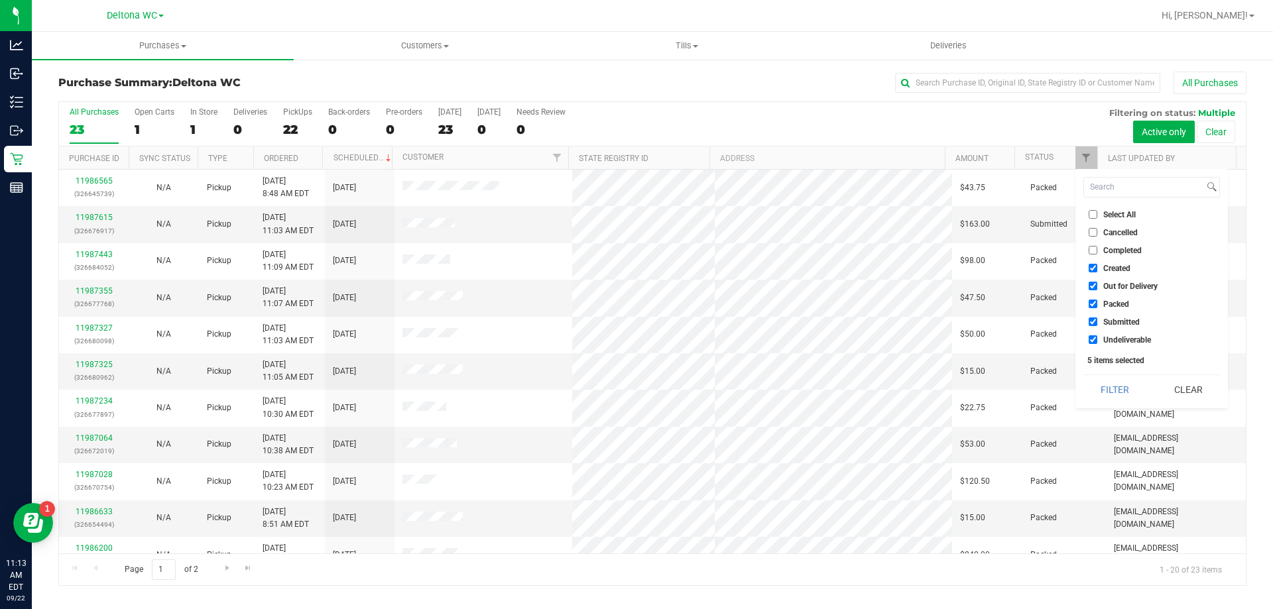
click at [1111, 211] on span "Select All" at bounding box center [1120, 215] width 32 height 8
click at [1098, 210] on input "Select All" at bounding box center [1093, 214] width 9 height 9
checkbox input "true"
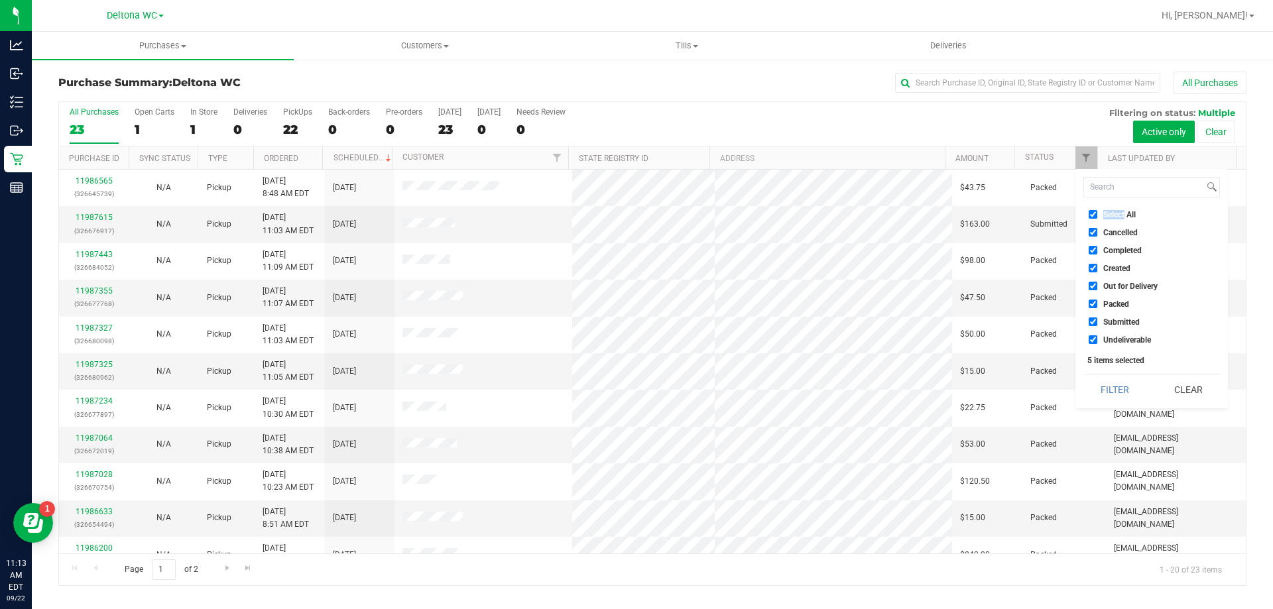
click at [1111, 211] on span "Select All" at bounding box center [1120, 215] width 32 height 8
click at [1098, 210] on input "Select All" at bounding box center [1093, 214] width 9 height 9
checkbox input "false"
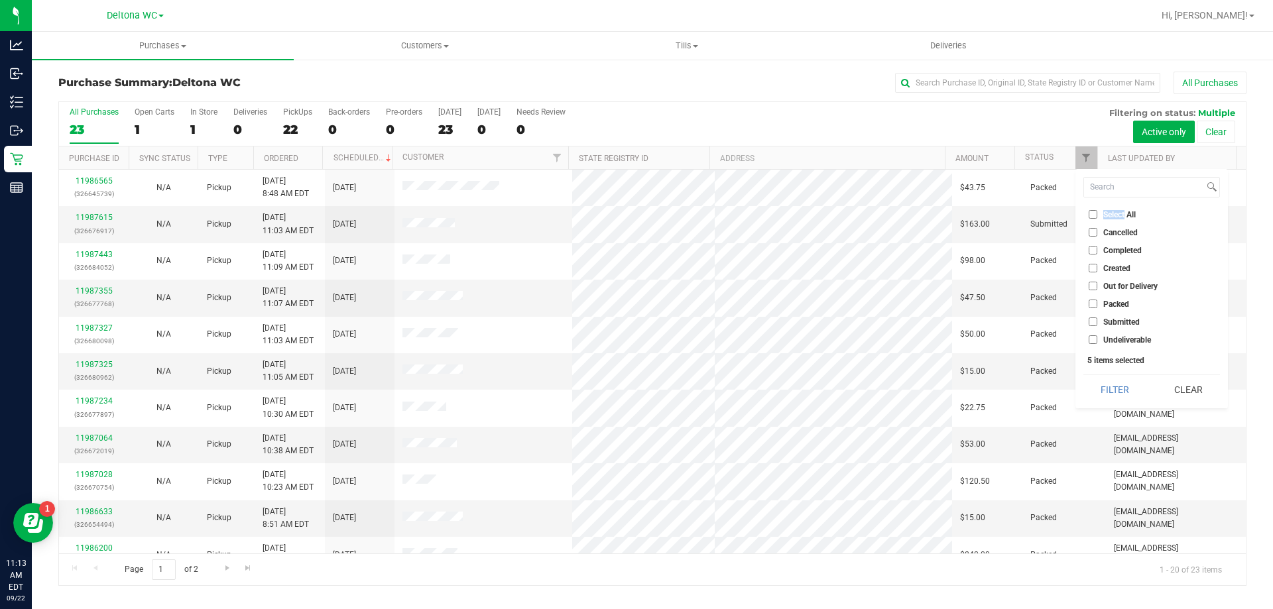
checkbox input "false"
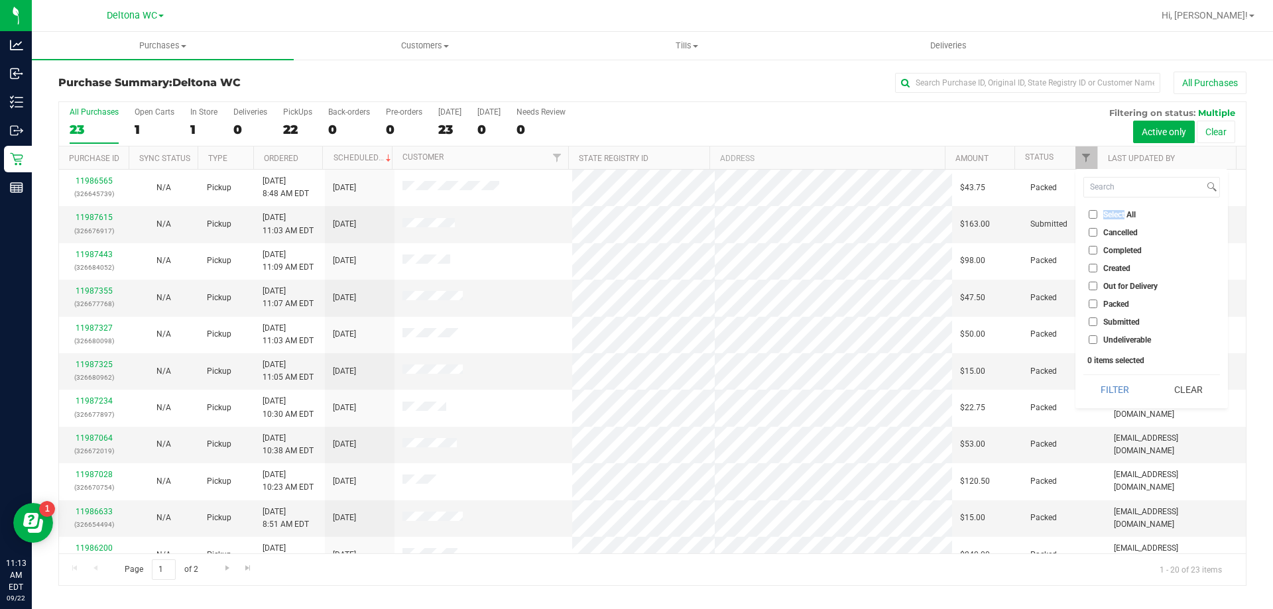
click at [1135, 325] on span "Submitted" at bounding box center [1122, 322] width 36 height 8
click at [1098, 325] on input "Submitted" at bounding box center [1093, 322] width 9 height 9
checkbox input "true"
click at [1122, 378] on button "Filter" at bounding box center [1116, 389] width 64 height 29
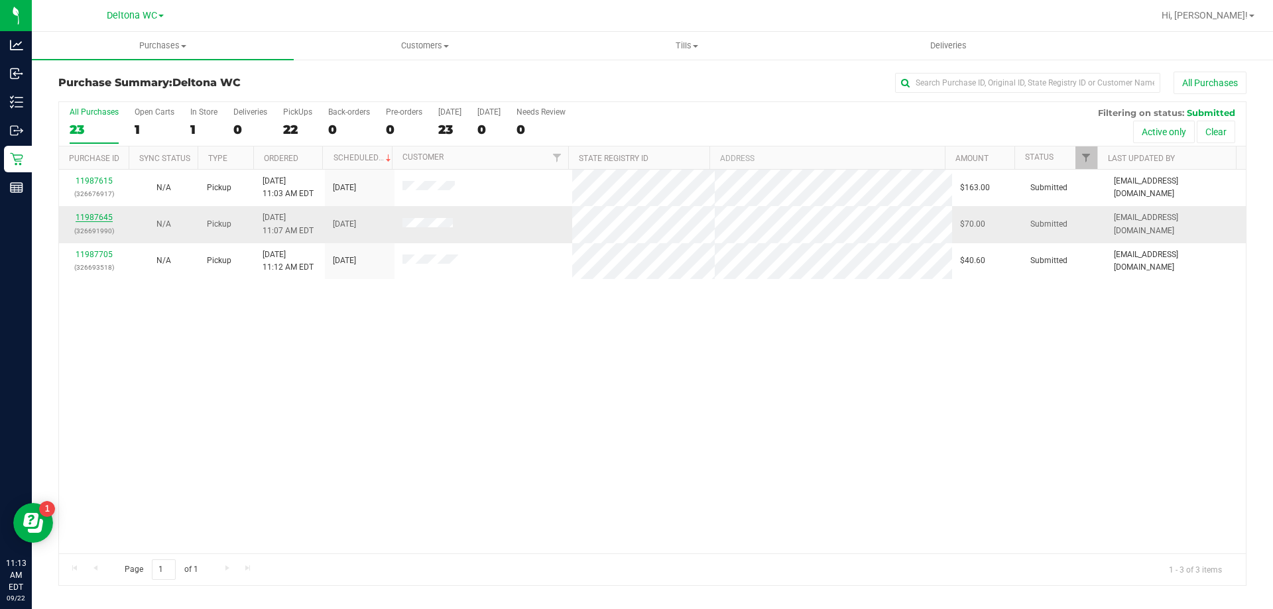
click at [99, 216] on link "11987645" at bounding box center [94, 217] width 37 height 9
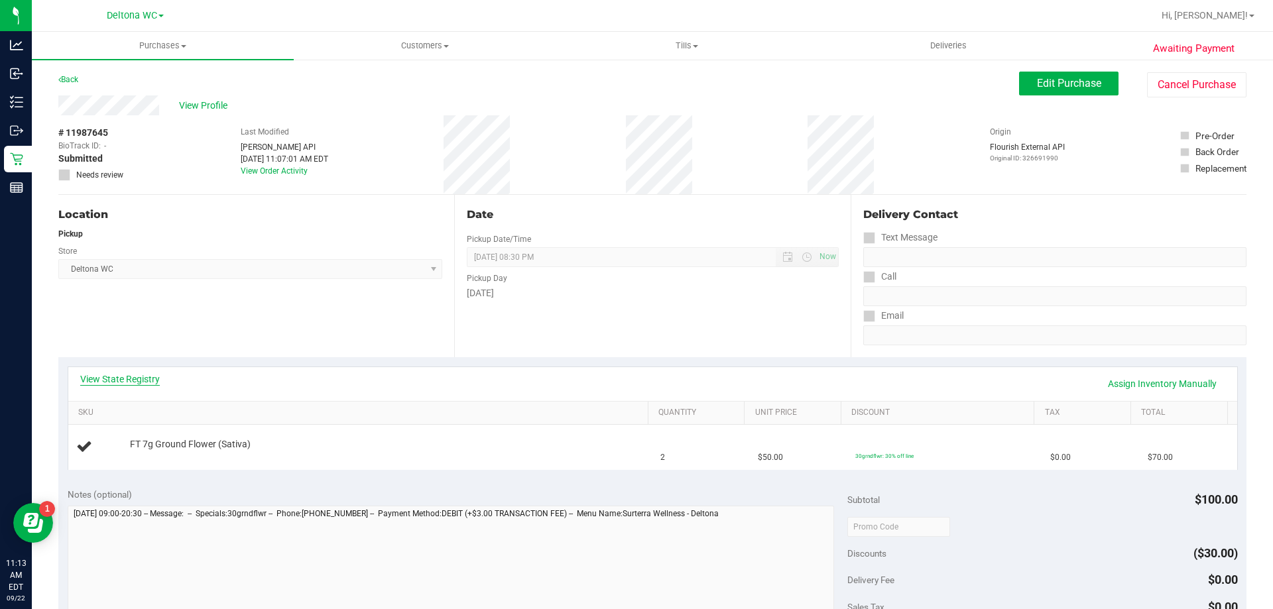
click at [157, 377] on link "View State Registry" at bounding box center [120, 379] width 80 height 13
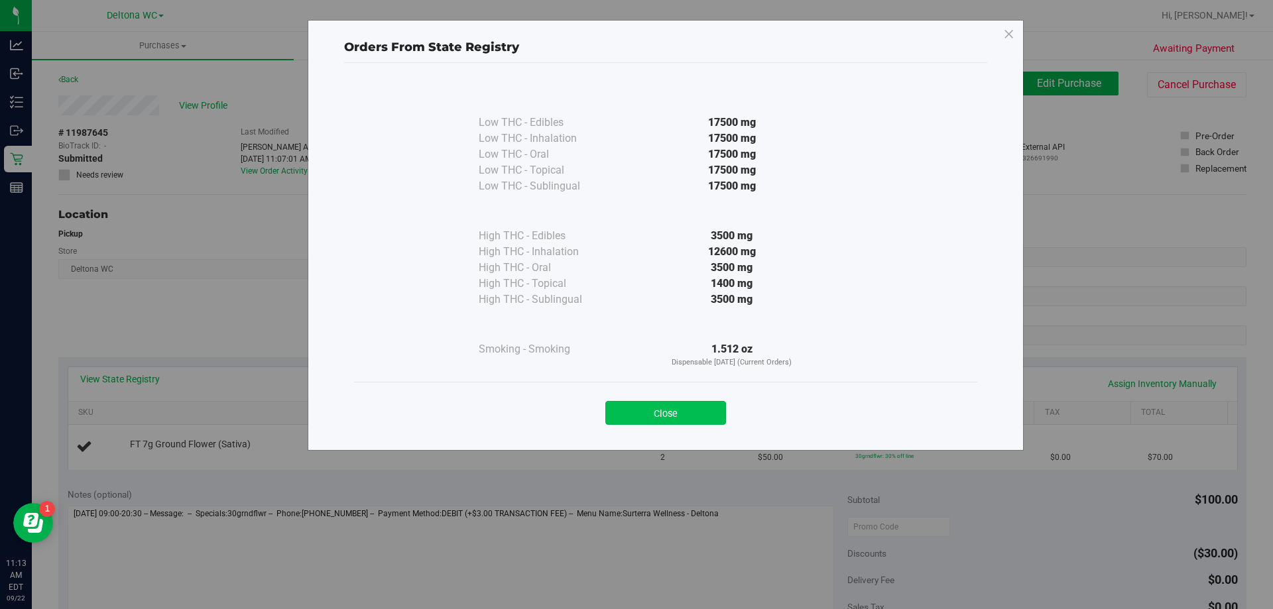
click at [694, 402] on button "Close" at bounding box center [665, 413] width 121 height 24
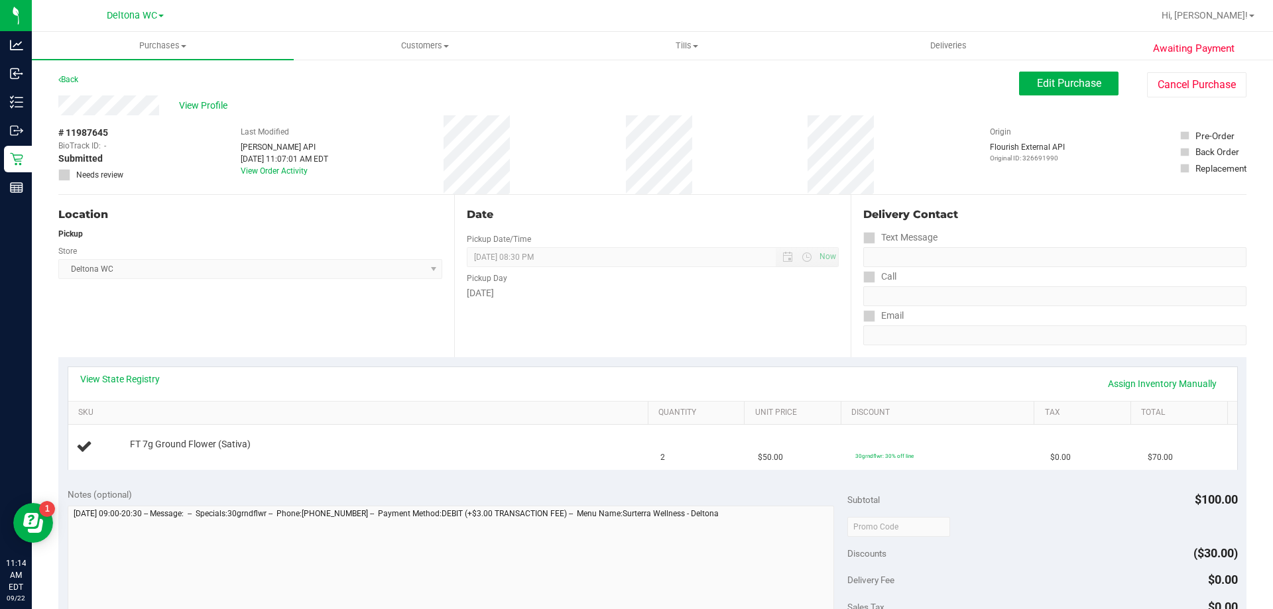
click at [1140, 200] on div "Delivery Contact Text Message Call Email" at bounding box center [1049, 276] width 396 height 162
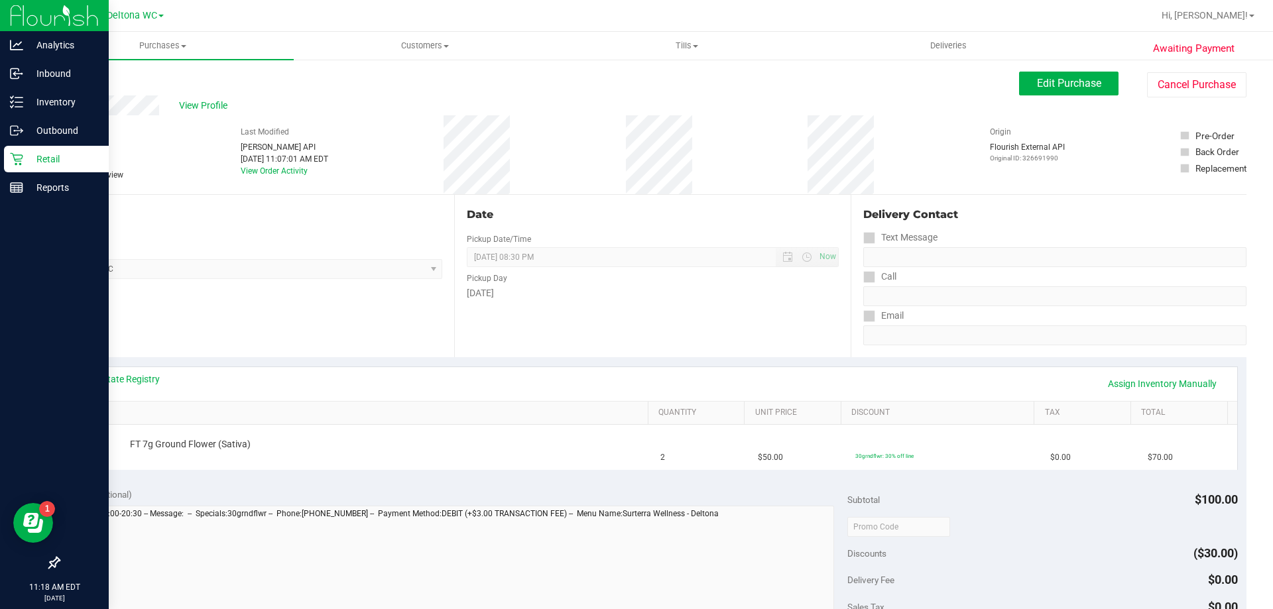
click at [1, 151] on link "Retail" at bounding box center [54, 160] width 109 height 29
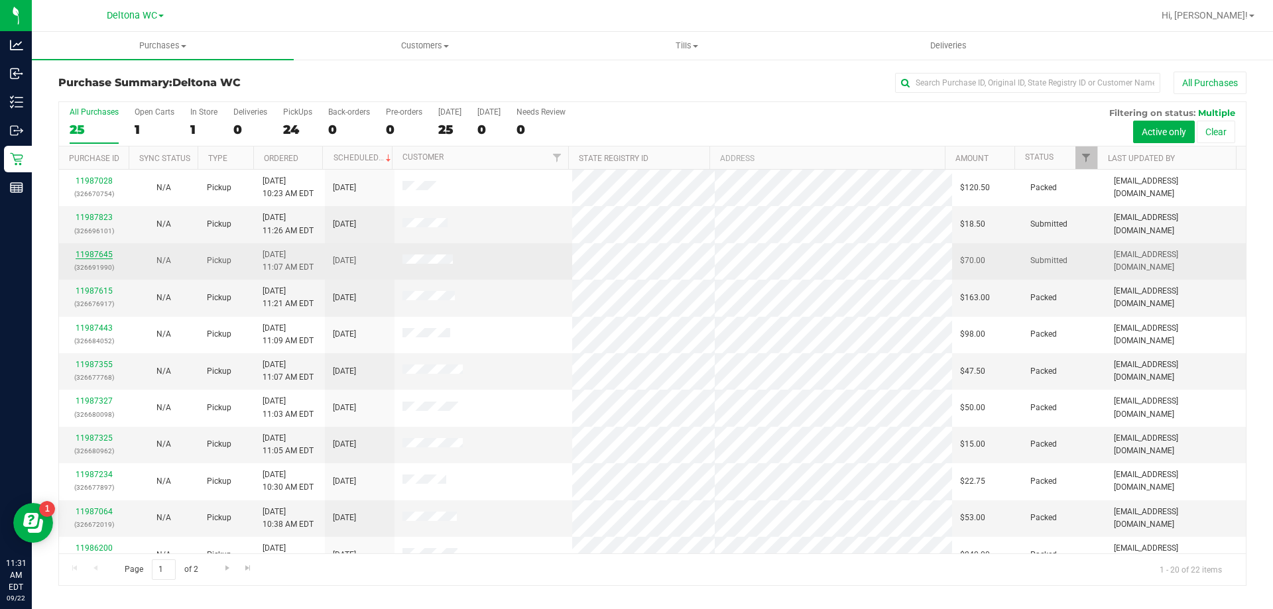
click at [92, 255] on link "11987645" at bounding box center [94, 254] width 37 height 9
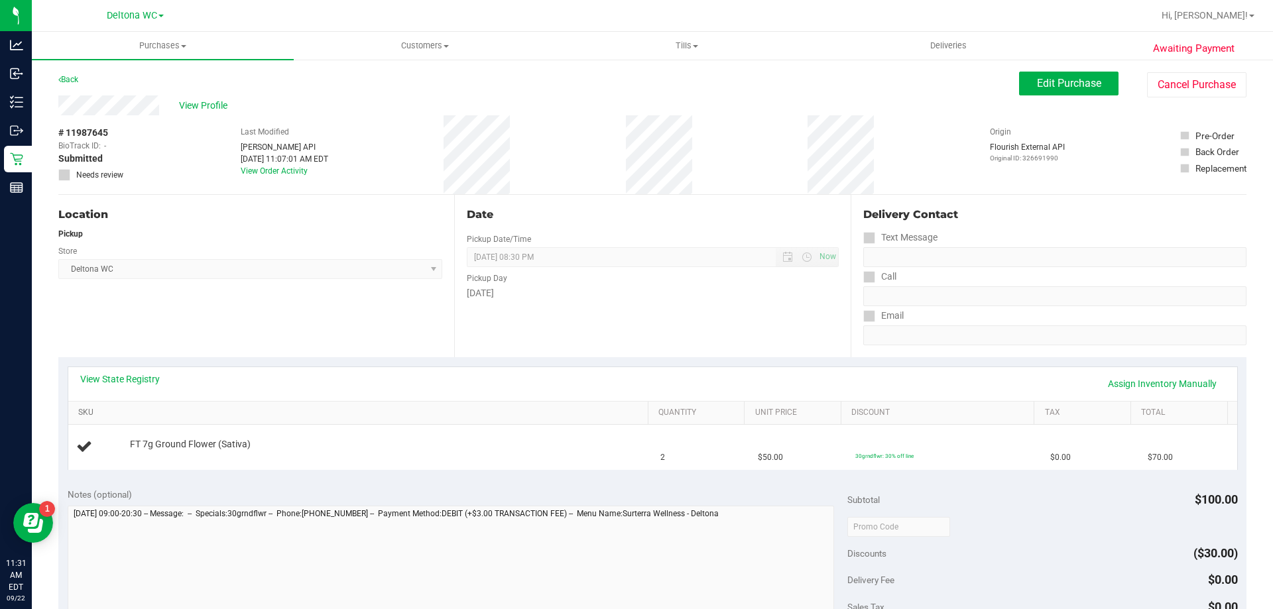
click at [113, 408] on link "SKU" at bounding box center [360, 413] width 564 height 11
click at [128, 375] on link "View State Registry" at bounding box center [120, 379] width 80 height 13
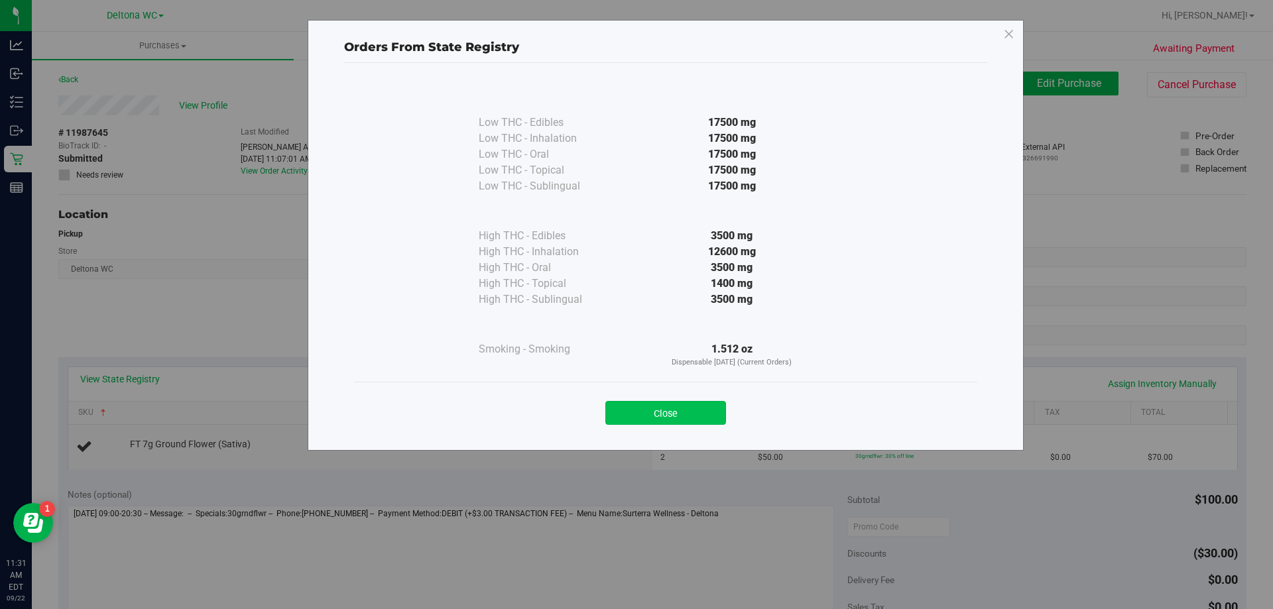
click at [698, 412] on button "Close" at bounding box center [665, 413] width 121 height 24
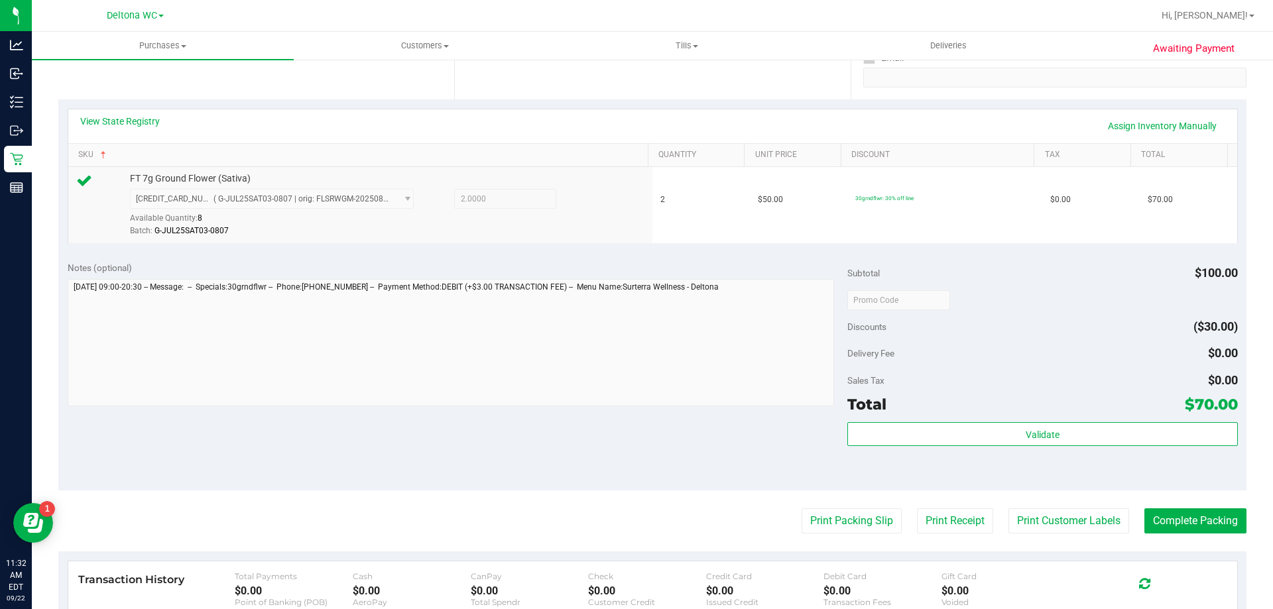
scroll to position [475, 0]
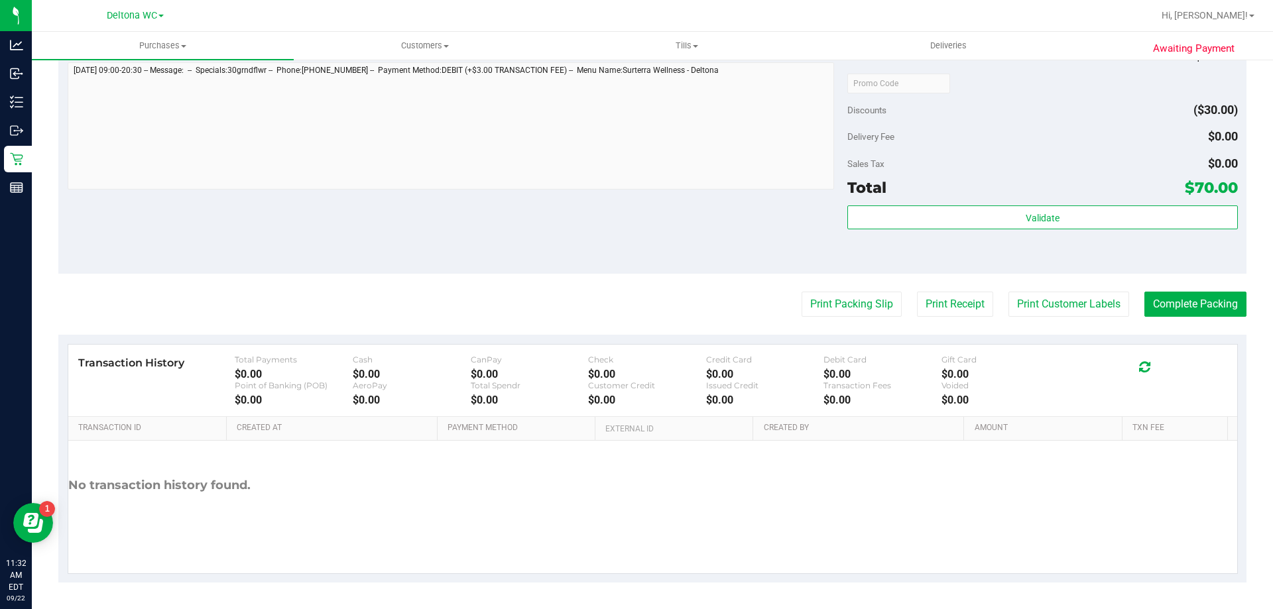
click at [968, 233] on div "Validate" at bounding box center [1043, 236] width 390 height 60
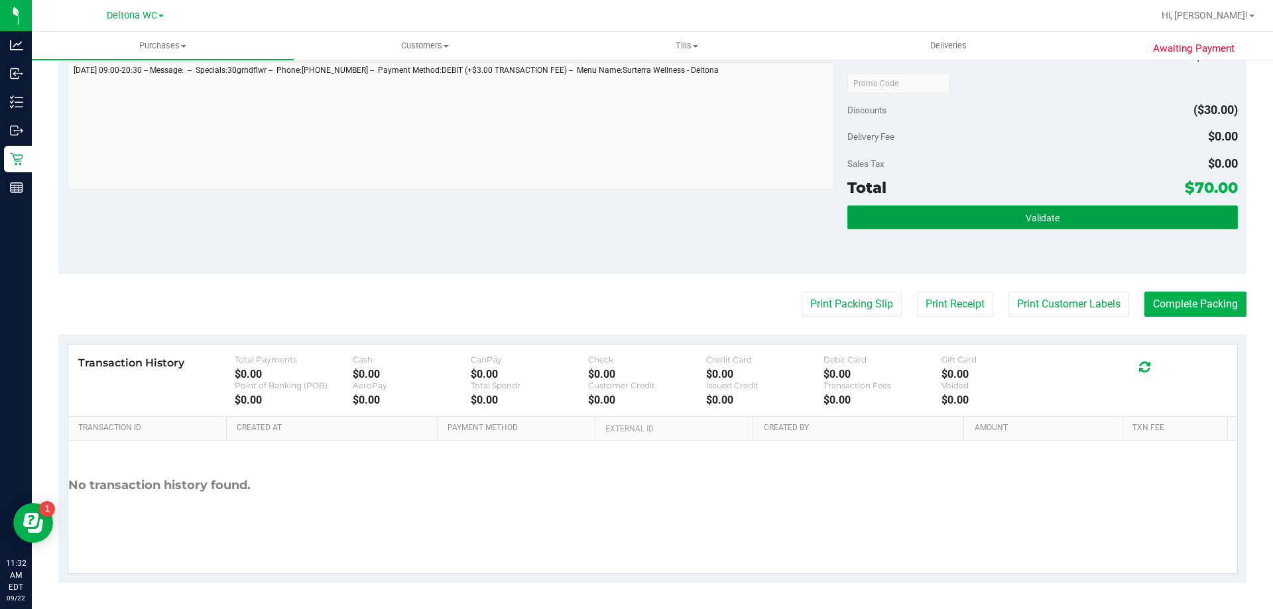
click at [968, 223] on button "Validate" at bounding box center [1043, 218] width 390 height 24
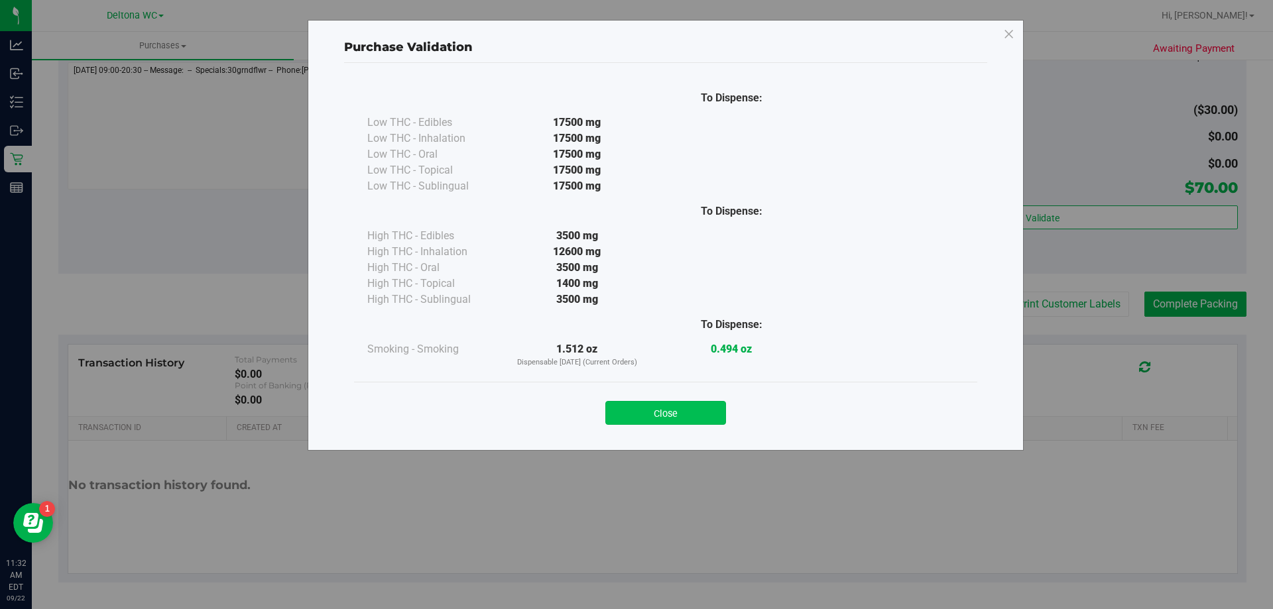
click at [671, 421] on button "Close" at bounding box center [665, 413] width 121 height 24
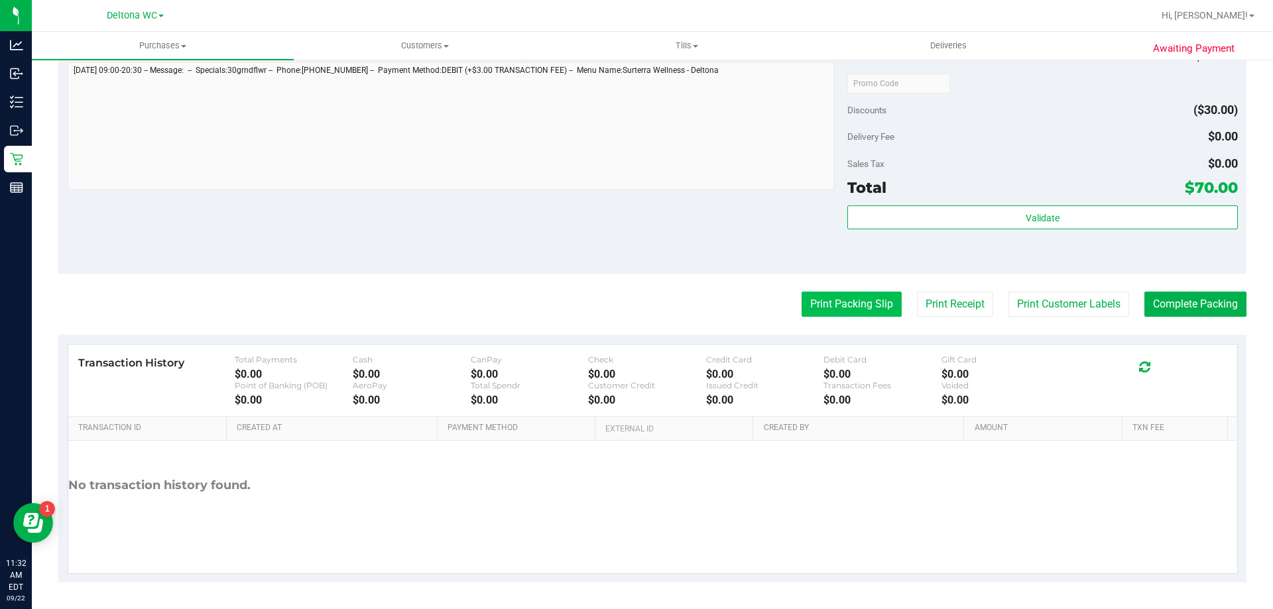
click at [829, 303] on button "Print Packing Slip" at bounding box center [852, 304] width 100 height 25
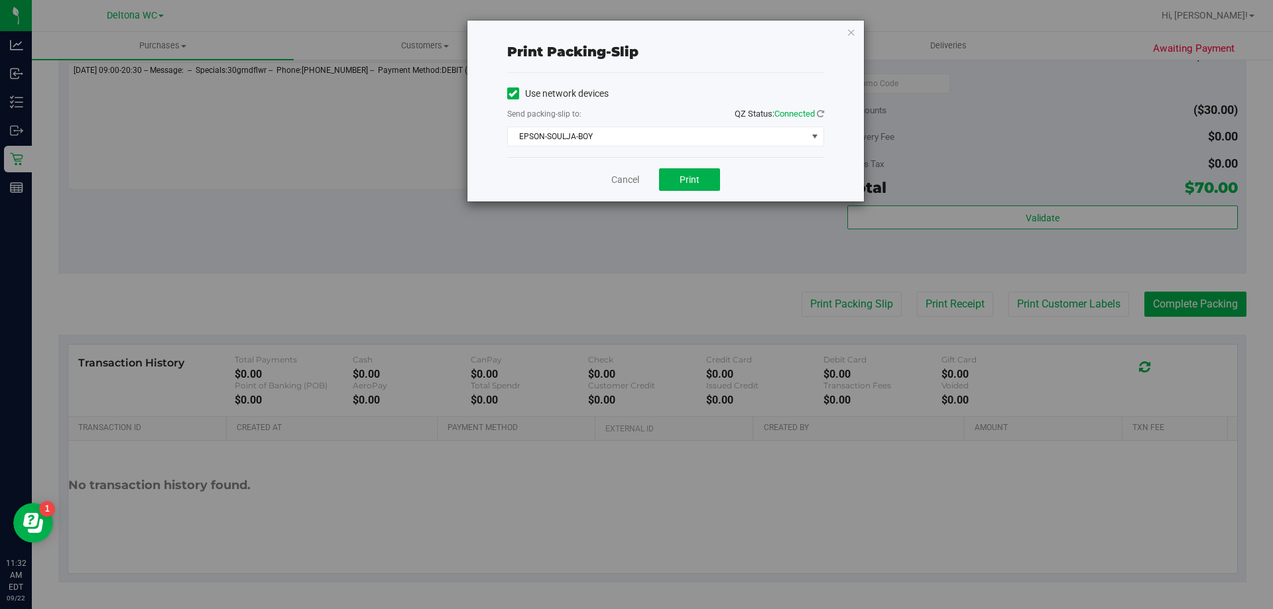
click at [673, 157] on div "Cancel Print" at bounding box center [665, 179] width 317 height 44
click at [676, 166] on div "Cancel Print" at bounding box center [665, 179] width 317 height 44
click at [678, 176] on button "Print" at bounding box center [689, 179] width 61 height 23
click at [630, 173] on link "Cancel" at bounding box center [625, 180] width 28 height 14
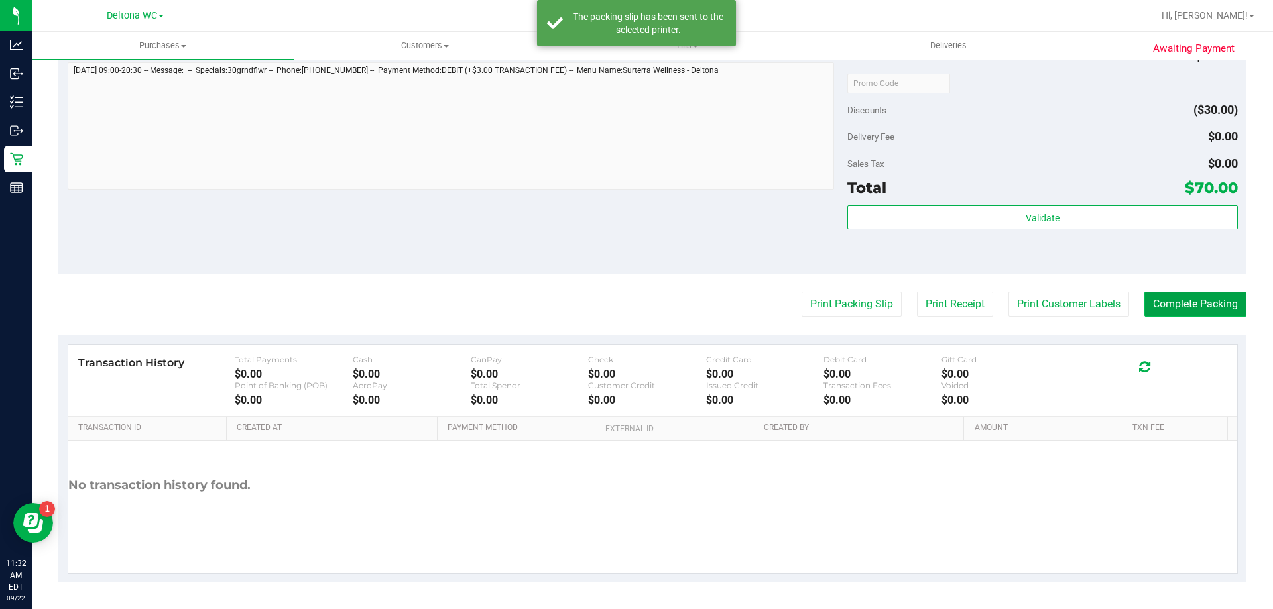
click at [1170, 316] on button "Complete Packing" at bounding box center [1196, 304] width 102 height 25
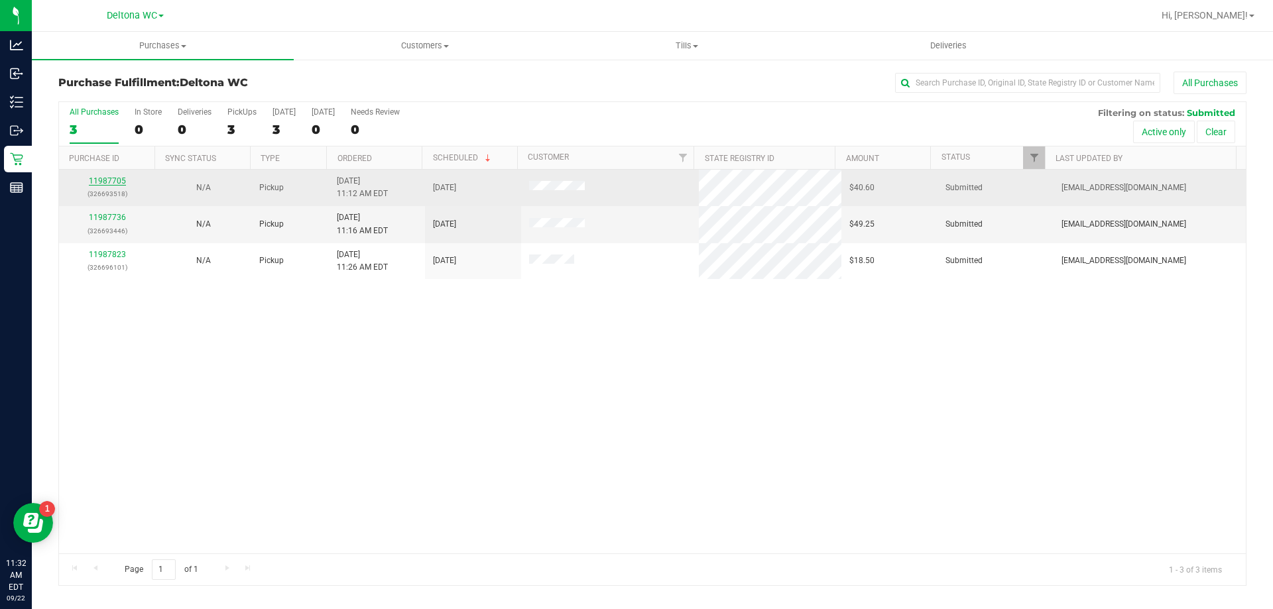
click at [99, 176] on link "11987705" at bounding box center [107, 180] width 37 height 9
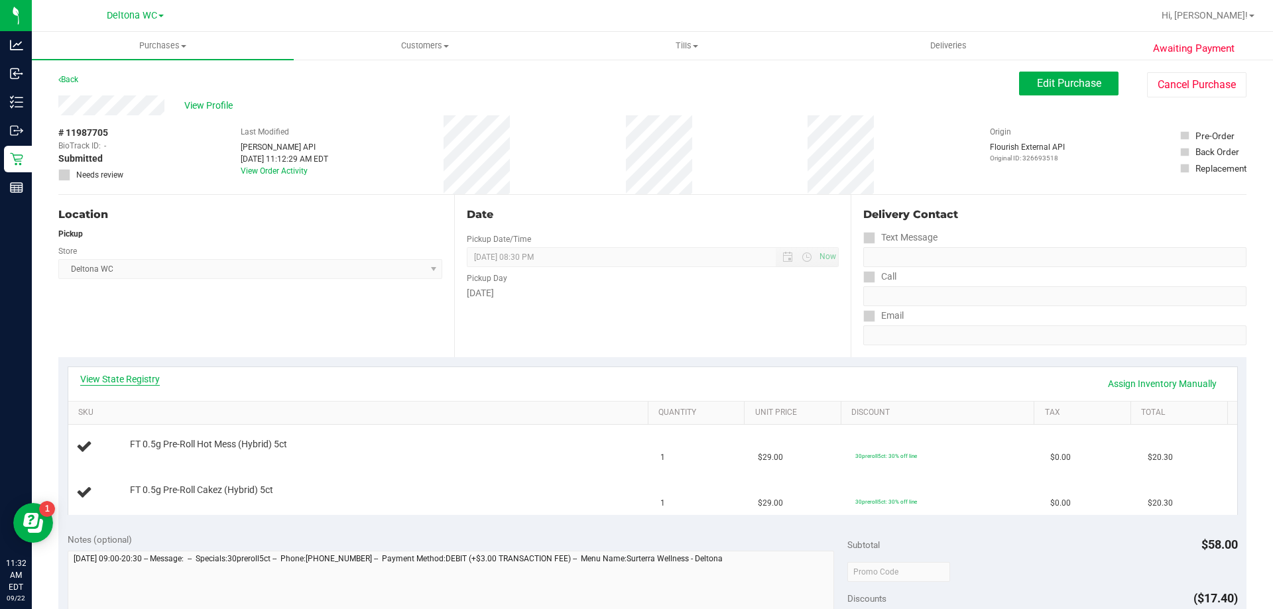
click at [132, 374] on link "View State Registry" at bounding box center [120, 379] width 80 height 13
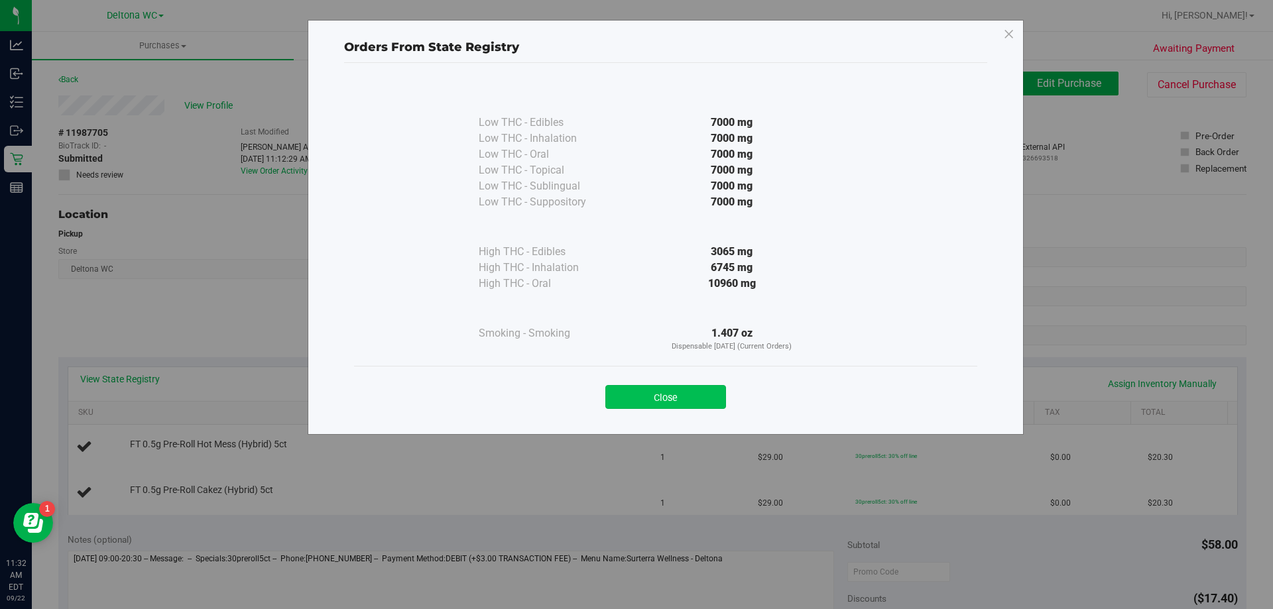
click at [666, 392] on button "Close" at bounding box center [665, 397] width 121 height 24
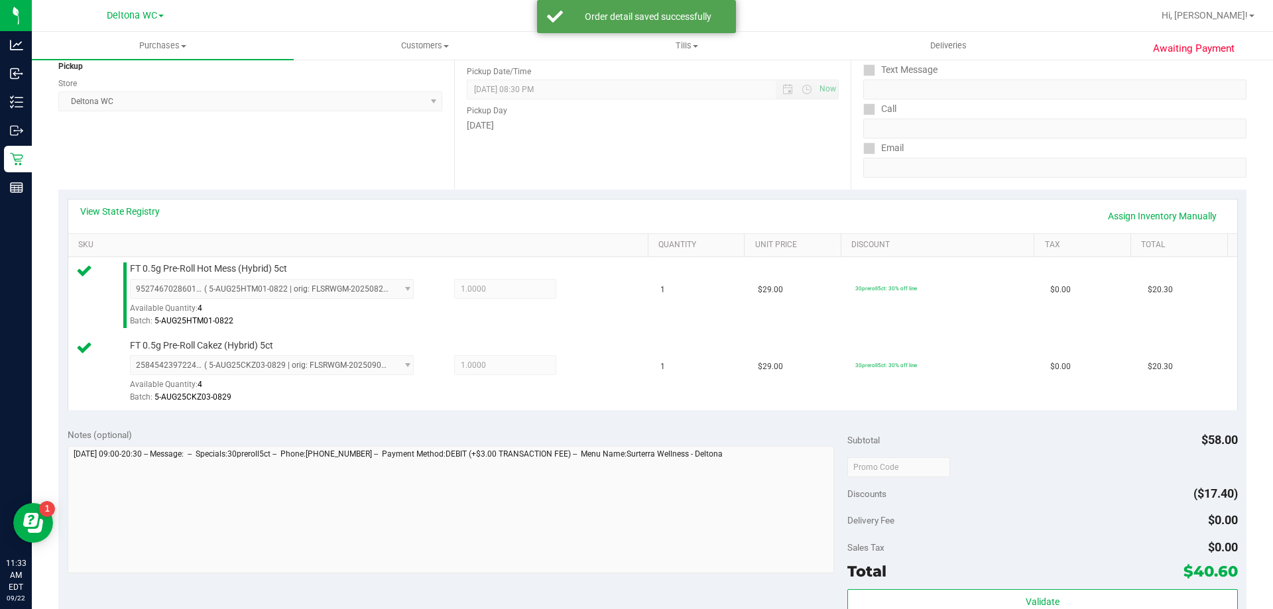
scroll to position [332, 0]
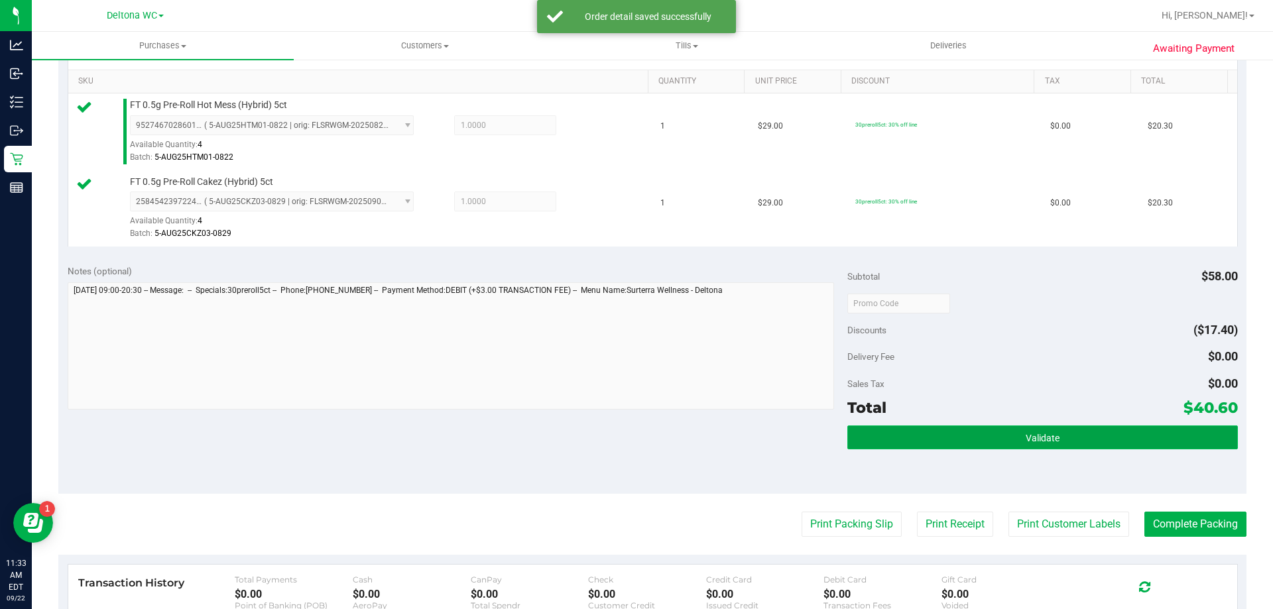
click at [980, 444] on button "Validate" at bounding box center [1043, 438] width 390 height 24
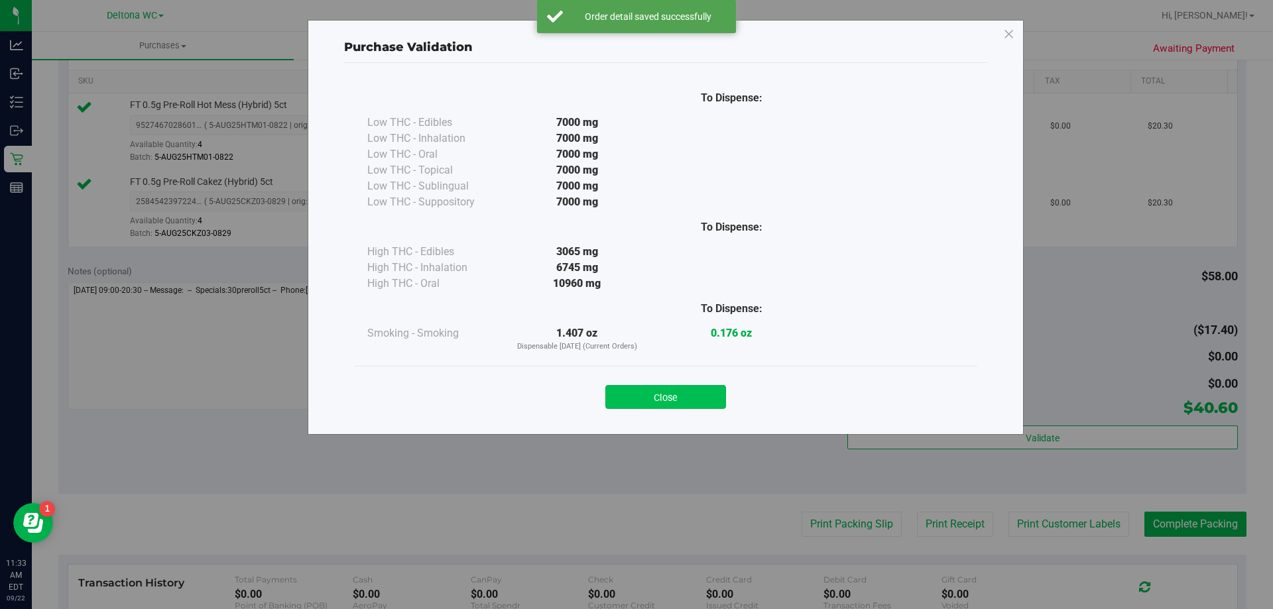
click at [692, 396] on button "Close" at bounding box center [665, 397] width 121 height 24
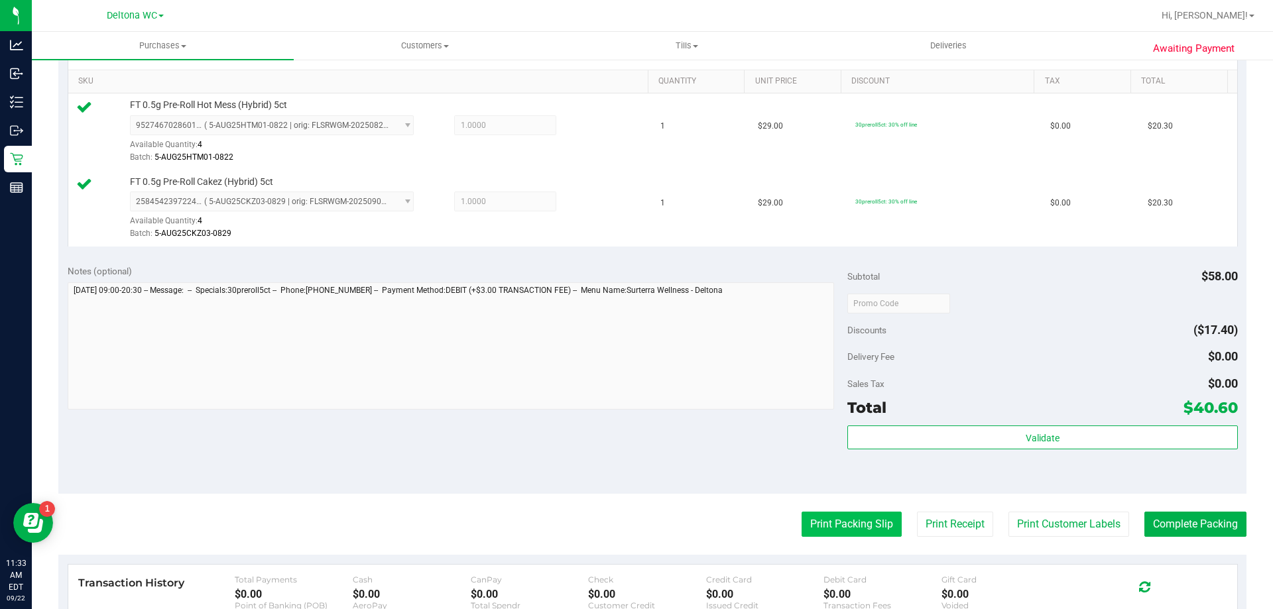
click at [846, 519] on button "Print Packing Slip" at bounding box center [852, 524] width 100 height 25
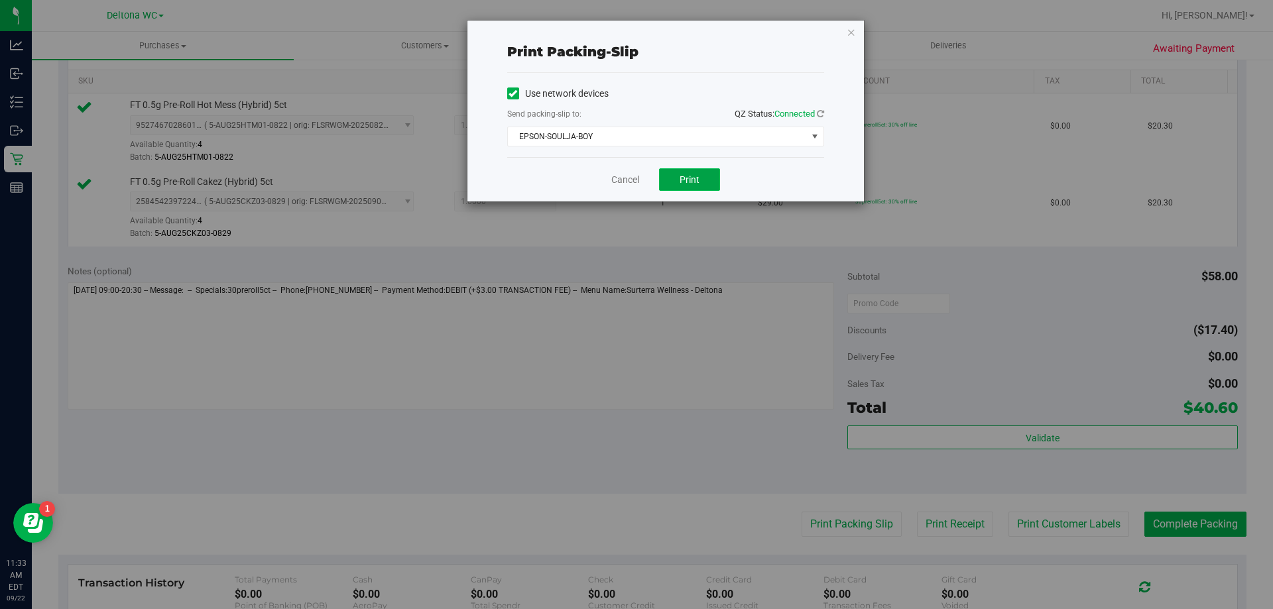
click at [692, 182] on span "Print" at bounding box center [690, 179] width 20 height 11
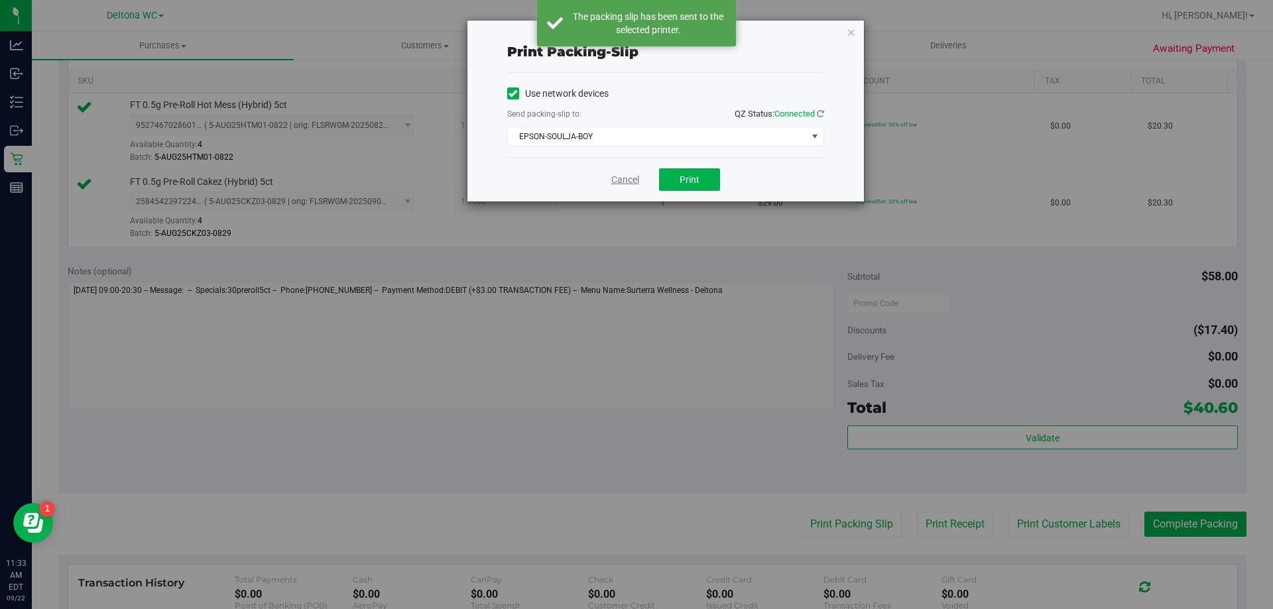
click at [636, 174] on link "Cancel" at bounding box center [625, 180] width 28 height 14
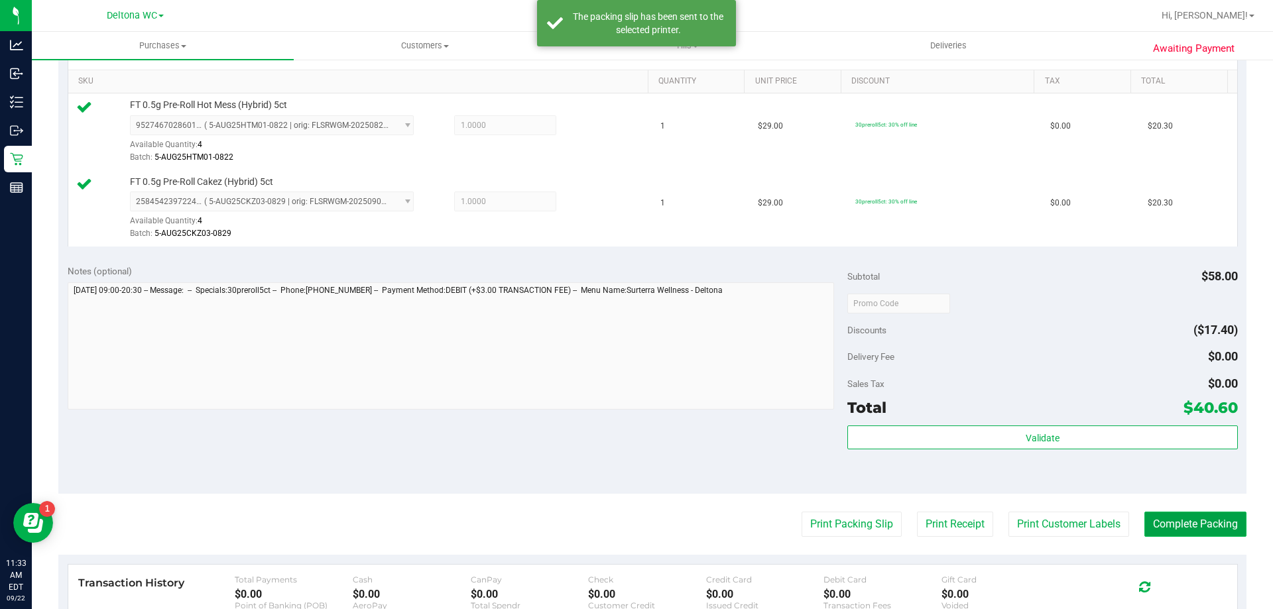
click at [1182, 523] on button "Complete Packing" at bounding box center [1196, 524] width 102 height 25
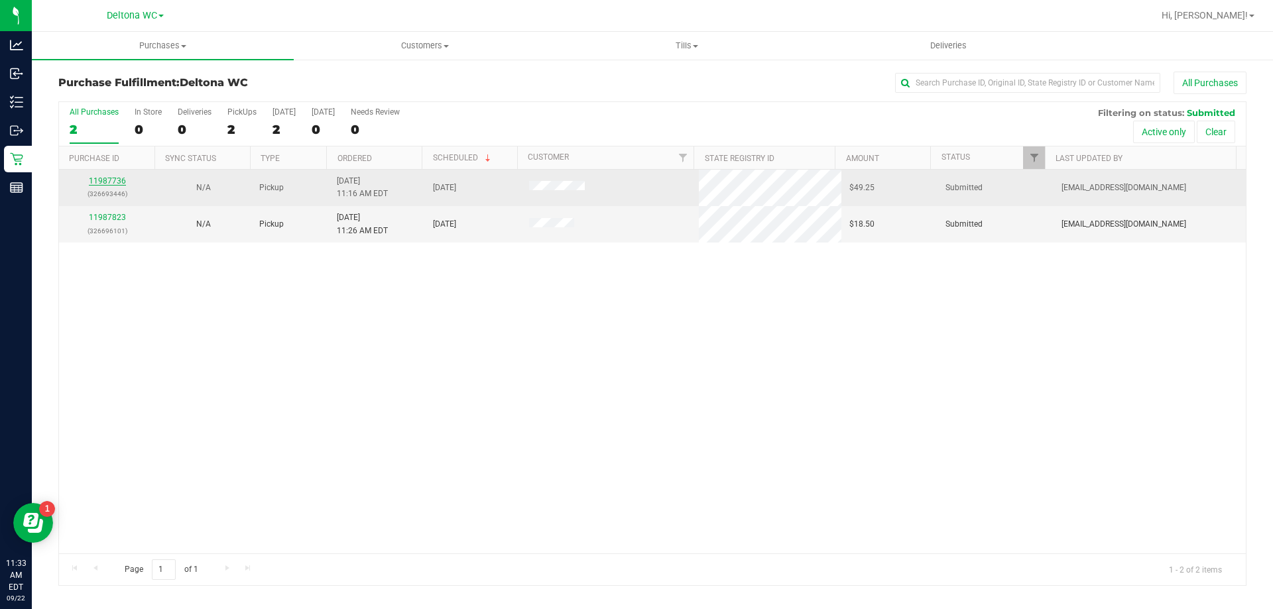
click at [107, 178] on link "11987736" at bounding box center [107, 180] width 37 height 9
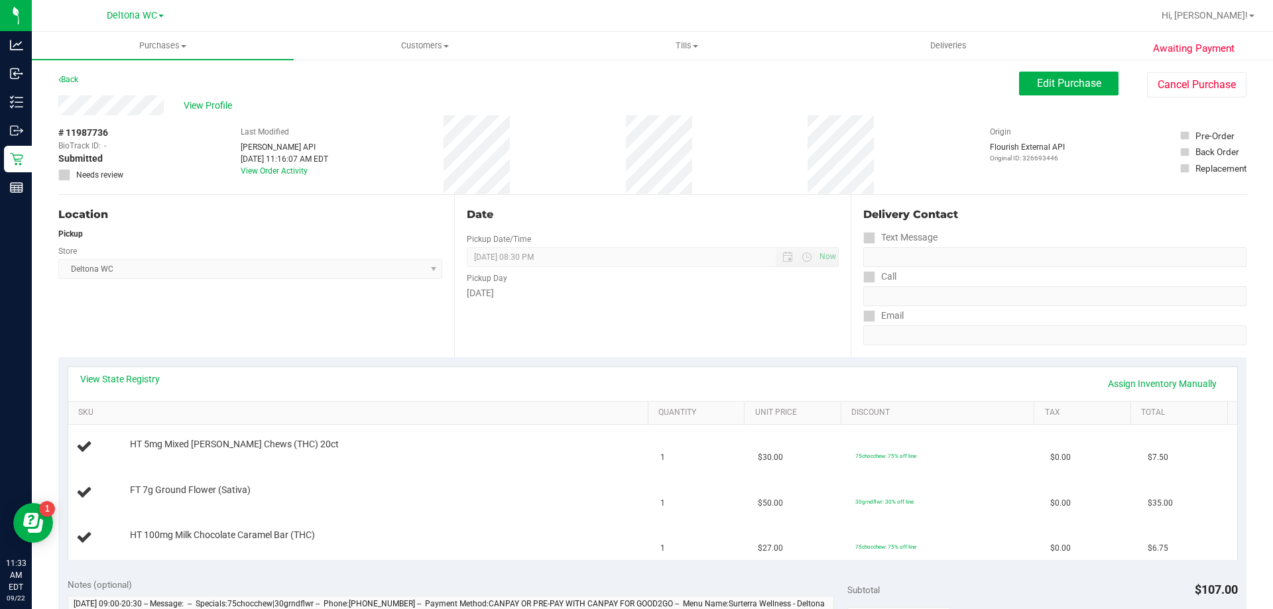
scroll to position [265, 0]
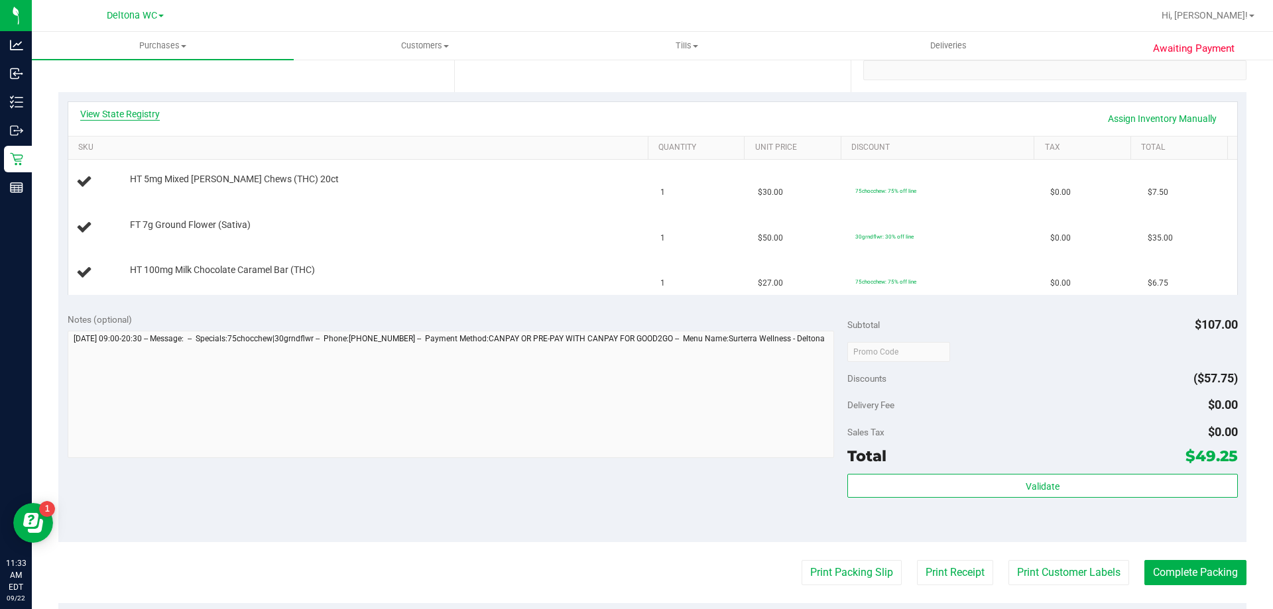
click at [135, 109] on link "View State Registry" at bounding box center [120, 113] width 80 height 13
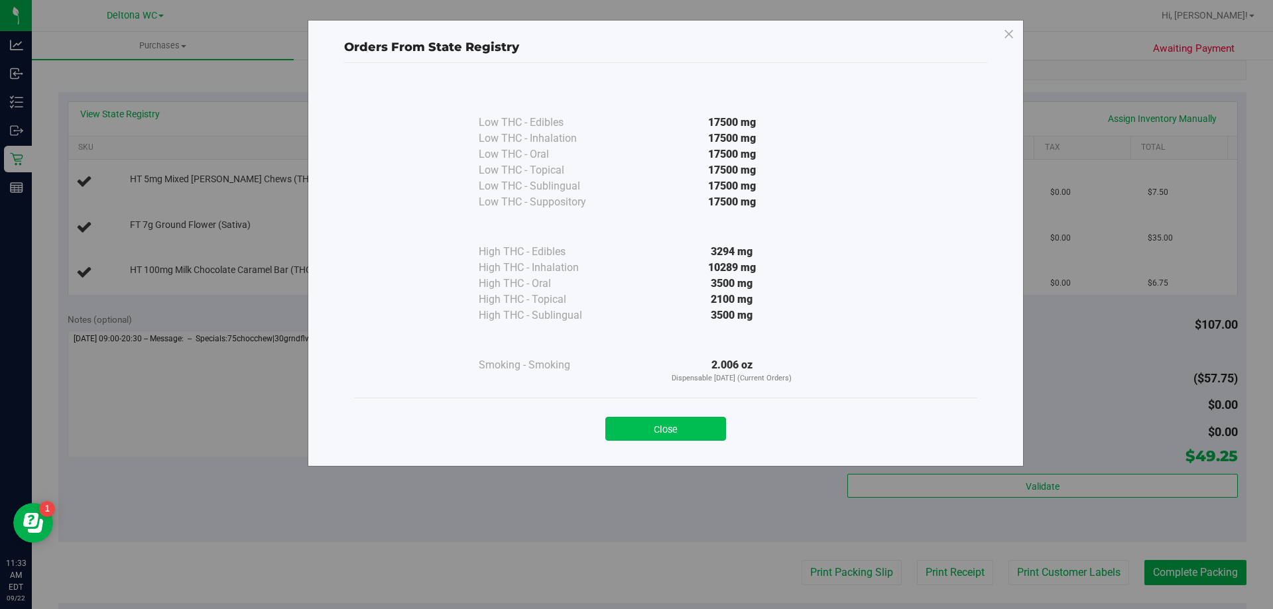
click at [675, 429] on button "Close" at bounding box center [665, 429] width 121 height 24
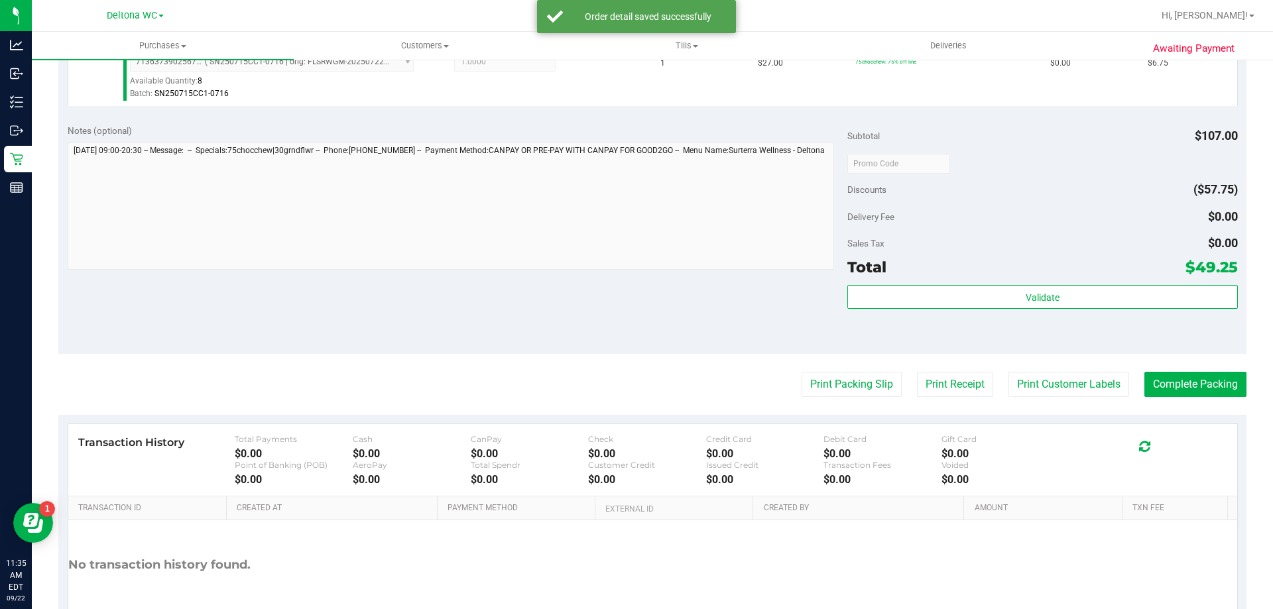
scroll to position [597, 0]
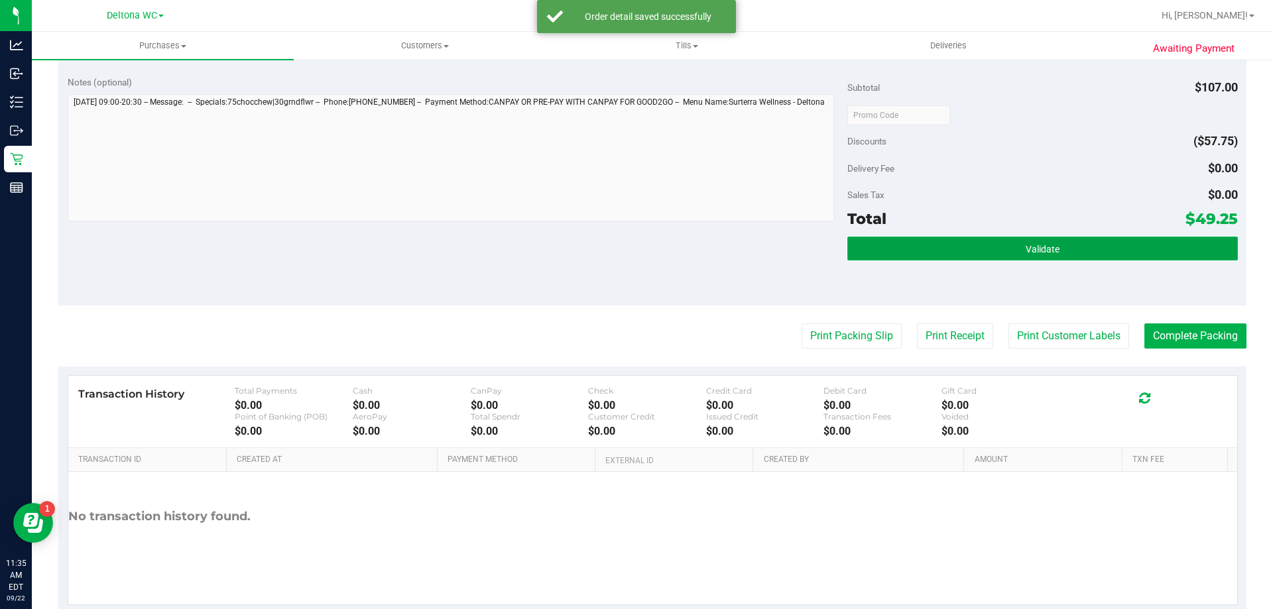
click at [941, 249] on button "Validate" at bounding box center [1043, 249] width 390 height 24
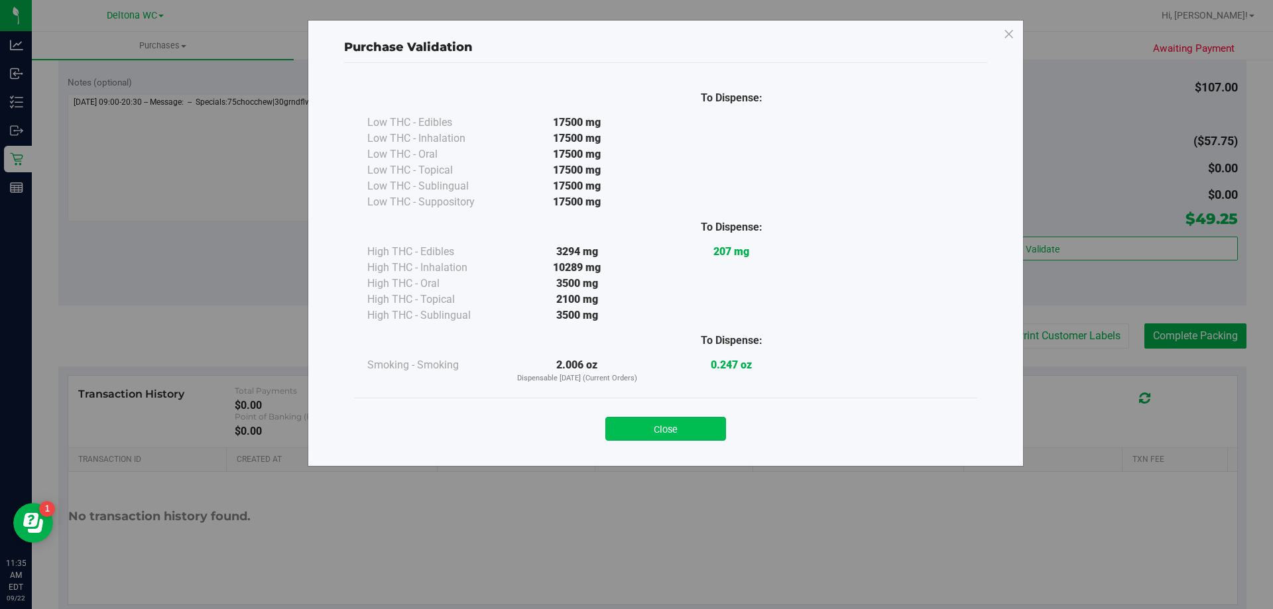
click at [658, 437] on button "Close" at bounding box center [665, 429] width 121 height 24
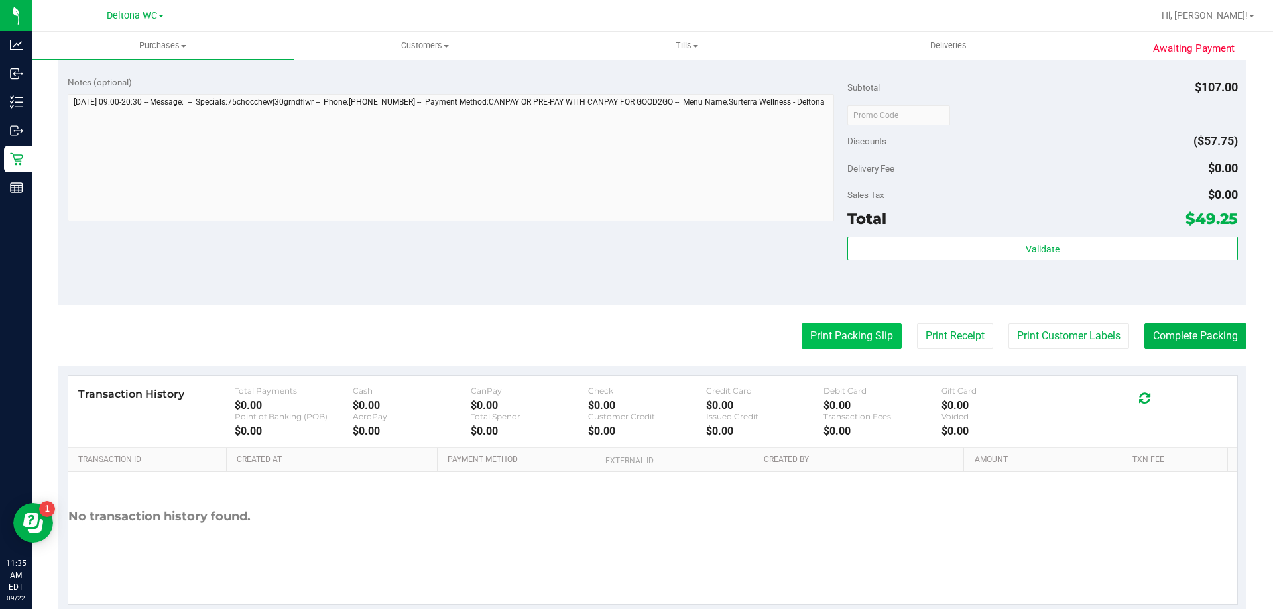
click at [842, 325] on button "Print Packing Slip" at bounding box center [852, 336] width 100 height 25
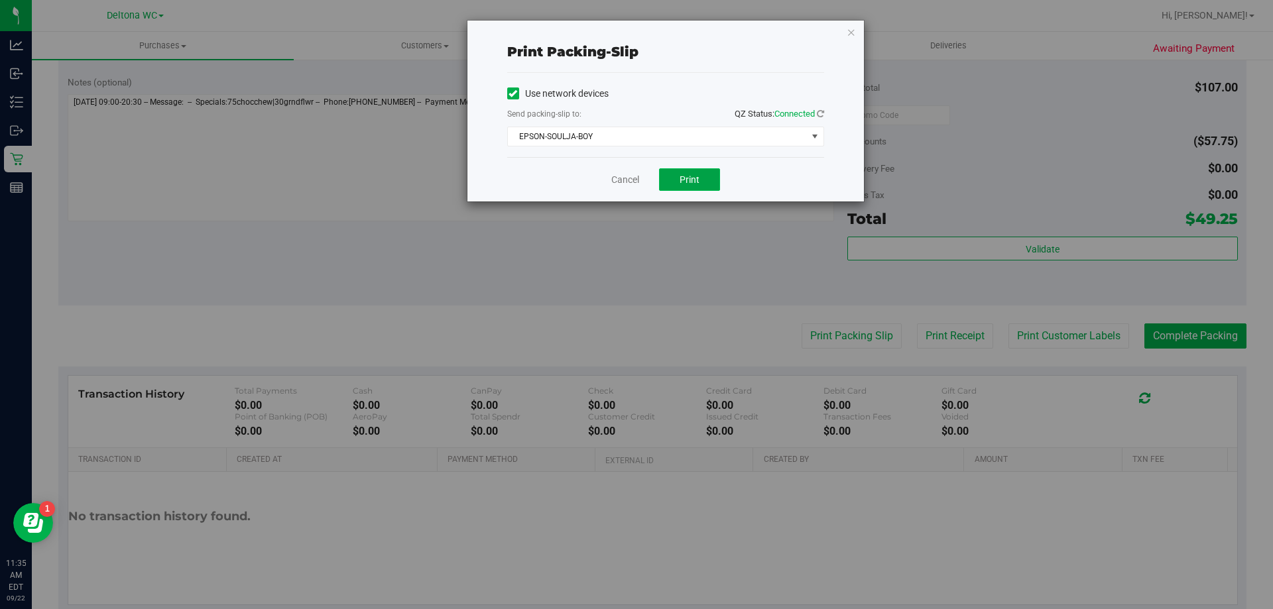
click at [696, 182] on span "Print" at bounding box center [690, 179] width 20 height 11
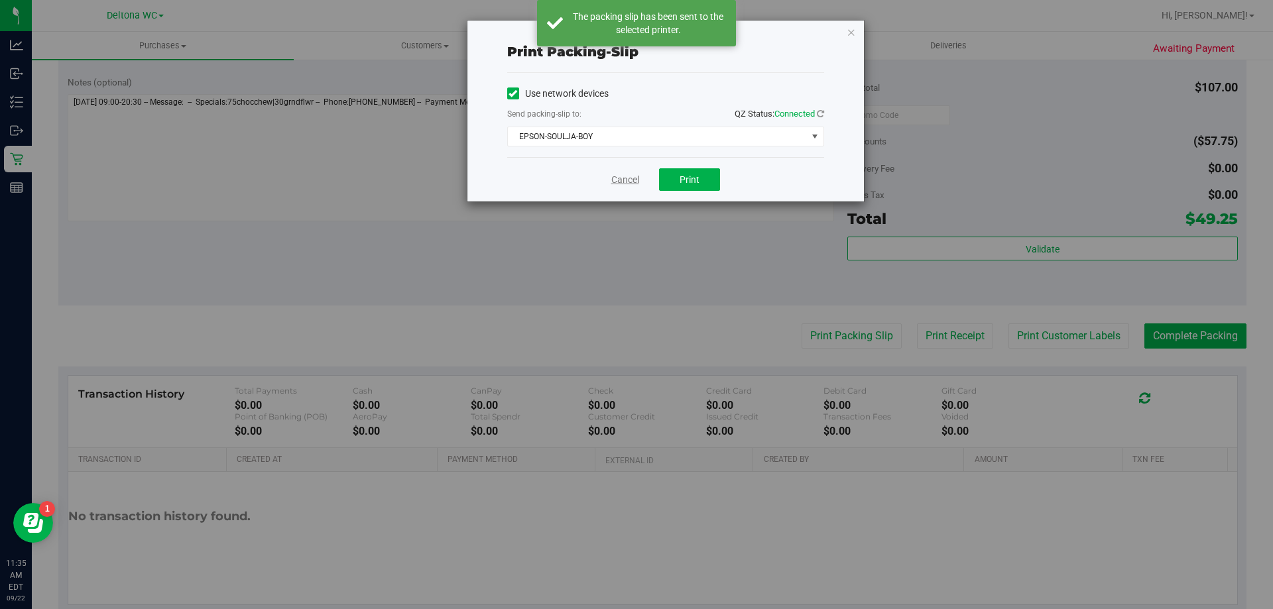
click at [618, 178] on link "Cancel" at bounding box center [625, 180] width 28 height 14
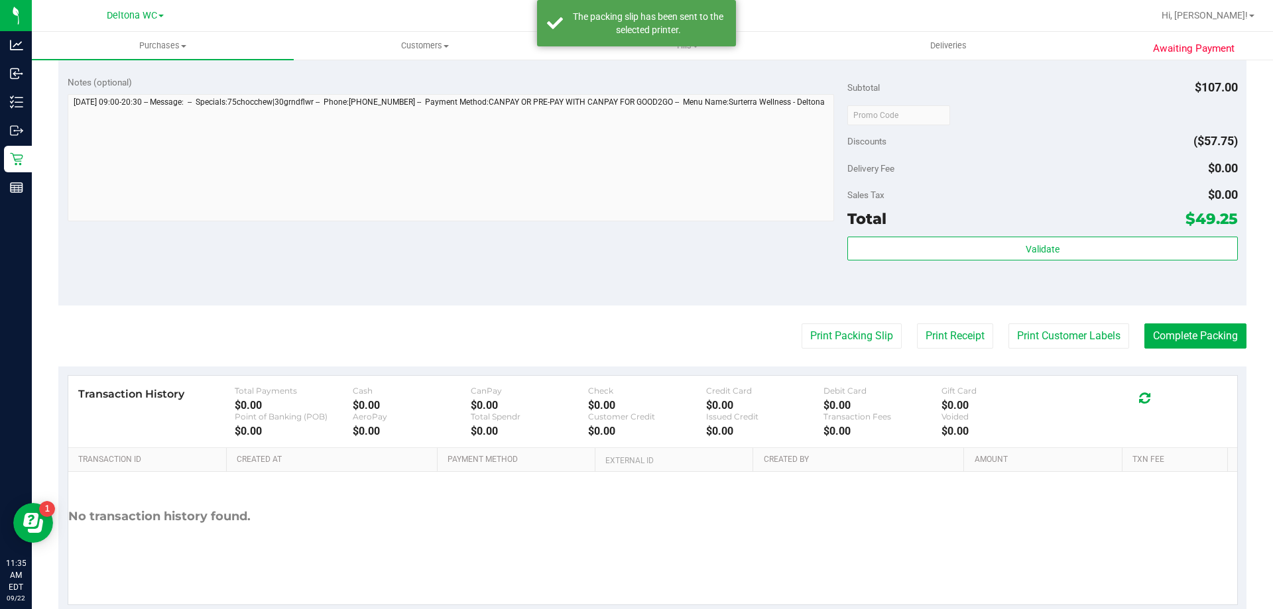
click at [1155, 320] on purchase-details "Back Edit Purchase Cancel Purchase View Profile # 11987736 BioTrack ID: - Submi…" at bounding box center [652, 45] width 1188 height 1140
click at [1161, 326] on button "Complete Packing" at bounding box center [1196, 336] width 102 height 25
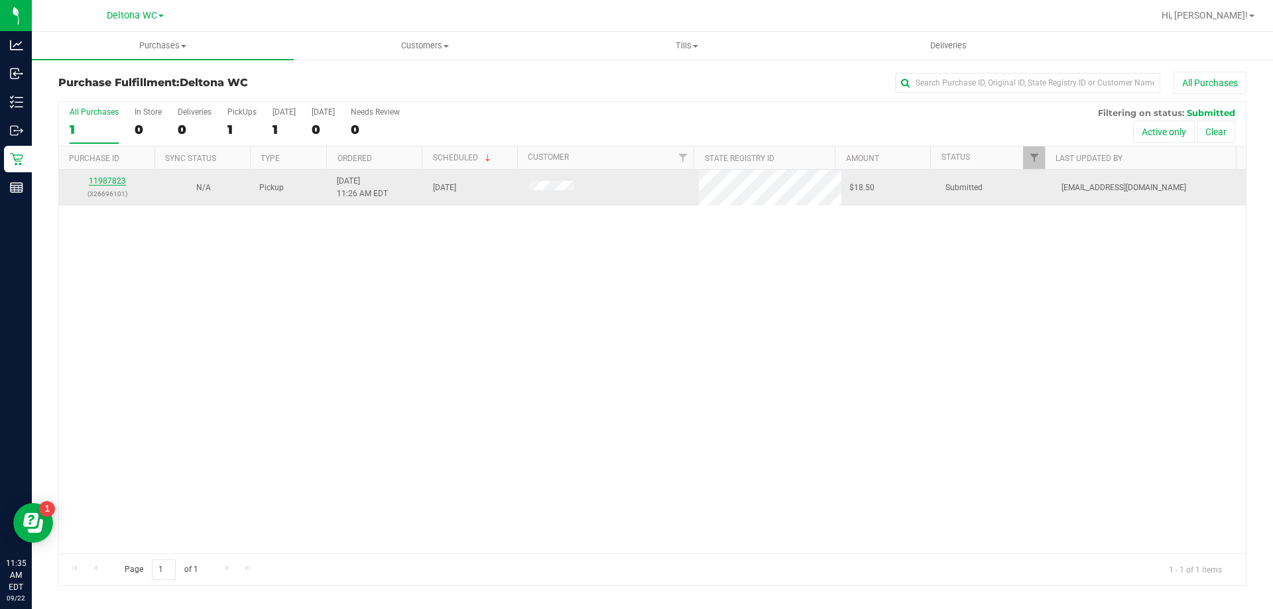
click at [105, 183] on link "11987823" at bounding box center [107, 180] width 37 height 9
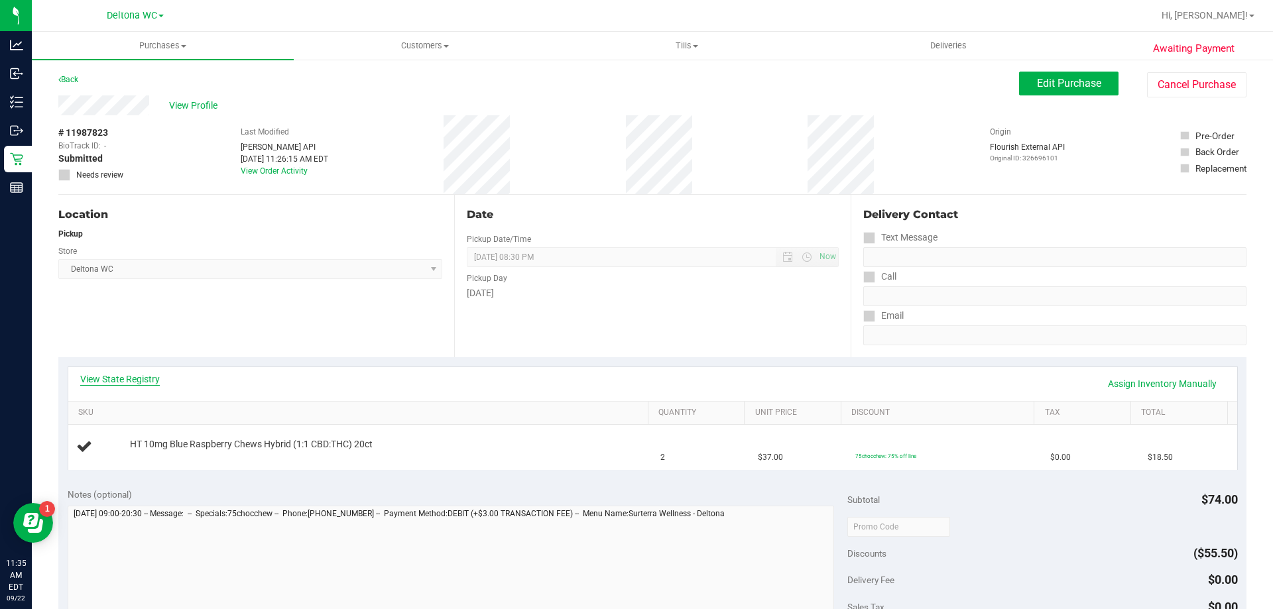
click at [153, 374] on link "View State Registry" at bounding box center [120, 379] width 80 height 13
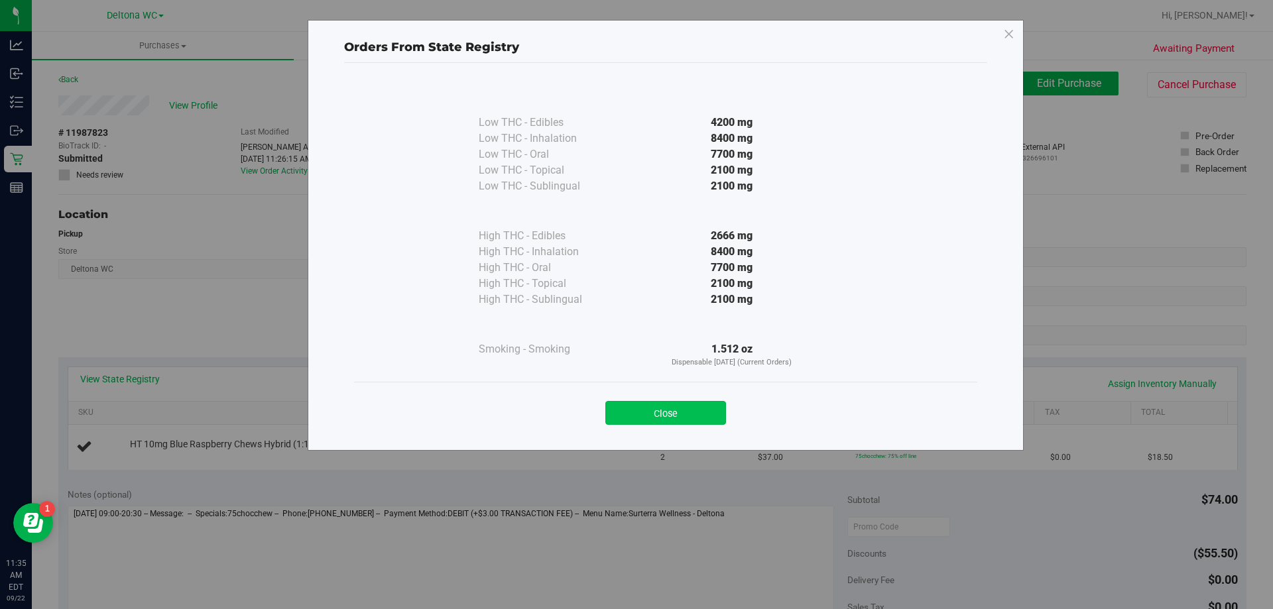
click at [610, 408] on button "Close" at bounding box center [665, 413] width 121 height 24
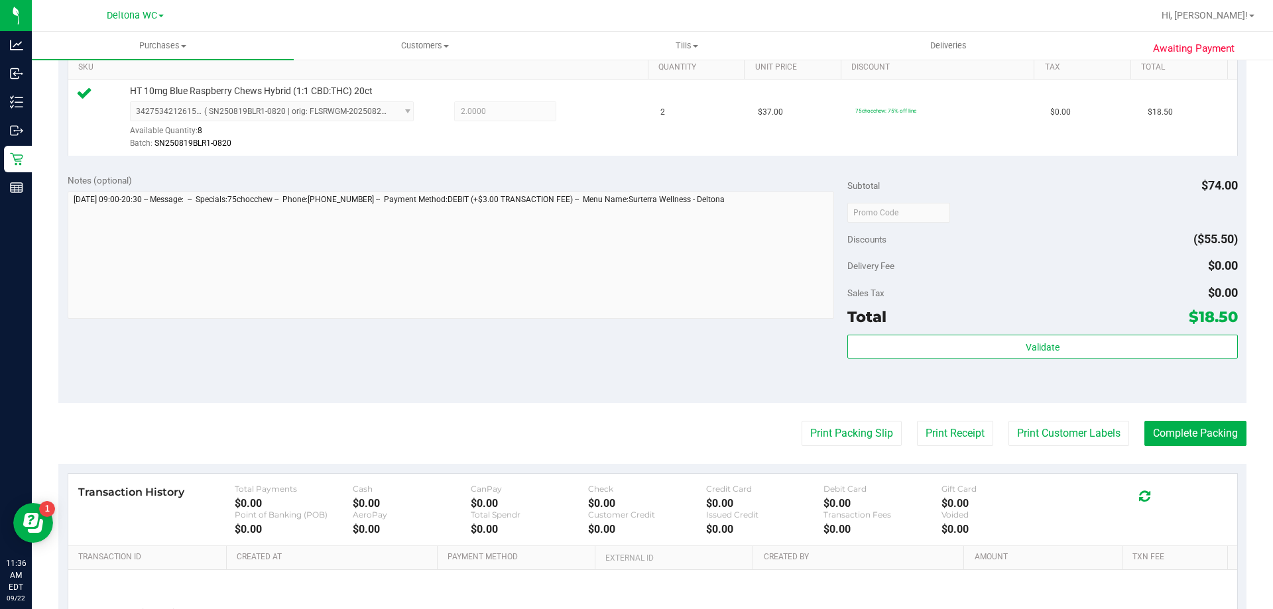
scroll to position [464, 0]
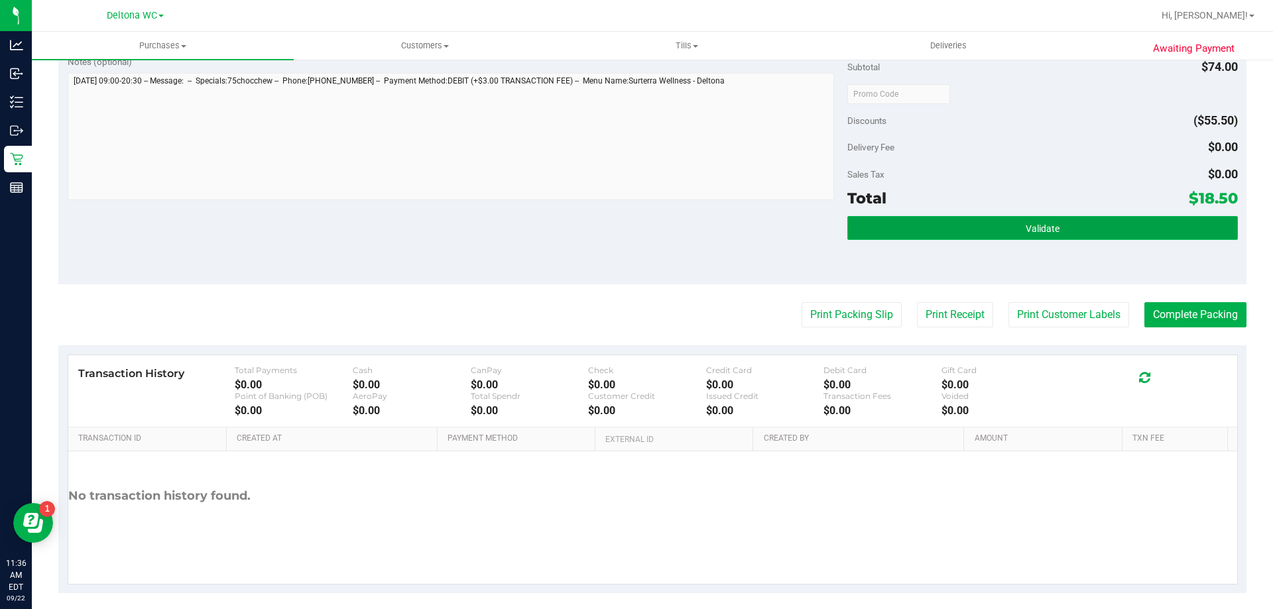
click at [1003, 223] on button "Validate" at bounding box center [1043, 228] width 390 height 24
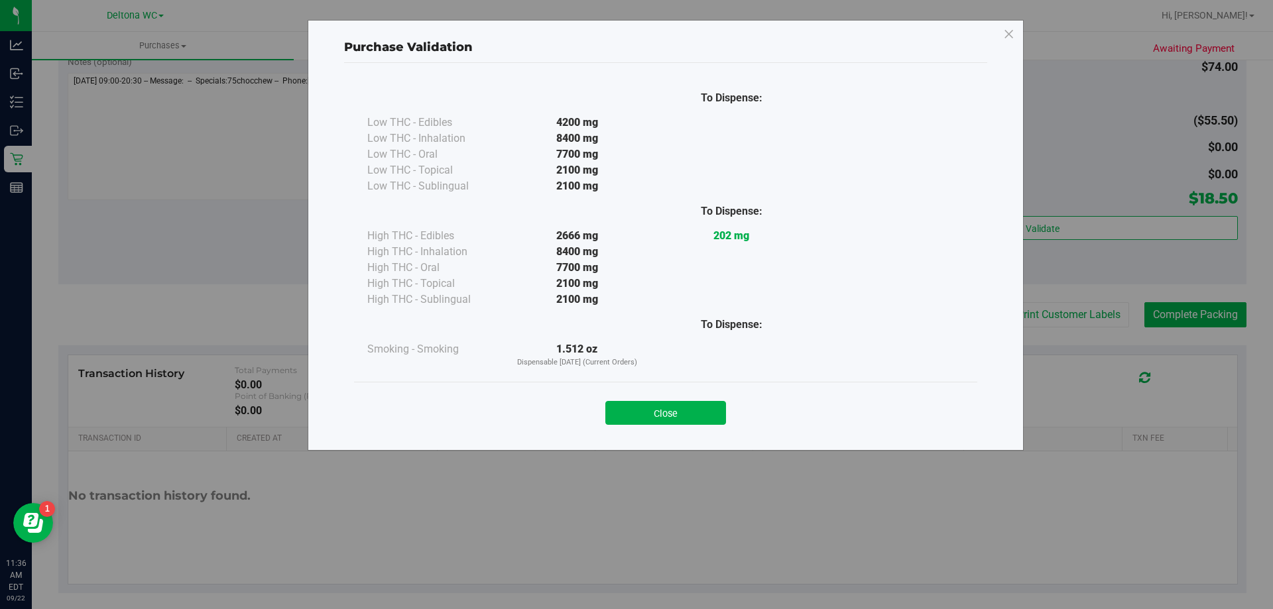
click at [675, 411] on button "Close" at bounding box center [665, 413] width 121 height 24
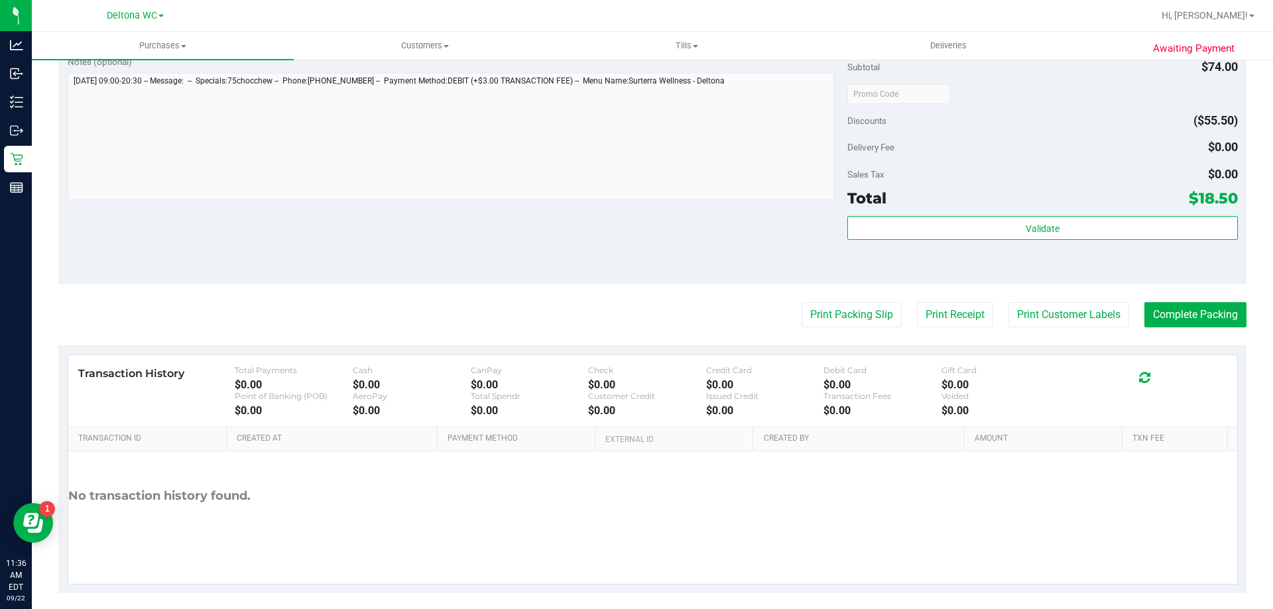
click at [829, 299] on purchase-details "Back Edit Purchase Cancel Purchase View Profile # 11987823 BioTrack ID: - Submi…" at bounding box center [652, 100] width 1188 height 986
click at [828, 300] on purchase-details "Back Edit Purchase Cancel Purchase View Profile # 11987823 BioTrack ID: - Submi…" at bounding box center [652, 100] width 1188 height 986
click at [823, 314] on button "Print Packing Slip" at bounding box center [852, 314] width 100 height 25
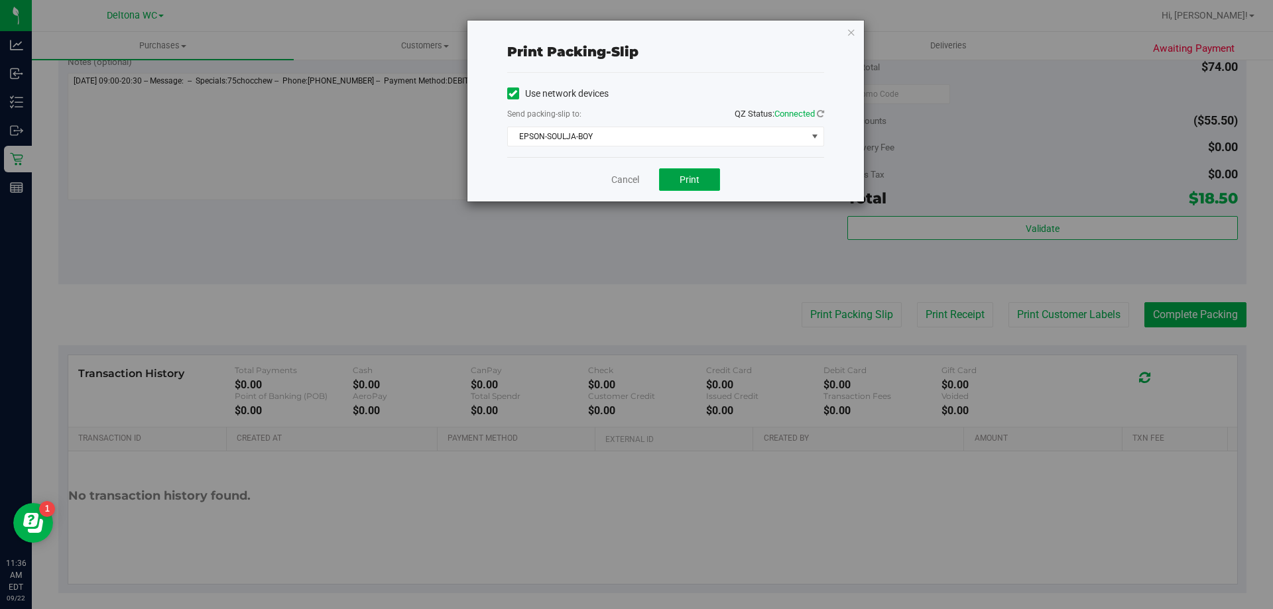
click at [676, 171] on button "Print" at bounding box center [689, 179] width 61 height 23
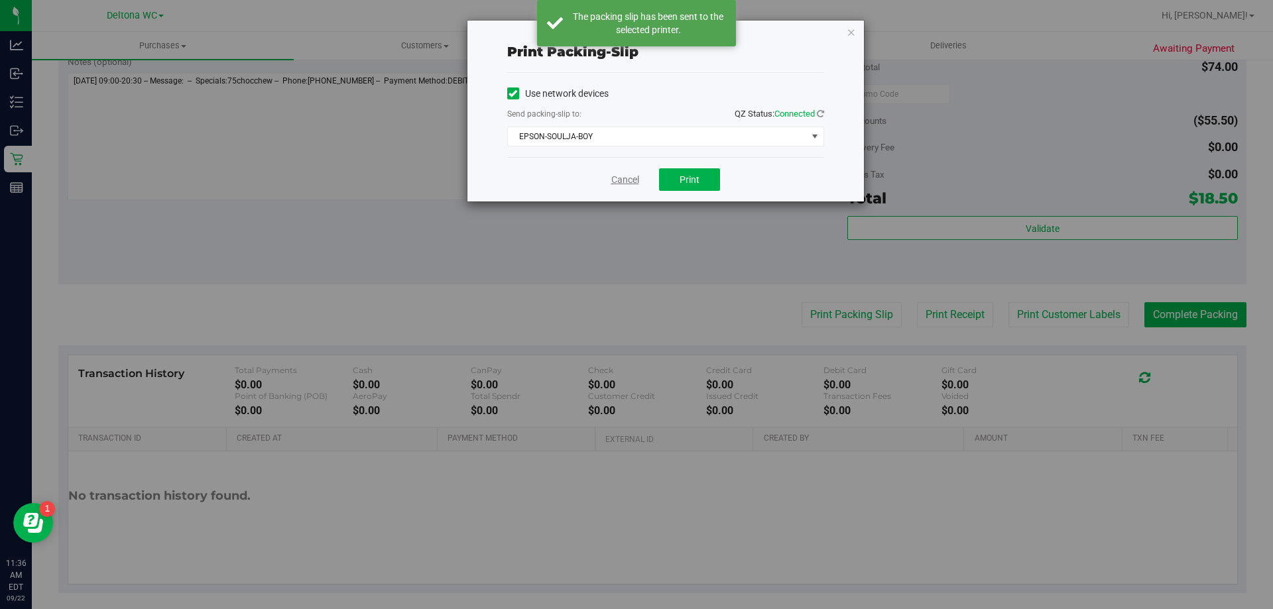
click at [630, 179] on link "Cancel" at bounding box center [625, 180] width 28 height 14
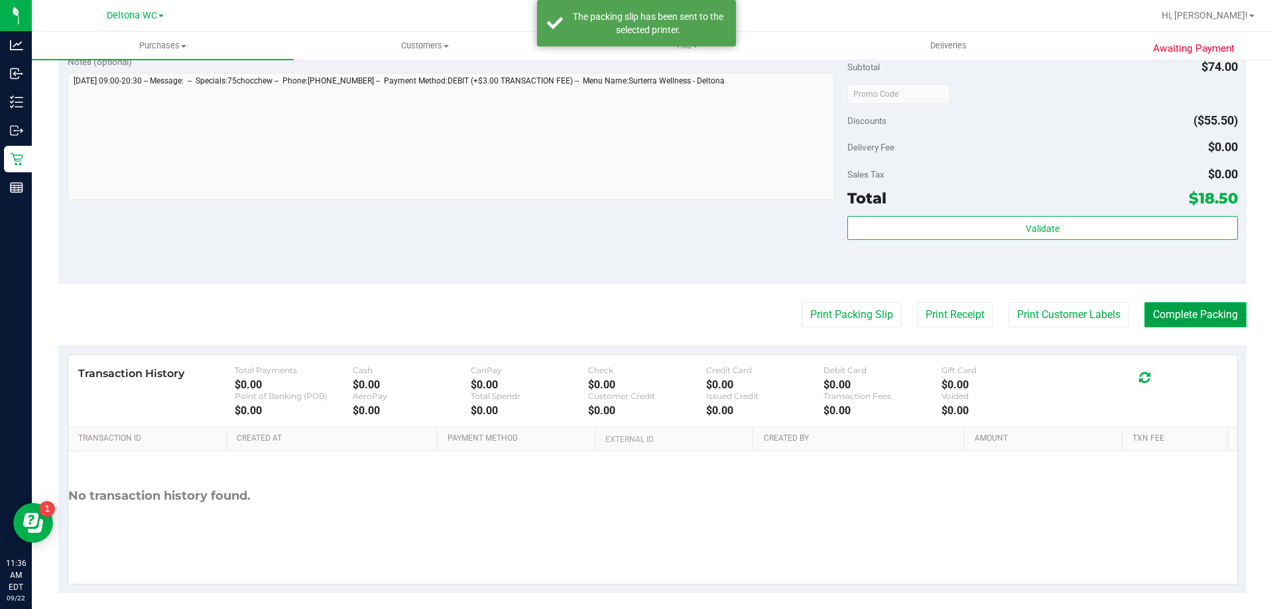
click at [1172, 307] on button "Complete Packing" at bounding box center [1196, 314] width 102 height 25
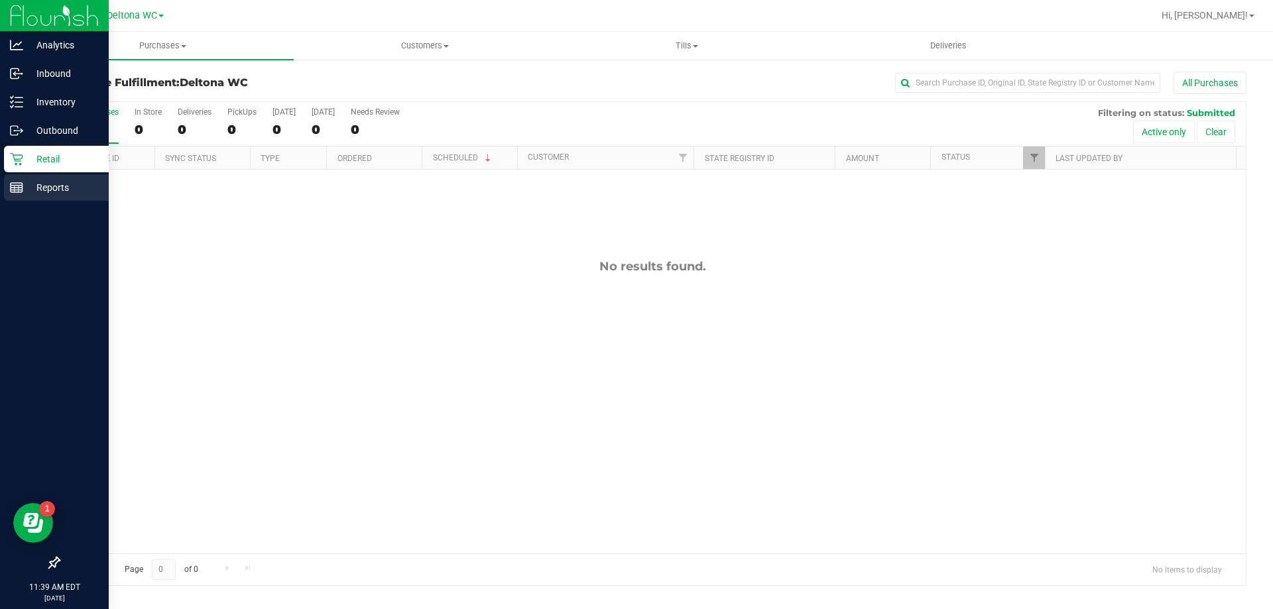
click at [31, 193] on p "Reports" at bounding box center [63, 188] width 80 height 16
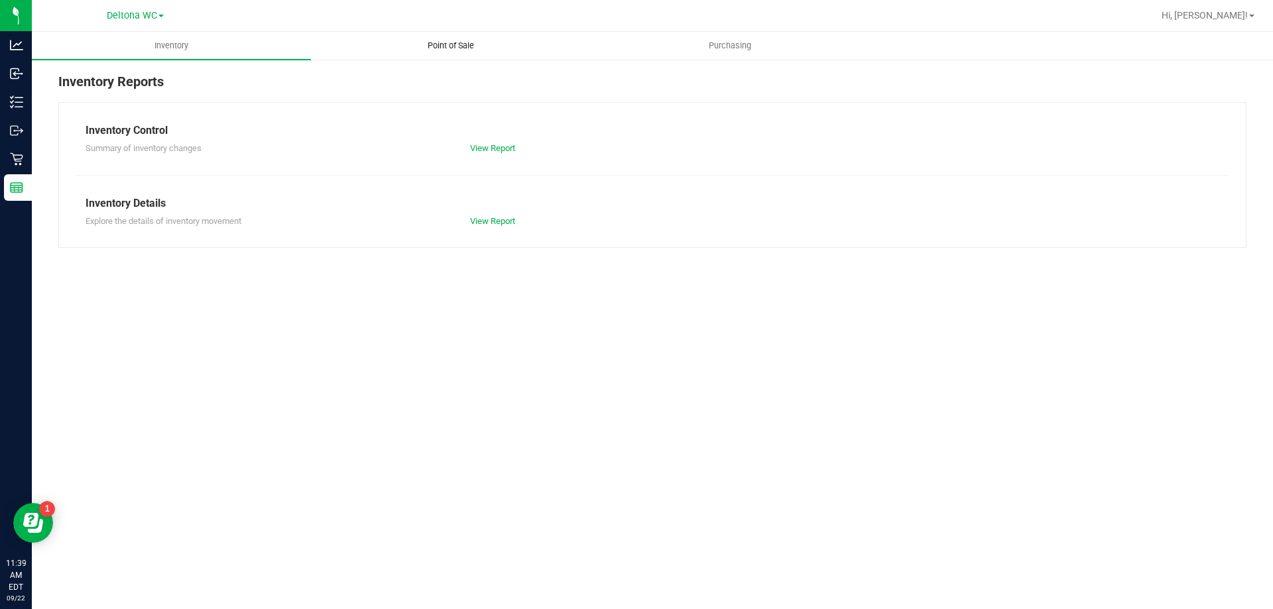
click at [436, 52] on uib-tab-heading "Point of Sale" at bounding box center [451, 45] width 278 height 27
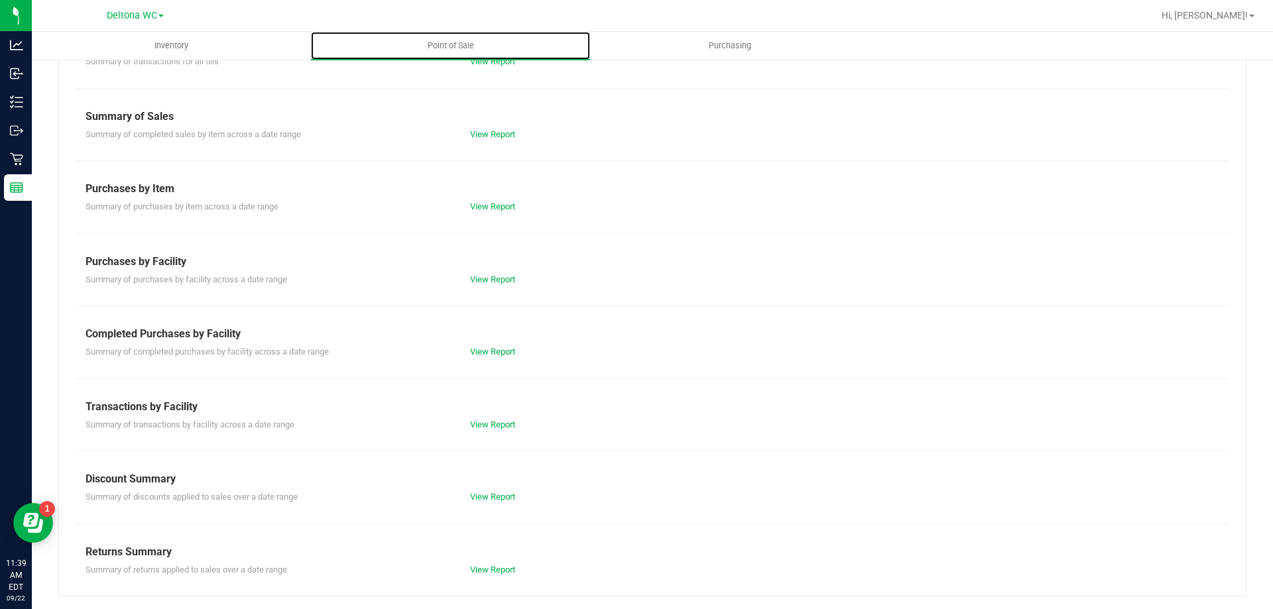
scroll to position [88, 0]
click at [500, 351] on link "View Report" at bounding box center [492, 351] width 45 height 10
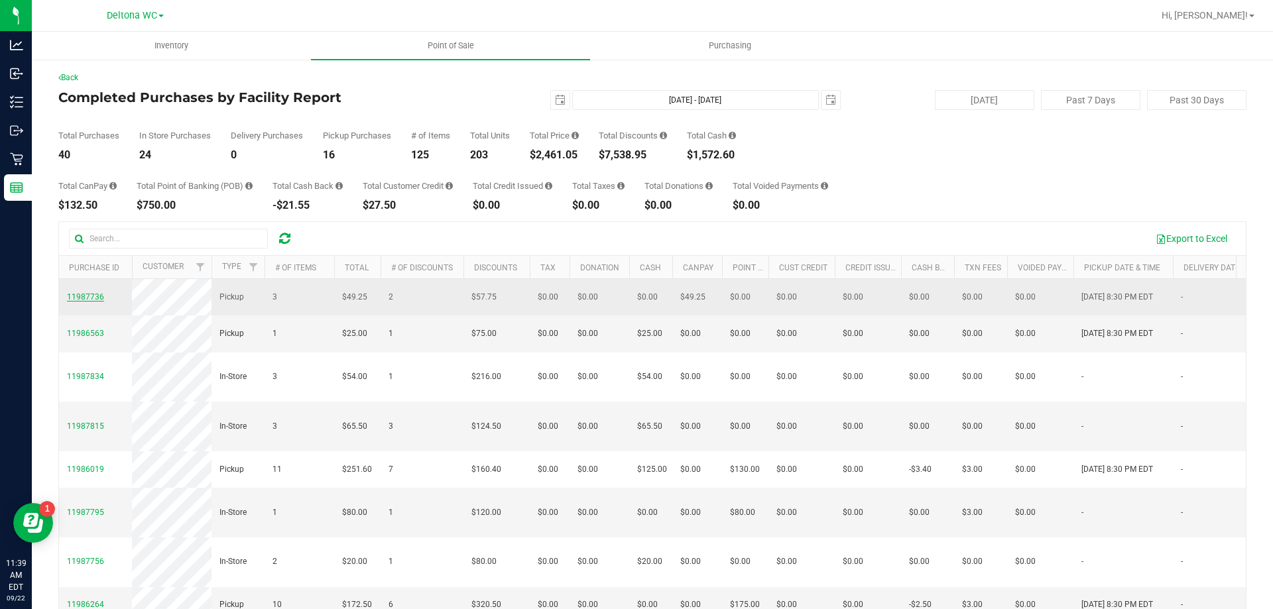
click at [98, 292] on span "11987736" at bounding box center [85, 296] width 37 height 9
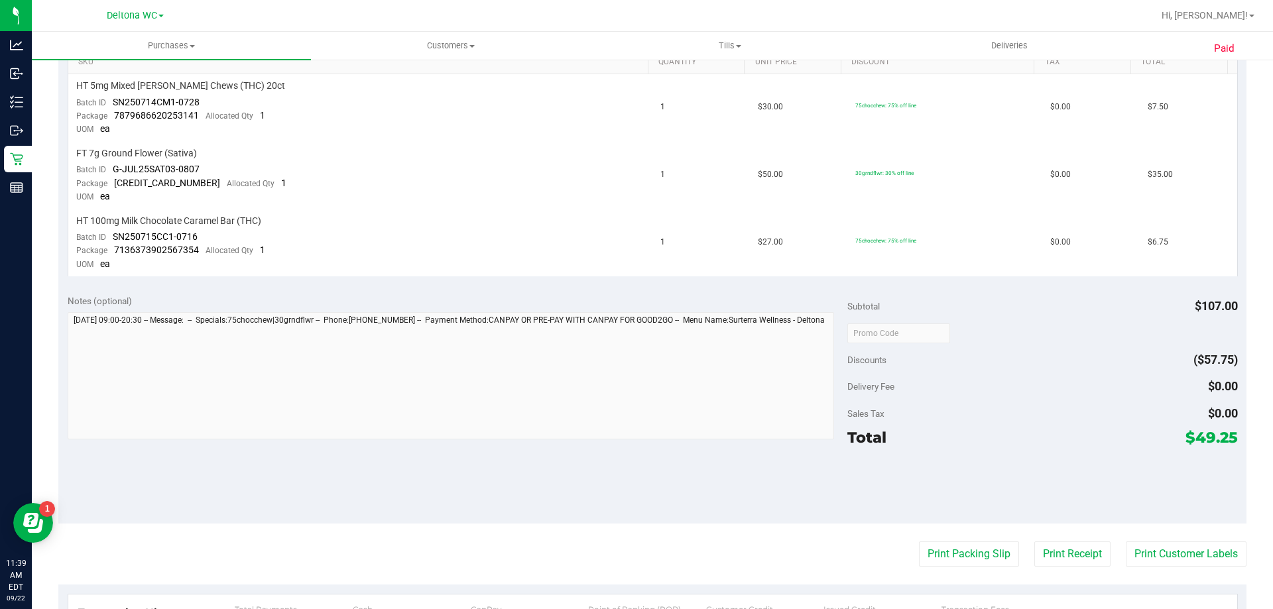
scroll to position [464, 0]
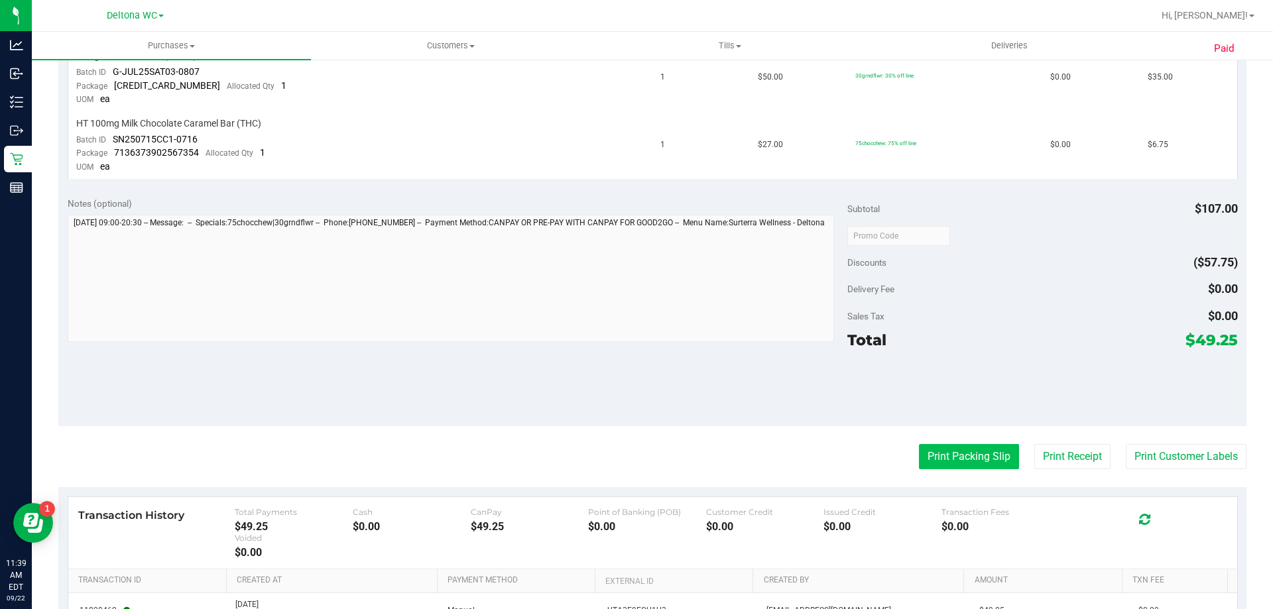
click at [991, 448] on button "Print Packing Slip" at bounding box center [969, 456] width 100 height 25
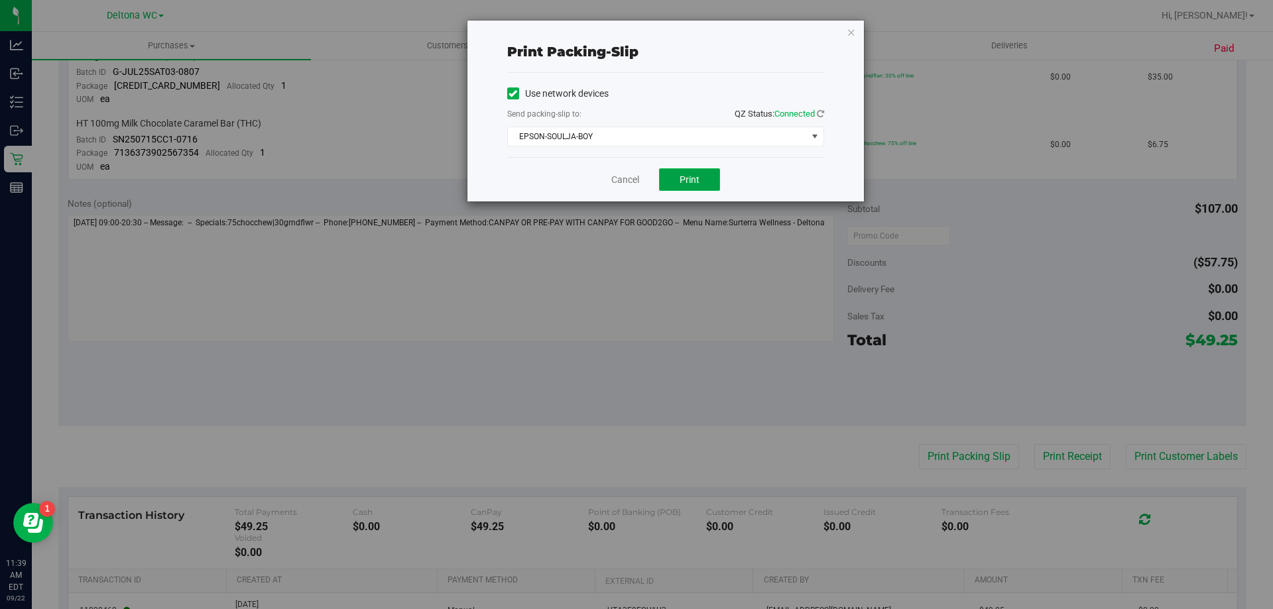
click at [686, 176] on span "Print" at bounding box center [690, 179] width 20 height 11
click at [634, 186] on link "Cancel" at bounding box center [625, 180] width 28 height 14
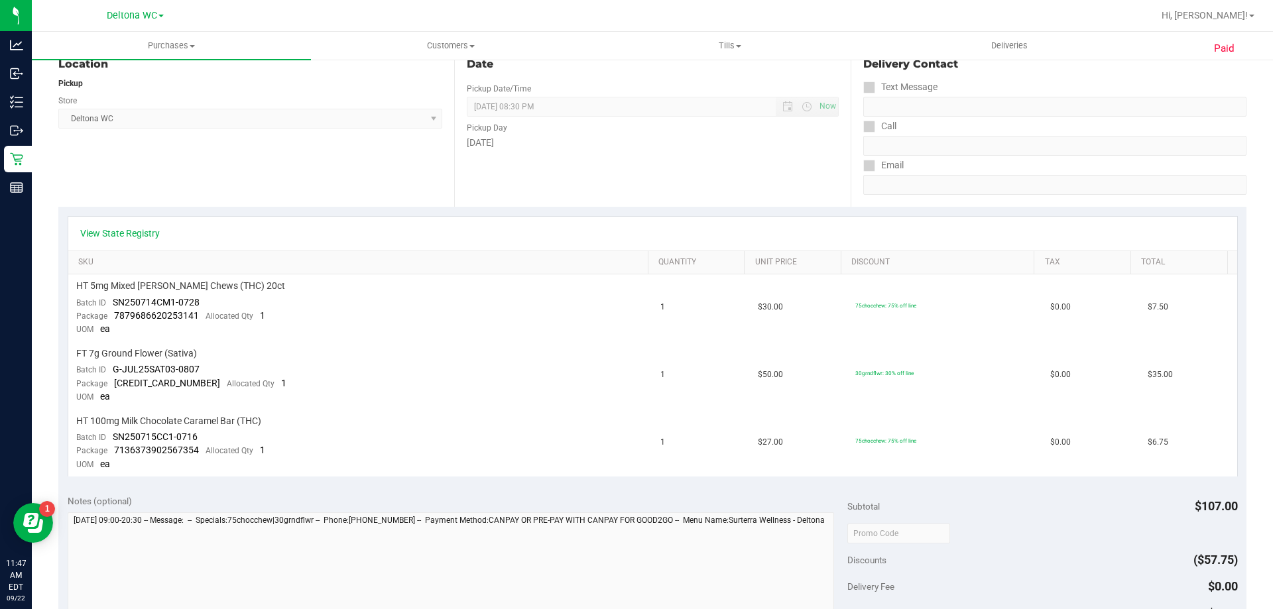
scroll to position [0, 0]
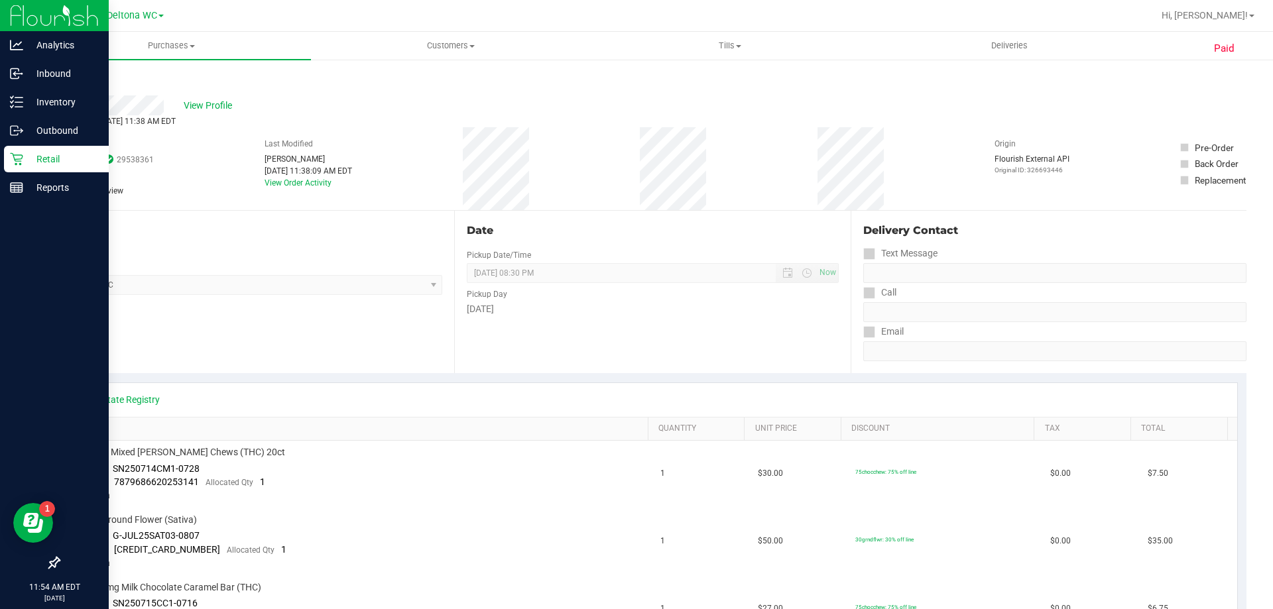
click at [32, 150] on div "Retail" at bounding box center [56, 159] width 105 height 27
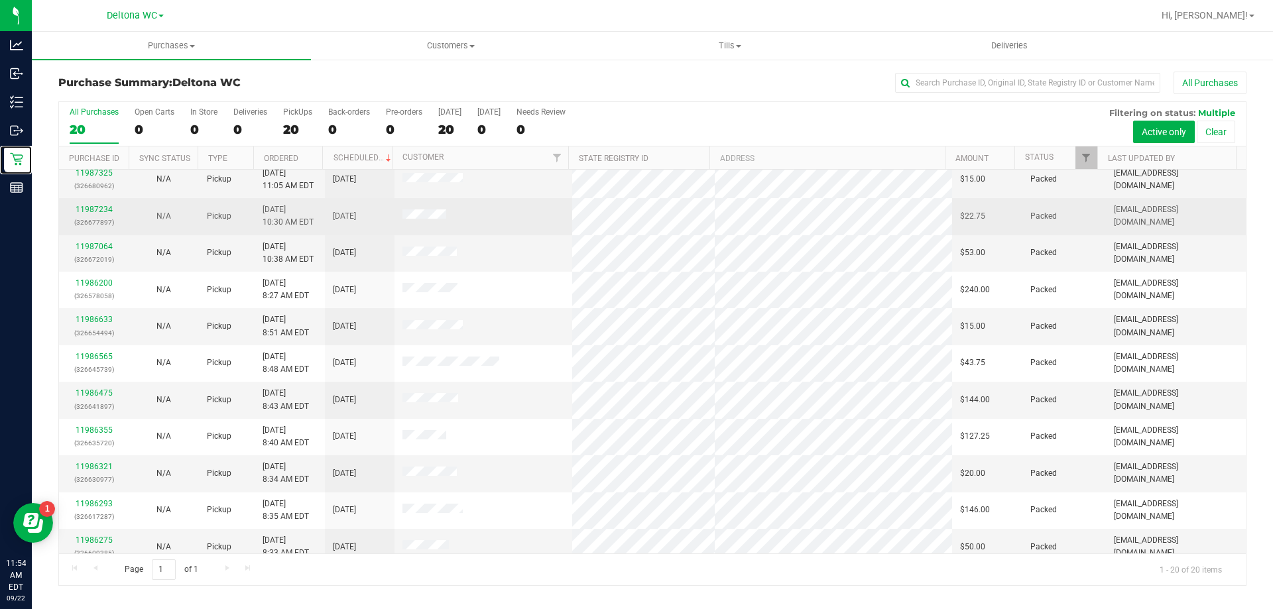
scroll to position [350, 0]
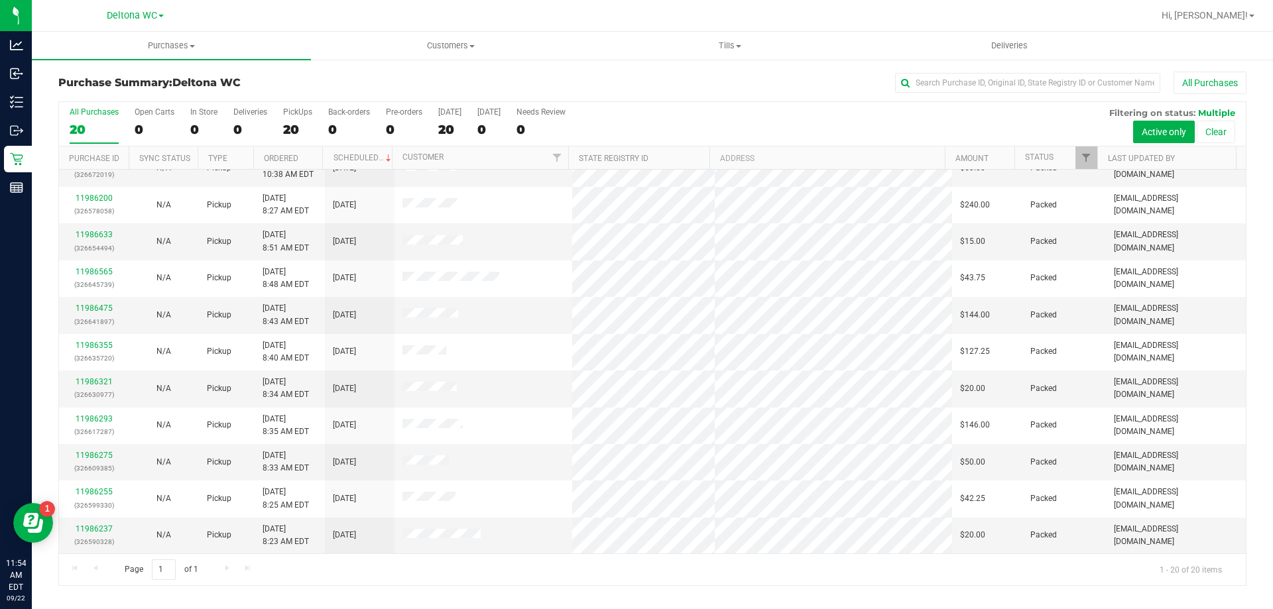
click at [1092, 140] on div "All Purchases 20 Open Carts 0 In Store 0 Deliveries 0 PickUps 20 Back-orders 0 …" at bounding box center [652, 124] width 1187 height 44
click at [1091, 143] on div "All Purchases 20 Open Carts 0 In Store 0 Deliveries 0 PickUps 20 Back-orders 0 …" at bounding box center [652, 124] width 1187 height 44
click at [1090, 159] on span "Filter" at bounding box center [1086, 158] width 11 height 11
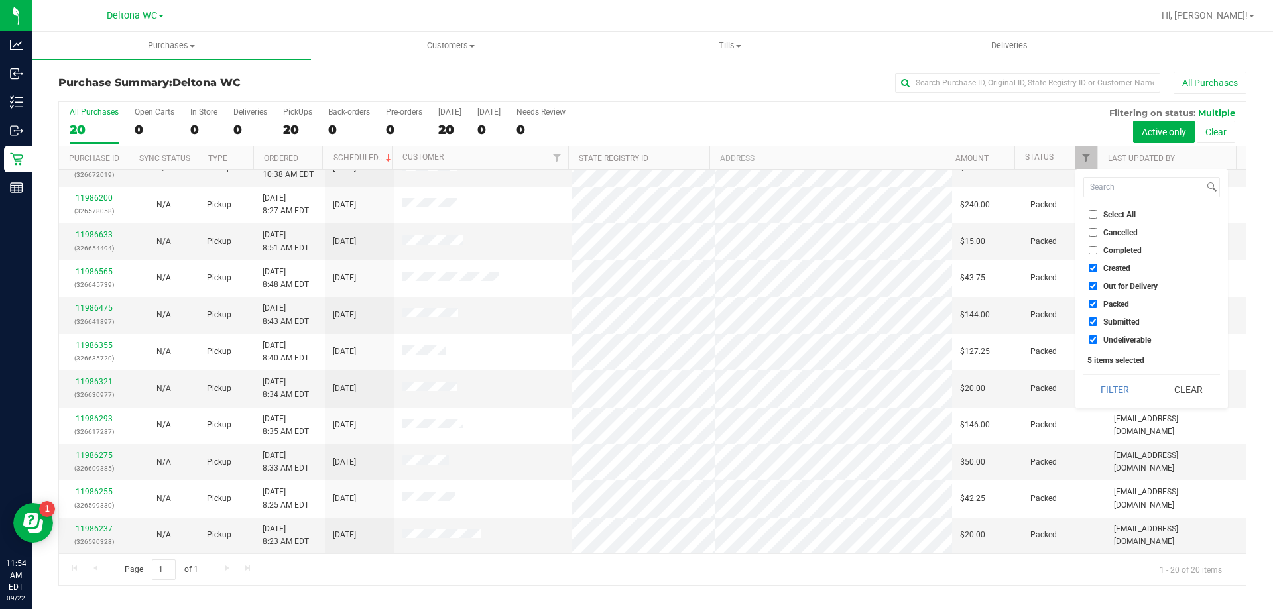
click at [1109, 221] on li "Select All" at bounding box center [1152, 215] width 137 height 14
click at [1112, 216] on span "Select All" at bounding box center [1120, 215] width 32 height 8
click at [1098, 216] on input "Select All" at bounding box center [1093, 214] width 9 height 9
checkbox input "true"
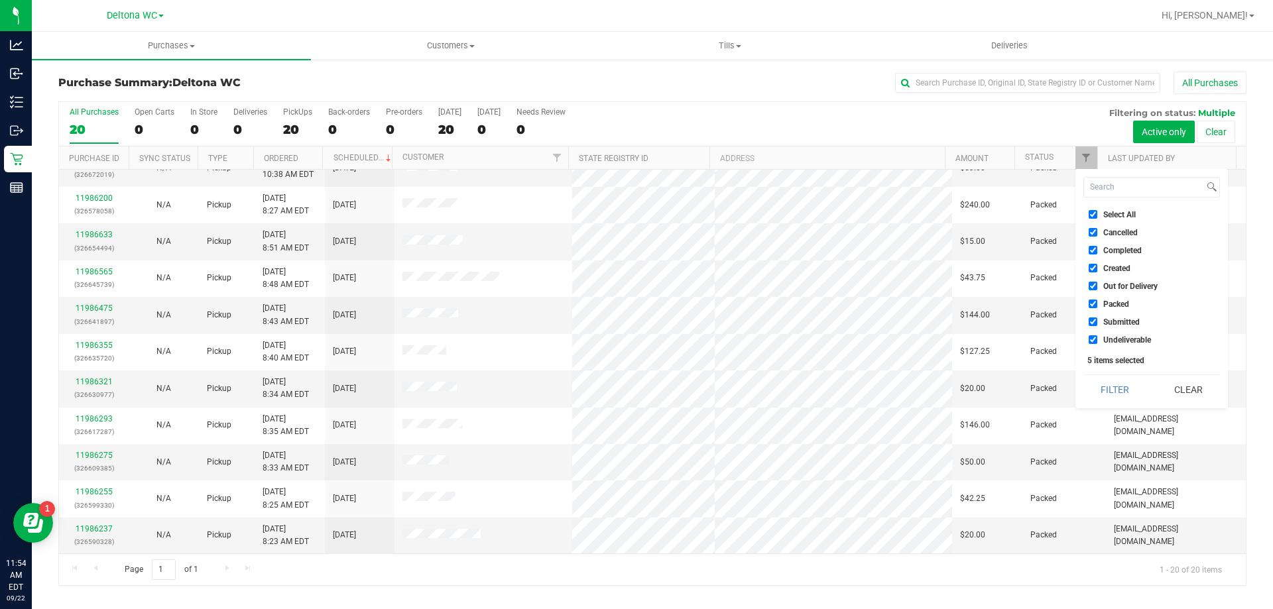
checkbox input "true"
click at [1112, 216] on span "Select All" at bounding box center [1120, 215] width 32 height 8
click at [1098, 216] on input "Select All" at bounding box center [1093, 214] width 9 height 9
checkbox input "false"
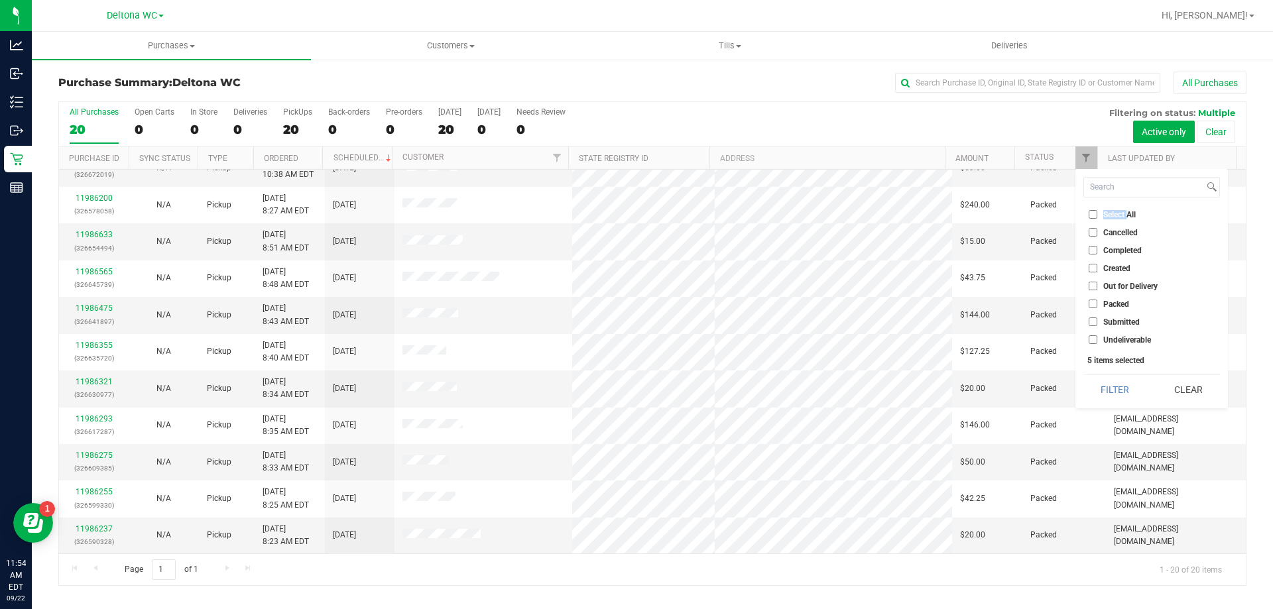
checkbox input "false"
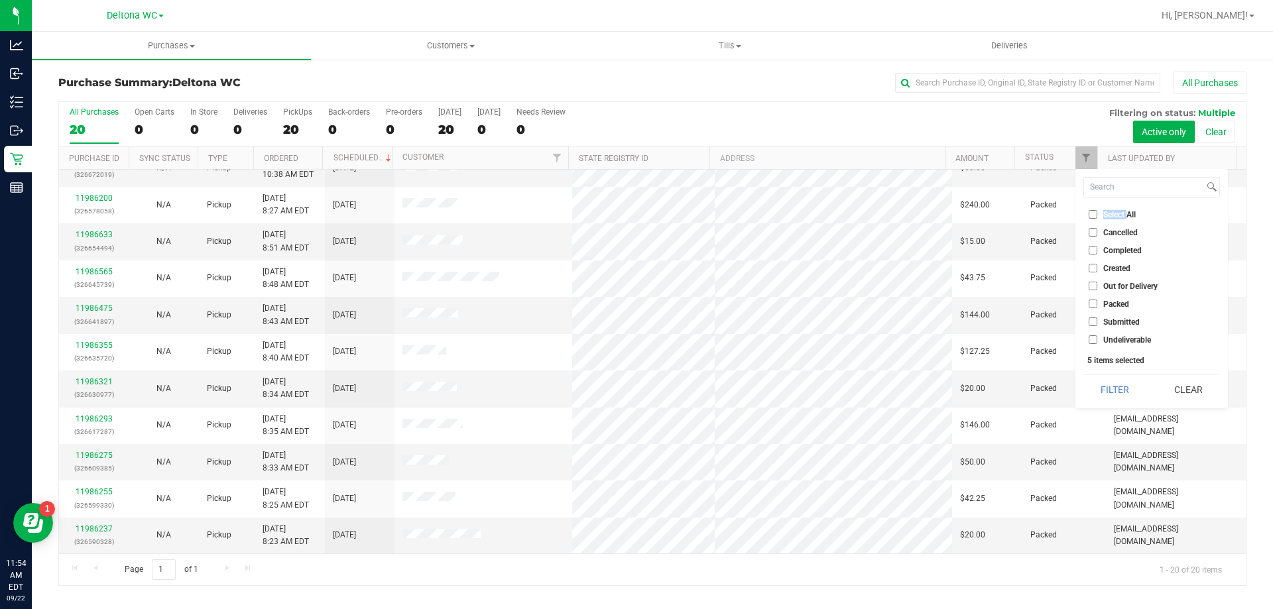
checkbox input "false"
click at [1113, 322] on span "Submitted" at bounding box center [1122, 322] width 36 height 8
click at [1098, 322] on input "Submitted" at bounding box center [1093, 322] width 9 height 9
click at [1110, 395] on button "Filter" at bounding box center [1116, 389] width 64 height 29
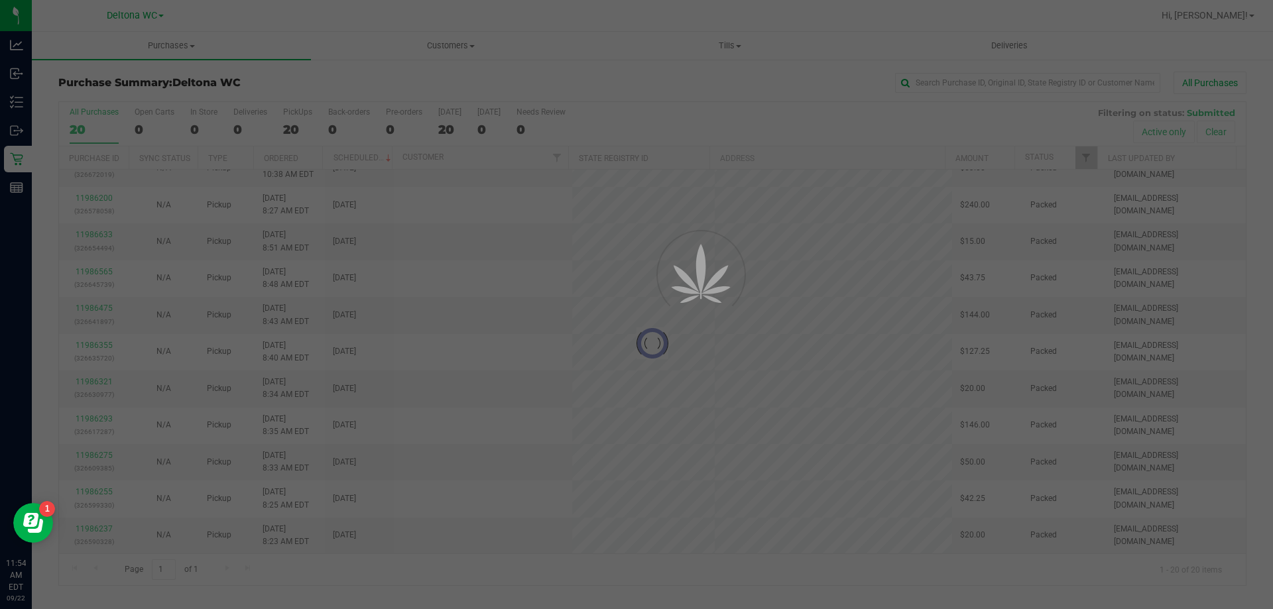
scroll to position [0, 0]
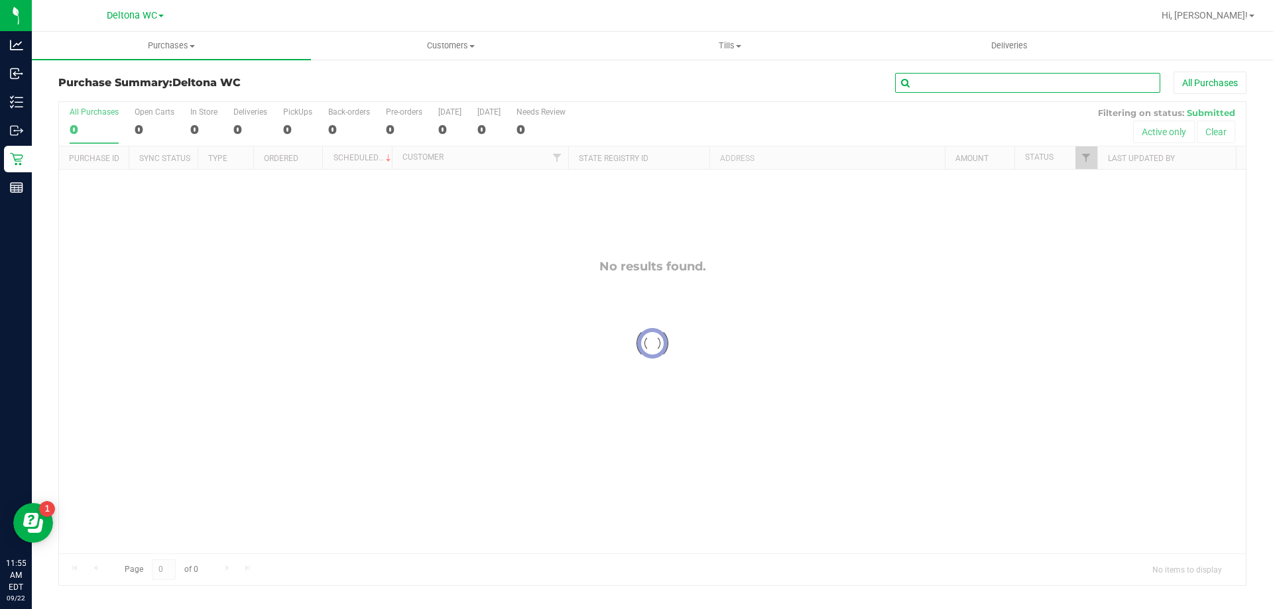
click at [1025, 87] on input "text" at bounding box center [1027, 83] width 265 height 20
checkbox input "true"
paste input "11987064"
type input "11987064"
click at [1088, 157] on span "Filter" at bounding box center [1086, 158] width 11 height 11
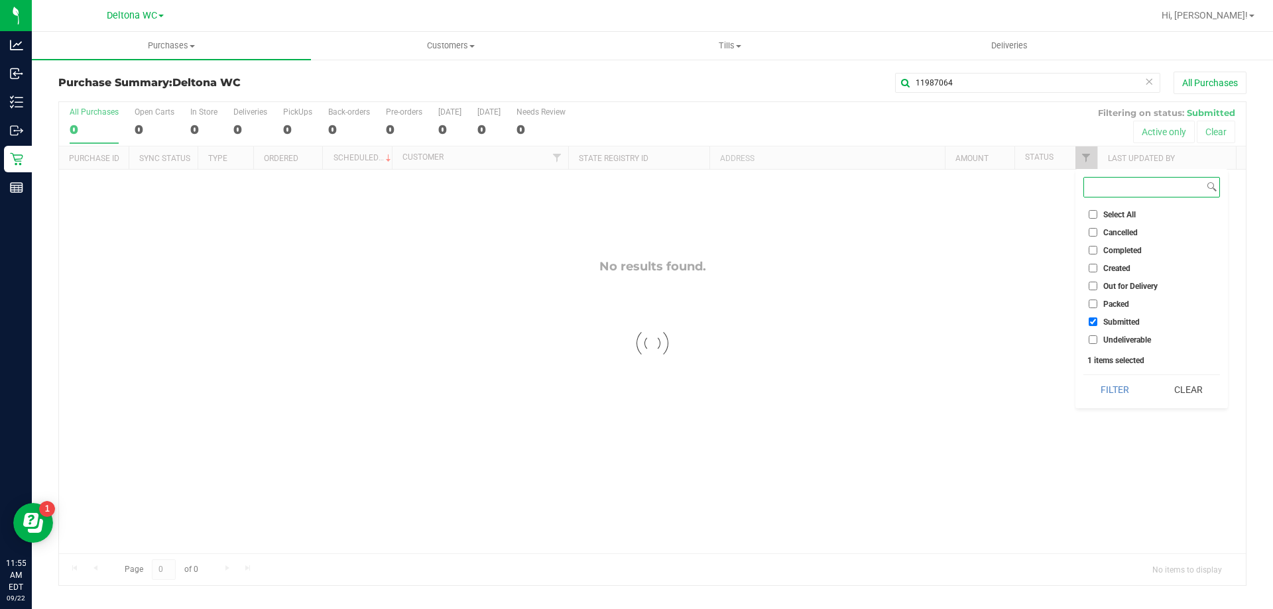
checkbox input "true"
click at [1113, 302] on span "Packed" at bounding box center [1117, 304] width 26 height 8
click at [1098, 302] on input "Packed" at bounding box center [1093, 304] width 9 height 9
checkbox input "true"
click at [1104, 391] on button "Filter" at bounding box center [1116, 389] width 64 height 29
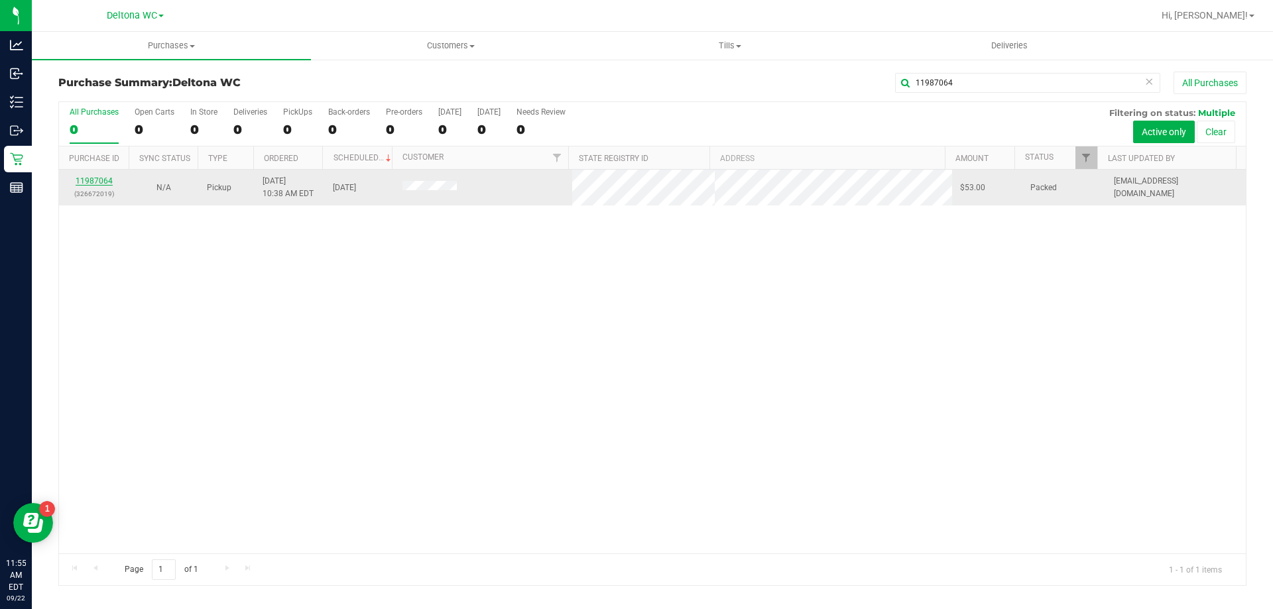
click at [110, 177] on link "11987064" at bounding box center [94, 180] width 37 height 9
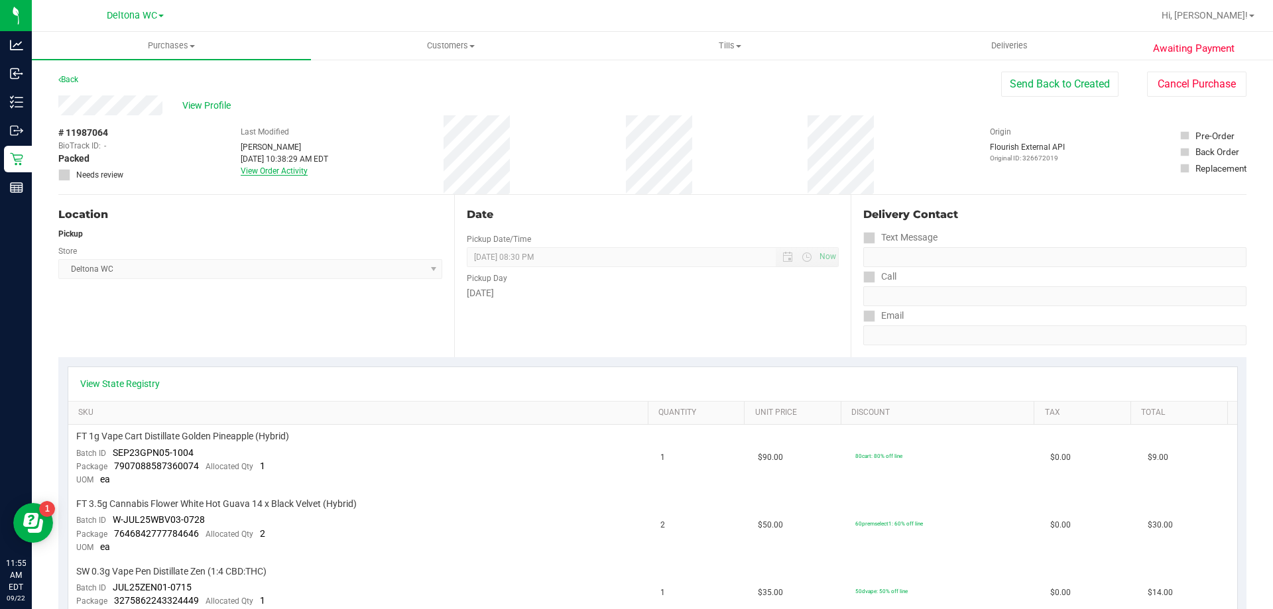
click at [280, 171] on link "View Order Activity" at bounding box center [274, 170] width 67 height 9
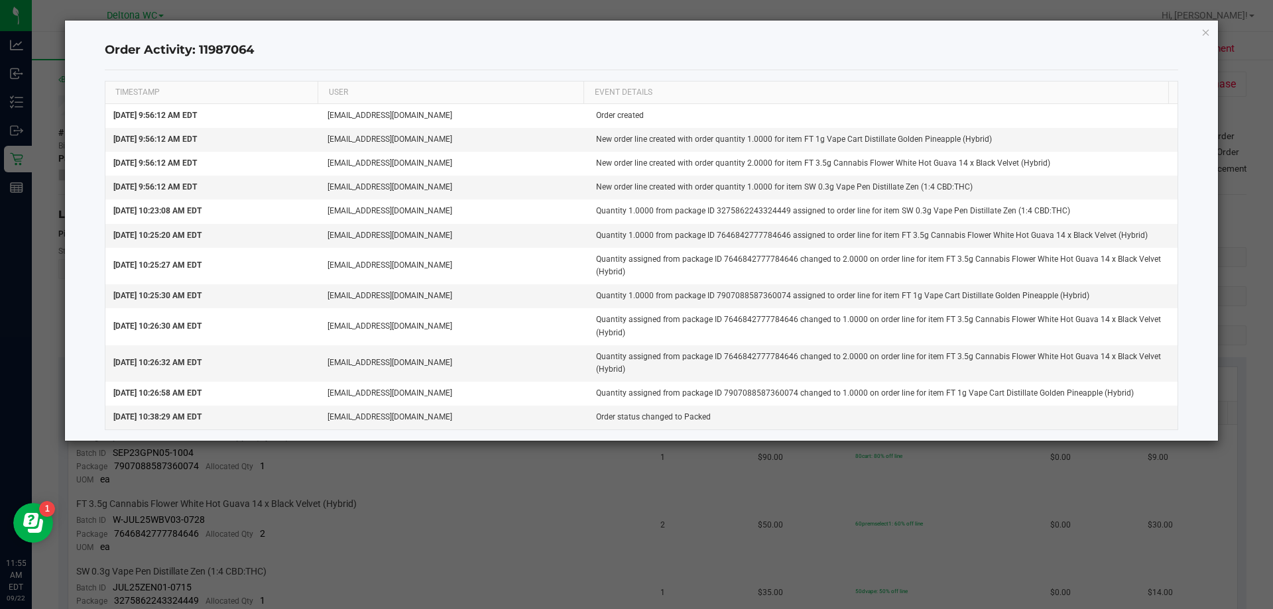
click at [684, 502] on ngb-modal-window "Order Activity: 11987064 TIMESTAMP USER EVENT DETAILS Sep 22, 2025 9:56:12 AM E…" at bounding box center [641, 304] width 1283 height 609
click at [1208, 32] on icon "button" at bounding box center [1206, 32] width 9 height 16
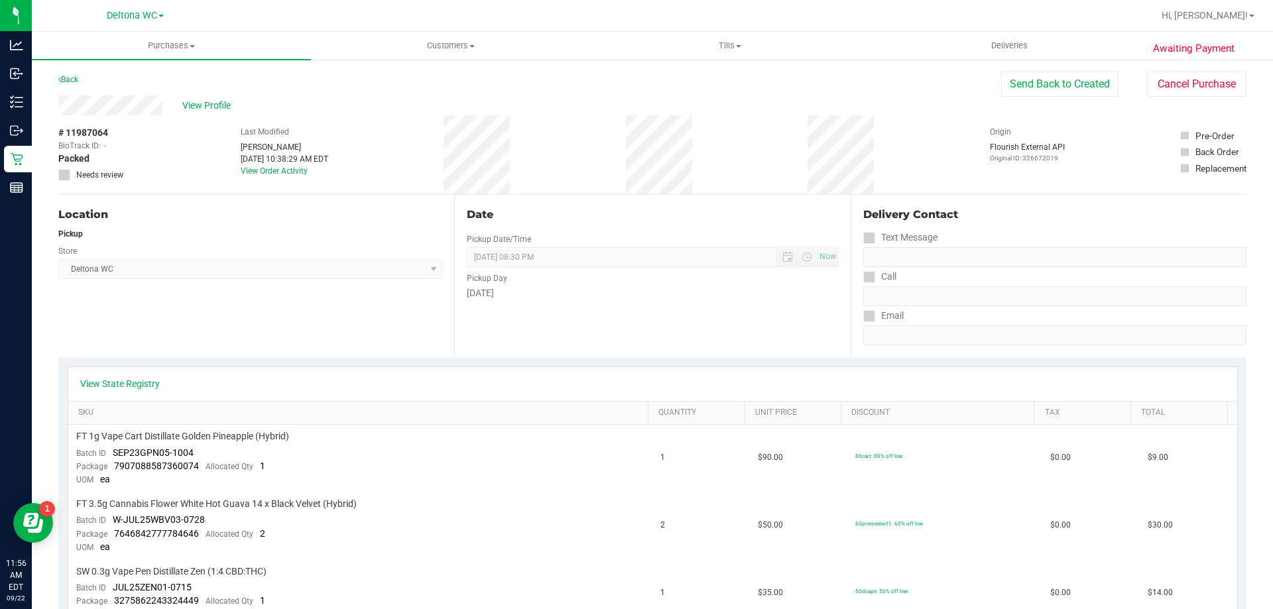
click at [1168, 221] on div "Delivery Contact" at bounding box center [1054, 215] width 383 height 16
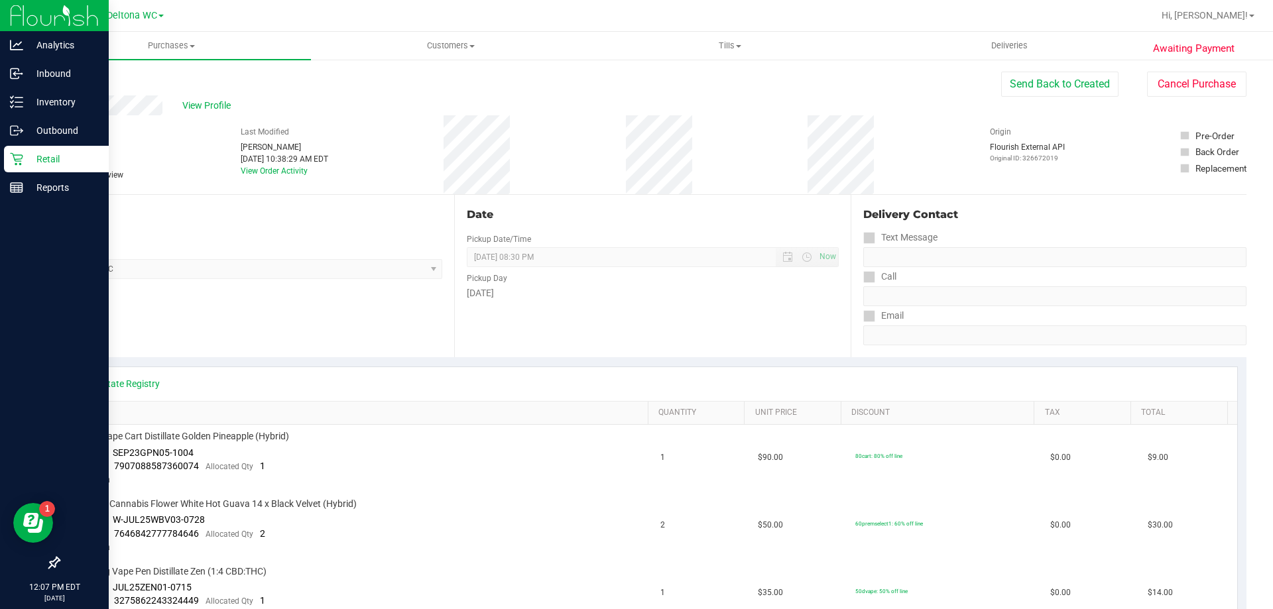
click at [28, 153] on p "Retail" at bounding box center [63, 159] width 80 height 16
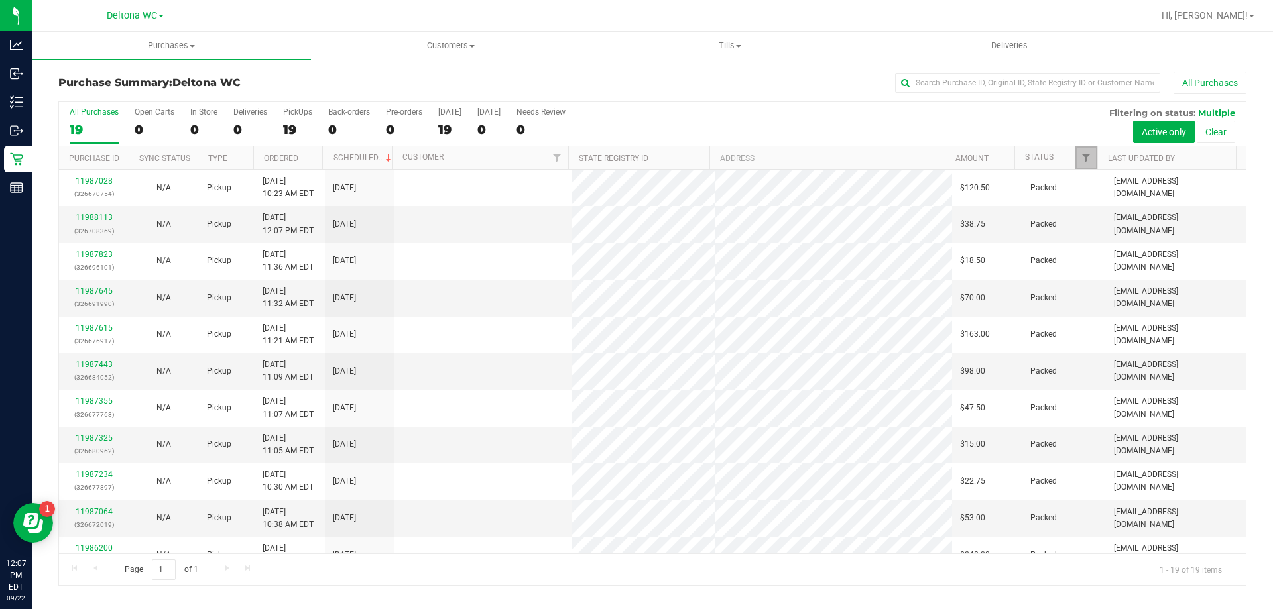
click at [1084, 161] on span "Filter" at bounding box center [1086, 158] width 11 height 11
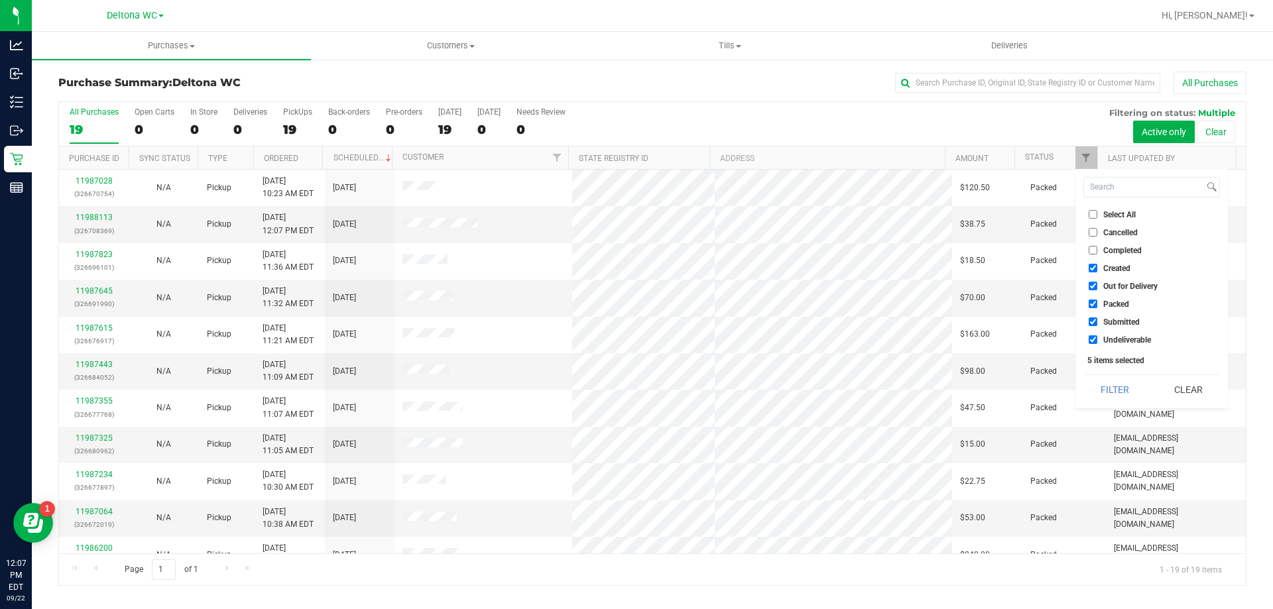
click at [1111, 216] on span "Select All" at bounding box center [1120, 215] width 32 height 8
click at [1098, 216] on input "Select All" at bounding box center [1093, 214] width 9 height 9
checkbox input "true"
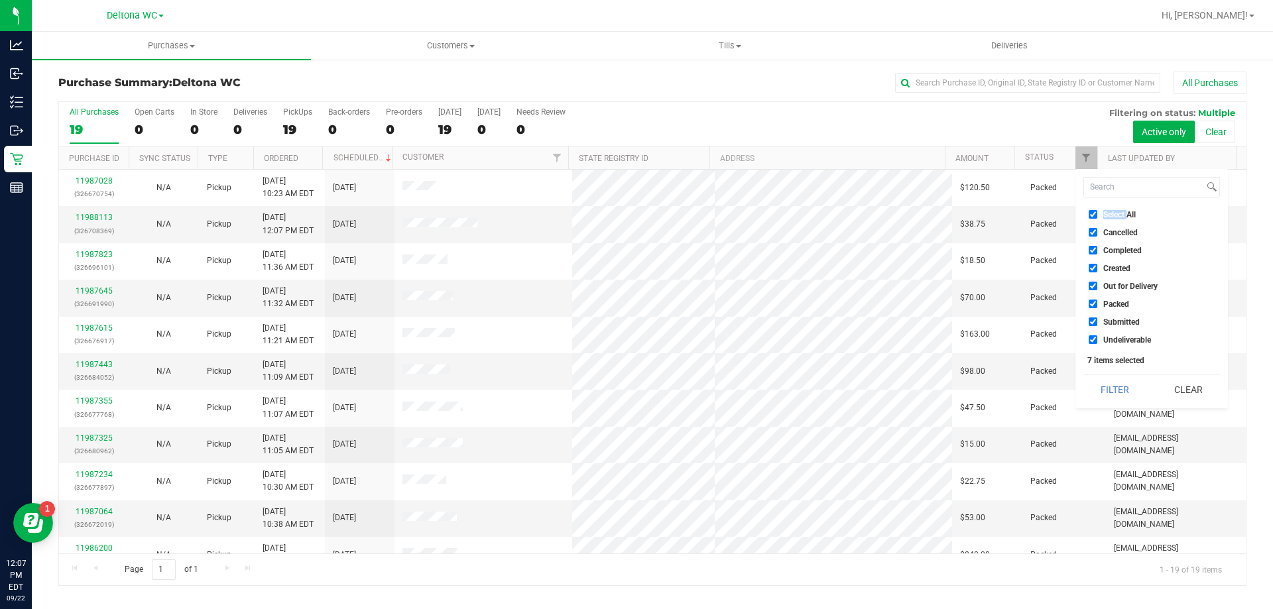
click at [1111, 216] on span "Select All" at bounding box center [1120, 215] width 32 height 8
click at [1098, 216] on input "Select All" at bounding box center [1093, 214] width 9 height 9
checkbox input "false"
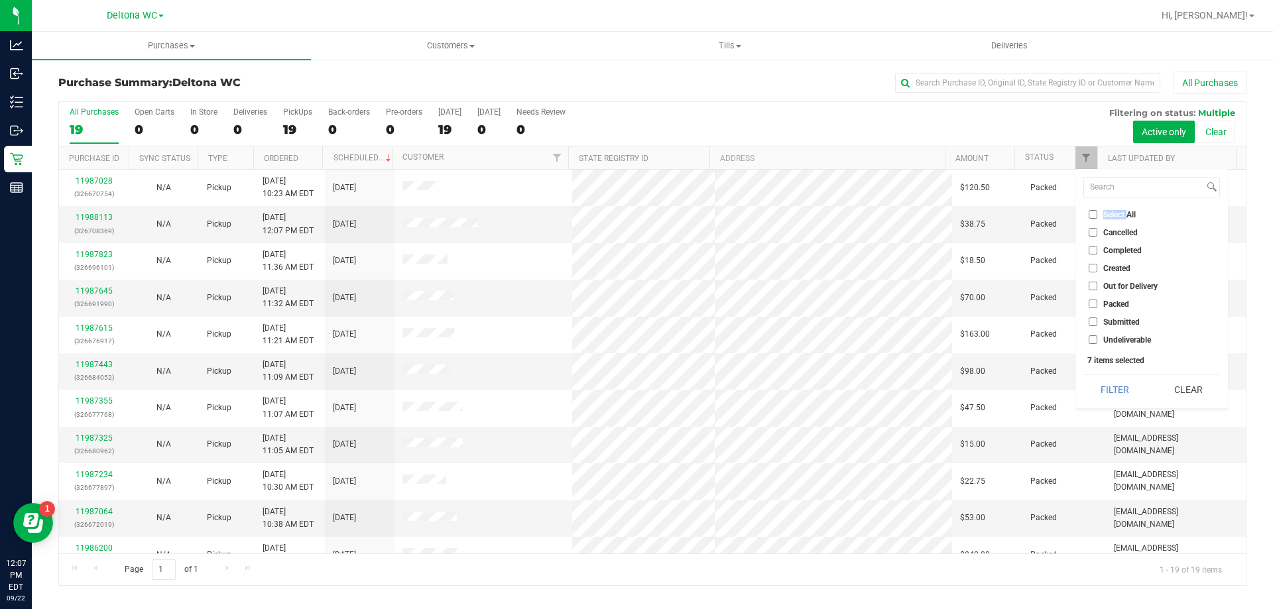
checkbox input "false"
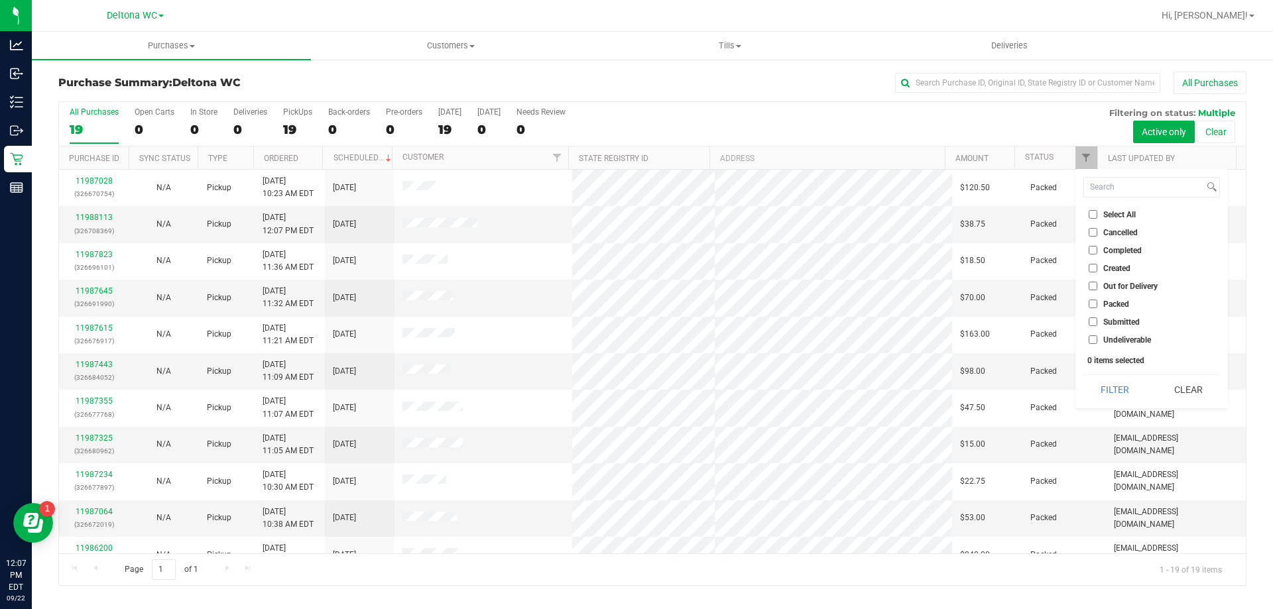
click at [1129, 324] on span "Submitted" at bounding box center [1122, 322] width 36 height 8
click at [1098, 324] on input "Submitted" at bounding box center [1093, 322] width 9 height 9
checkbox input "true"
click at [1125, 397] on button "Filter" at bounding box center [1116, 389] width 64 height 29
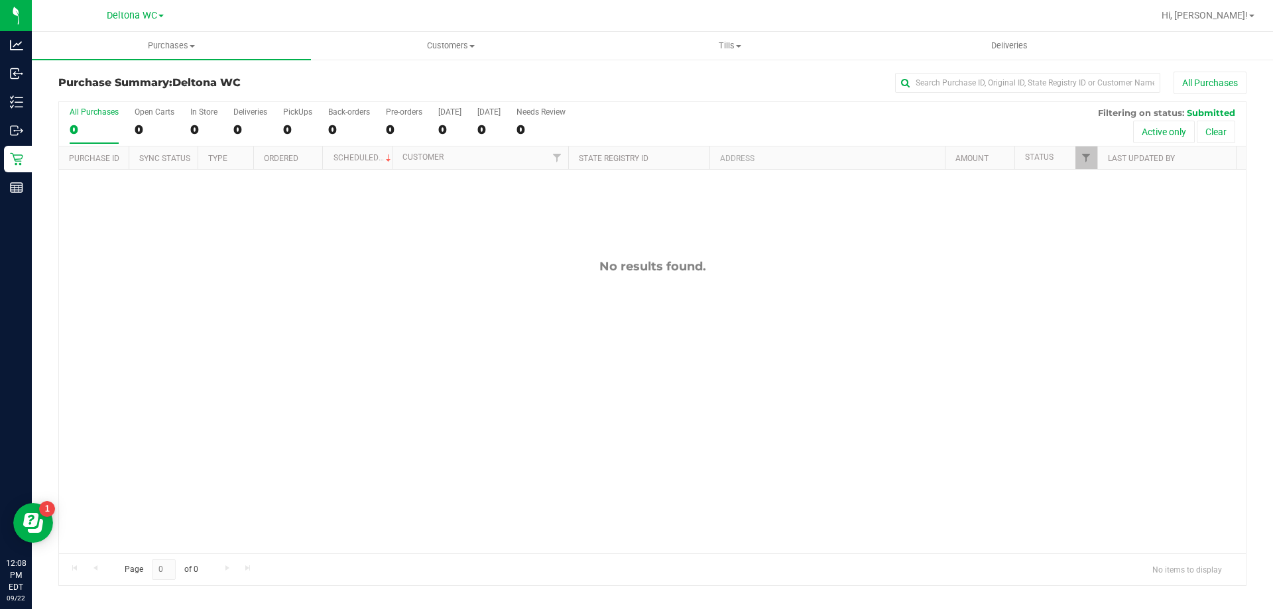
click at [1153, 356] on div "No results found." at bounding box center [652, 407] width 1187 height 474
click at [979, 79] on input "text" at bounding box center [1027, 83] width 265 height 20
paste input "11987064"
type input "11987064"
click at [1099, 174] on div "No results found." at bounding box center [652, 407] width 1187 height 474
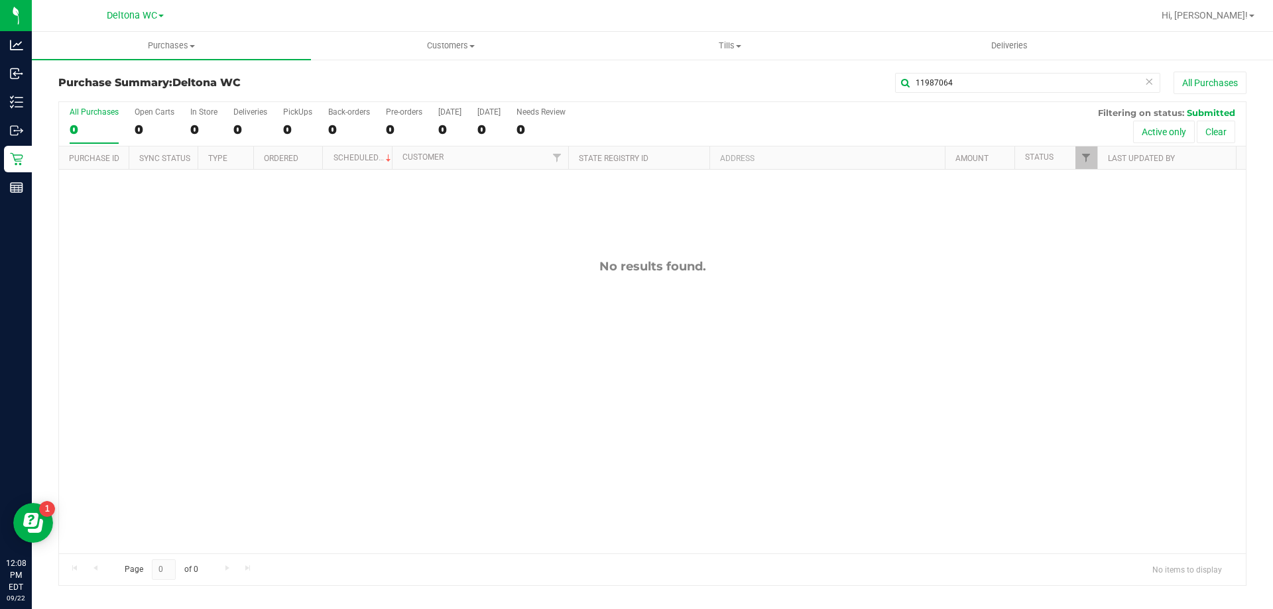
drag, startPoint x: 1096, startPoint y: 171, endPoint x: 1092, endPoint y: 164, distance: 8.3
click at [1095, 170] on div "No results found." at bounding box center [652, 407] width 1187 height 474
click at [1092, 163] on span "Filter" at bounding box center [1086, 158] width 11 height 11
click at [1105, 298] on li "Packed" at bounding box center [1152, 304] width 137 height 14
click at [1102, 304] on label "Packed" at bounding box center [1109, 304] width 40 height 9
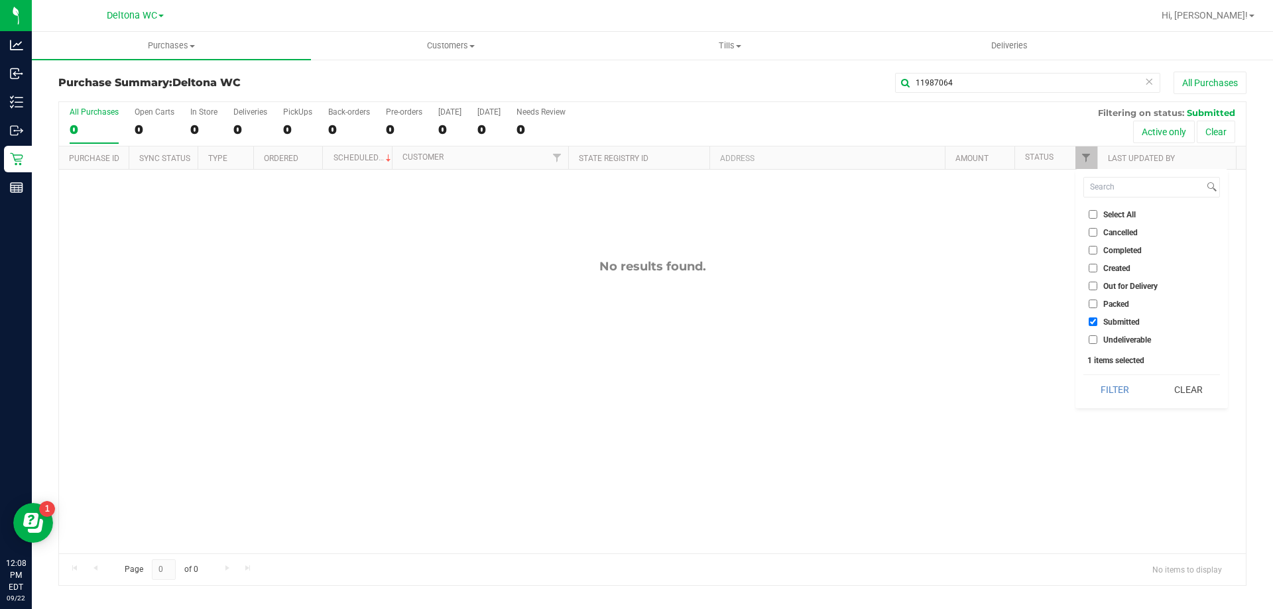
click at [1098, 304] on input "Packed" at bounding box center [1093, 304] width 9 height 9
checkbox input "true"
drag, startPoint x: 1106, startPoint y: 383, endPoint x: 1097, endPoint y: 385, distance: 9.5
click at [1106, 382] on button "Filter" at bounding box center [1116, 389] width 64 height 29
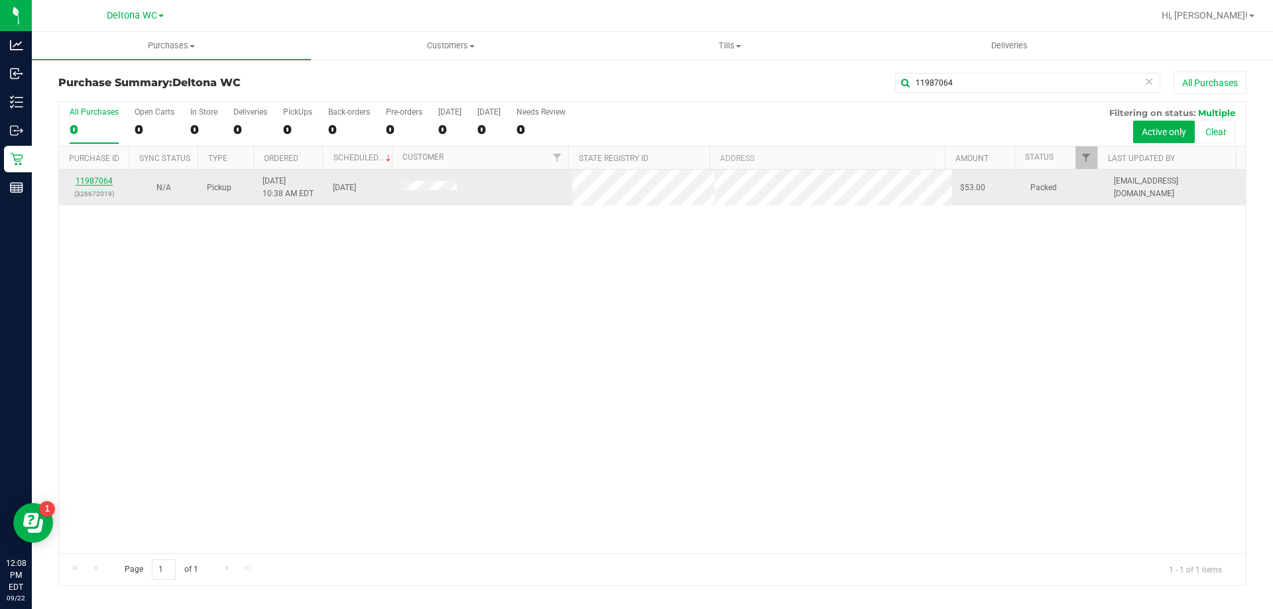
click at [104, 181] on link "11987064" at bounding box center [94, 180] width 37 height 9
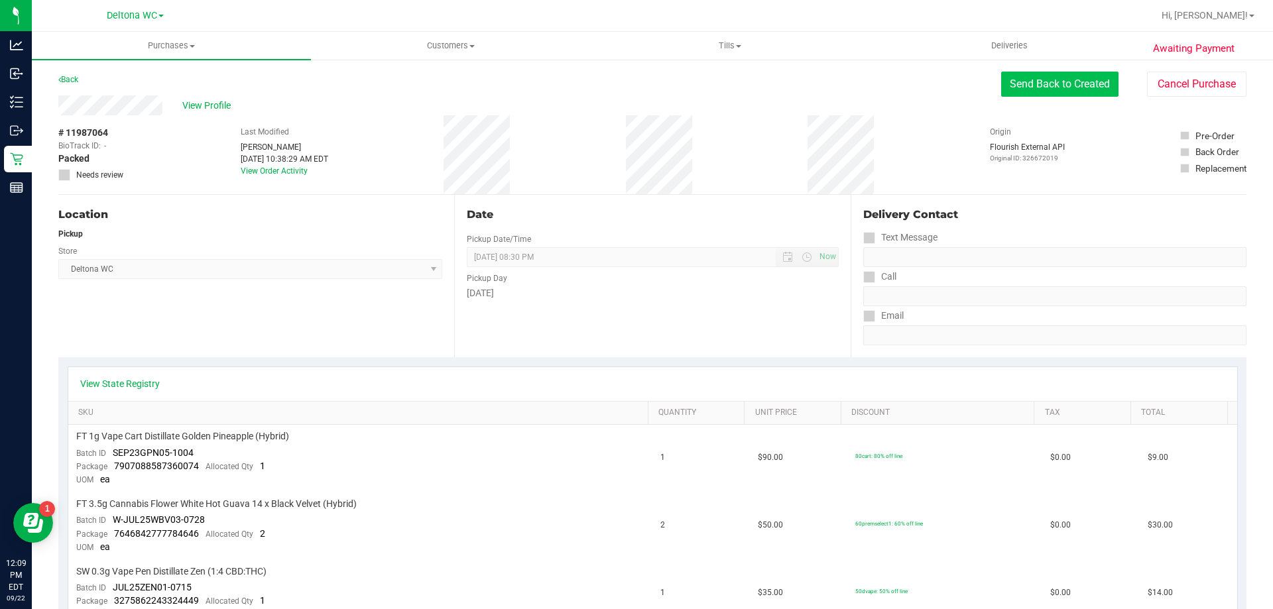
click at [1068, 80] on button "Send Back to Created" at bounding box center [1059, 84] width 117 height 25
click at [1068, 80] on div "Purchases Summary of purchases Fulfillment All purchases Customers All customer…" at bounding box center [652, 321] width 1241 height 578
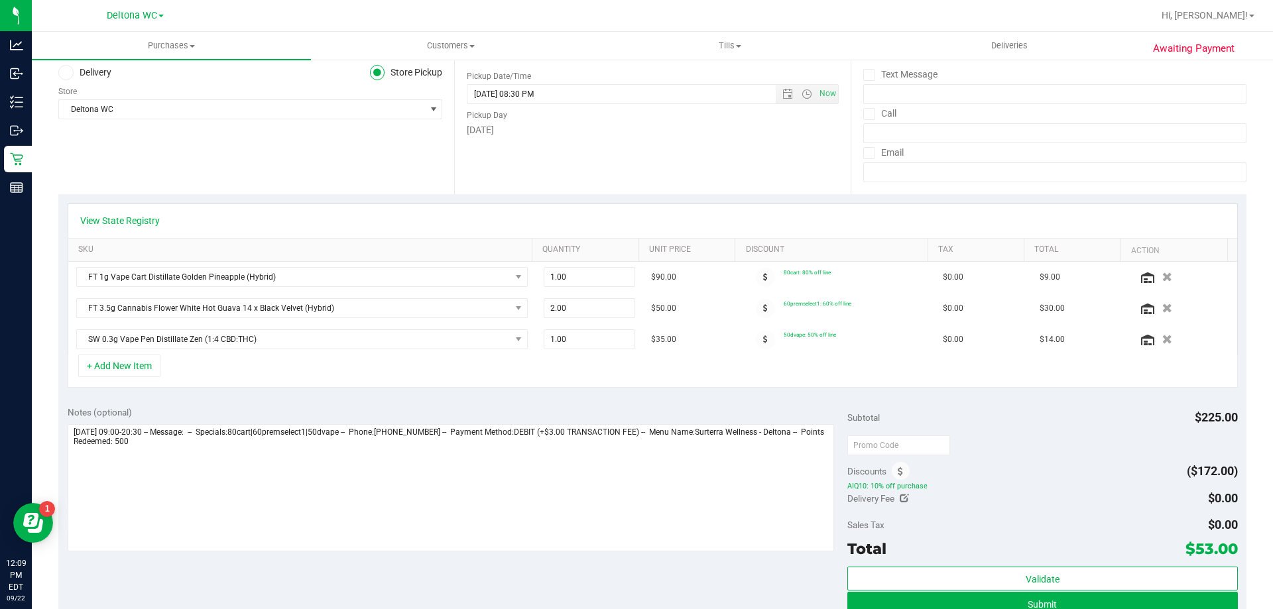
scroll to position [265, 0]
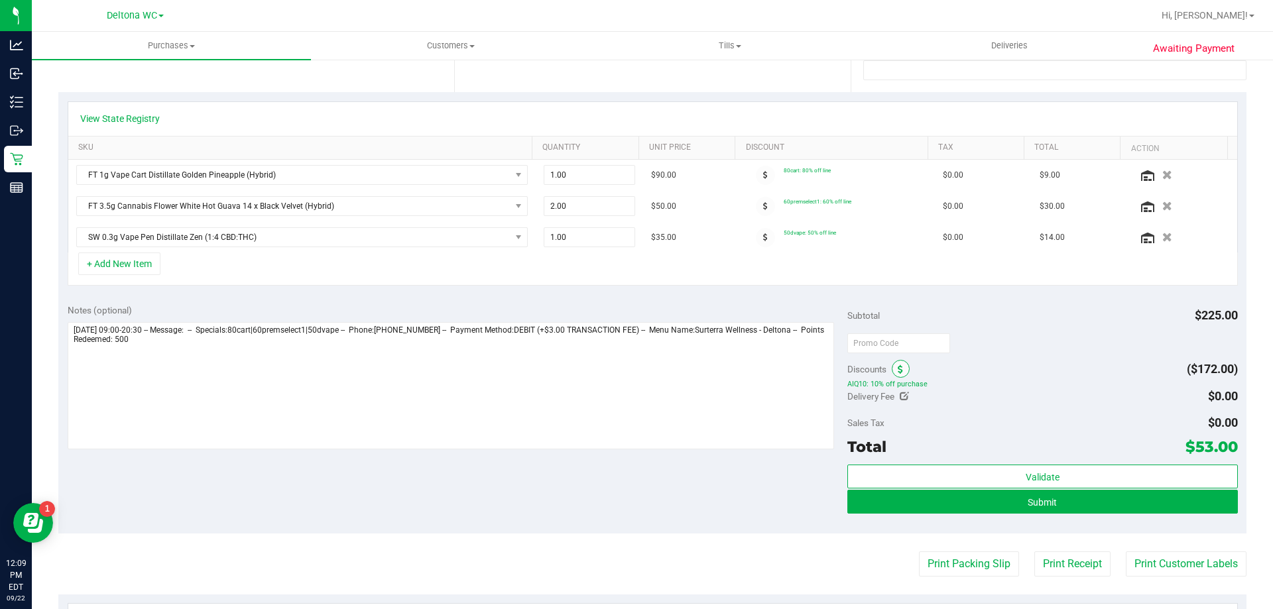
click at [900, 369] on span at bounding box center [901, 369] width 18 height 18
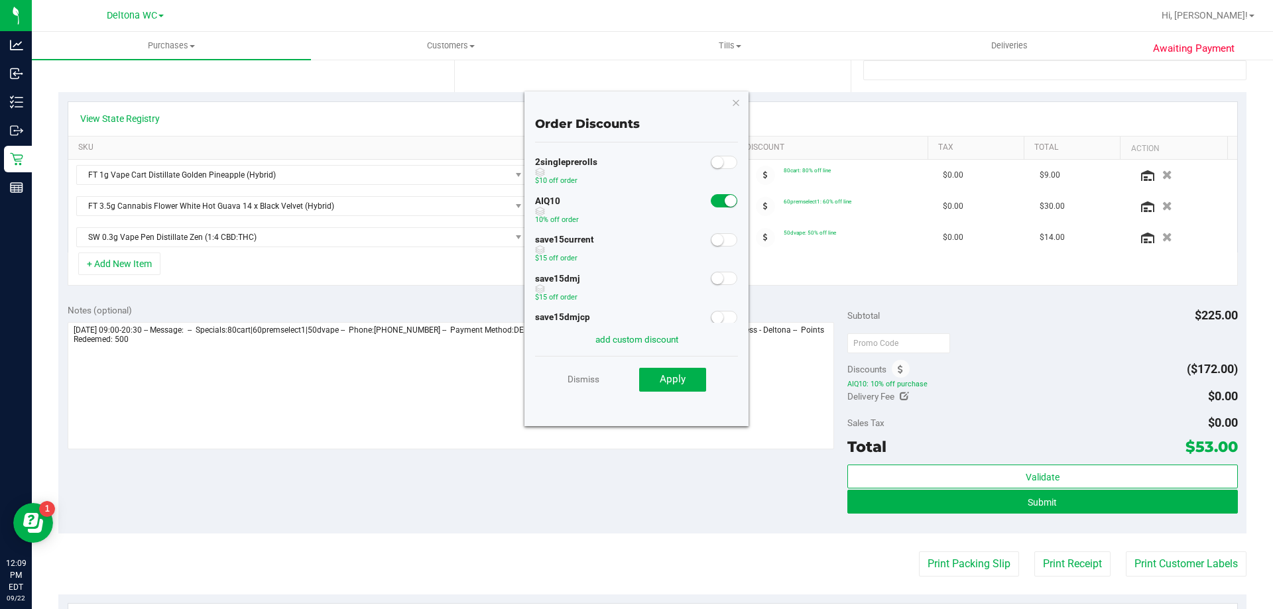
click at [725, 206] on small at bounding box center [731, 201] width 12 height 12
click at [693, 370] on button "Apply" at bounding box center [672, 380] width 67 height 24
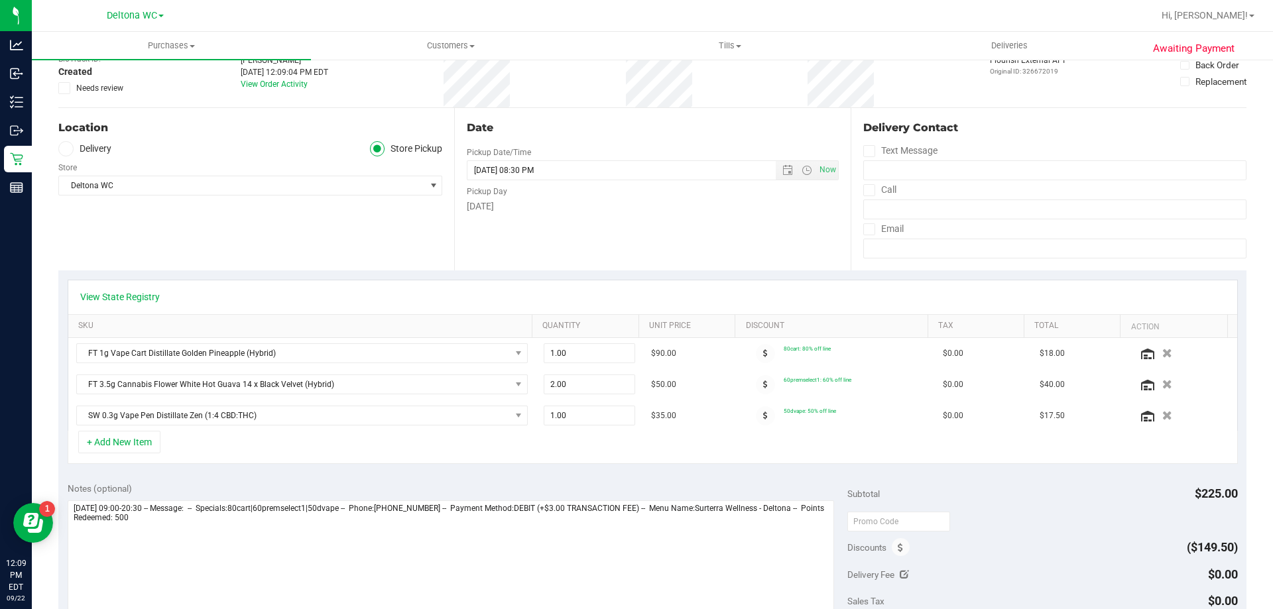
scroll to position [0, 0]
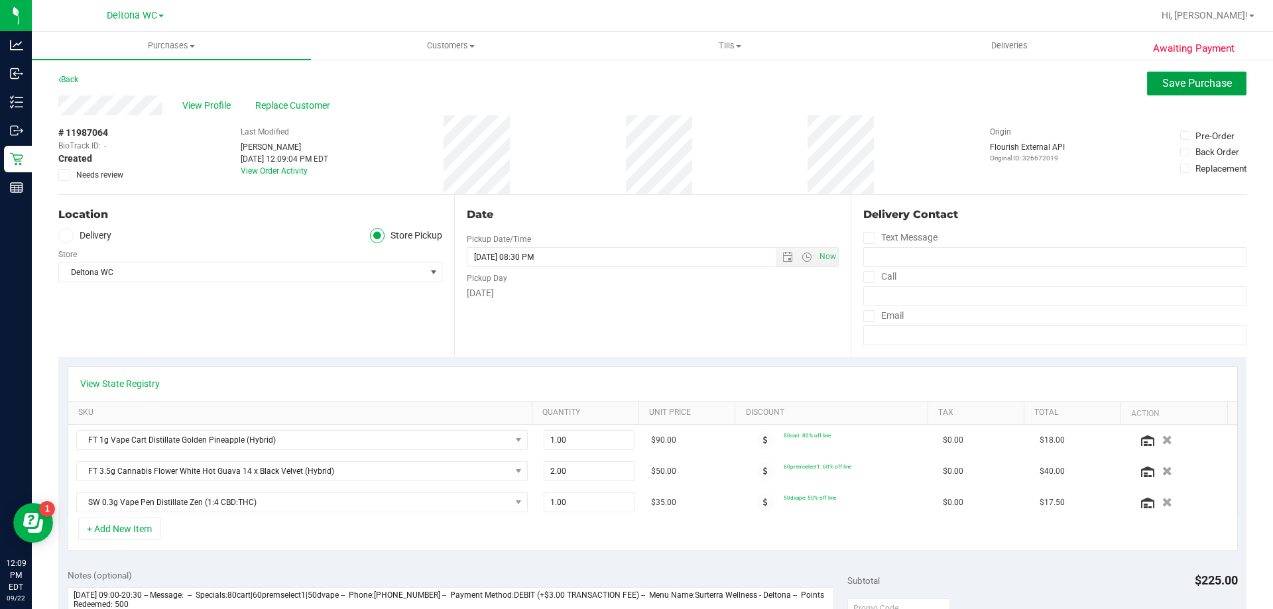
click at [1165, 87] on span "Save Purchase" at bounding box center [1198, 83] width 70 height 13
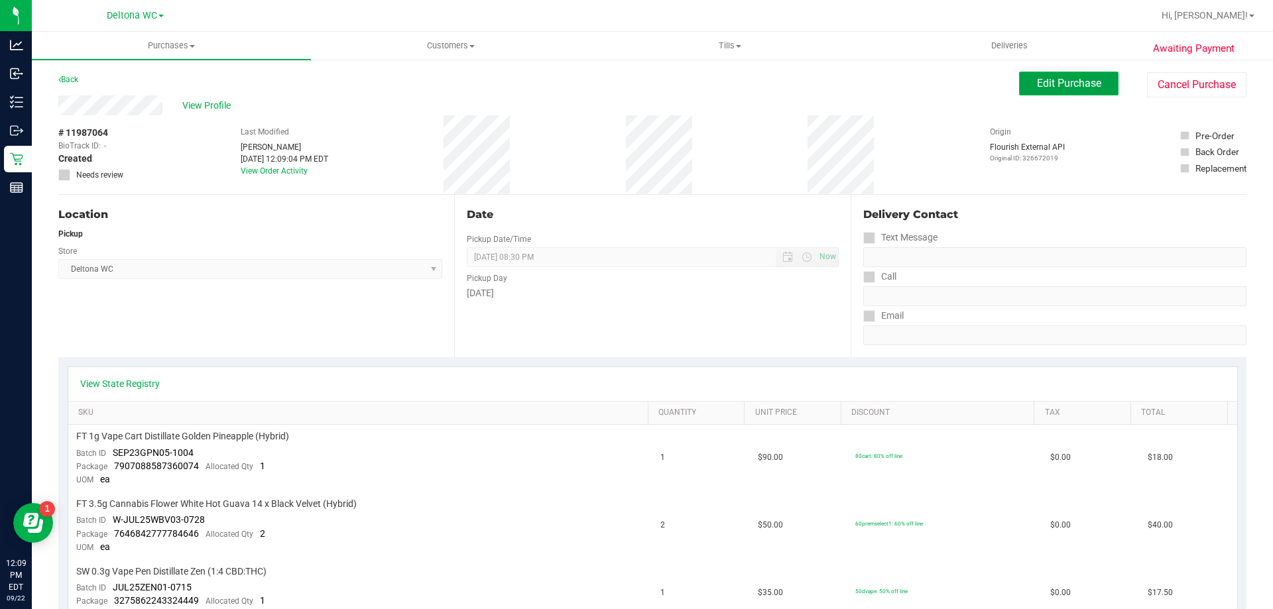
click at [1053, 86] on span "Edit Purchase" at bounding box center [1069, 83] width 64 height 13
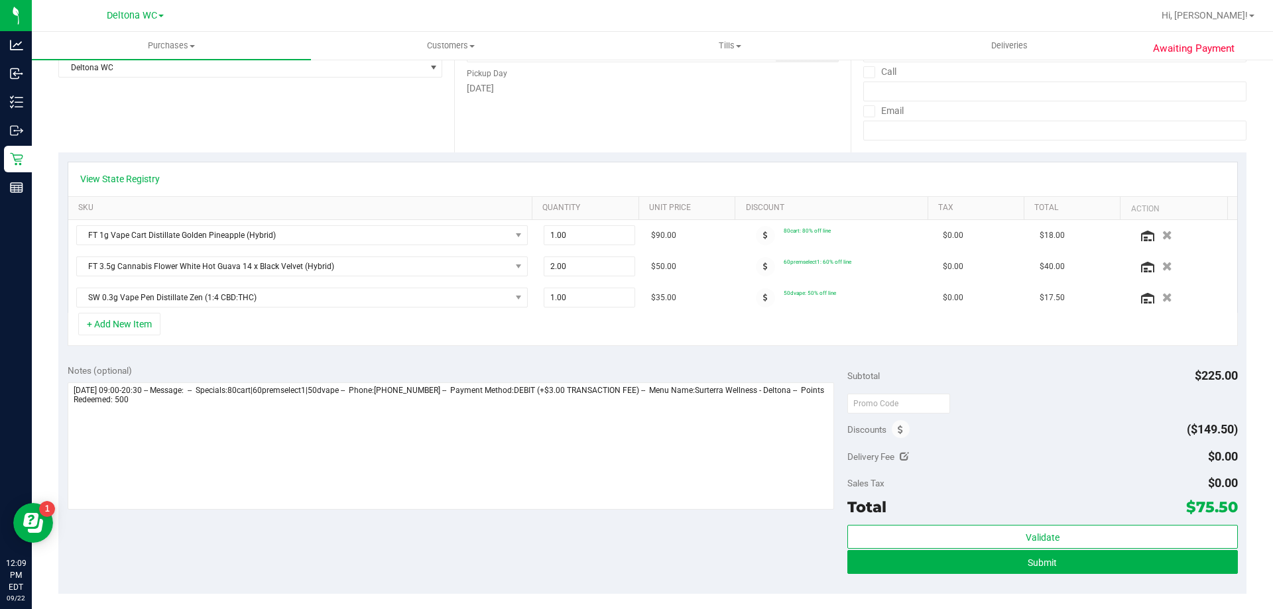
scroll to position [398, 0]
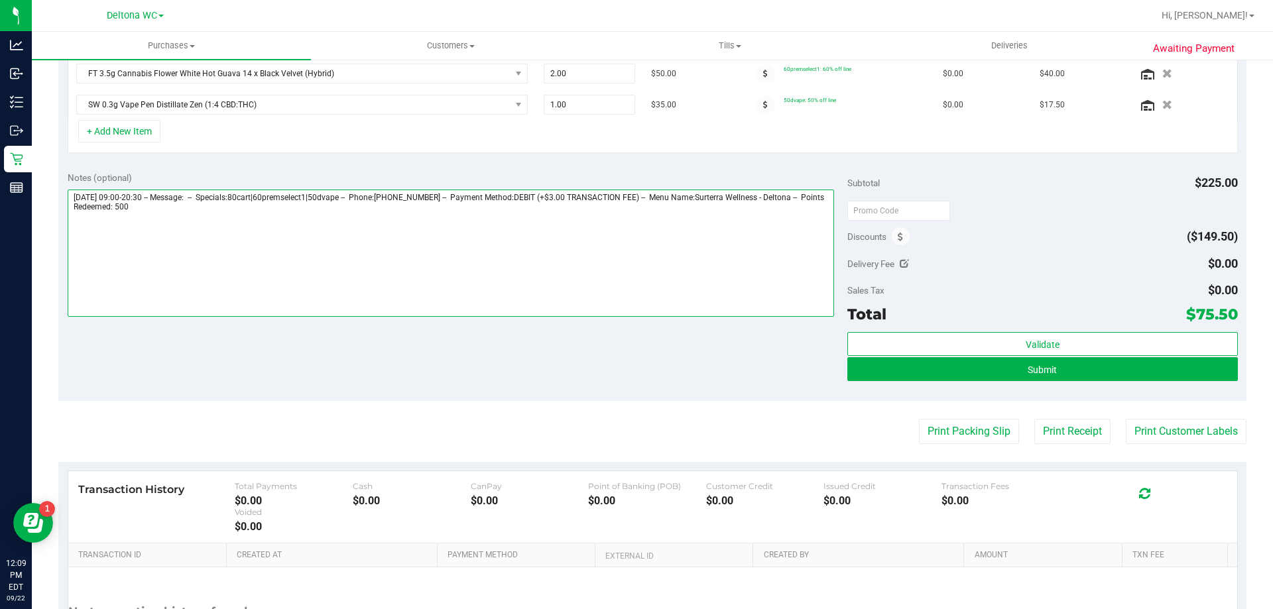
click at [173, 208] on textarea at bounding box center [451, 253] width 767 height 127
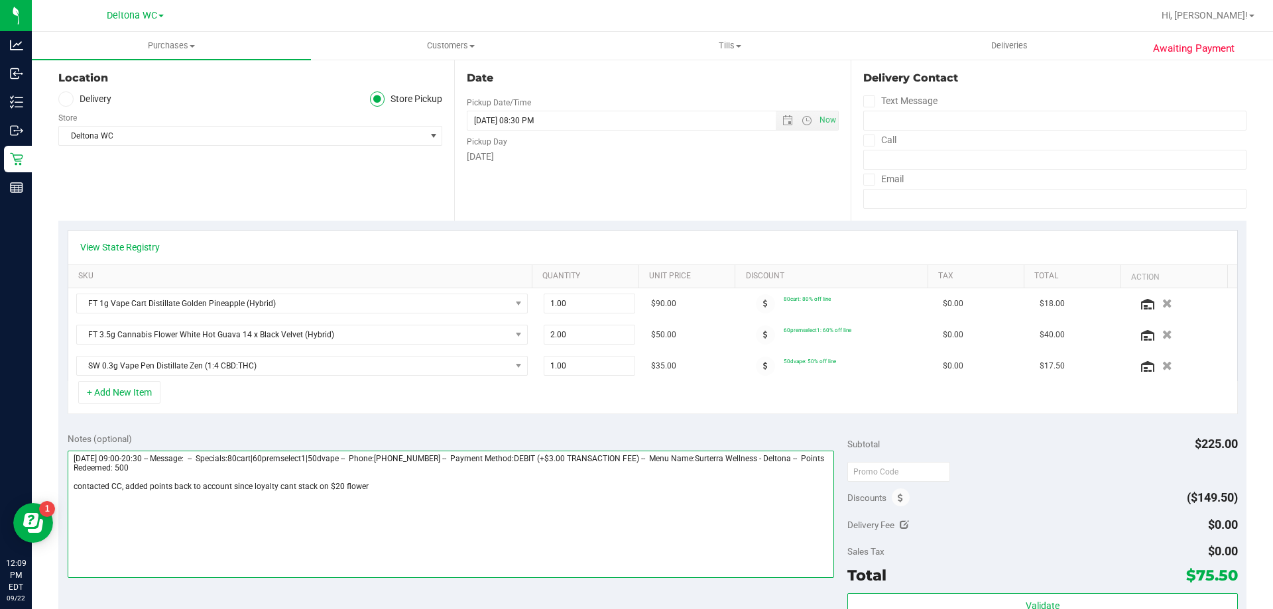
scroll to position [0, 0]
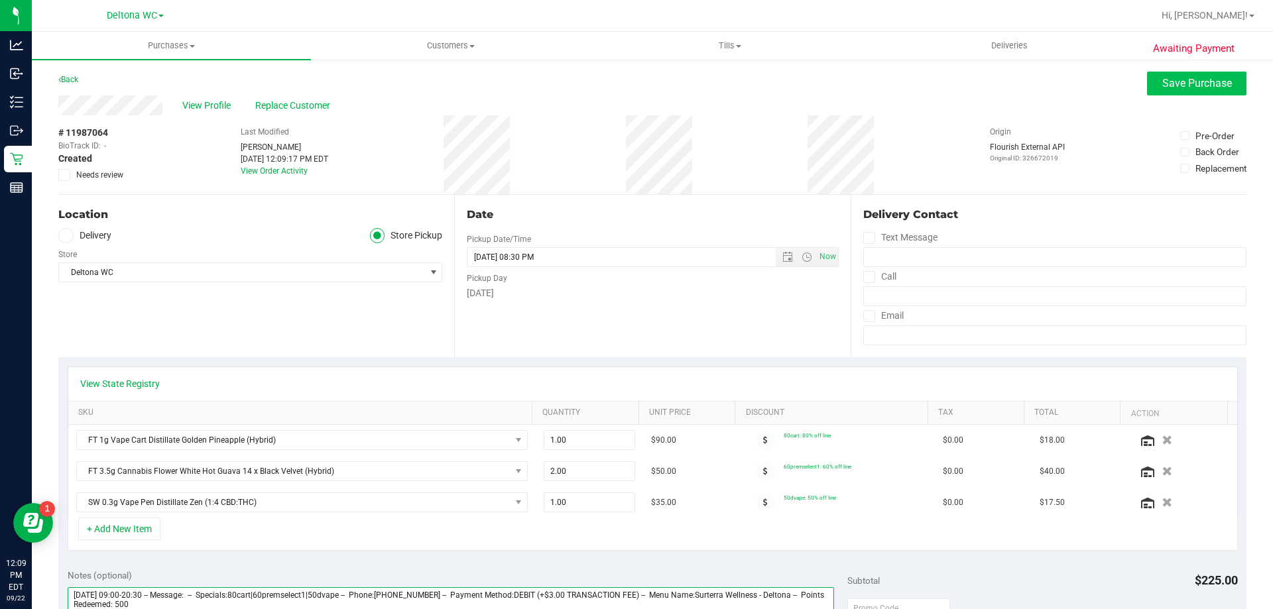
type textarea "Monday 09/22/2025 09:00-20:30 -- Message: -- Specials:80cart|60premselect1|50dv…"
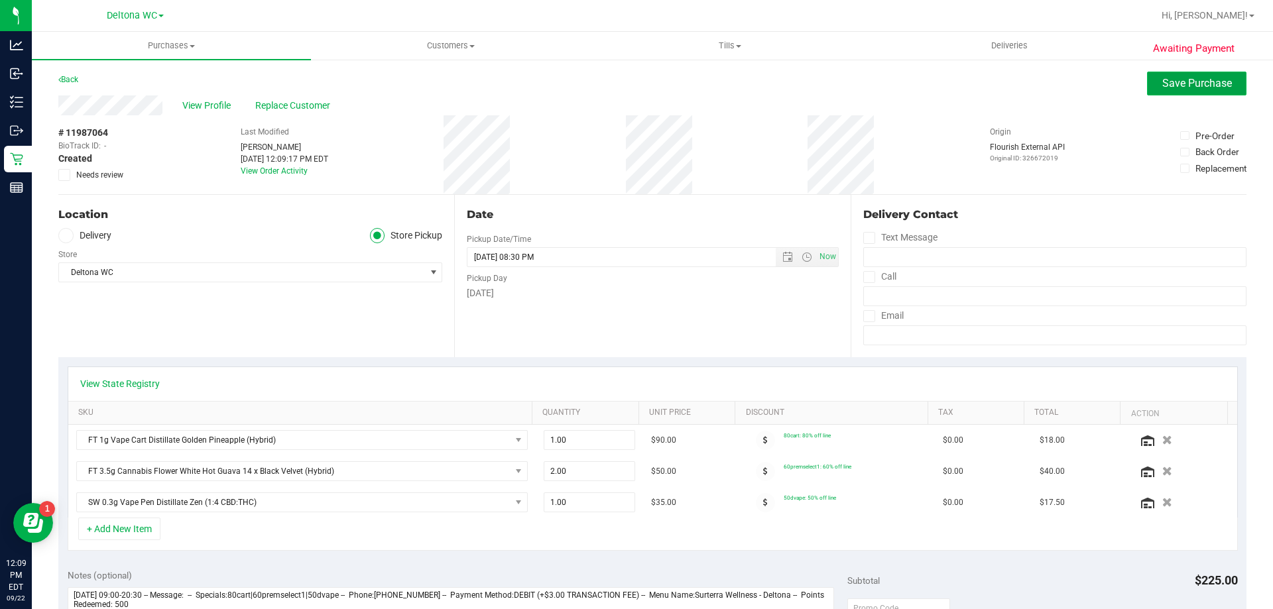
click at [1214, 85] on span "Save Purchase" at bounding box center [1198, 83] width 70 height 13
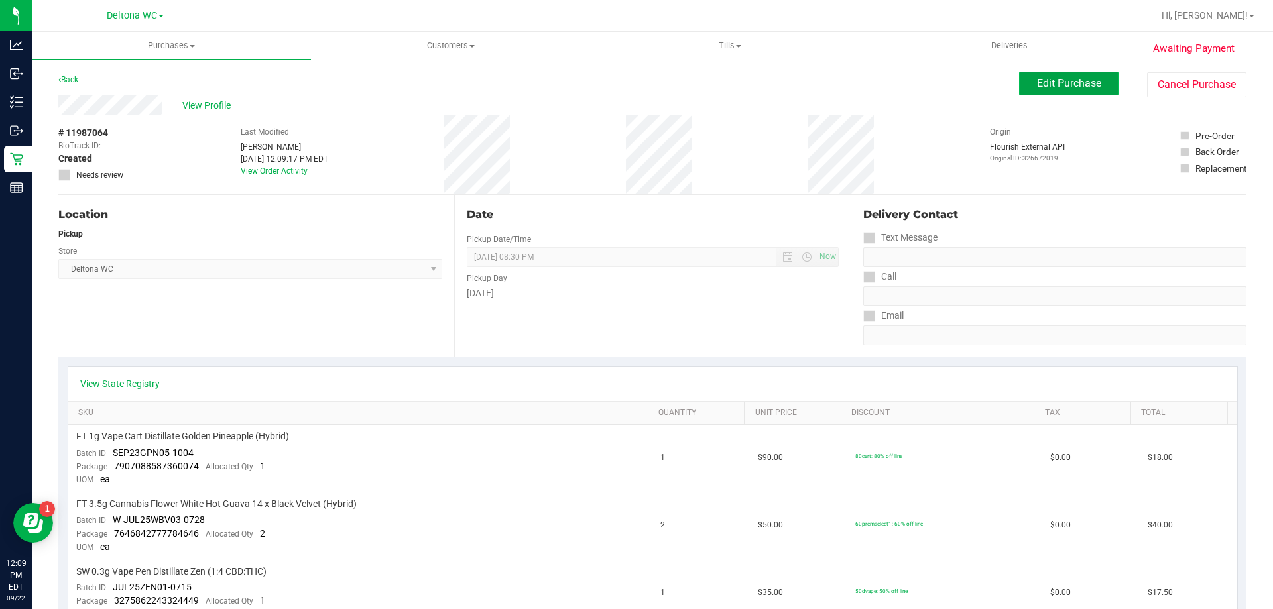
click at [1059, 88] on span "Edit Purchase" at bounding box center [1069, 83] width 64 height 13
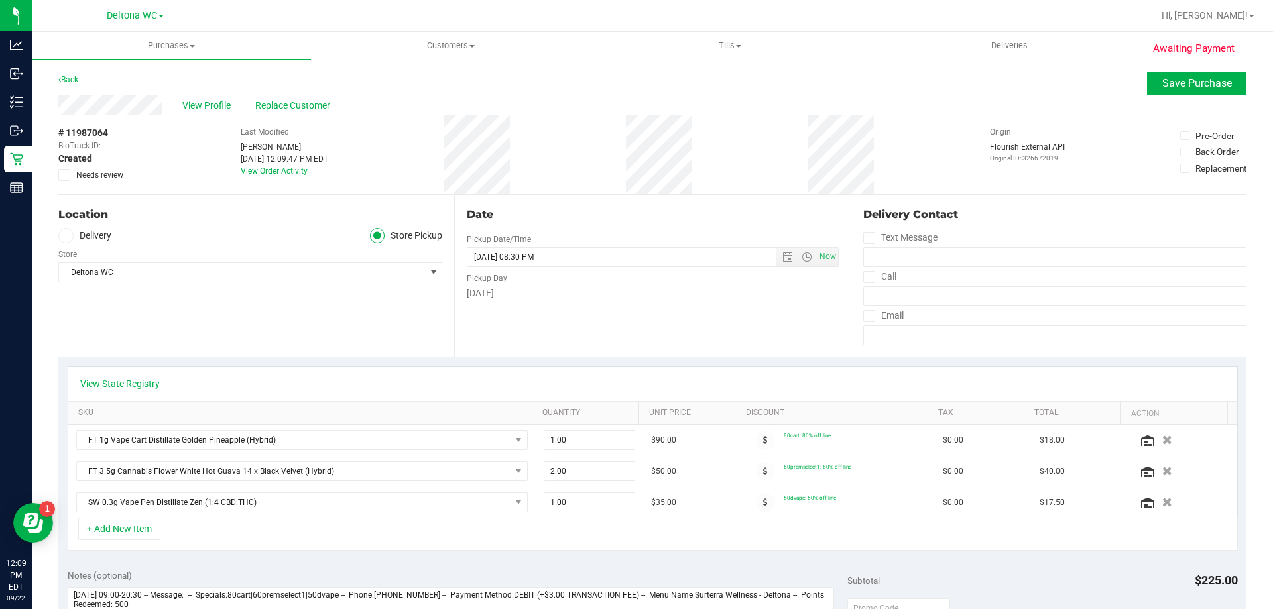
click at [68, 173] on span at bounding box center [64, 175] width 12 height 12
click at [0, 0] on input "Needs review" at bounding box center [0, 0] width 0 height 0
click at [1192, 81] on span "Save Purchase" at bounding box center [1198, 83] width 70 height 13
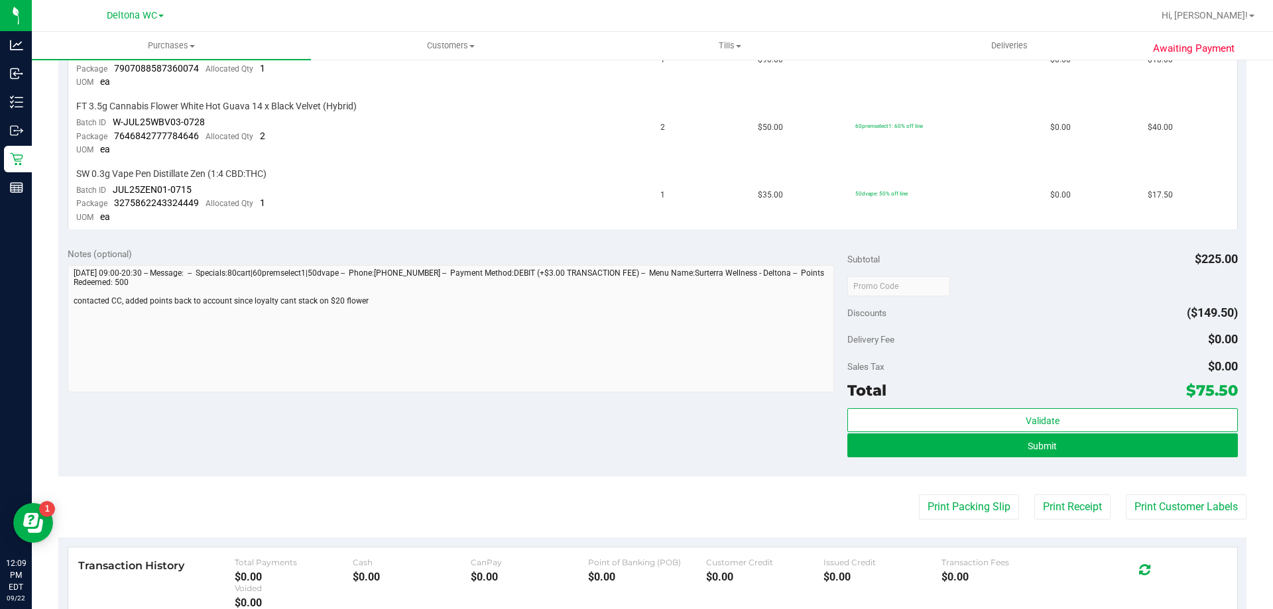
scroll to position [601, 0]
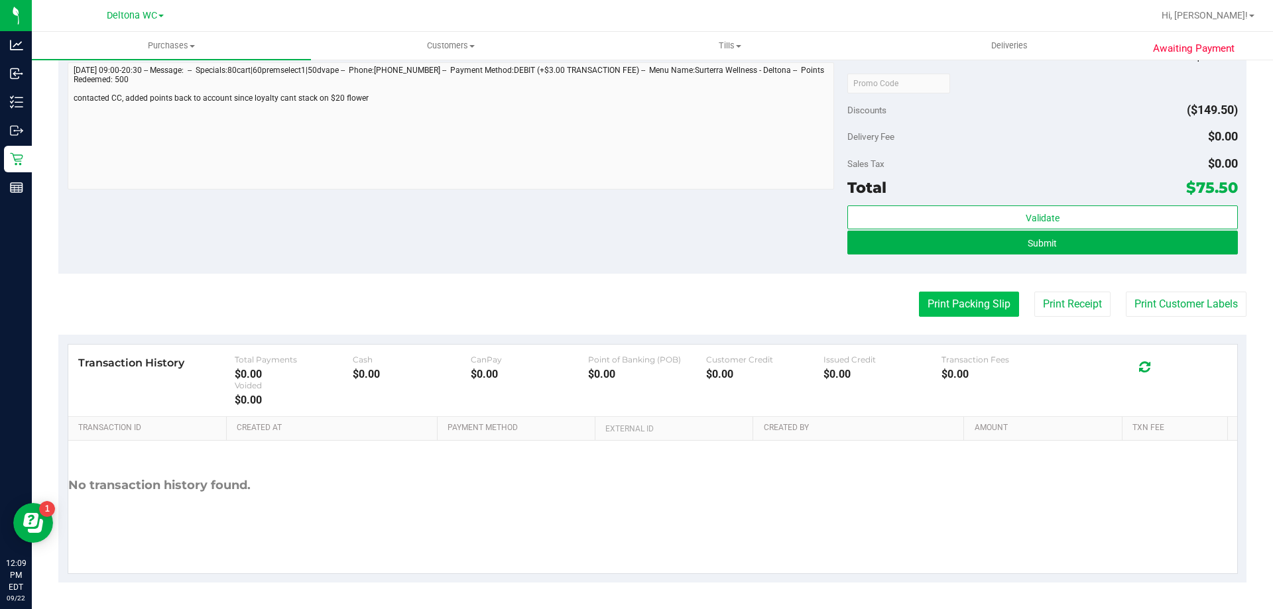
drag, startPoint x: 944, startPoint y: 284, endPoint x: 944, endPoint y: 298, distance: 13.9
click at [944, 285] on purchase-details "Back Edit Purchase Cancel Purchase View Profile # 11987064 BioTrack ID: - Creat…" at bounding box center [652, 27] width 1188 height 1112
click at [944, 300] on button "Print Packing Slip" at bounding box center [969, 304] width 100 height 25
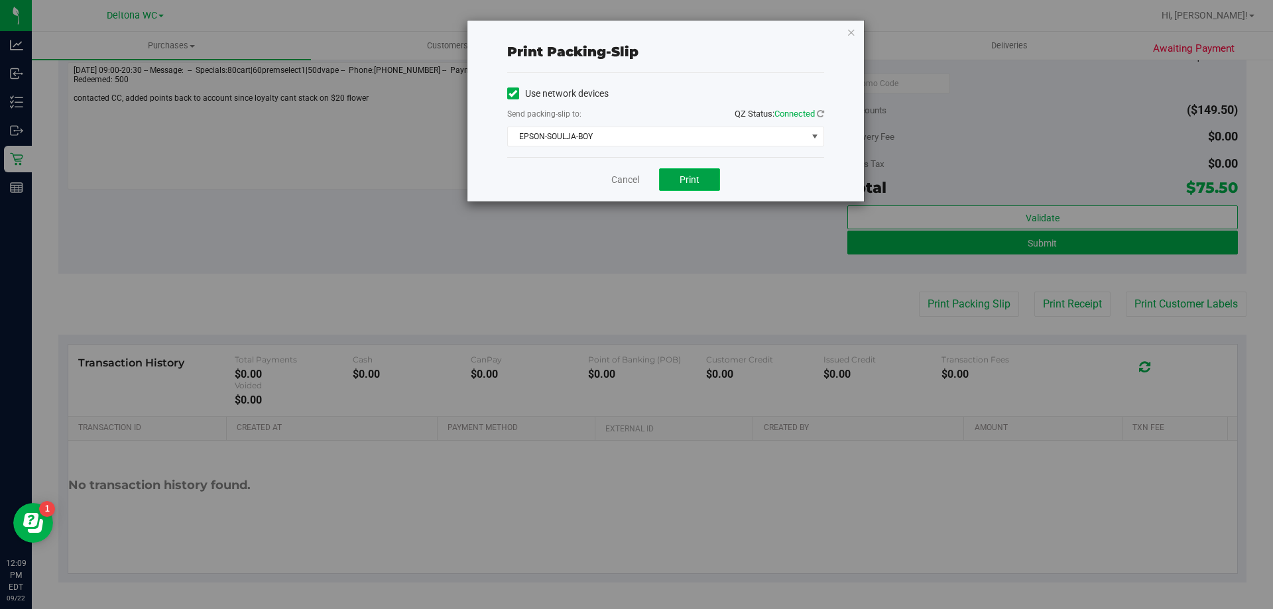
click at [686, 179] on span "Print" at bounding box center [690, 179] width 20 height 11
click at [635, 179] on link "Cancel" at bounding box center [625, 180] width 28 height 14
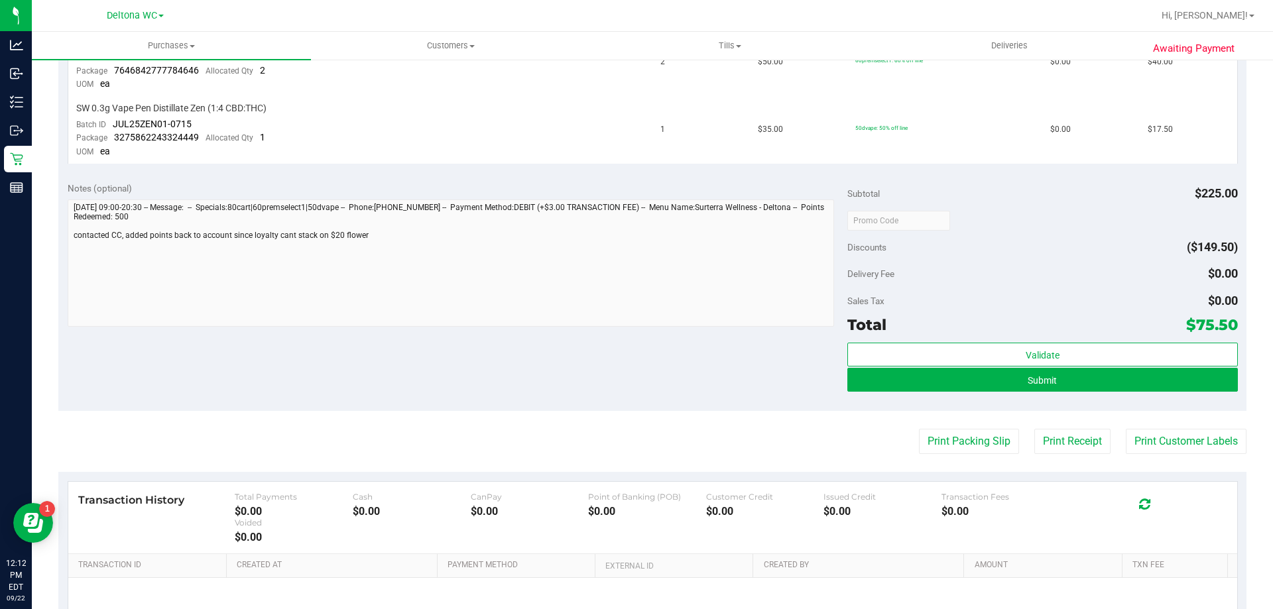
scroll to position [464, 0]
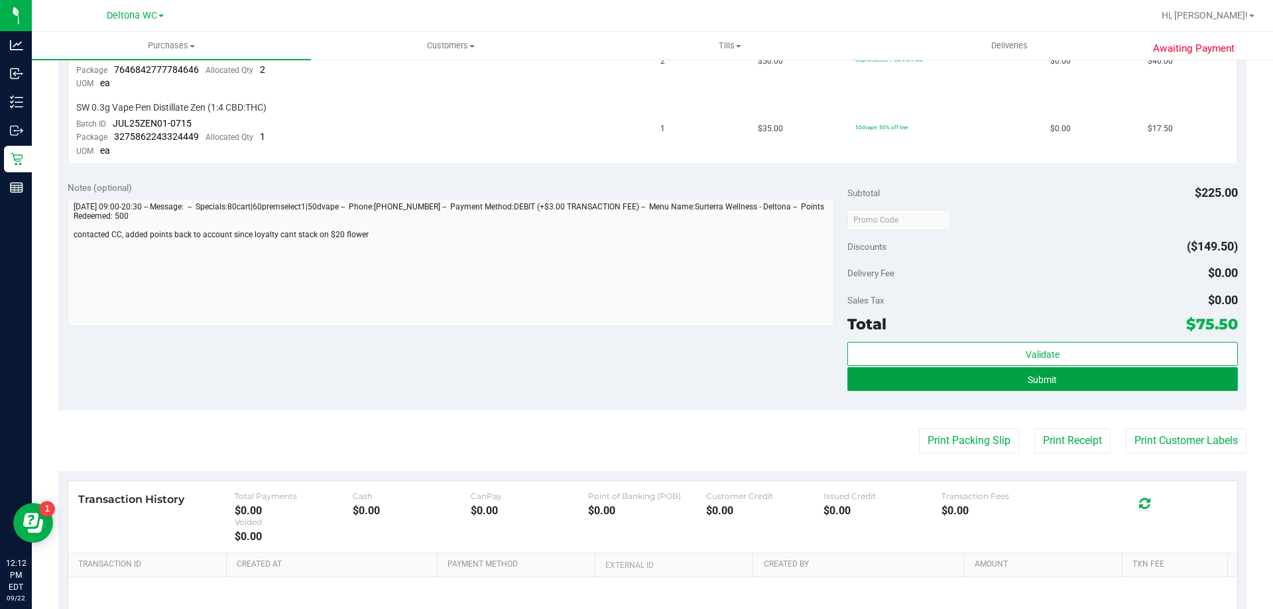
click at [1175, 386] on button "Submit" at bounding box center [1043, 379] width 390 height 24
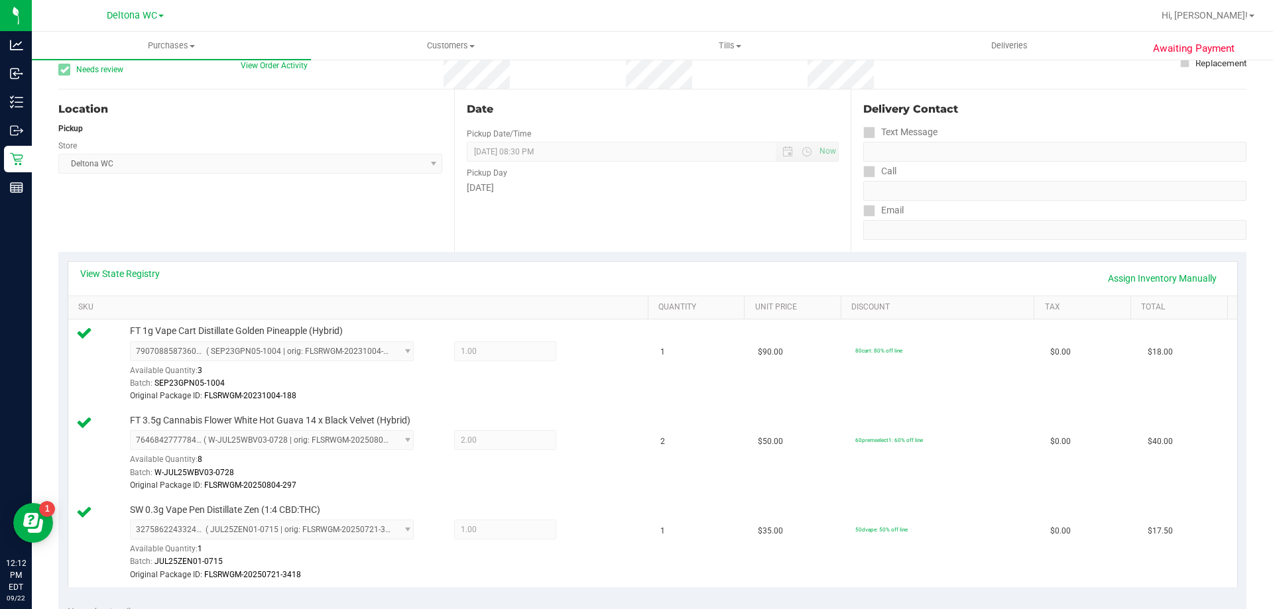
scroll to position [0, 0]
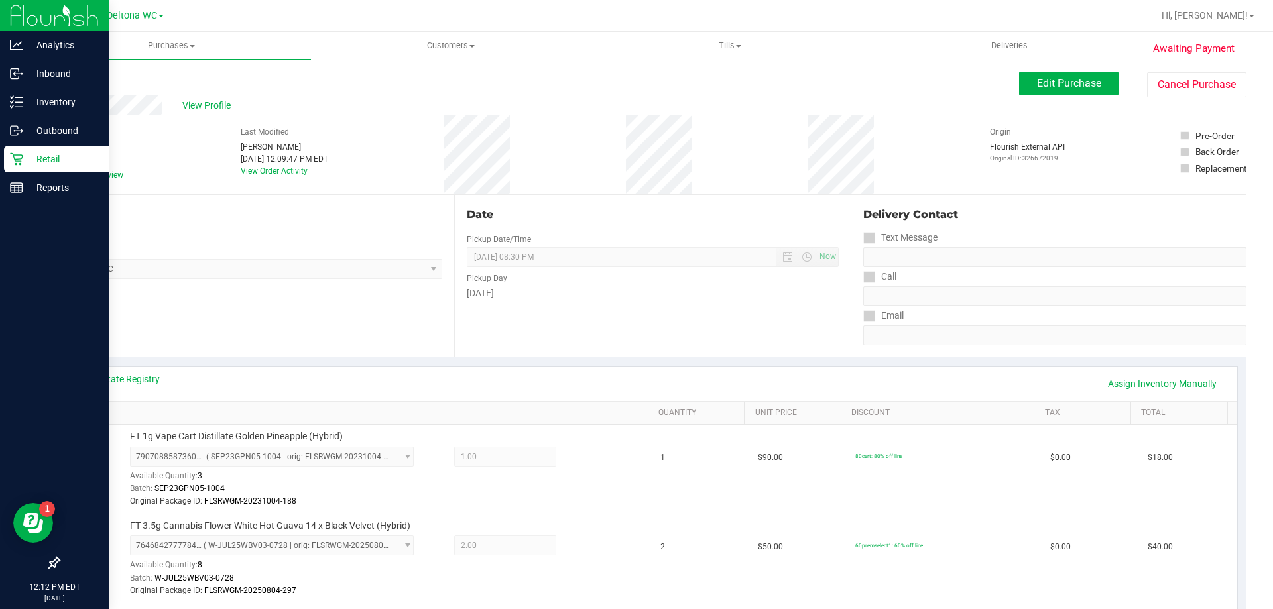
click at [24, 163] on p "Retail" at bounding box center [63, 159] width 80 height 16
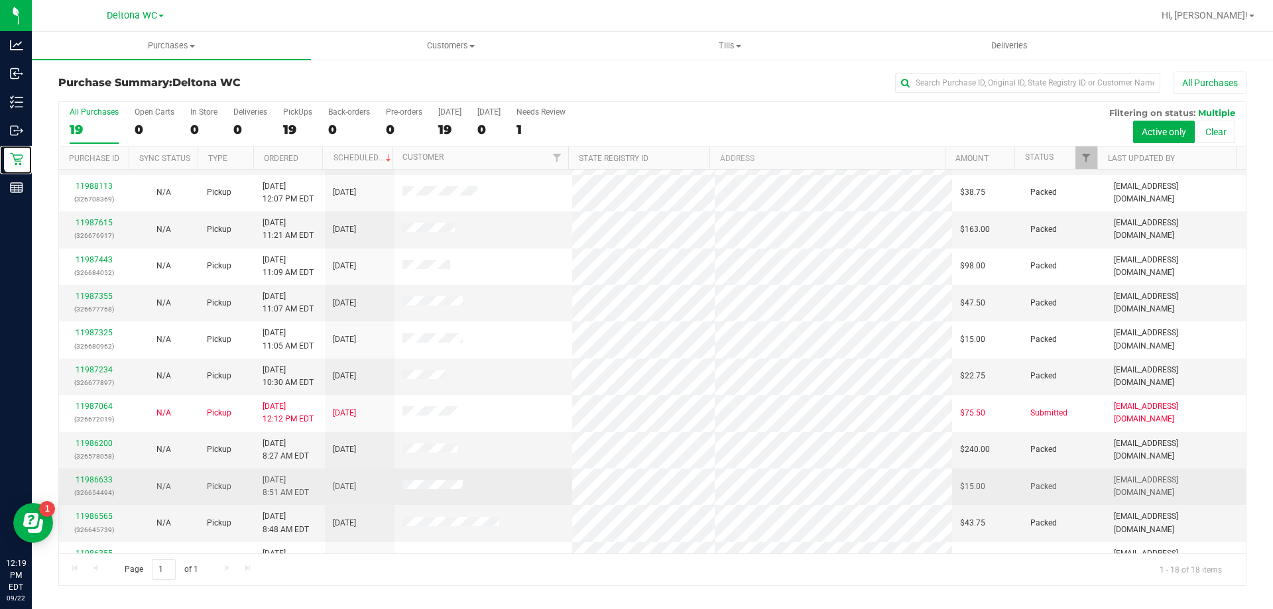
scroll to position [133, 0]
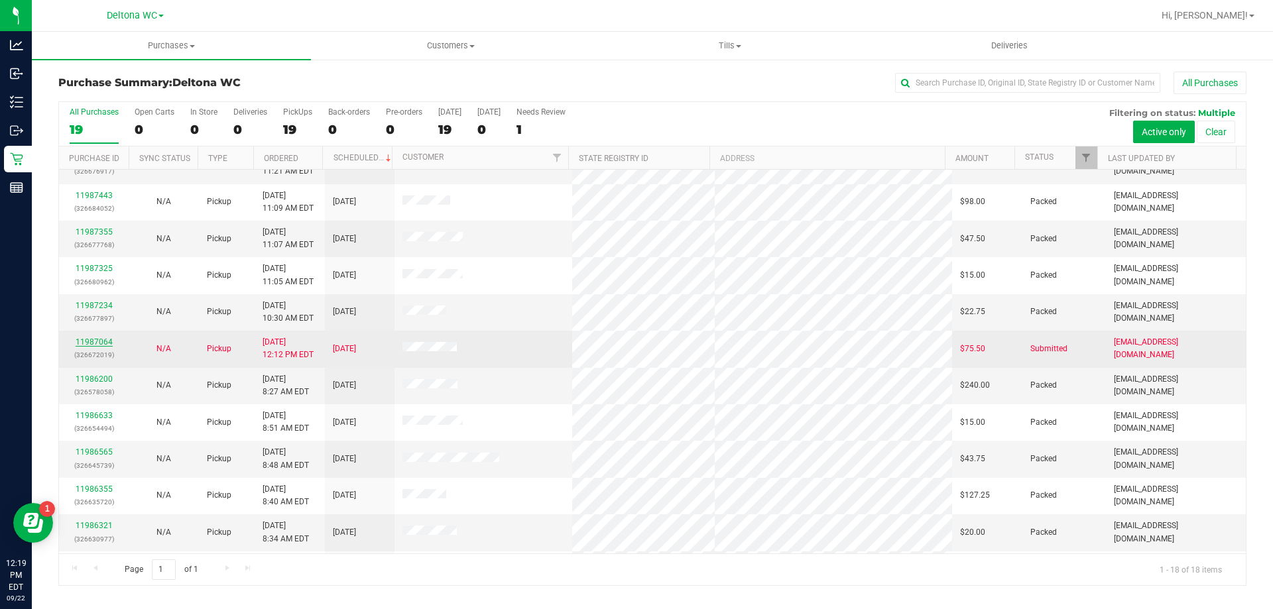
click at [98, 342] on link "11987064" at bounding box center [94, 342] width 37 height 9
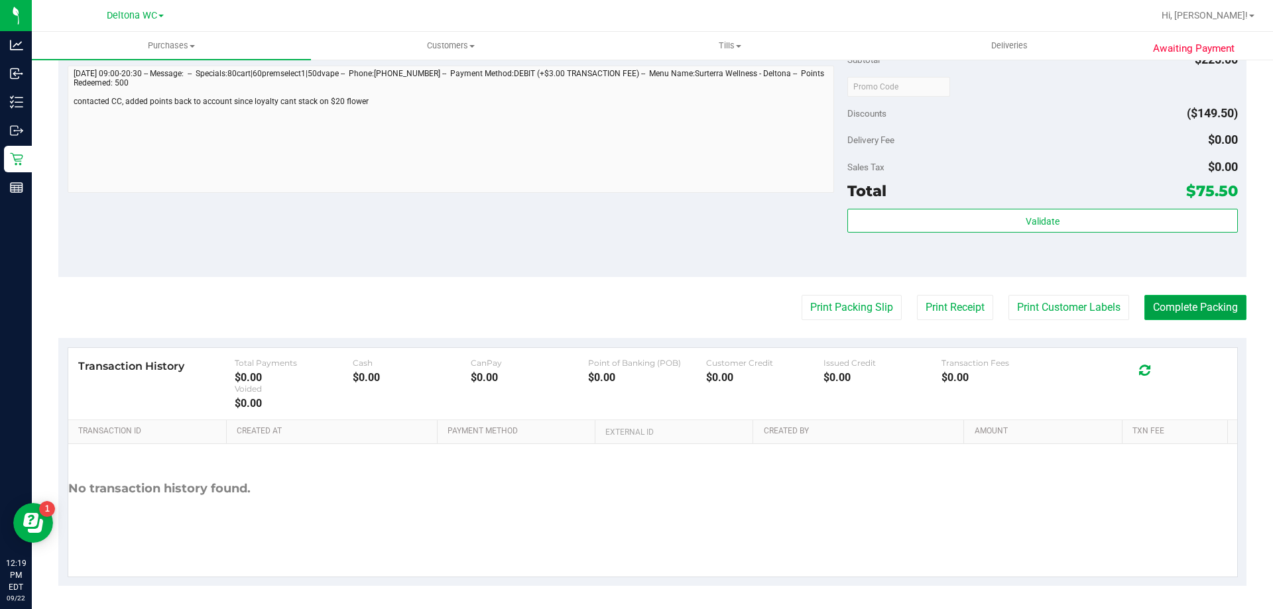
click at [1151, 310] on button "Complete Packing" at bounding box center [1196, 307] width 102 height 25
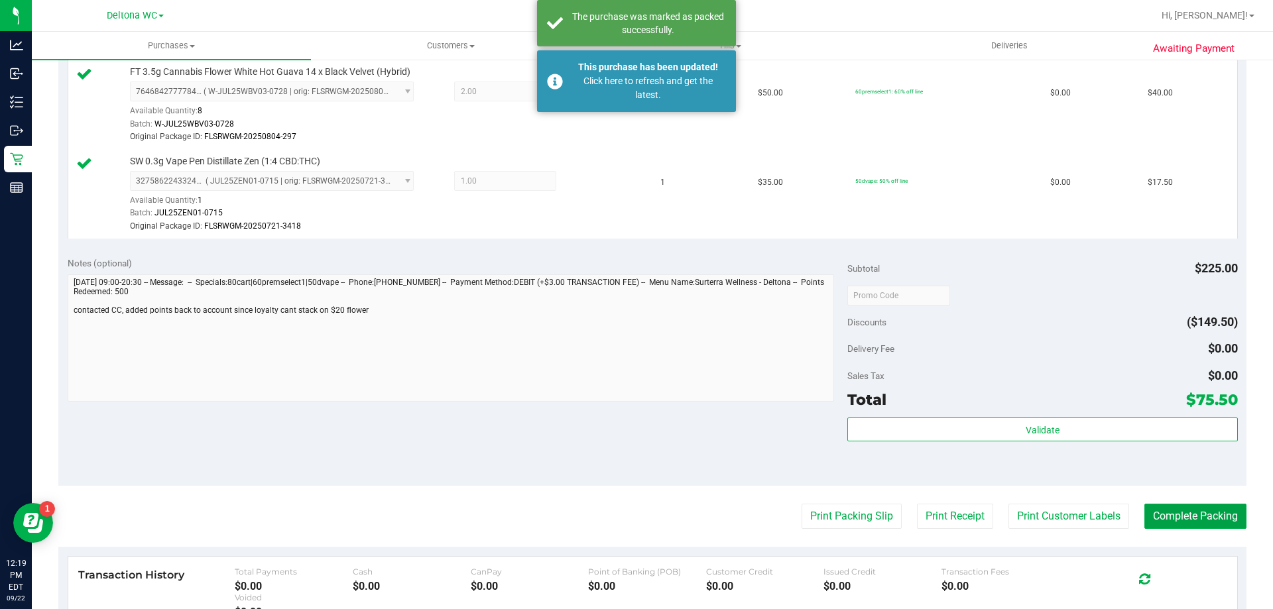
scroll to position [464, 0]
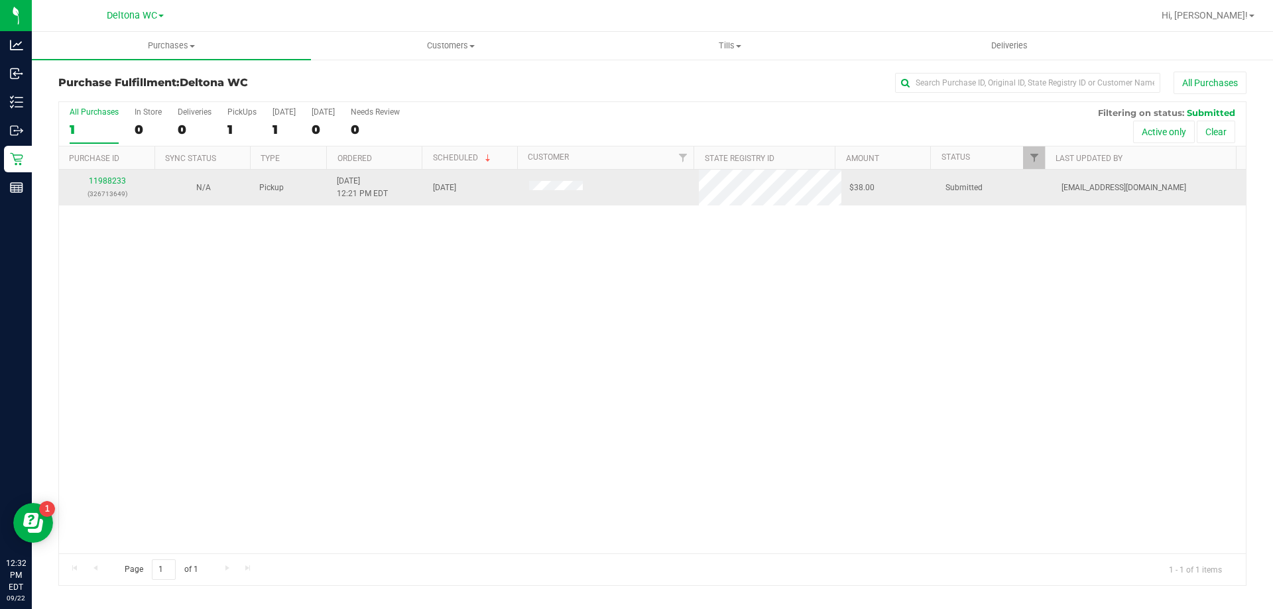
click at [95, 176] on div "11988233 (326713649)" at bounding box center [107, 187] width 80 height 25
click at [99, 177] on link "11988233" at bounding box center [107, 180] width 37 height 9
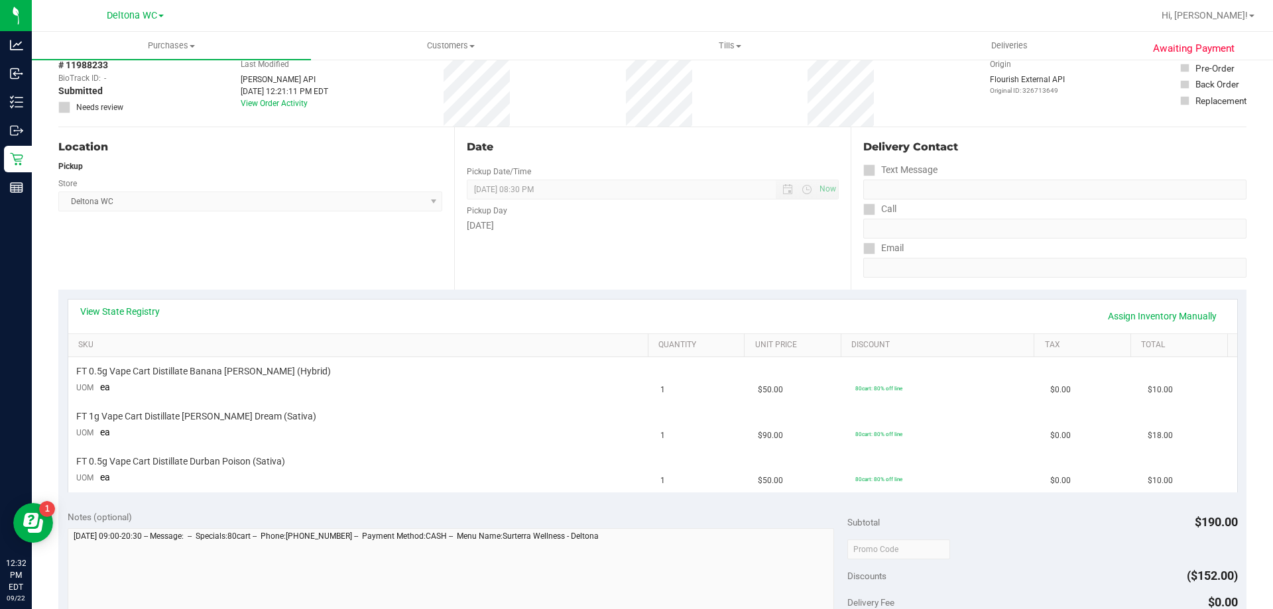
scroll to position [133, 0]
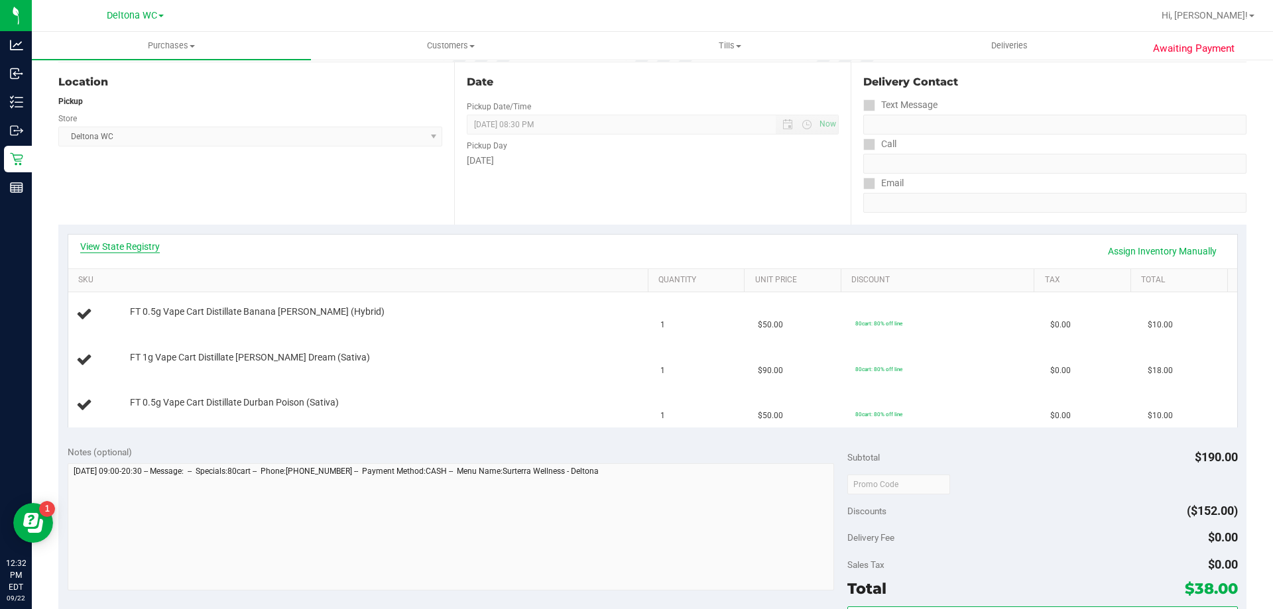
click at [143, 244] on link "View State Registry" at bounding box center [120, 246] width 80 height 13
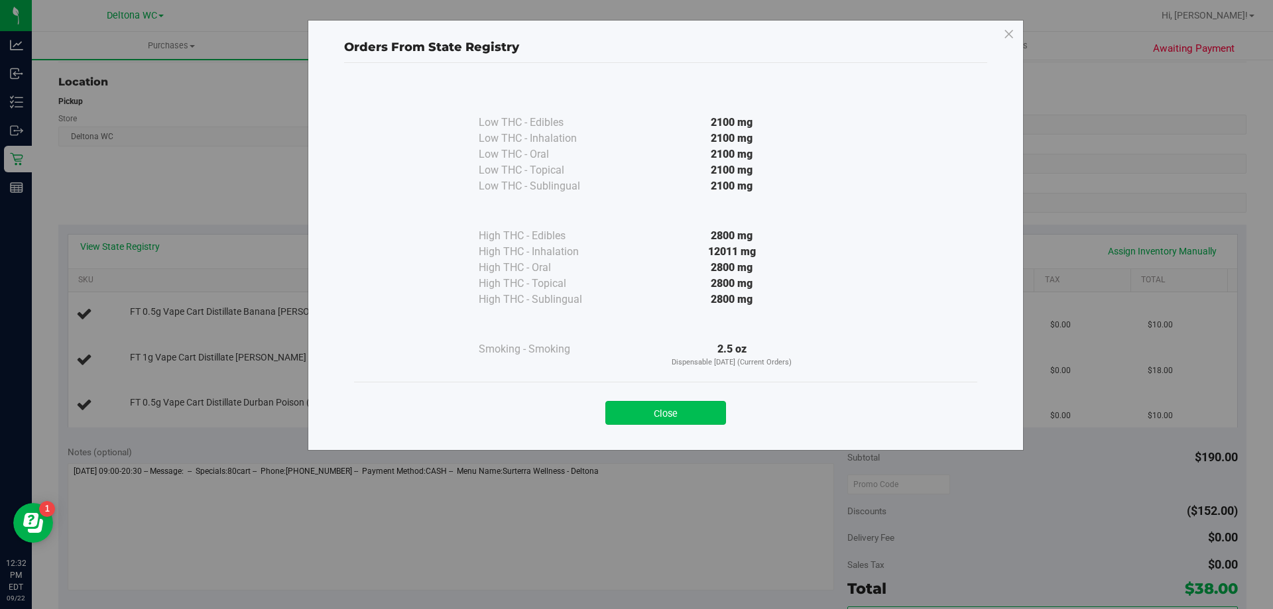
click at [707, 408] on button "Close" at bounding box center [665, 413] width 121 height 24
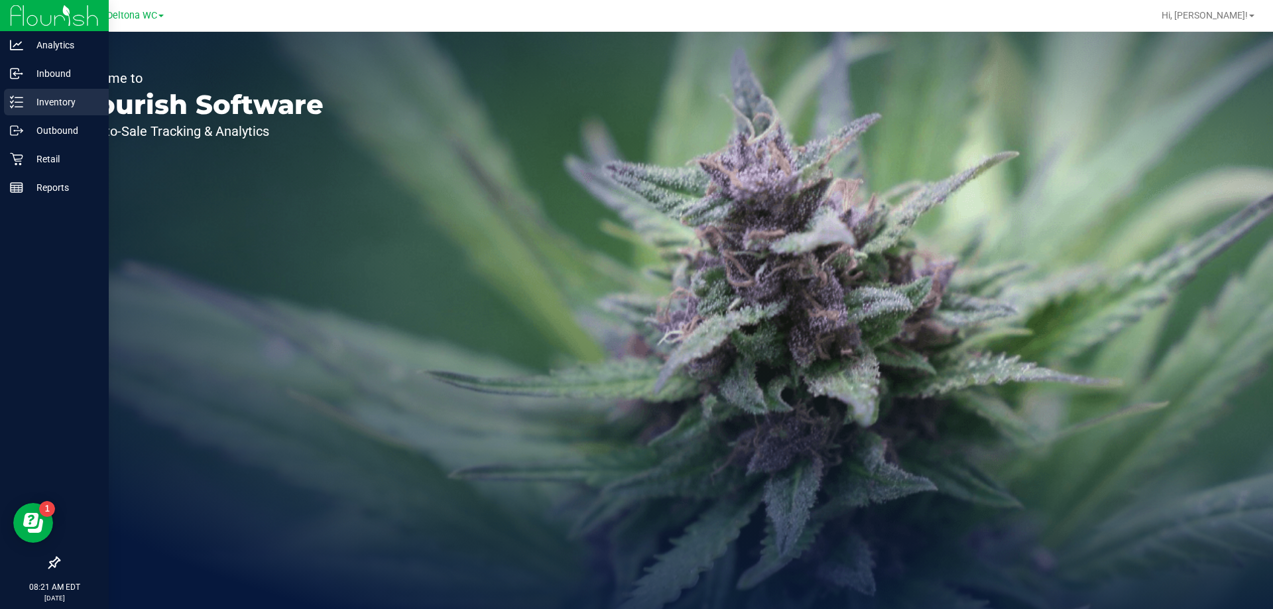
click at [56, 107] on p "Inventory" at bounding box center [63, 102] width 80 height 16
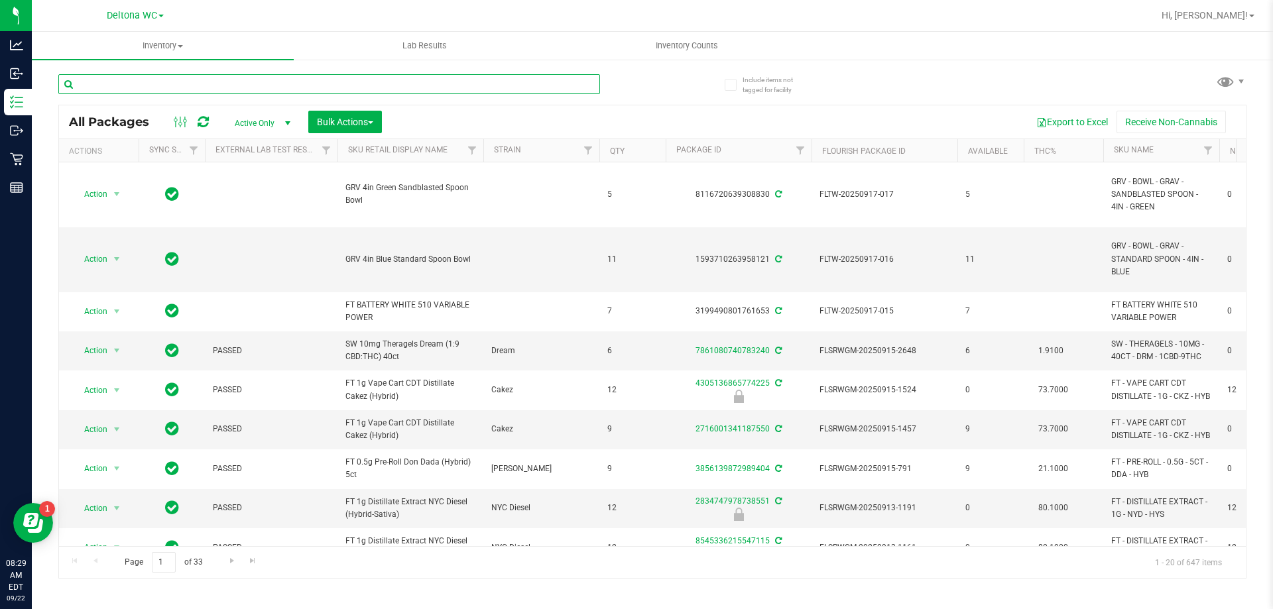
click at [247, 86] on input "text" at bounding box center [329, 84] width 542 height 20
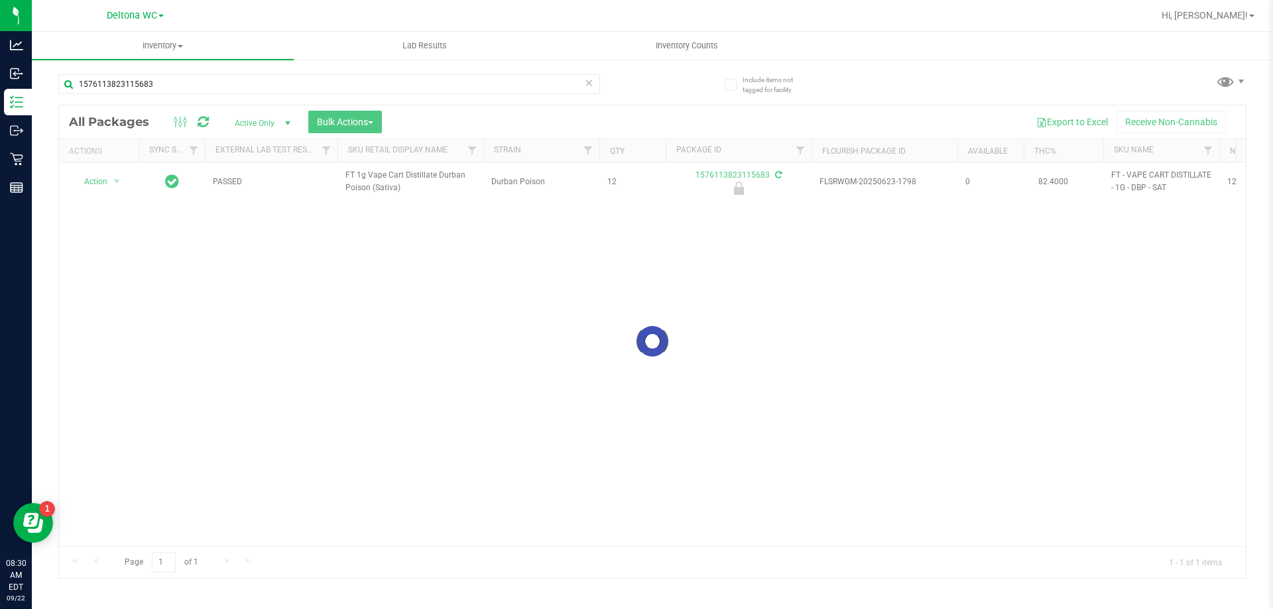
click at [405, 177] on div at bounding box center [652, 341] width 1187 height 473
click at [405, 176] on span "FT 1g Vape Cart Distillate Durban Poison (Sativa)" at bounding box center [411, 181] width 130 height 25
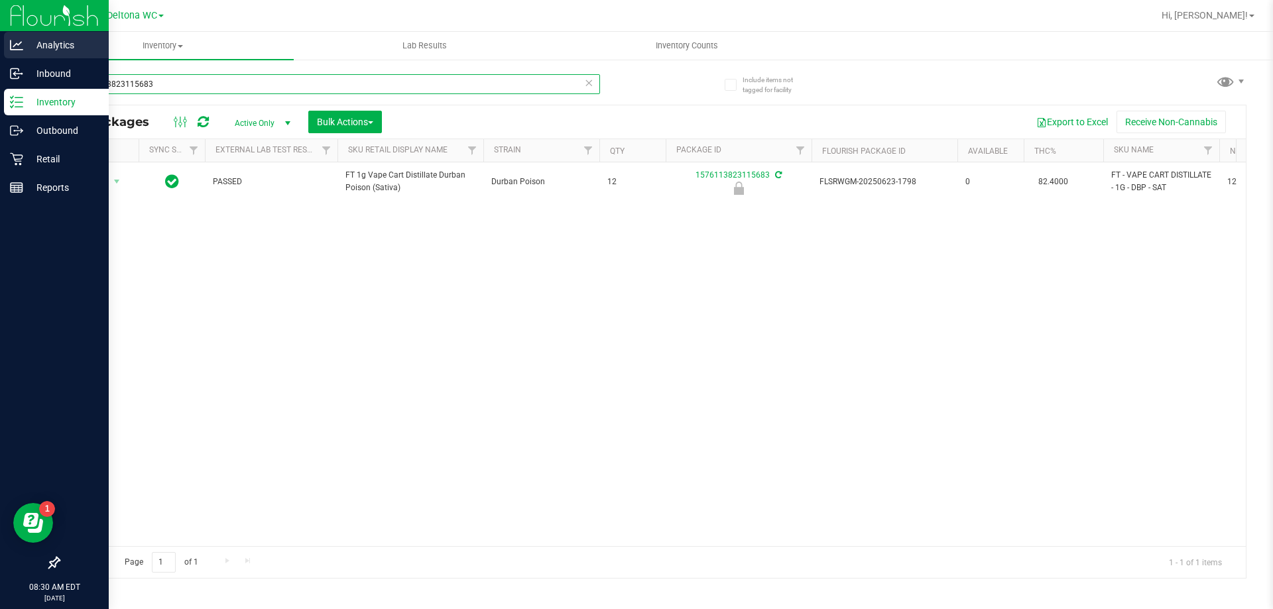
drag, startPoint x: 175, startPoint y: 86, endPoint x: 0, endPoint y: 33, distance: 182.9
click at [0, 34] on div "Analytics Inbound Inventory Outbound Retail Reports 08:30 AM EDT 09/22/2025 09/…" at bounding box center [636, 304] width 1273 height 609
paste input "FT 1g Vape Cart Distillate Durban Poison (Sativa)"
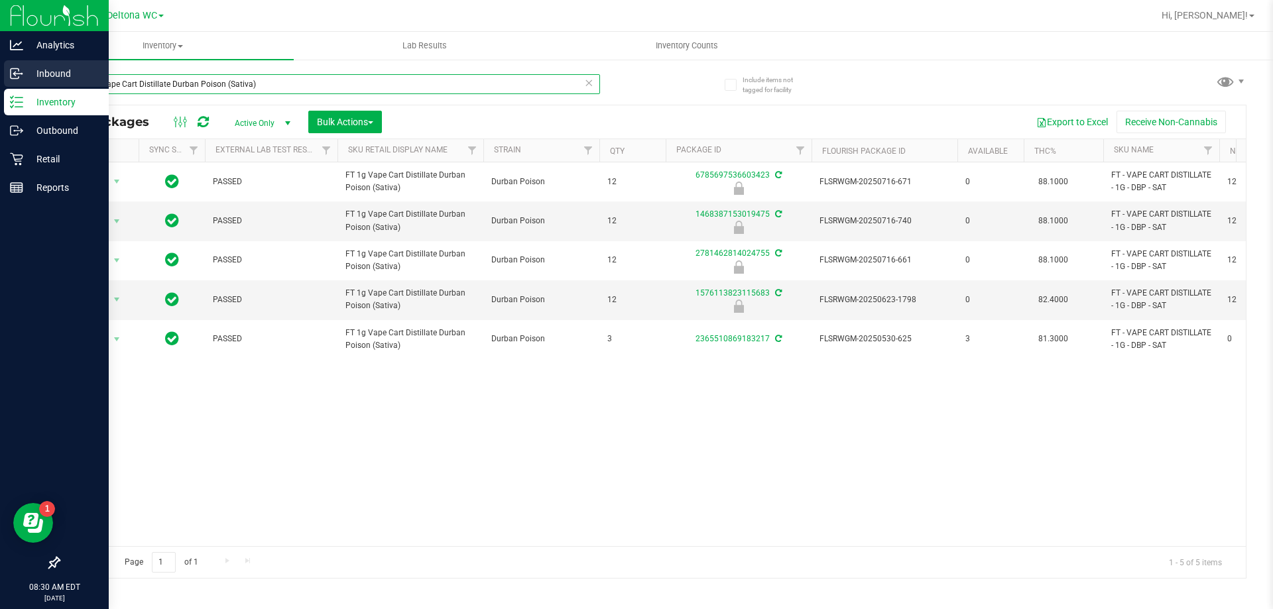
drag, startPoint x: 318, startPoint y: 76, endPoint x: 0, endPoint y: 70, distance: 317.7
click at [0, 70] on div "Analytics Inbound Inventory Outbound Retail Reports 08:30 AM EDT 09/22/2025 09/…" at bounding box center [636, 304] width 1273 height 609
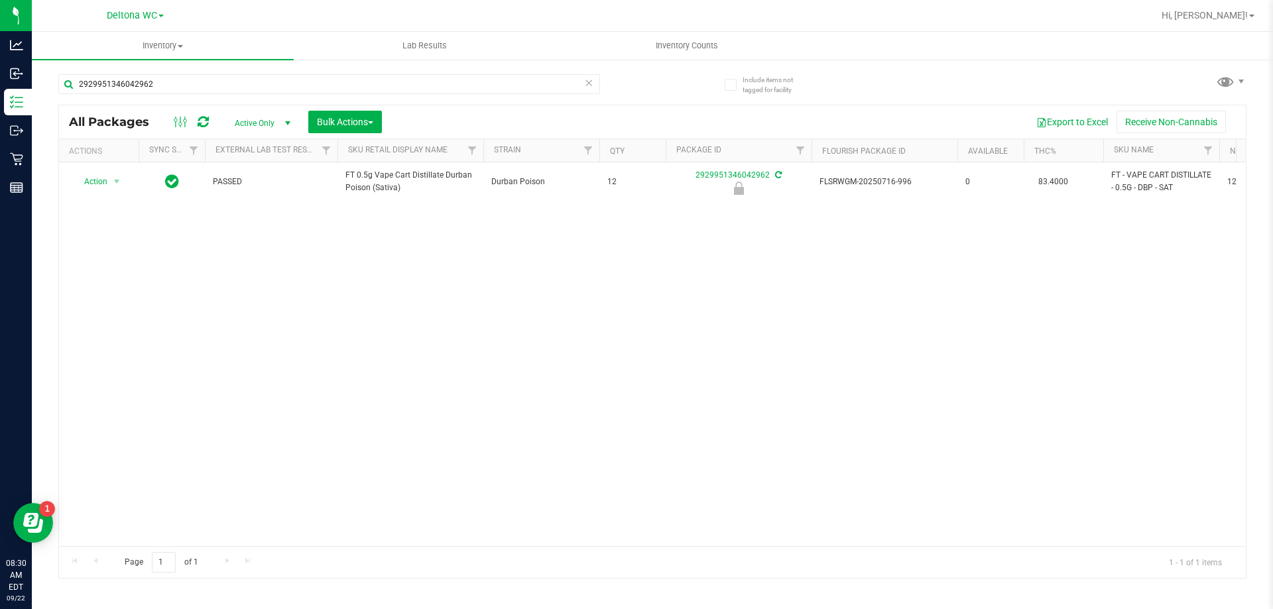
click at [420, 180] on span "FT 0.5g Vape Cart Distillate Durban Poison (Sativa)" at bounding box center [411, 181] width 130 height 25
copy tr "FT 0.5g Vape Cart Distillate Durban Poison (Sativa)"
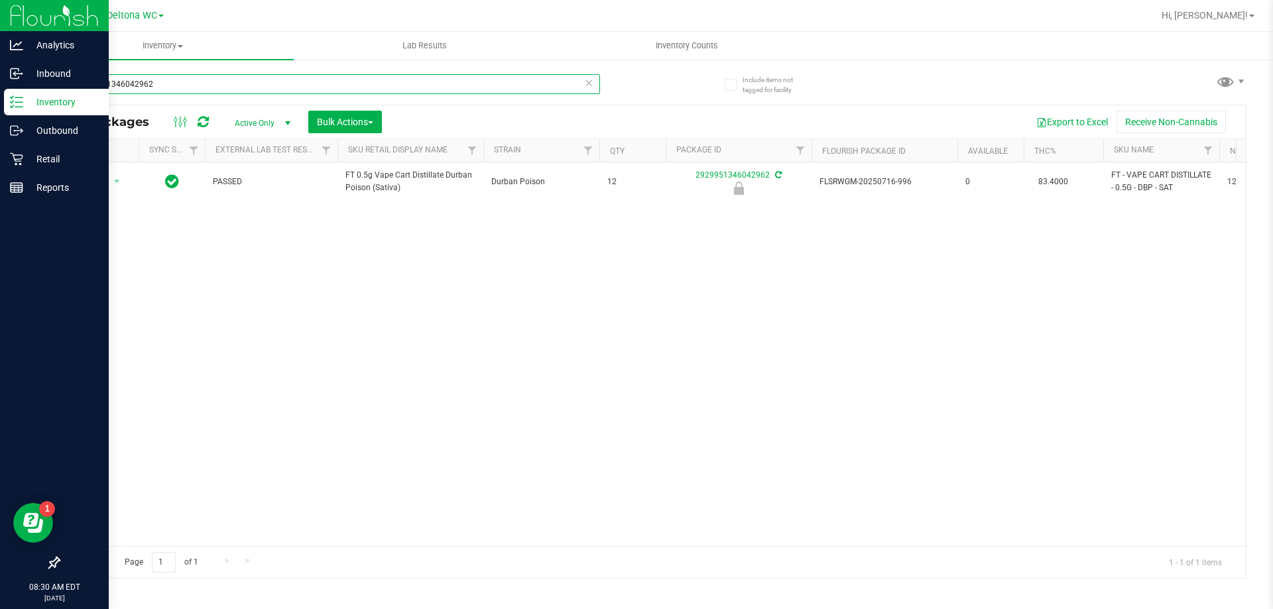
drag, startPoint x: 191, startPoint y: 77, endPoint x: 0, endPoint y: 20, distance: 199.3
click at [0, 46] on div "Analytics Inbound Inventory Outbound Retail Reports 08:30 AM EDT 09/22/2025 09/…" at bounding box center [636, 304] width 1273 height 609
paste input "FT 0.5g Vape Cart Distillate Durban Poison (Sativa)"
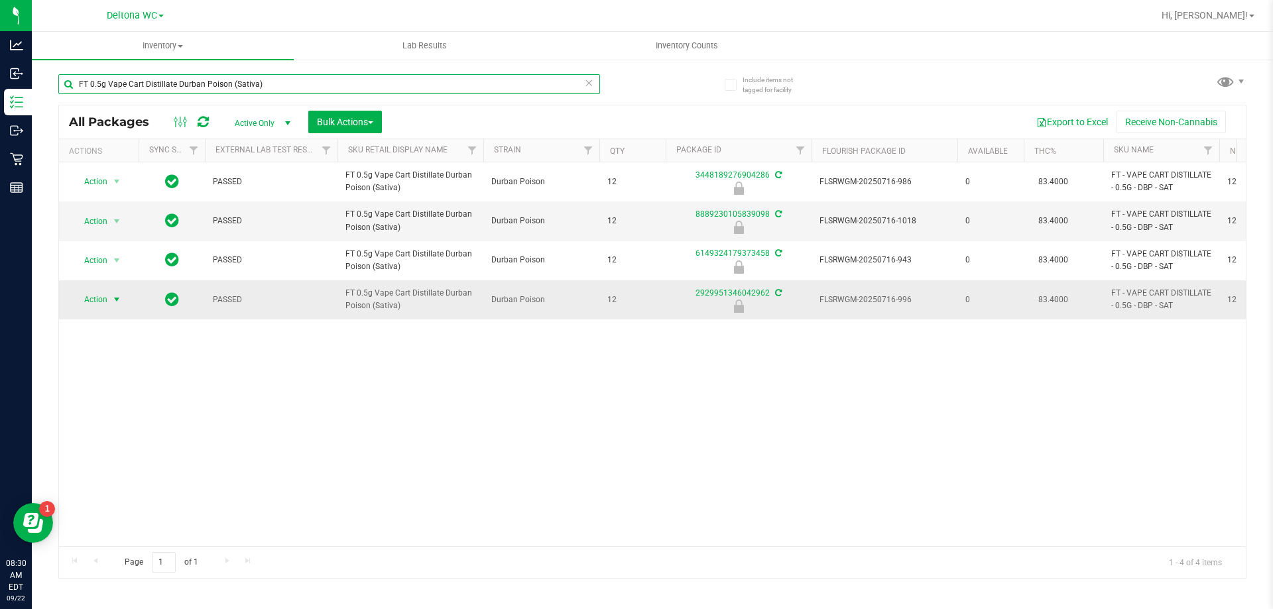
type input "FT 0.5g Vape Cart Distillate Durban Poison (Sativa)"
click at [122, 304] on span "select" at bounding box center [116, 299] width 11 height 11
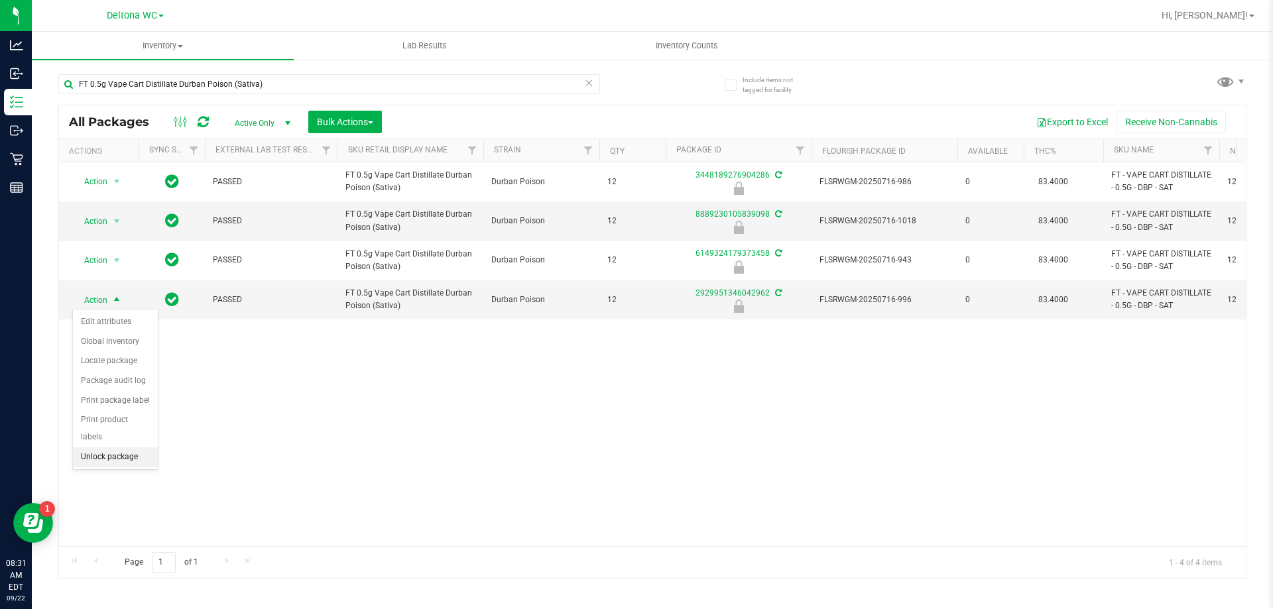
click at [113, 448] on li "Unlock package" at bounding box center [115, 458] width 85 height 20
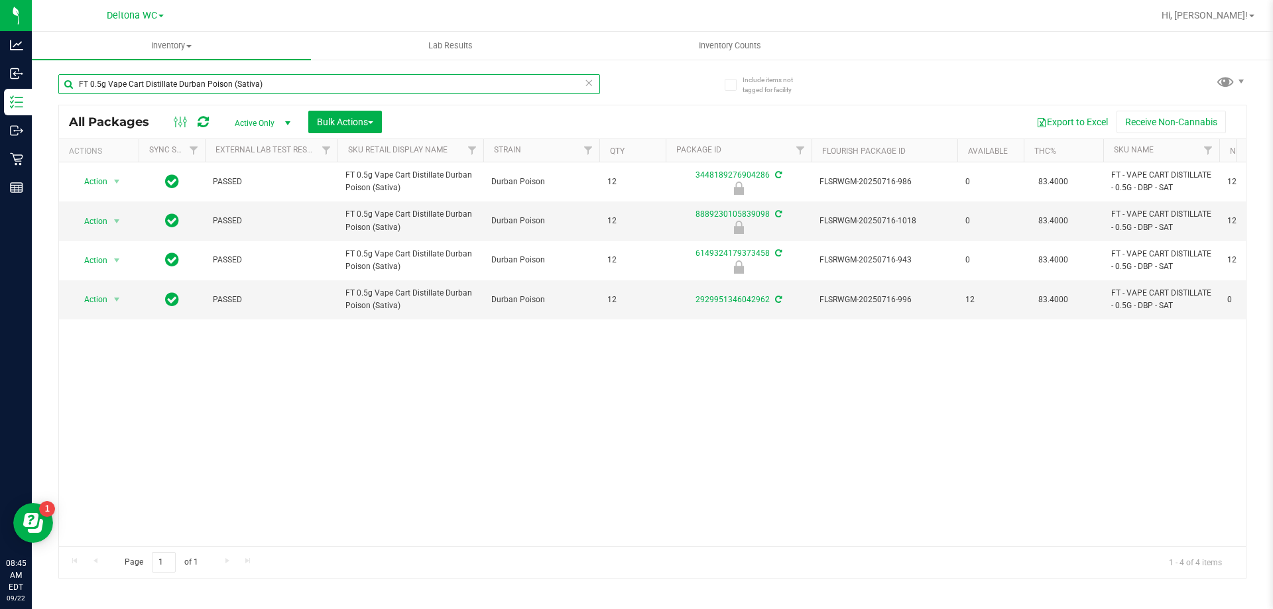
drag, startPoint x: 282, startPoint y: 86, endPoint x: 0, endPoint y: -52, distance: 313.5
click at [0, 0] on html "Analytics Inbound Inventory Outbound Retail Reports 08:45 AM EDT 09/22/2025 09/…" at bounding box center [636, 304] width 1273 height 609
type input "milk"
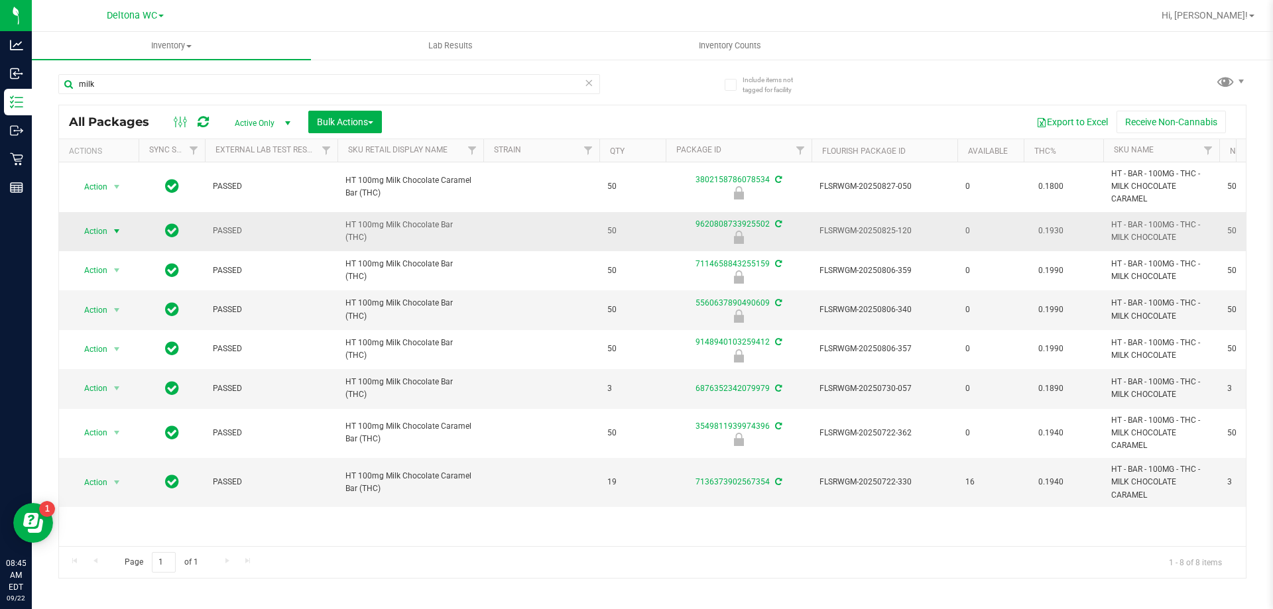
click at [117, 232] on span "select" at bounding box center [116, 231] width 11 height 11
click at [106, 379] on li "Unlock package" at bounding box center [115, 389] width 85 height 20
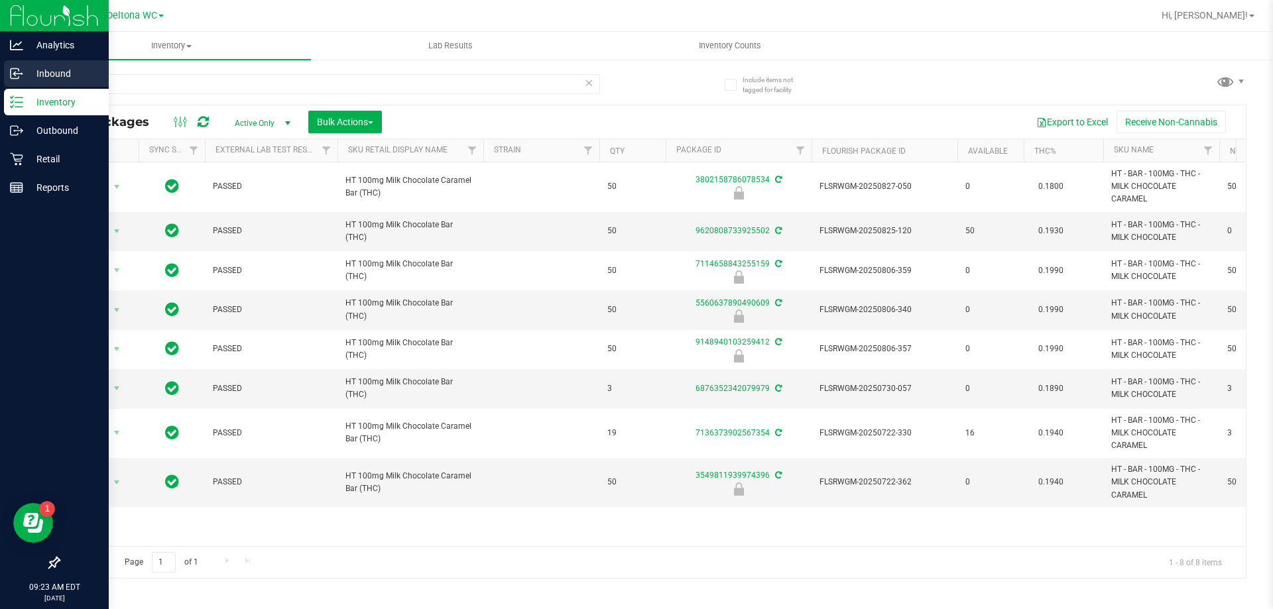
click at [65, 70] on p "Inbound" at bounding box center [63, 74] width 80 height 16
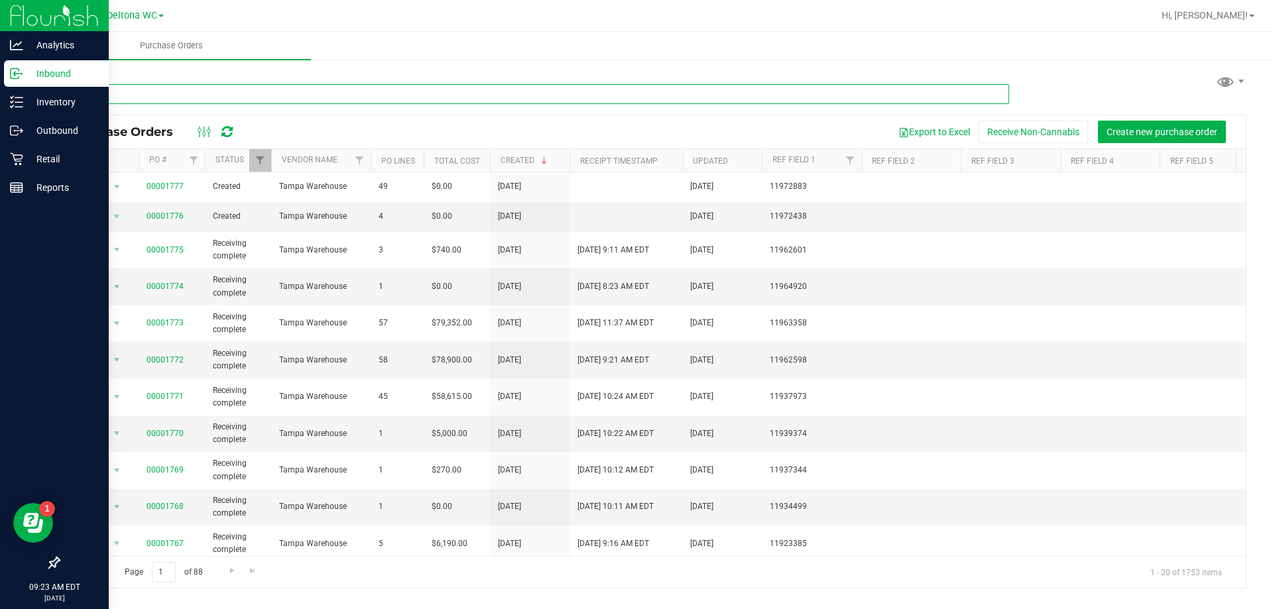
click at [115, 95] on input "text" at bounding box center [533, 94] width 951 height 20
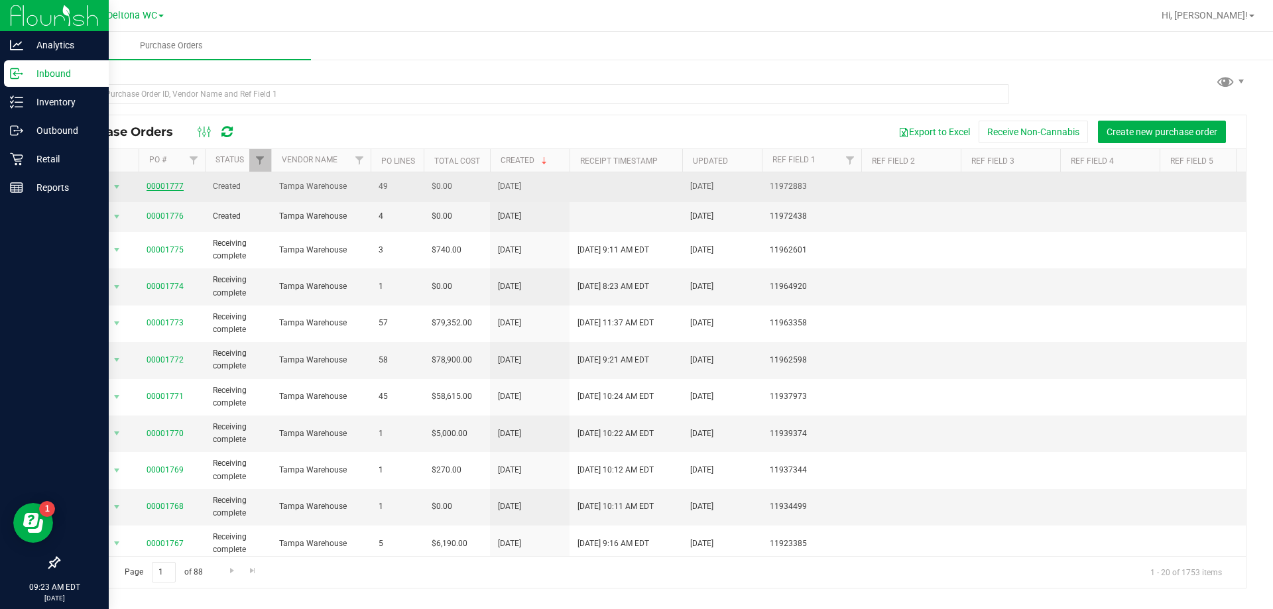
click at [165, 186] on link "00001777" at bounding box center [165, 186] width 37 height 9
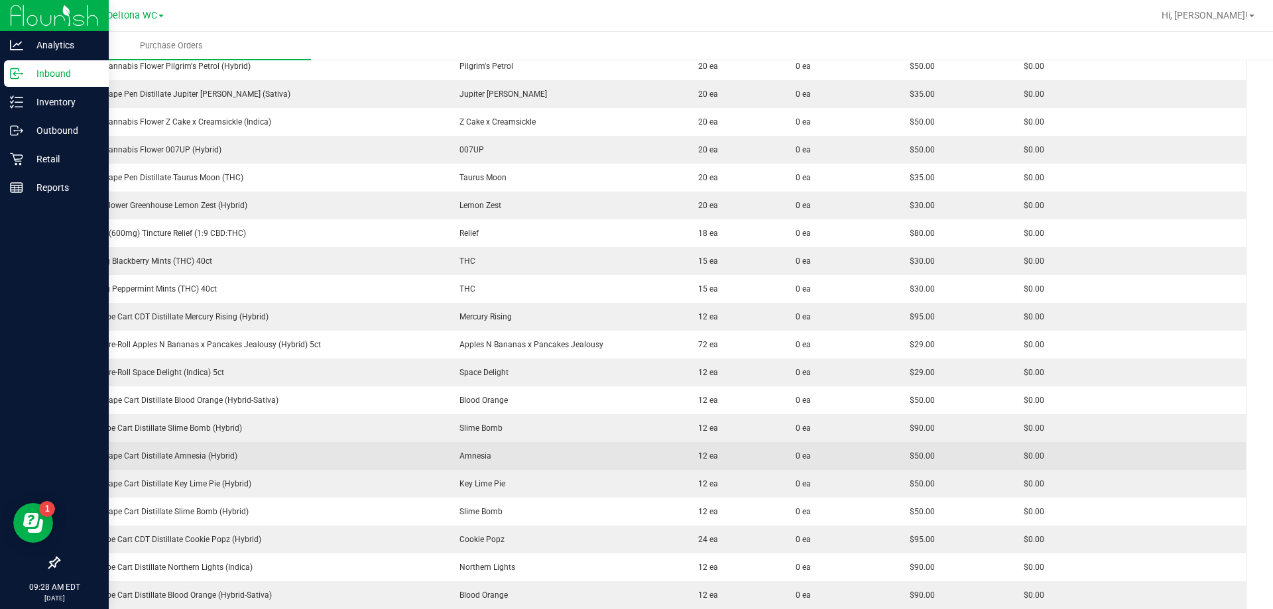
scroll to position [729, 0]
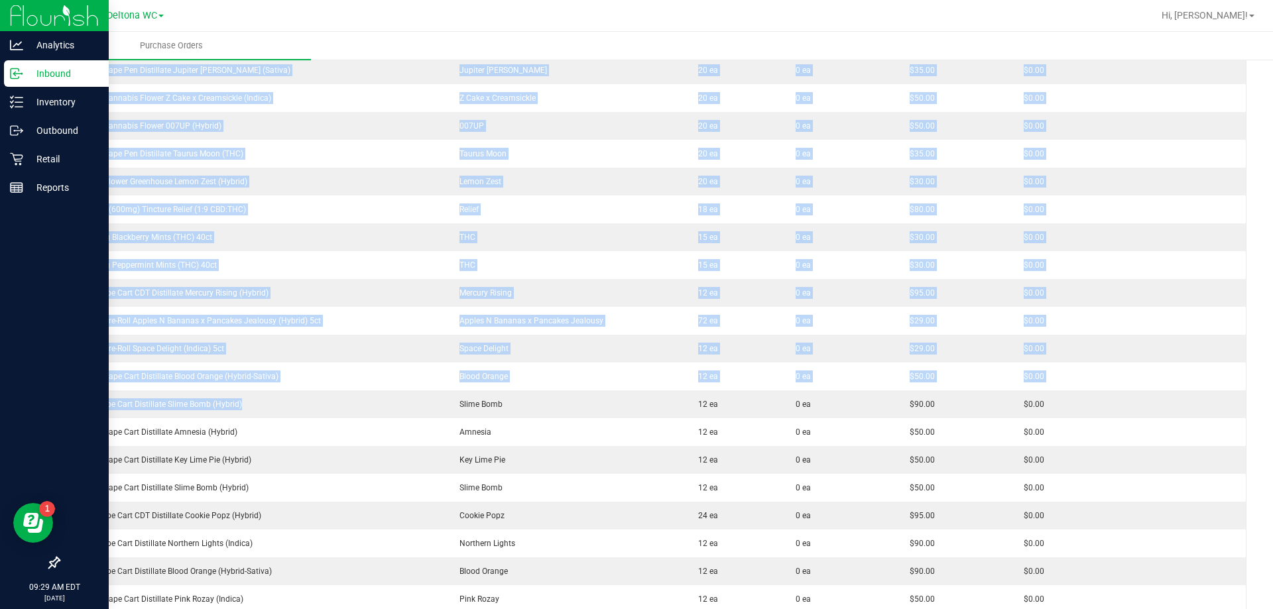
drag, startPoint x: 292, startPoint y: 399, endPoint x: 58, endPoint y: 398, distance: 234.8
click at [58, 398] on div "Back to Purchase Orders Export PDF Close PO Edit PO 00001777 Status Created Ven…" at bounding box center [652, 248] width 1241 height 1839
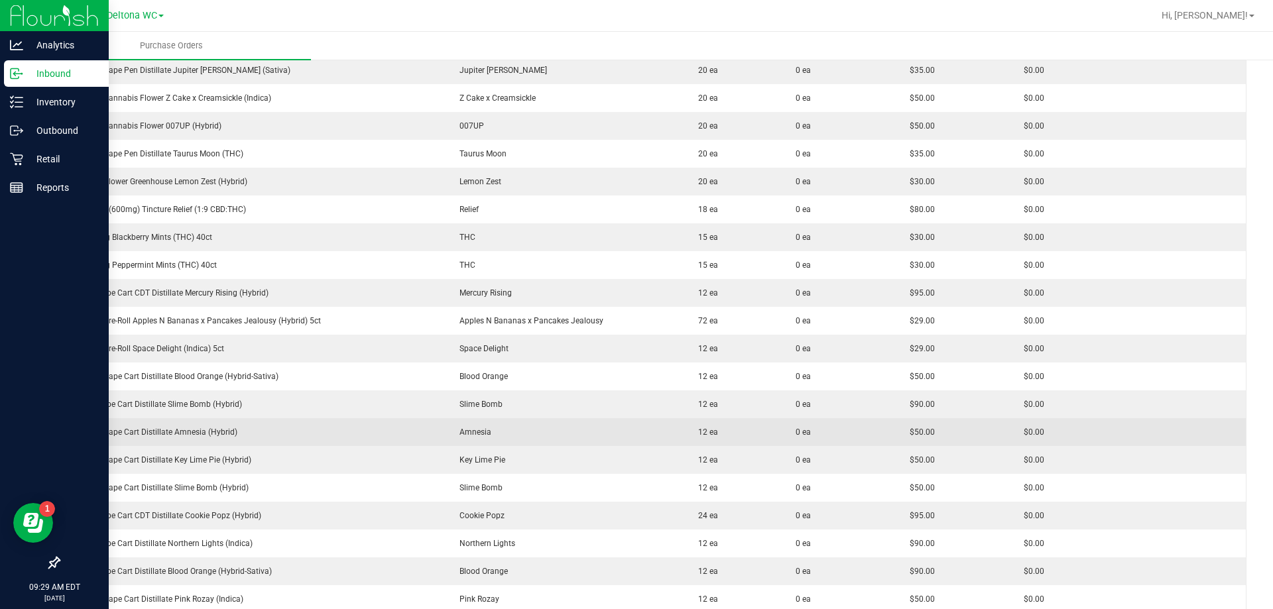
click at [320, 424] on td "FT 0.5g Vape Cart Distillate Amnesia (Hybrid)" at bounding box center [253, 432] width 386 height 28
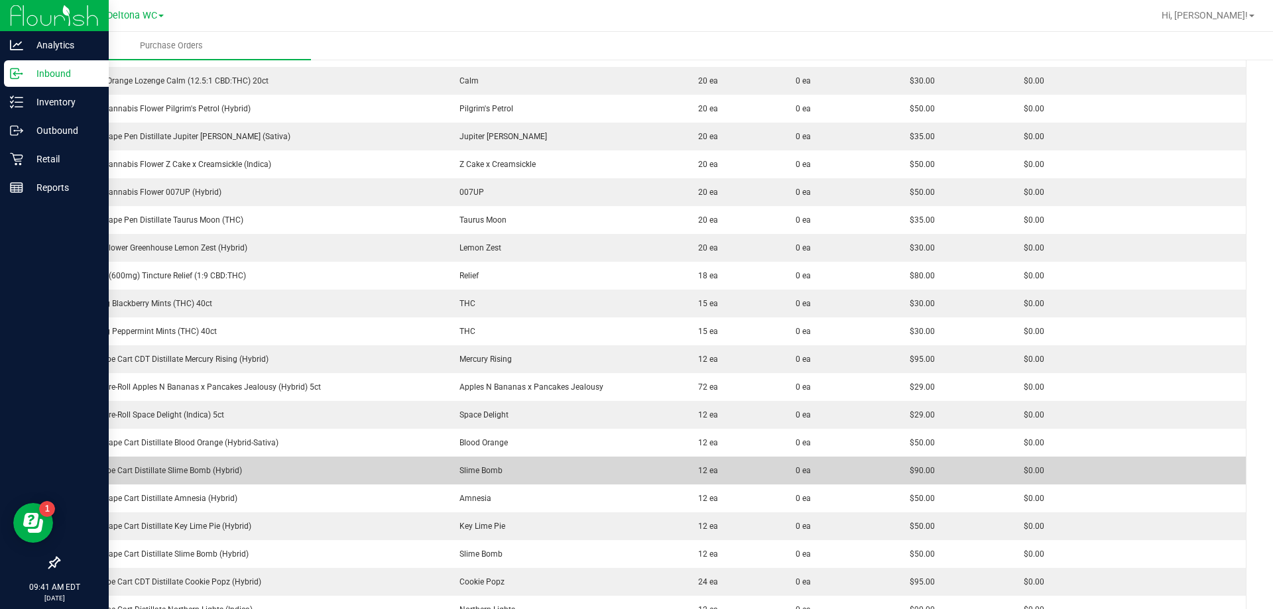
scroll to position [597, 0]
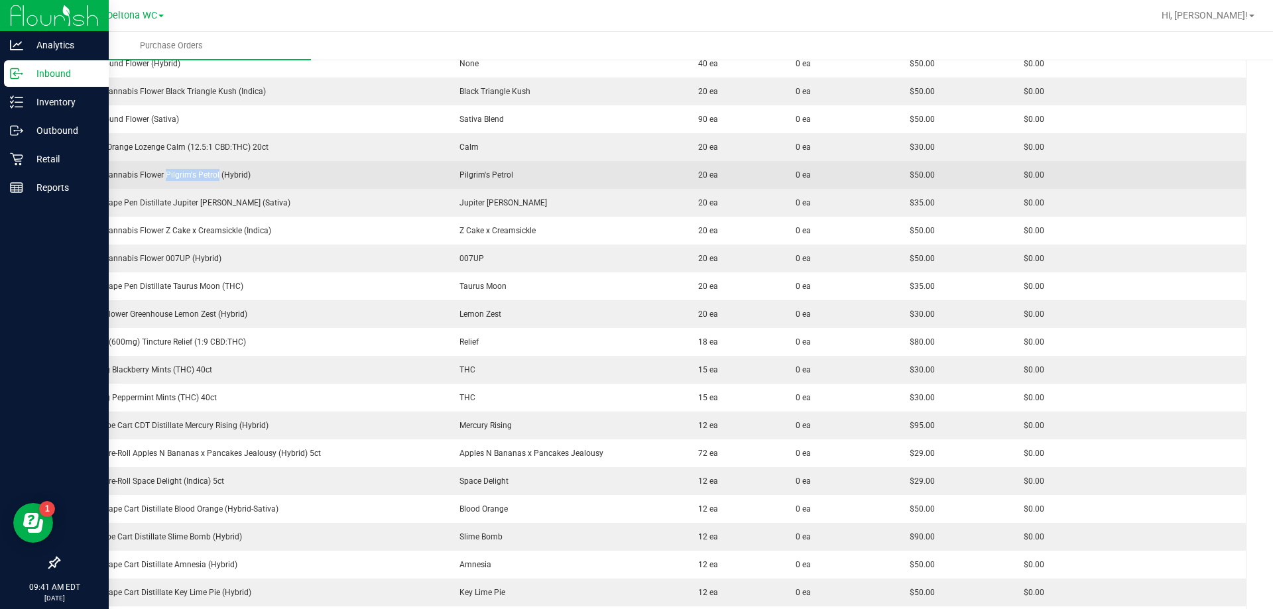
drag, startPoint x: 216, startPoint y: 173, endPoint x: 164, endPoint y: 182, distance: 52.4
click at [164, 182] on td "FT 3.5g Cannabis Flower Pilgrim's Petrol (Hybrid)" at bounding box center [253, 175] width 386 height 28
copy div "Pilgrim's Petrol"
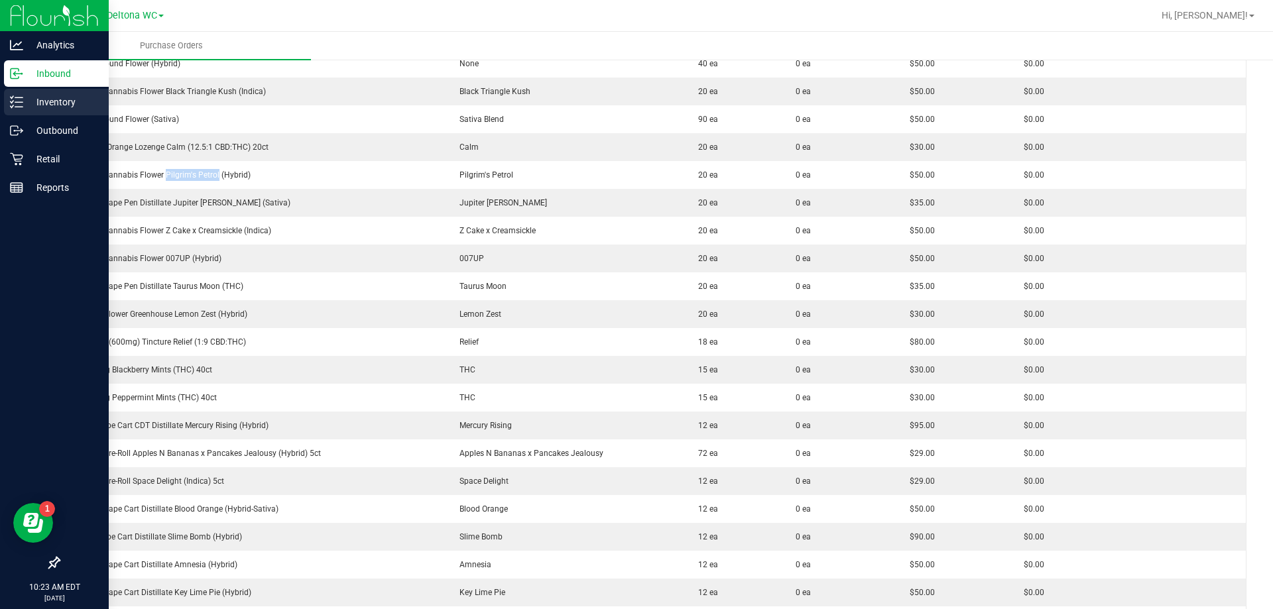
click at [21, 101] on icon at bounding box center [16, 101] width 13 height 13
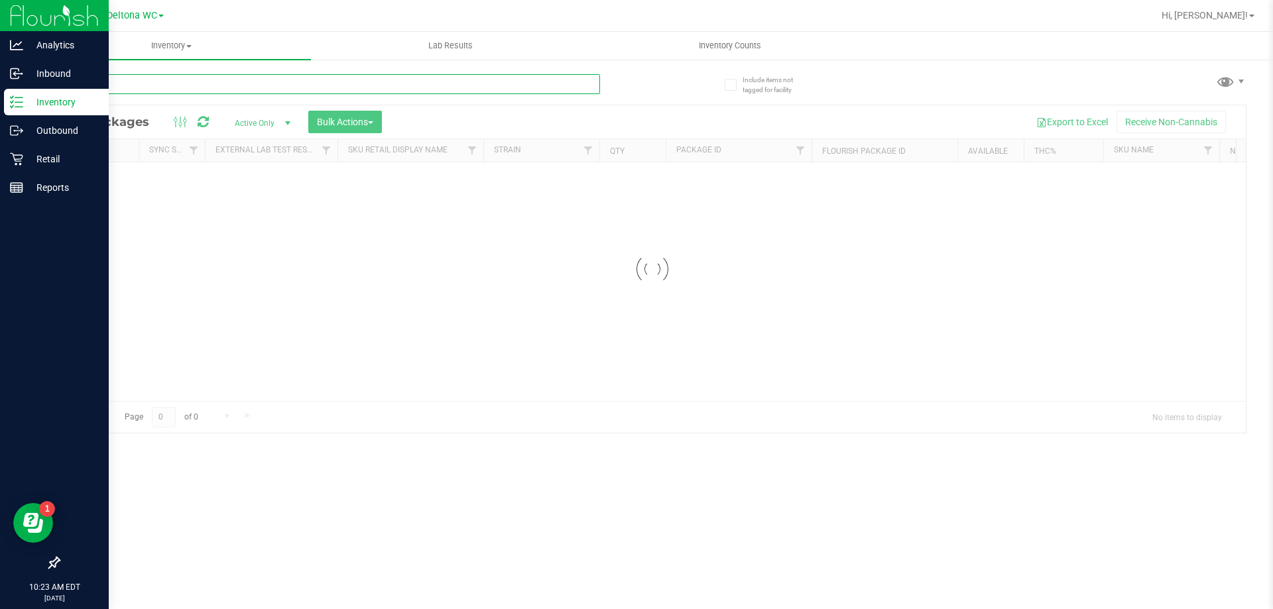
click at [251, 91] on input "text" at bounding box center [329, 84] width 542 height 20
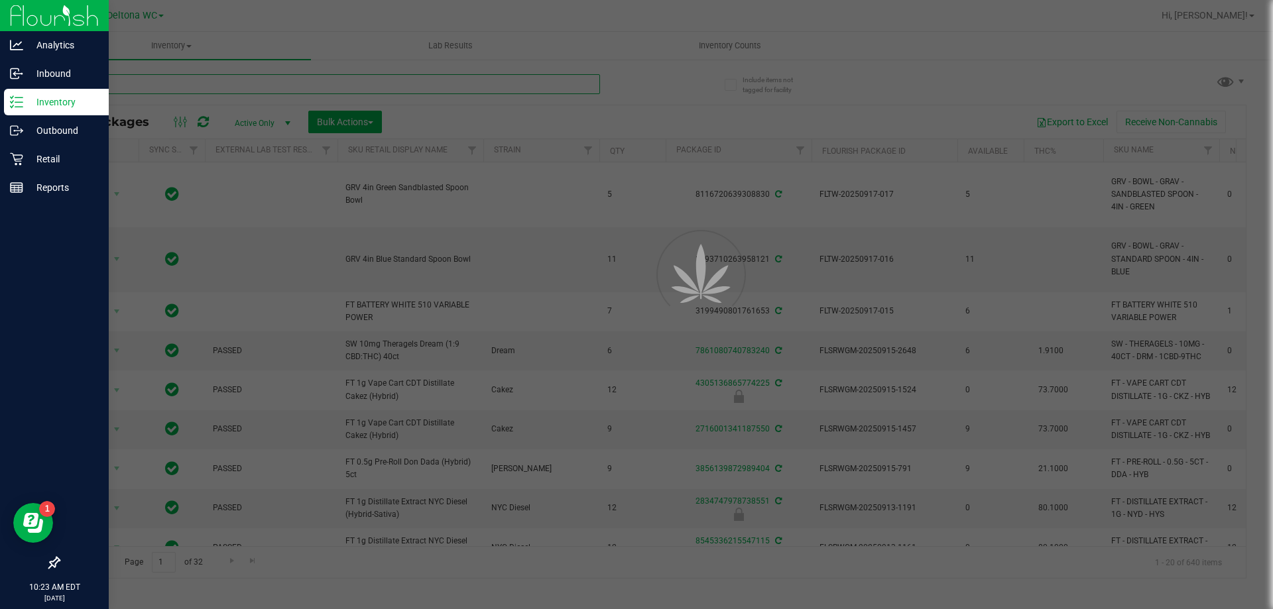
type input "bct"
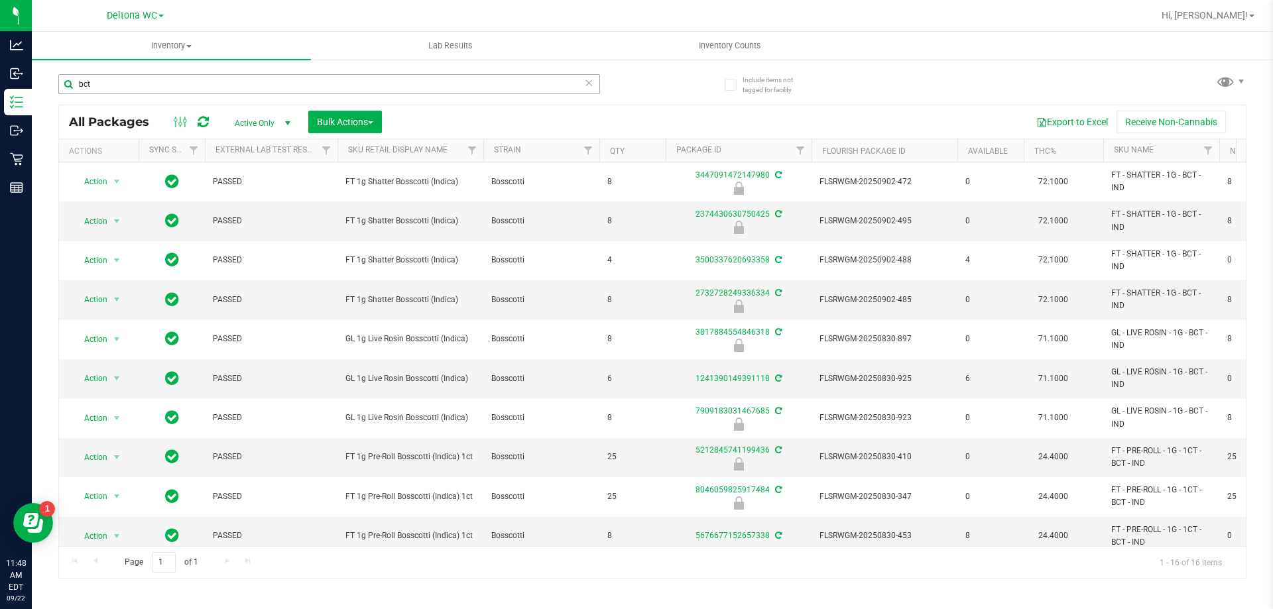
click at [166, 80] on input "bct" at bounding box center [329, 84] width 542 height 20
type input "raw"
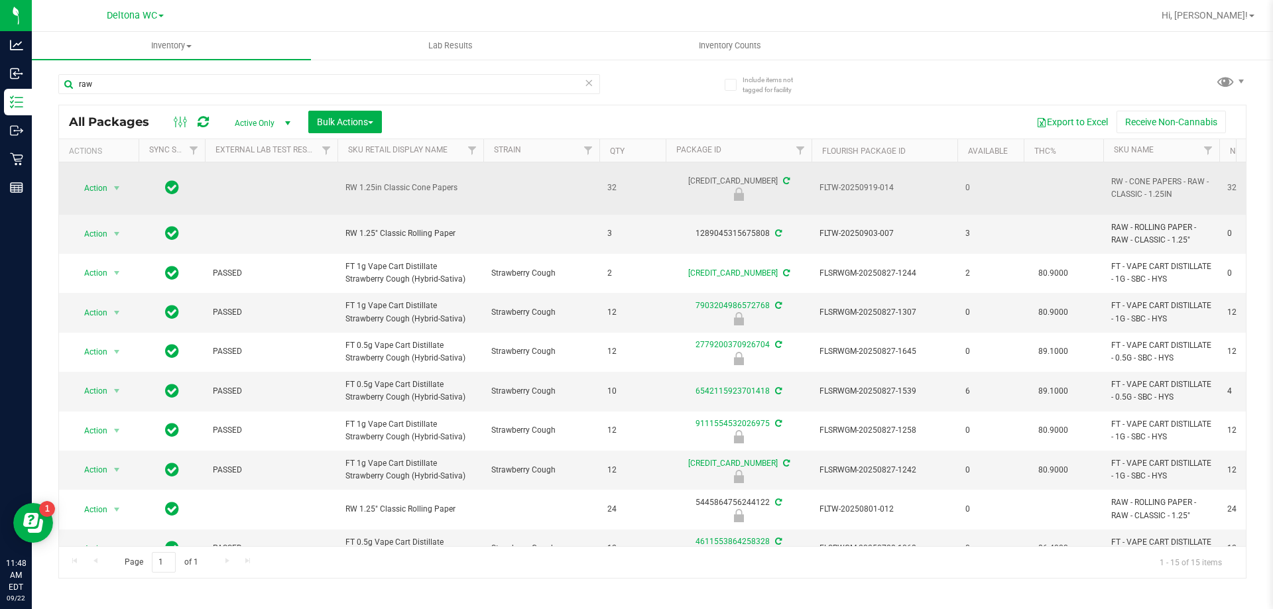
click at [101, 184] on span "Action" at bounding box center [90, 188] width 36 height 19
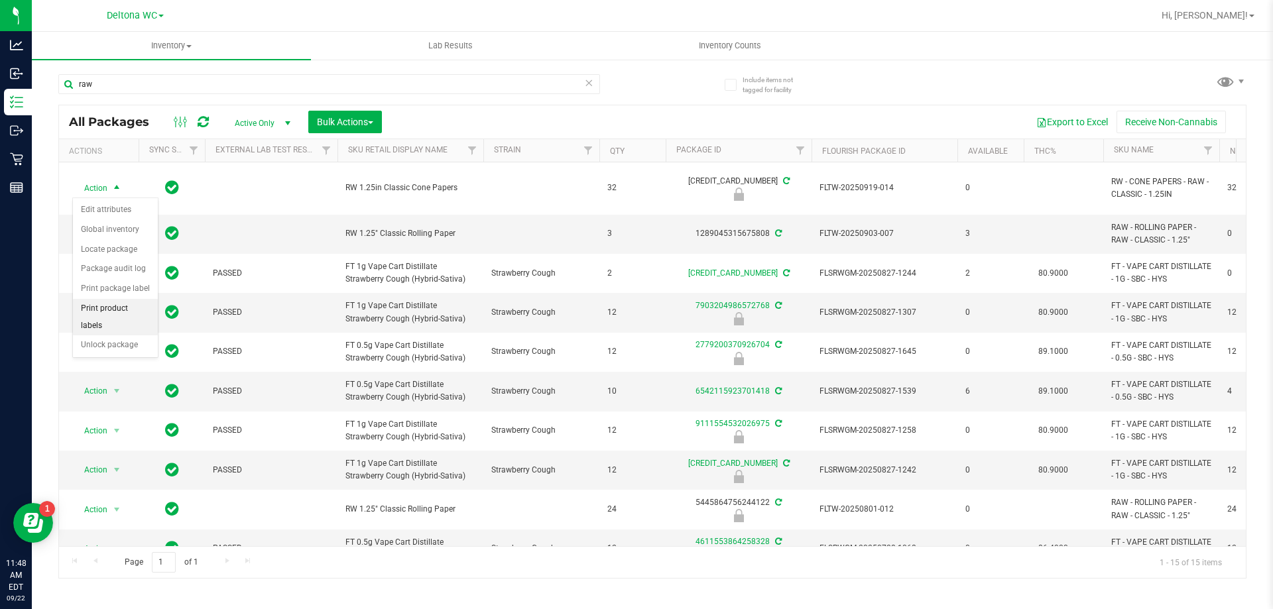
click at [123, 308] on li "Print product labels" at bounding box center [115, 317] width 85 height 36
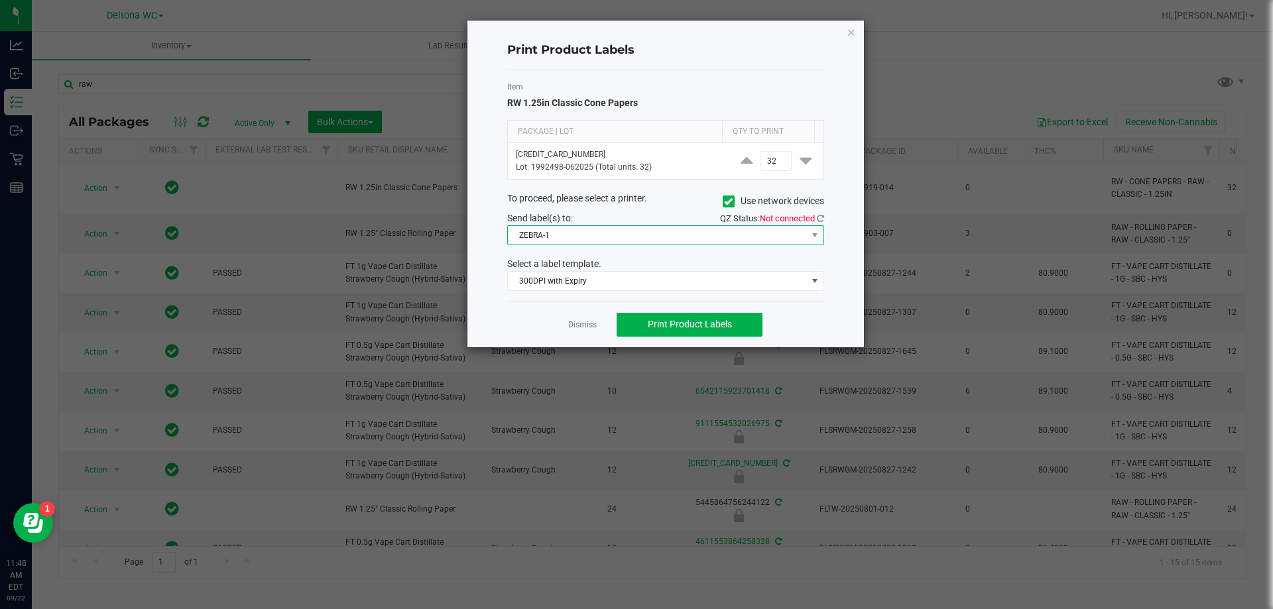
click at [543, 235] on span "ZEBRA-1" at bounding box center [657, 235] width 299 height 19
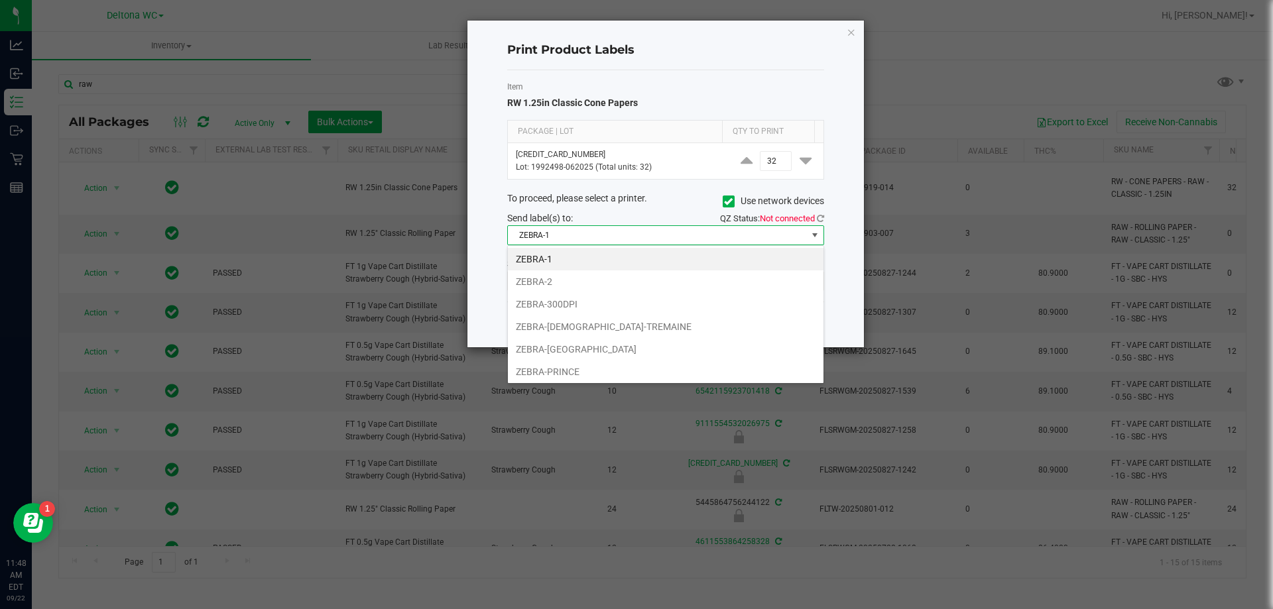
scroll to position [20, 317]
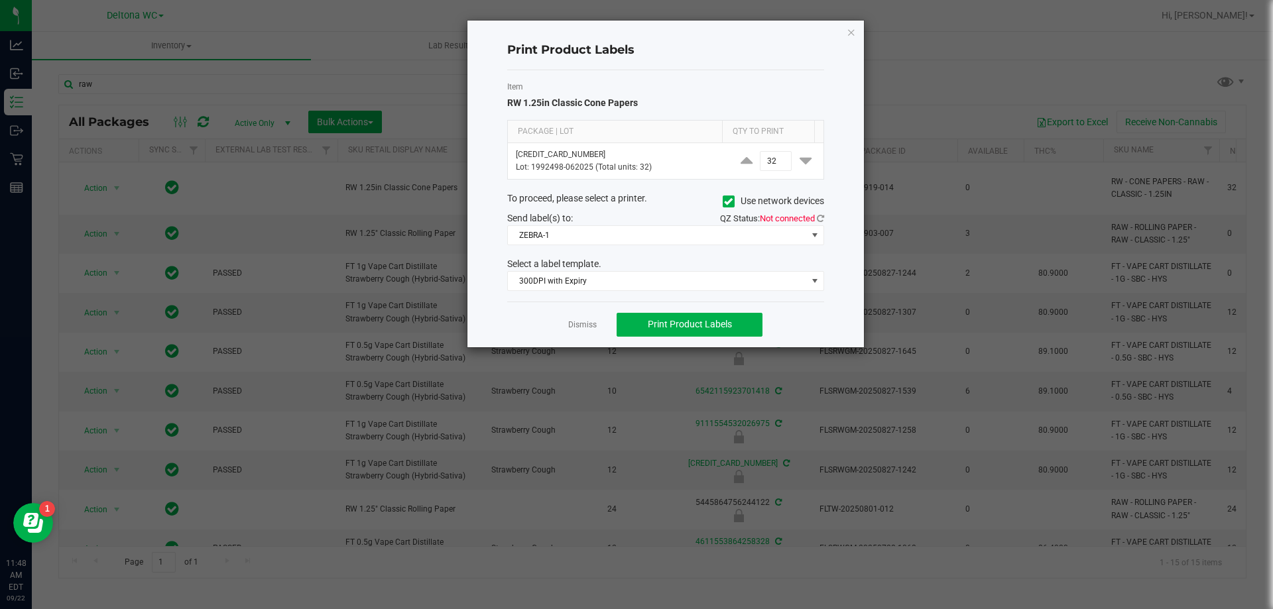
click at [825, 217] on div "QZ Status: Not connected" at bounding box center [750, 219] width 168 height 14
click at [821, 216] on icon at bounding box center [820, 218] width 7 height 9
click at [755, 239] on span "ZEBRA-1" at bounding box center [657, 235] width 299 height 19
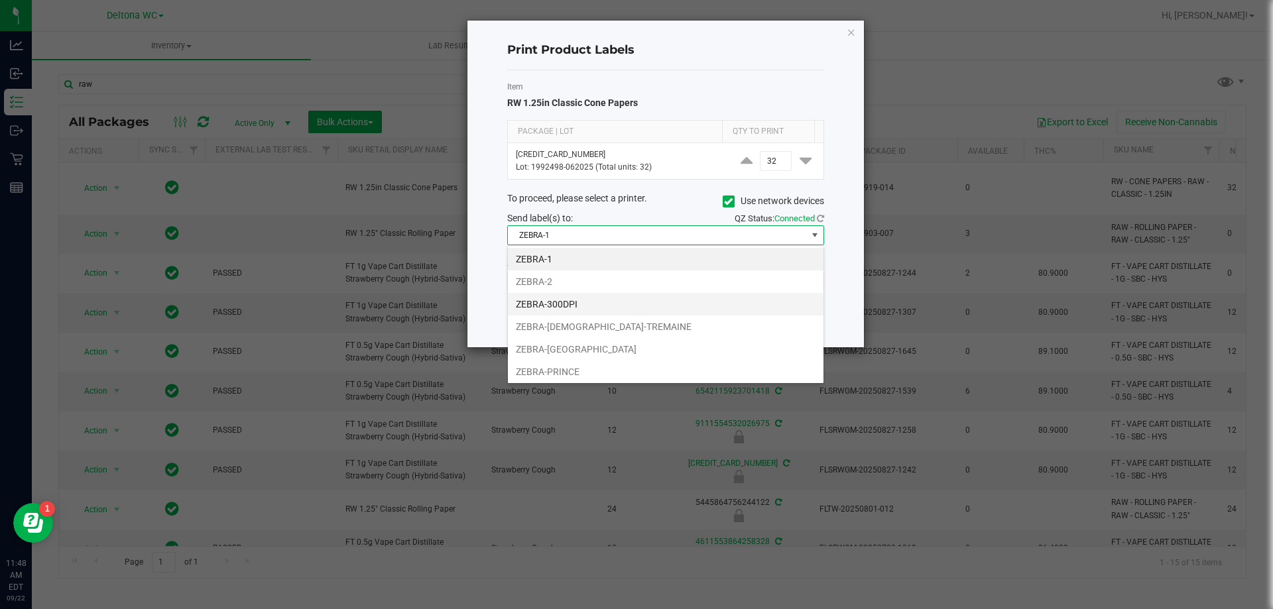
click at [613, 306] on li "ZEBRA-300DPI" at bounding box center [666, 304] width 316 height 23
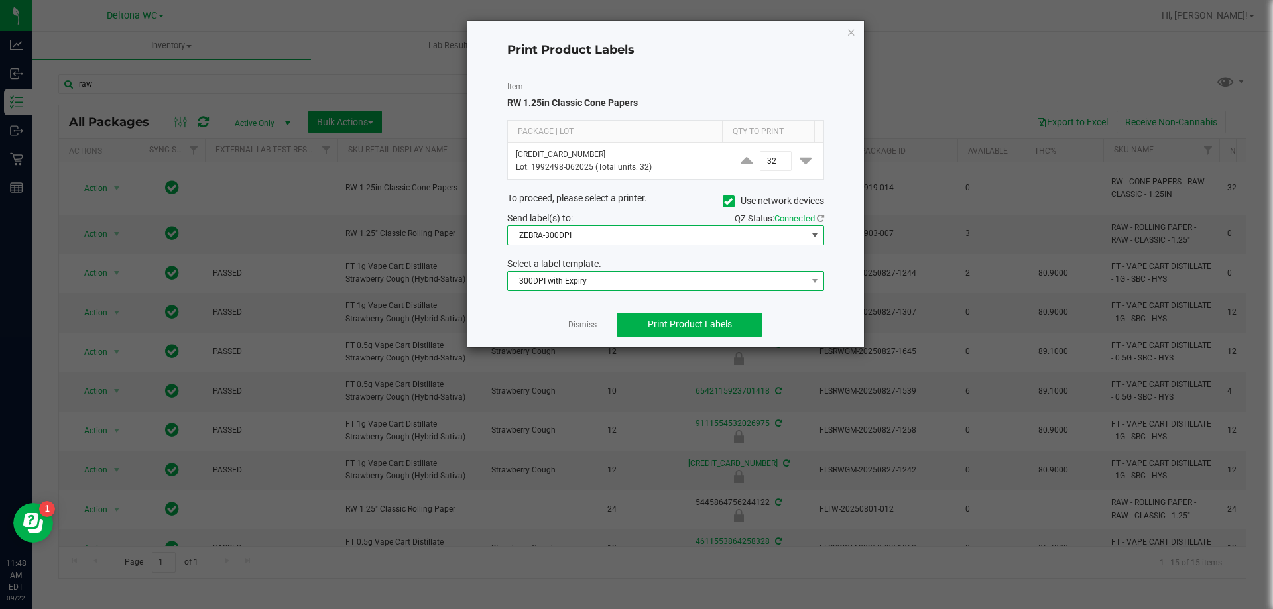
click at [625, 282] on span "300DPI with Expiry" at bounding box center [657, 281] width 299 height 19
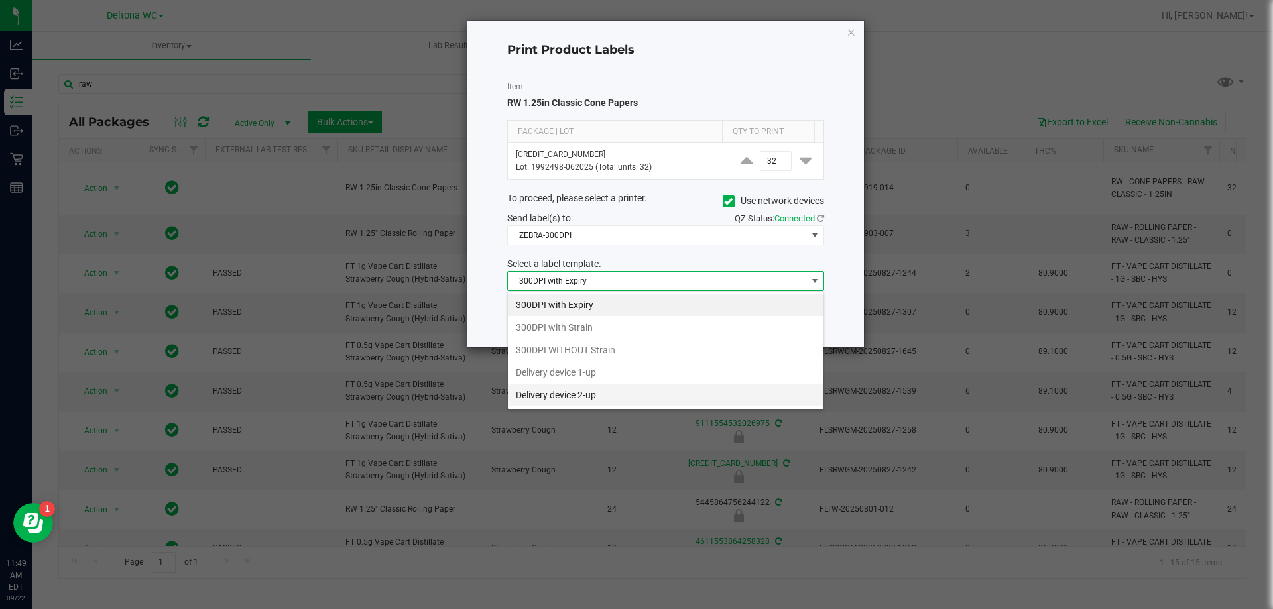
click at [609, 403] on li "Delivery device 2-up" at bounding box center [666, 395] width 316 height 23
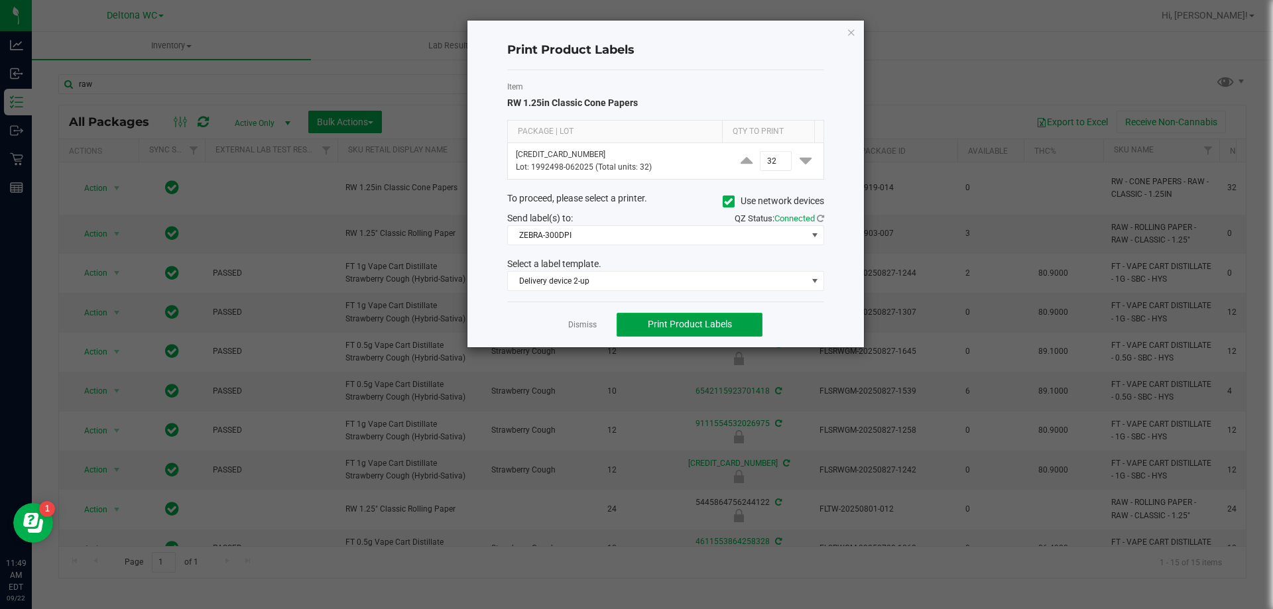
click at [704, 324] on span "Print Product Labels" at bounding box center [690, 324] width 84 height 11
click at [570, 328] on link "Dismiss" at bounding box center [582, 325] width 29 height 11
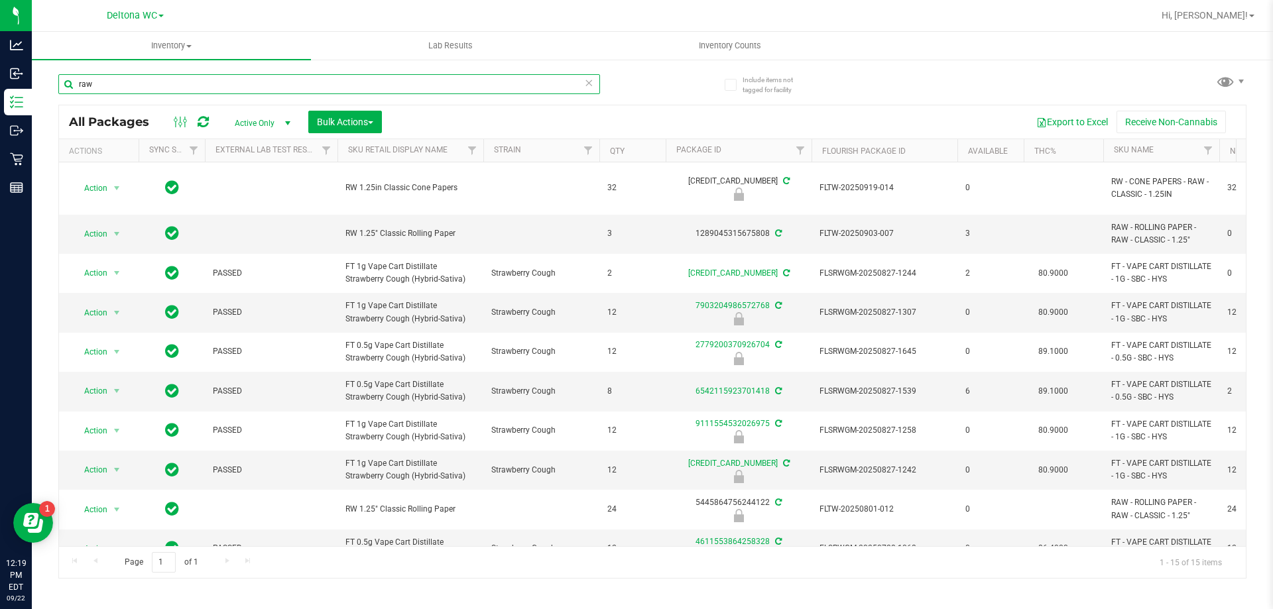
click at [495, 80] on input "raw" at bounding box center [329, 84] width 542 height 20
click at [430, 91] on input "raw" at bounding box center [329, 84] width 542 height 20
click at [430, 85] on input "raw" at bounding box center [329, 84] width 542 height 20
click at [432, 85] on input "raw" at bounding box center [329, 84] width 542 height 20
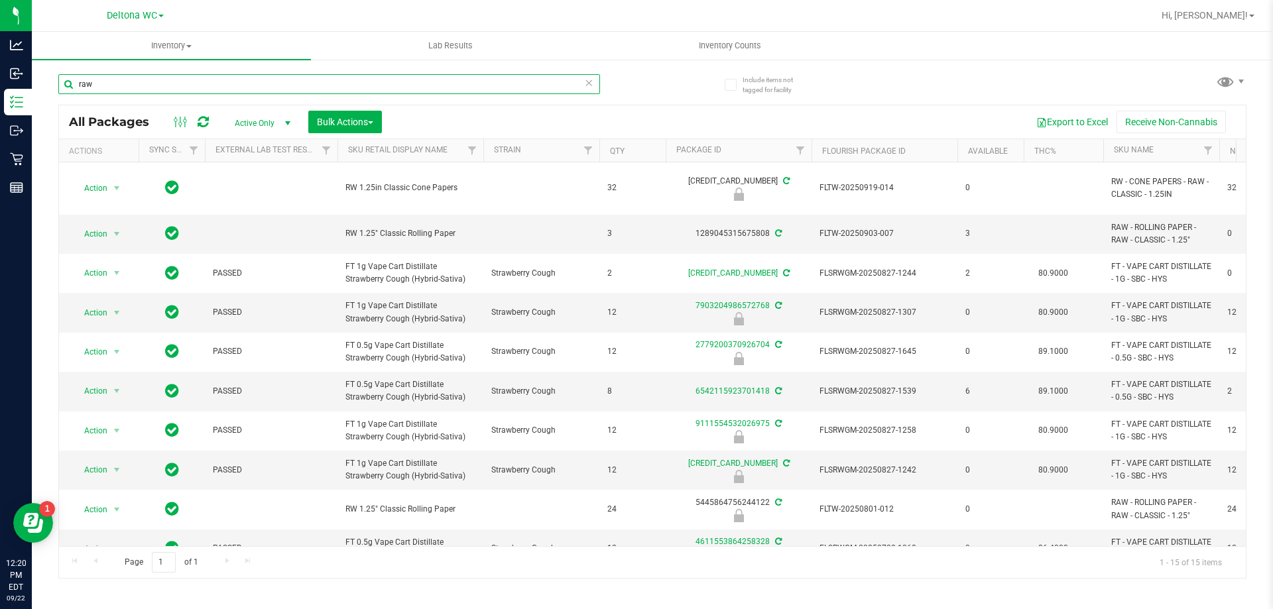
click at [432, 85] on input "raw" at bounding box center [329, 84] width 542 height 20
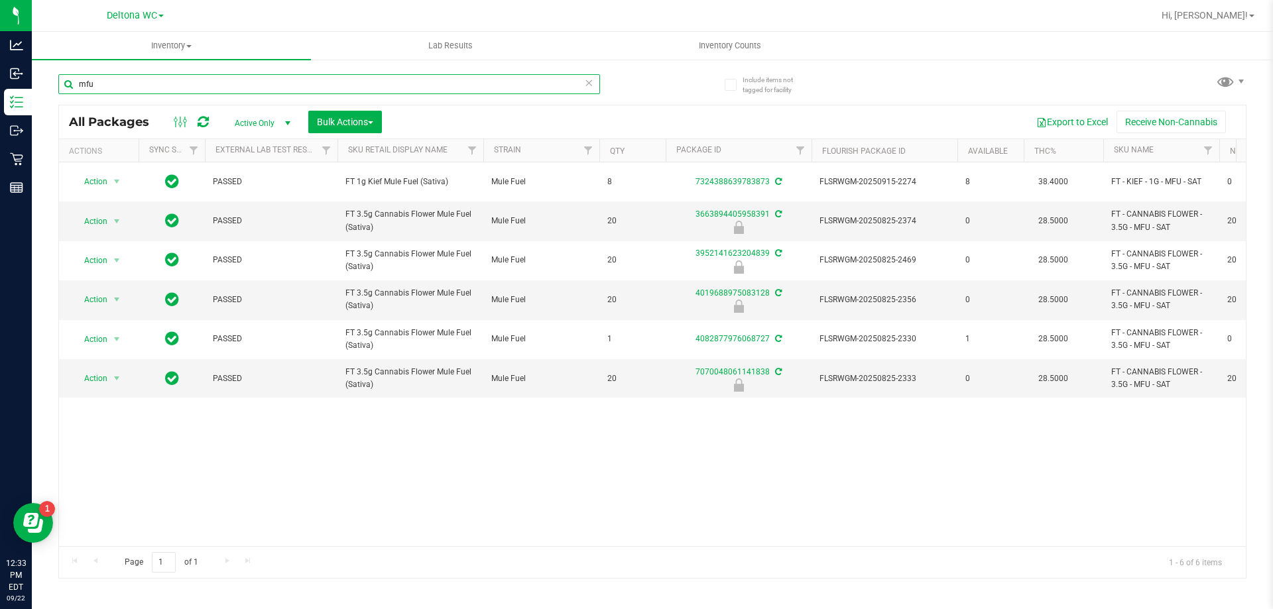
click at [463, 82] on input "mfu" at bounding box center [329, 84] width 542 height 20
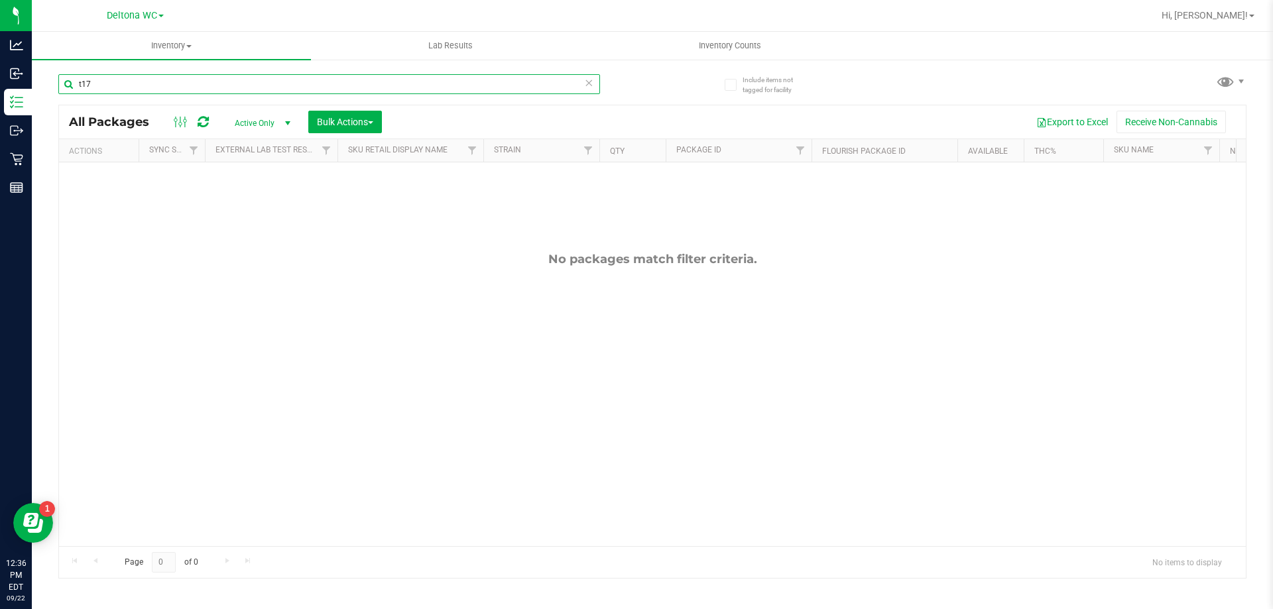
click at [411, 91] on input "t17" at bounding box center [329, 84] width 542 height 20
click at [410, 91] on input "t17" at bounding box center [329, 84] width 542 height 20
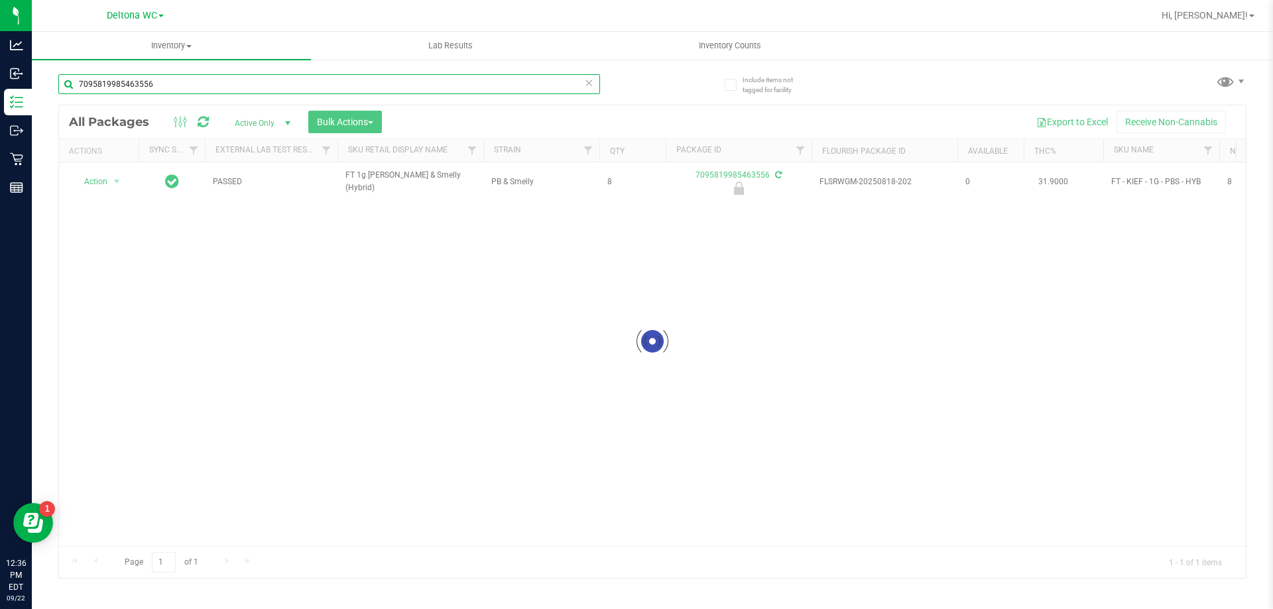
type input "7095819985463556"
click at [120, 185] on div at bounding box center [652, 341] width 1187 height 473
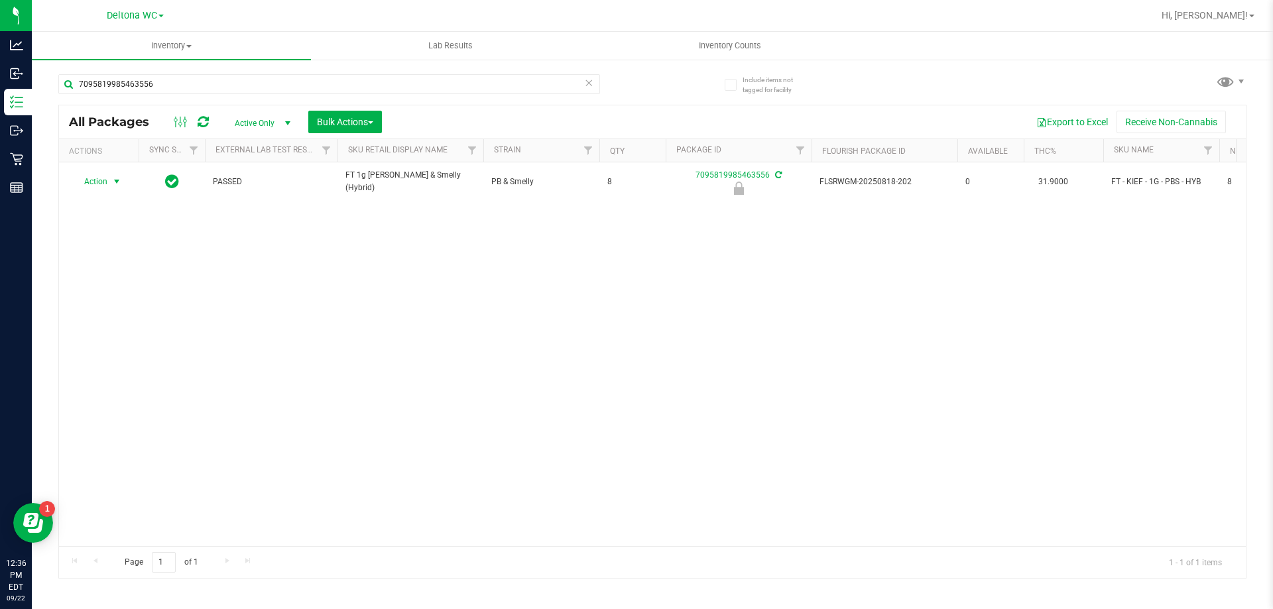
click at [117, 184] on span "select" at bounding box center [116, 181] width 11 height 11
click at [102, 330] on li "Unlock package" at bounding box center [115, 340] width 85 height 20
